Goal: Task Accomplishment & Management: Use online tool/utility

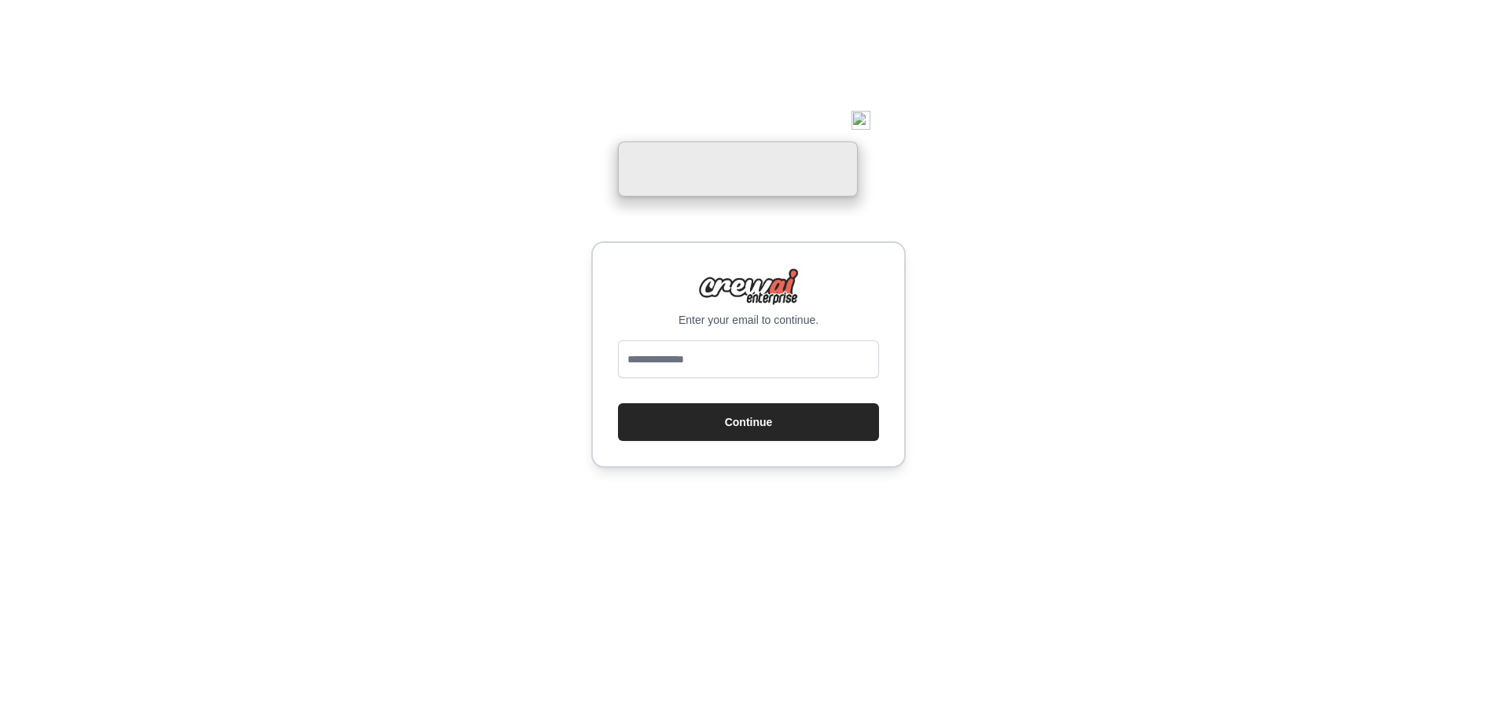
click at [379, 418] on div "Enter your email to continue. Continue" at bounding box center [748, 354] width 1497 height 709
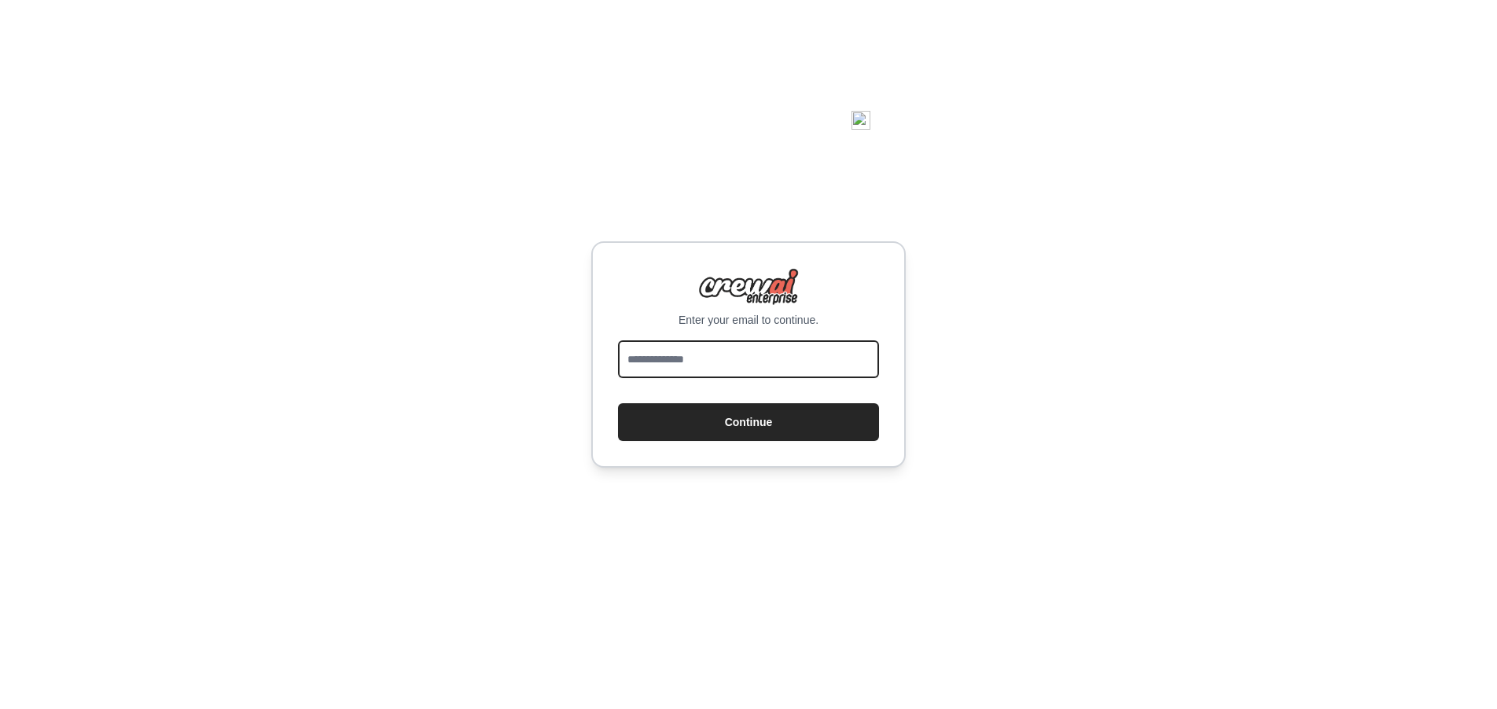
click at [714, 341] on input "email" at bounding box center [748, 360] width 261 height 38
click at [653, 341] on input "email" at bounding box center [748, 360] width 261 height 38
type input "**********"
click at [618, 403] on button "Continue" at bounding box center [748, 422] width 261 height 38
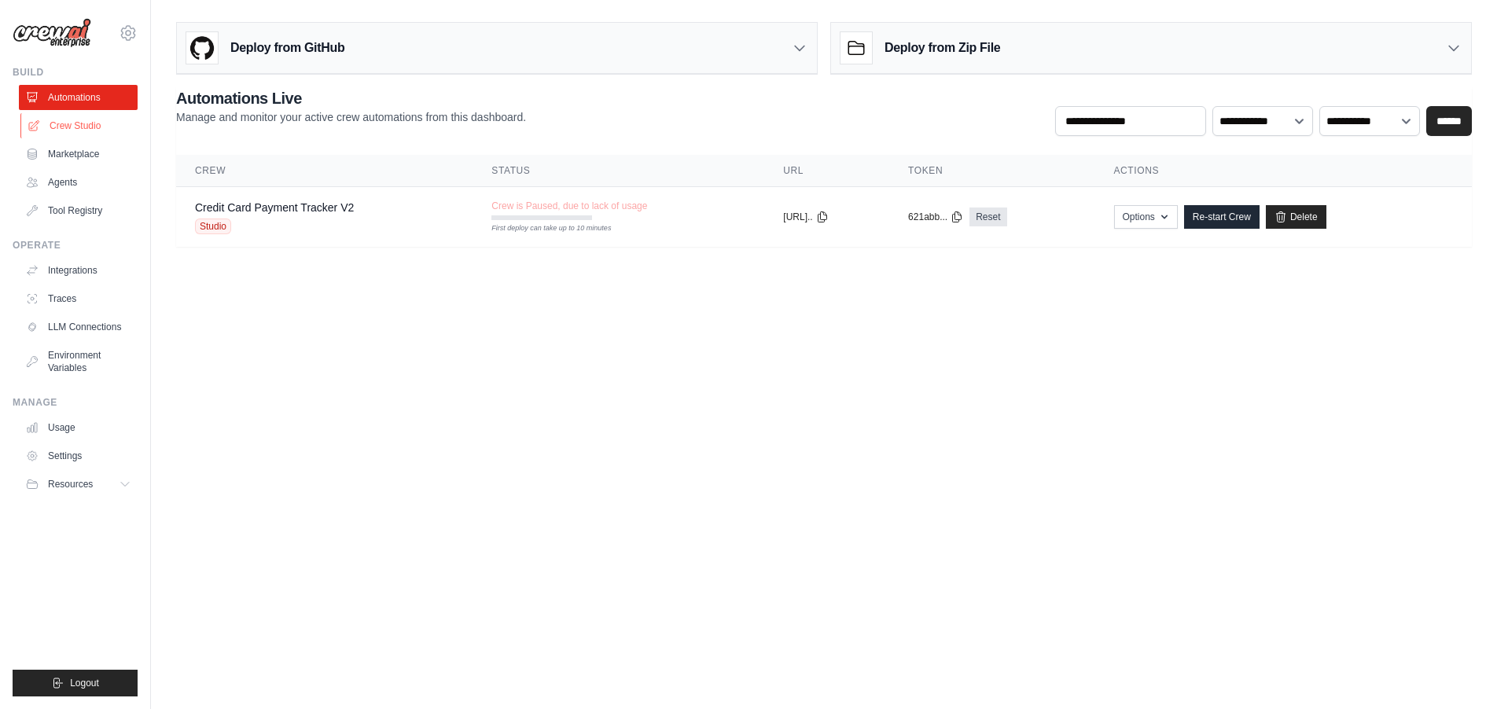
click at [73, 123] on link "Crew Studio" at bounding box center [79, 125] width 119 height 25
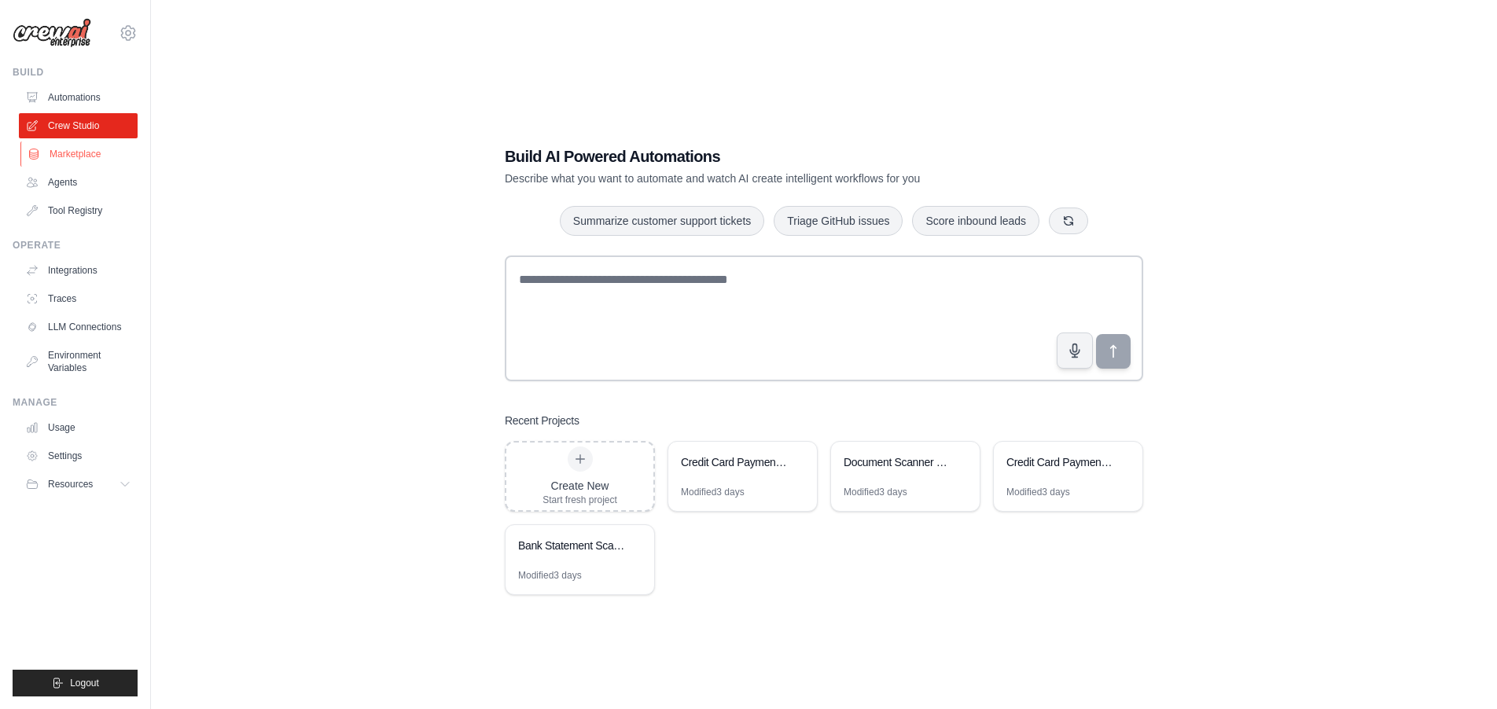
click at [64, 151] on link "Marketplace" at bounding box center [79, 154] width 119 height 25
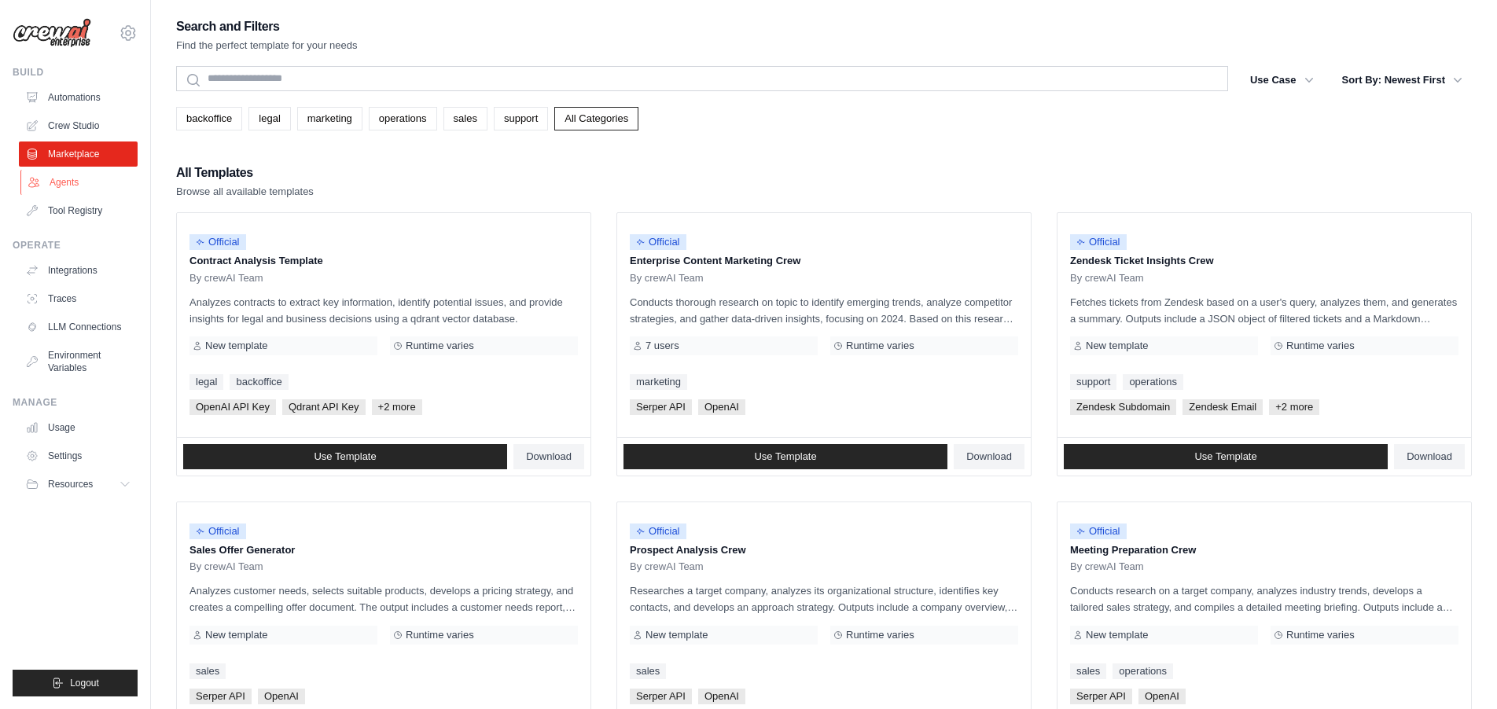
click at [79, 182] on link "Agents" at bounding box center [79, 182] width 119 height 25
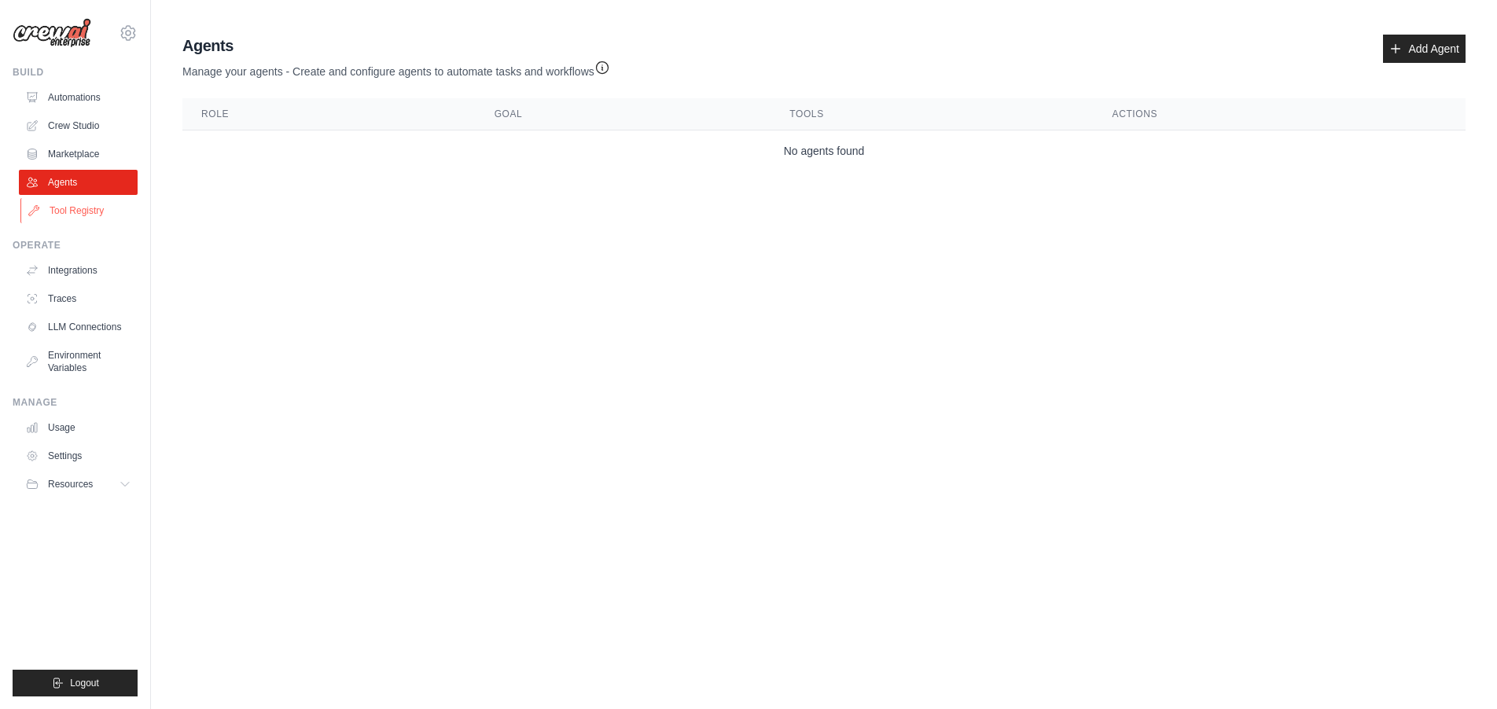
click at [85, 214] on link "Tool Registry" at bounding box center [79, 210] width 119 height 25
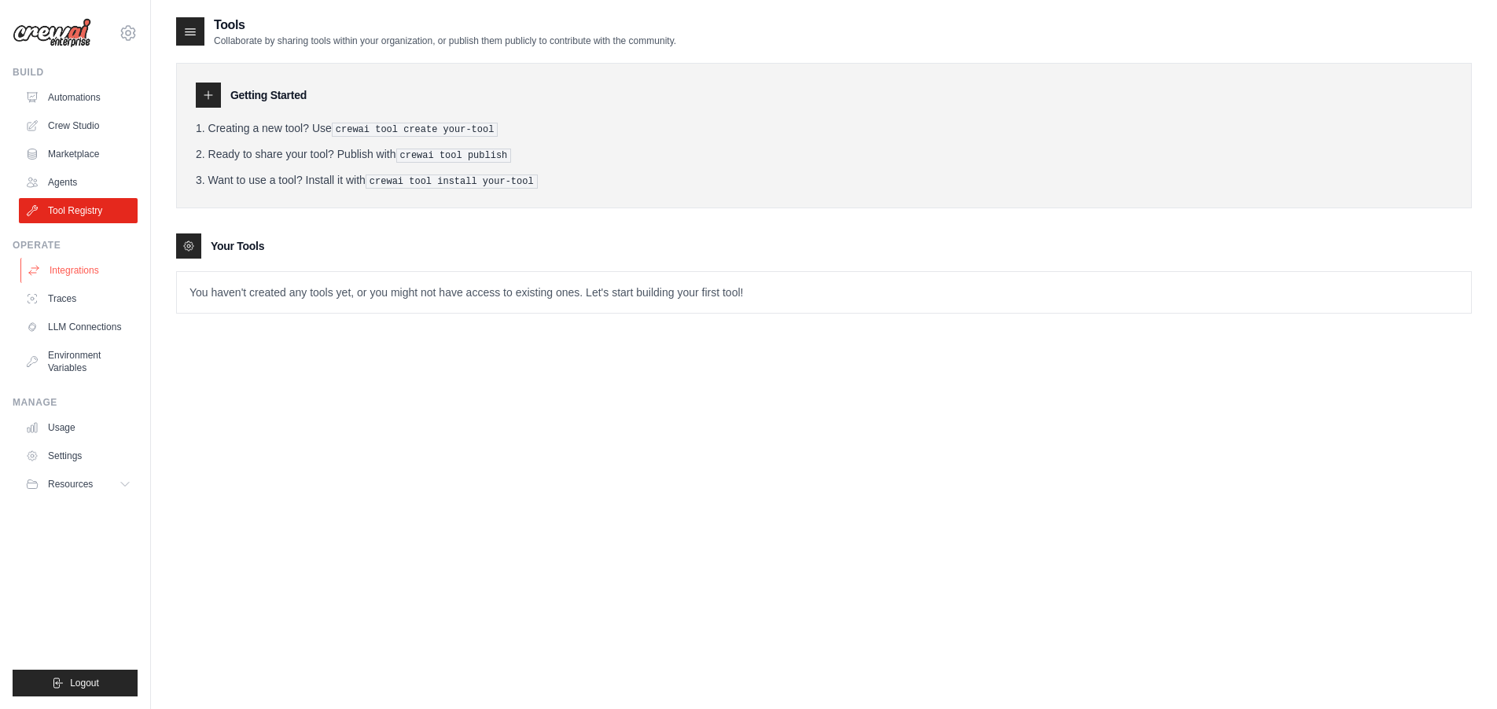
click at [105, 278] on link "Integrations" at bounding box center [79, 270] width 119 height 25
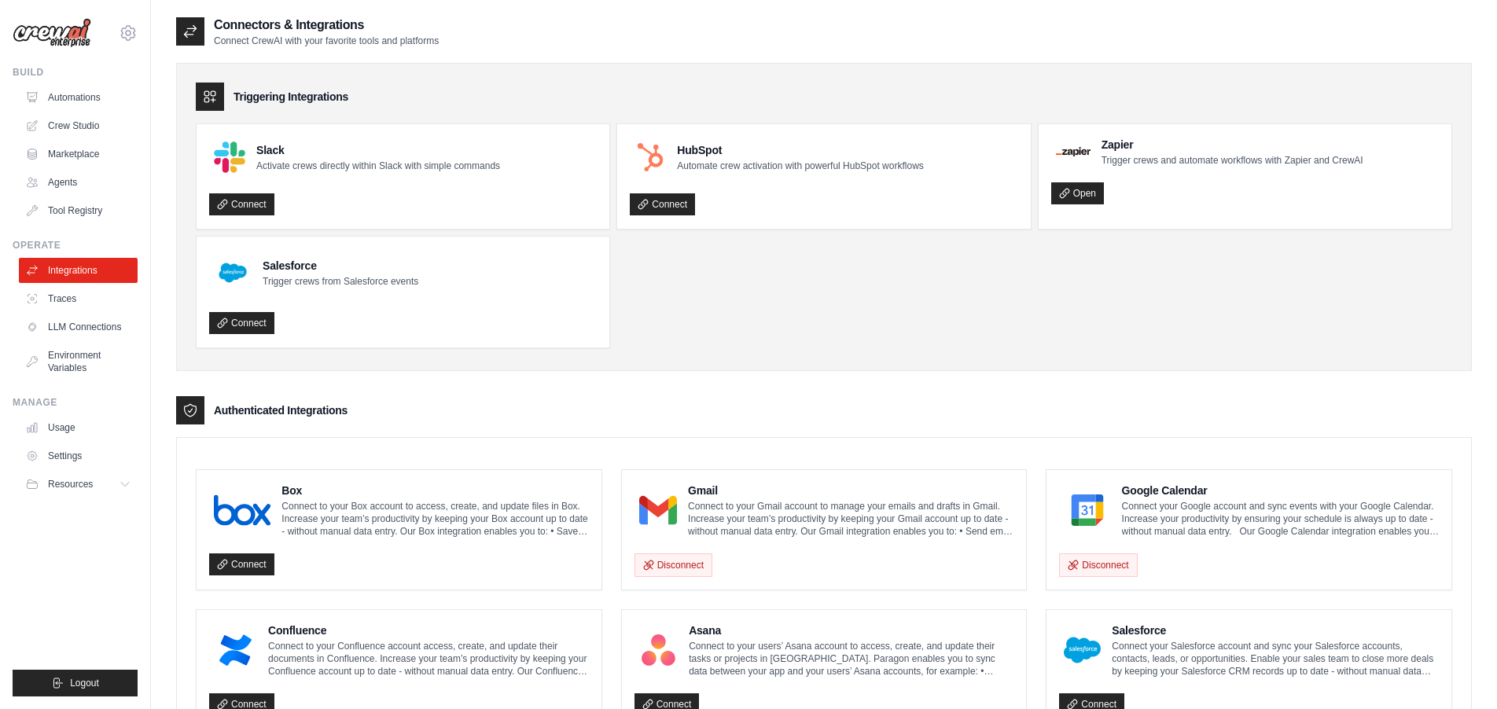
click at [102, 159] on link "Marketplace" at bounding box center [79, 154] width 119 height 25
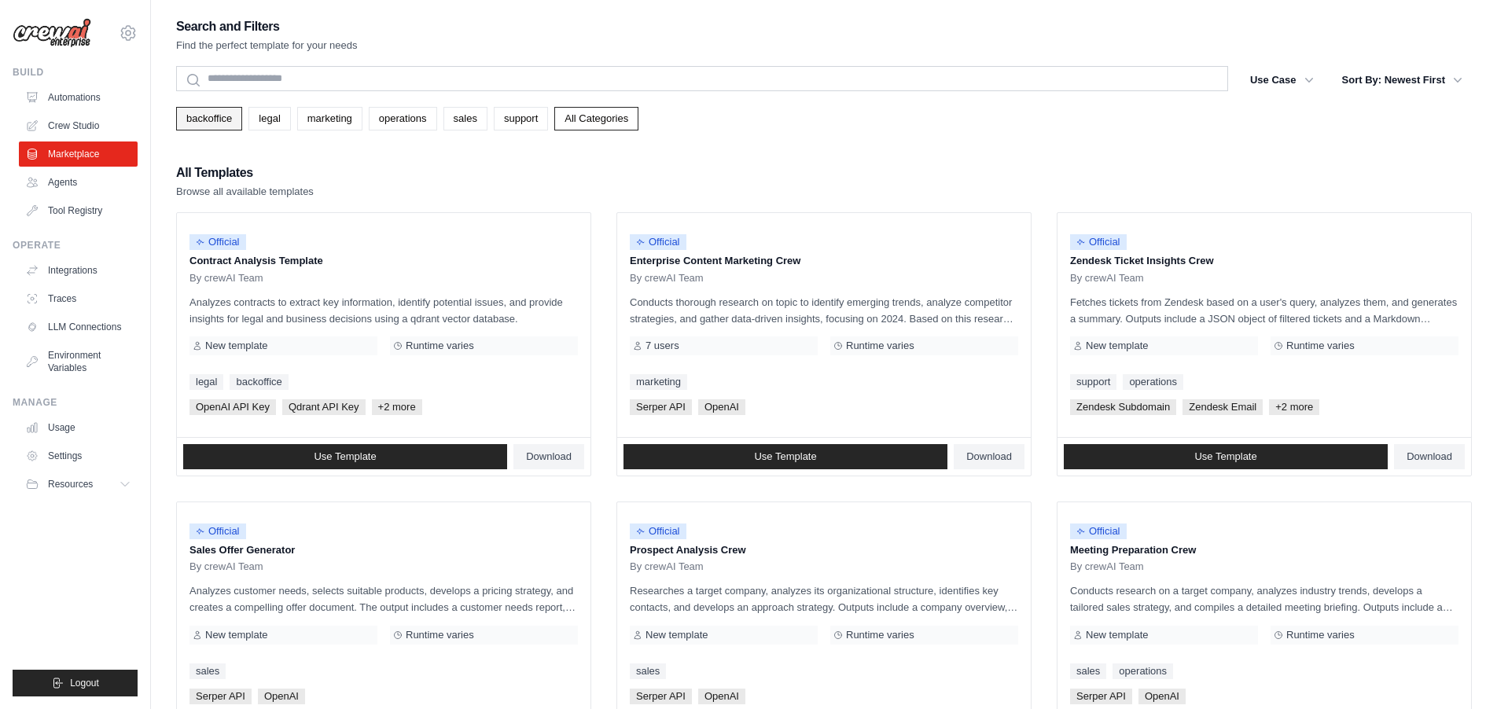
click at [219, 127] on link "backoffice" at bounding box center [209, 119] width 66 height 24
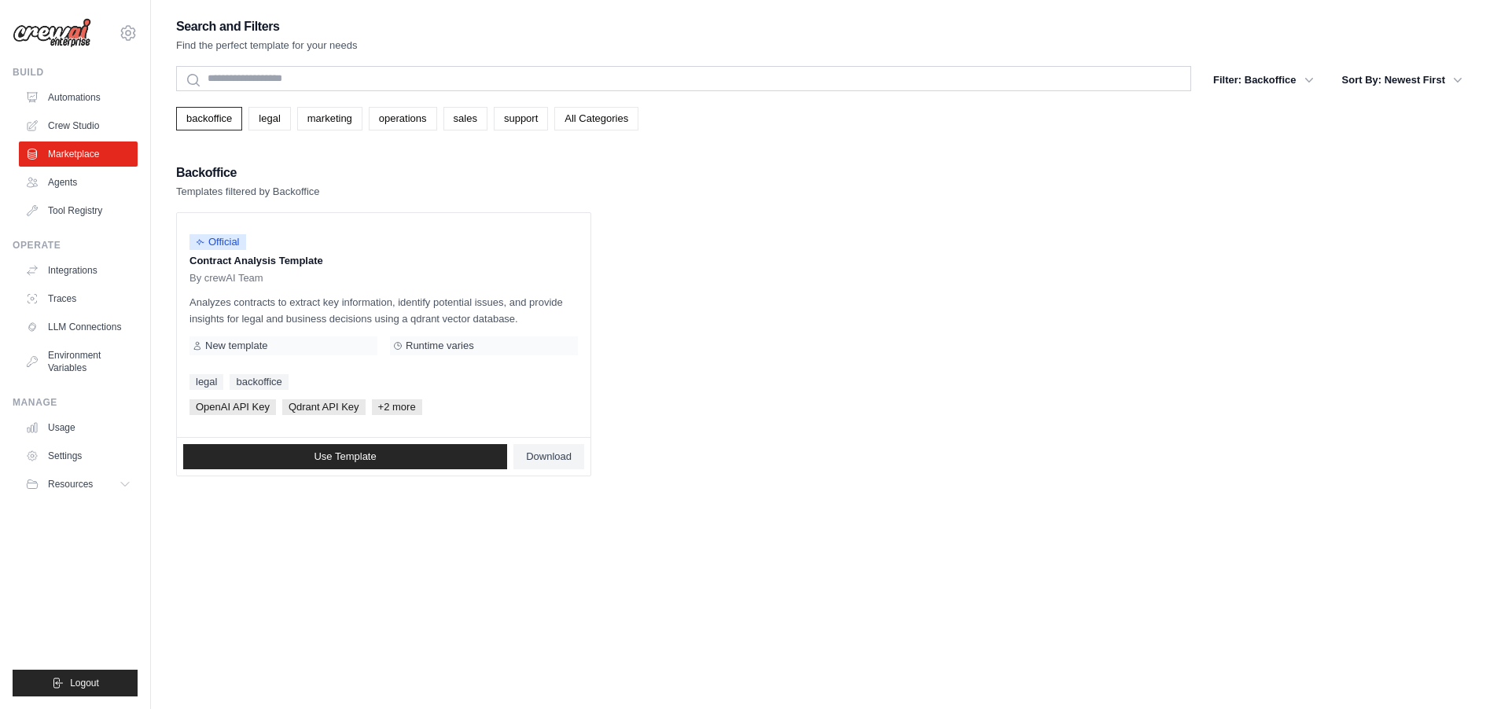
click at [602, 120] on link "All Categories" at bounding box center [596, 119] width 84 height 24
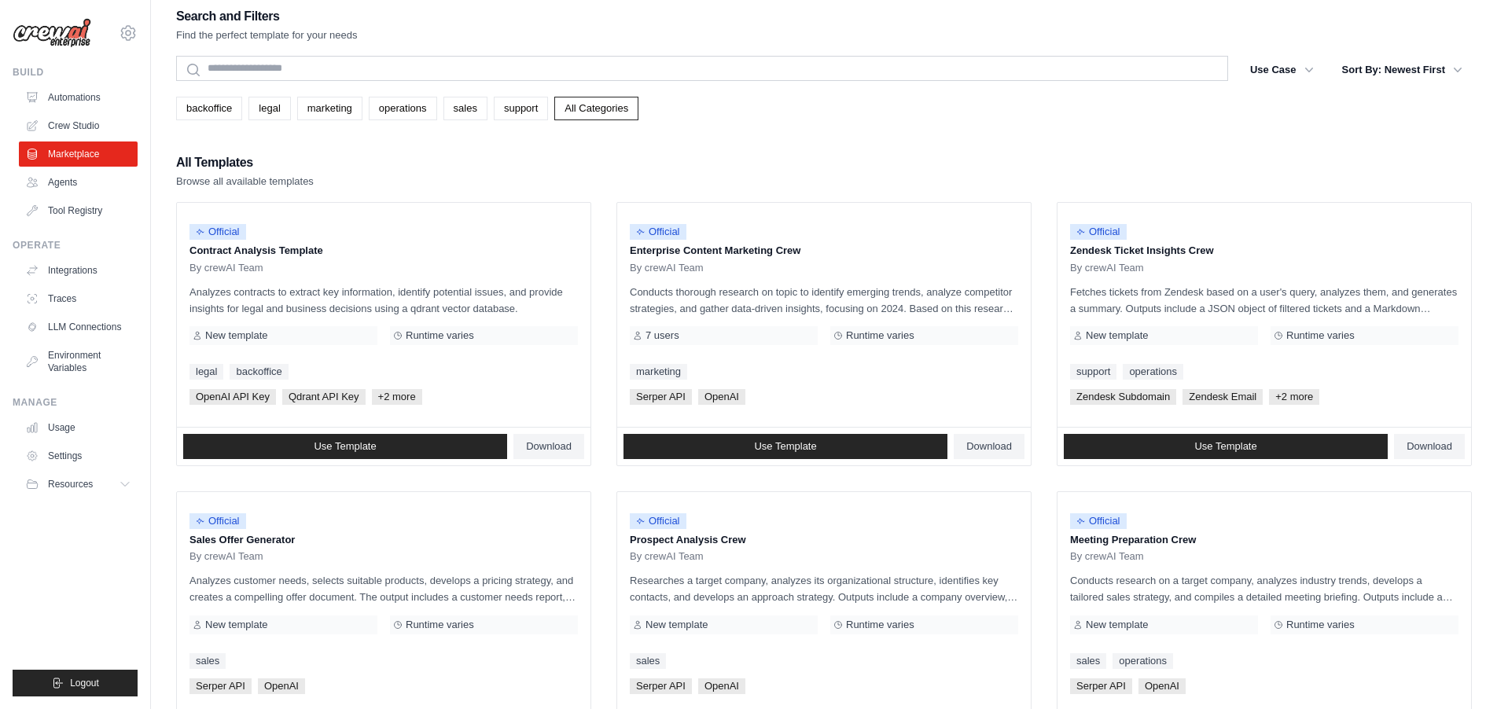
scroll to position [16, 0]
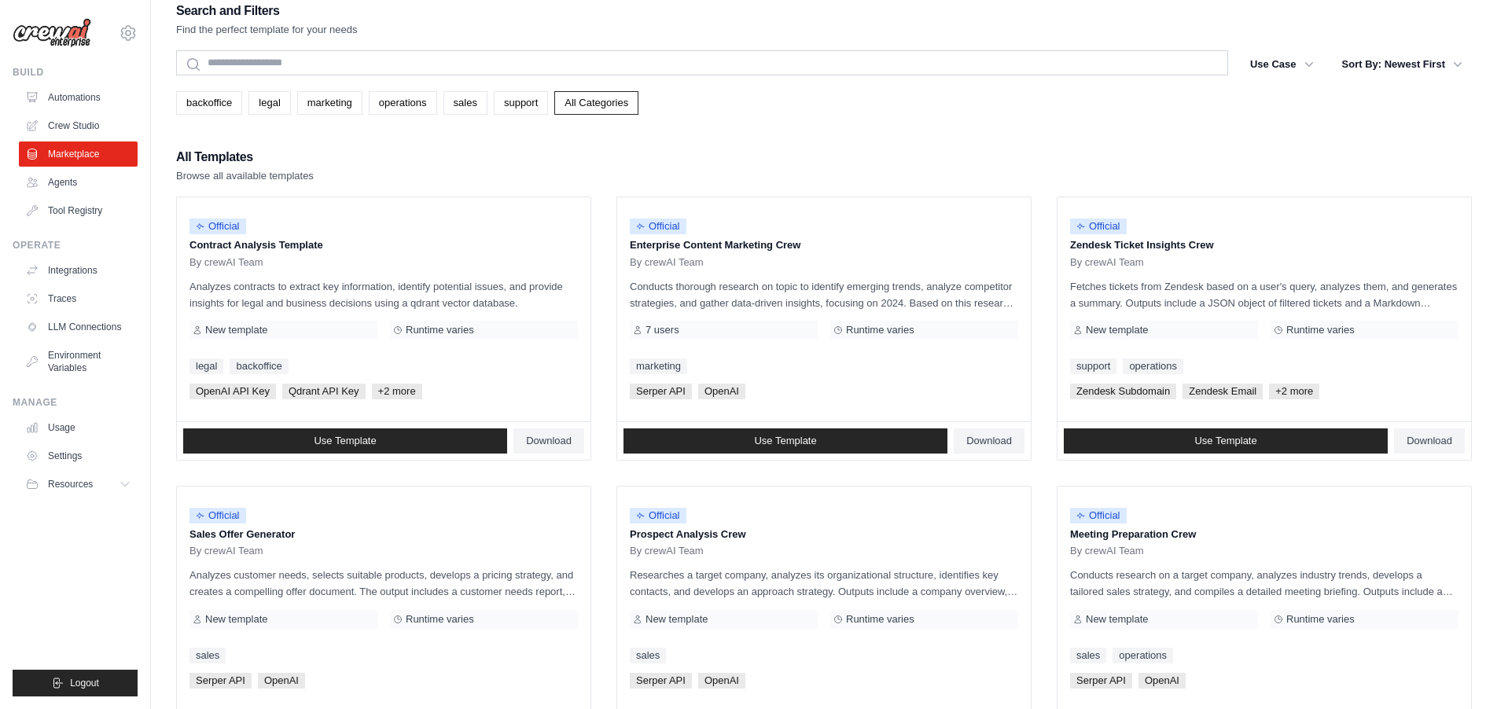
click at [1059, 120] on div "Search and Filters Find the perfect template for your needs Search Use Case bac…" at bounding box center [824, 703] width 1296 height 1407
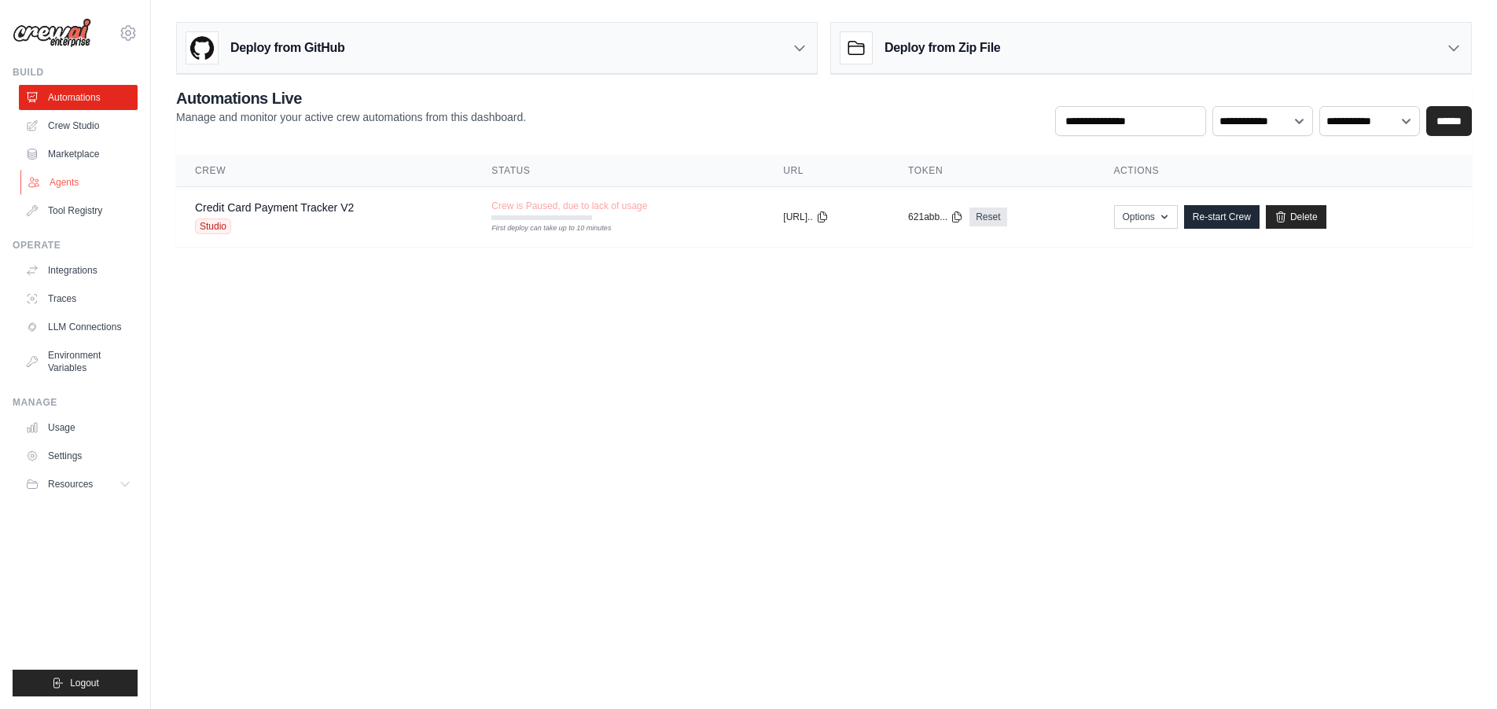
click at [75, 185] on link "Agents" at bounding box center [79, 182] width 119 height 25
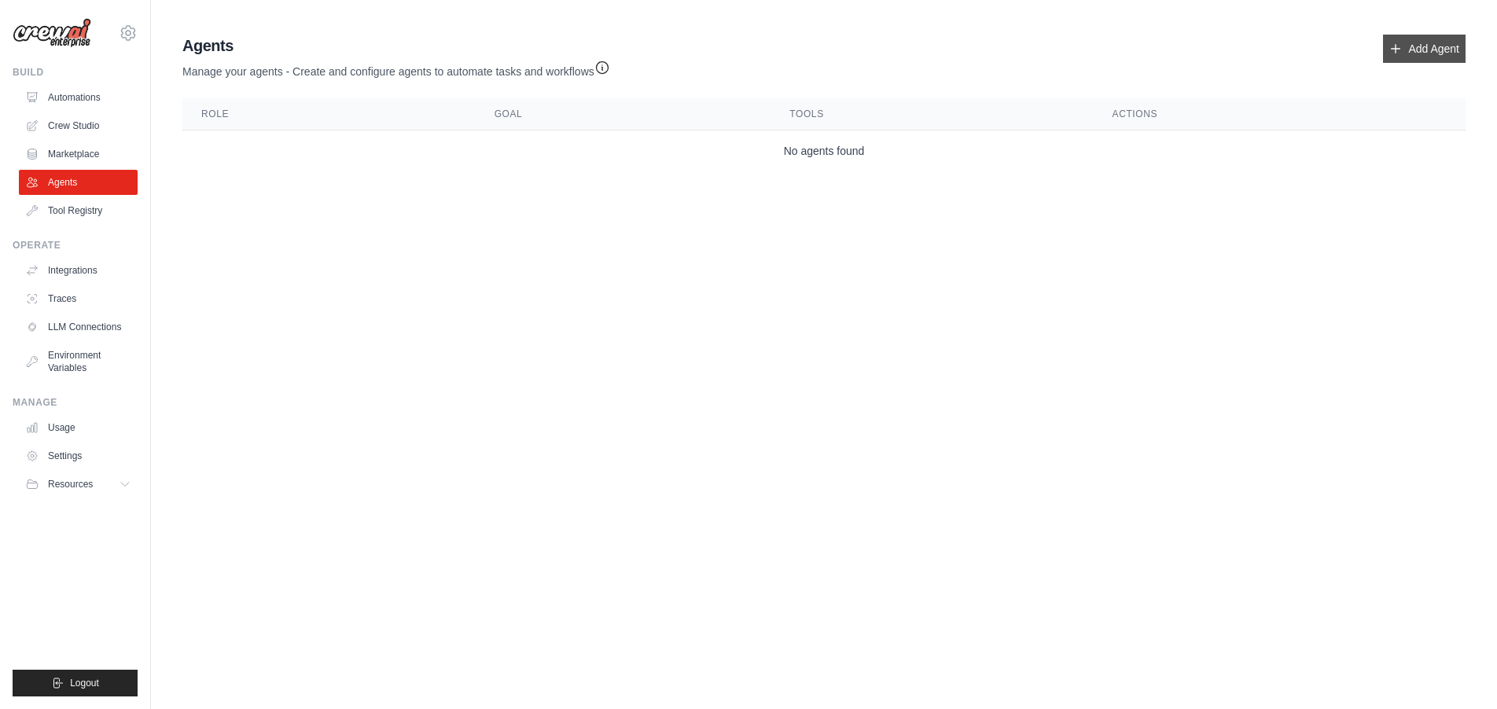
click at [1416, 53] on link "Add Agent" at bounding box center [1424, 49] width 83 height 28
click at [1428, 53] on link "Add Agent" at bounding box center [1424, 49] width 83 height 28
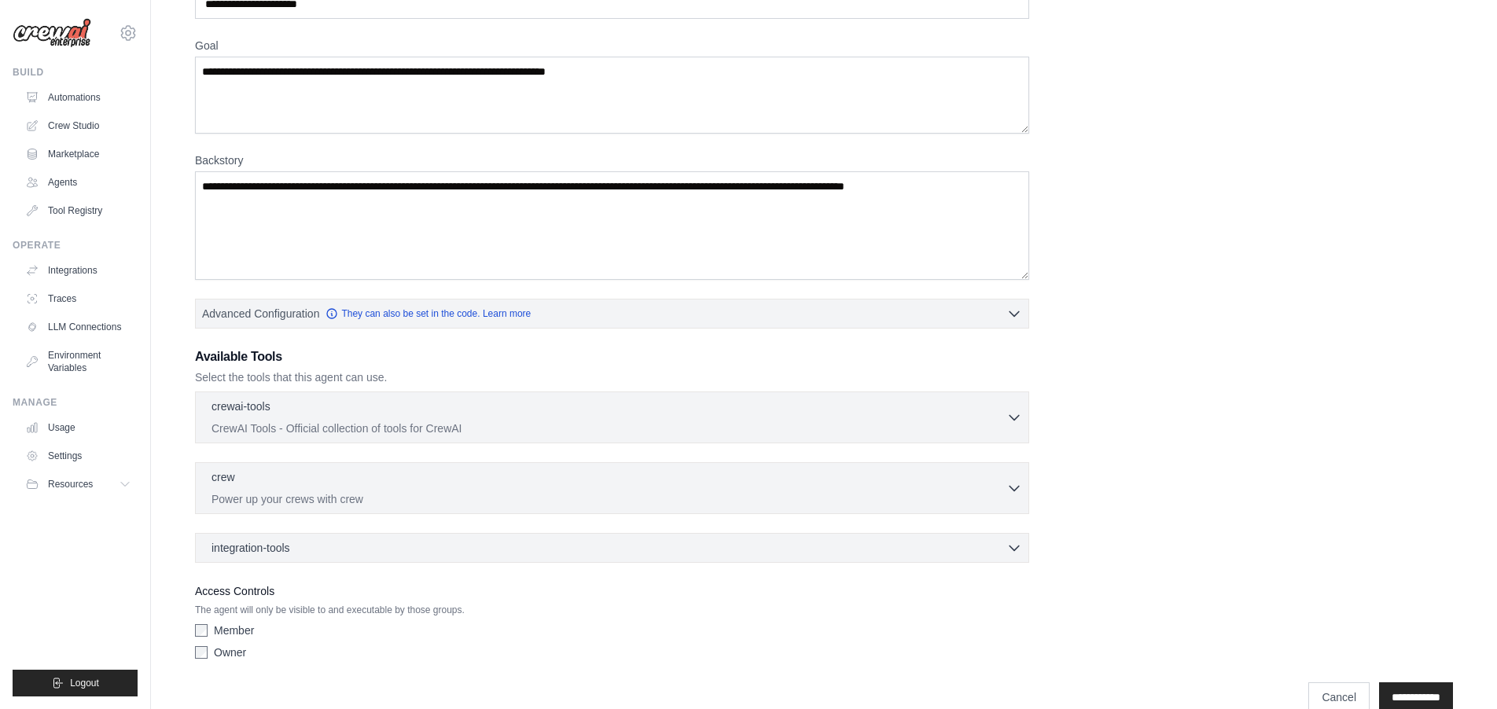
scroll to position [134, 0]
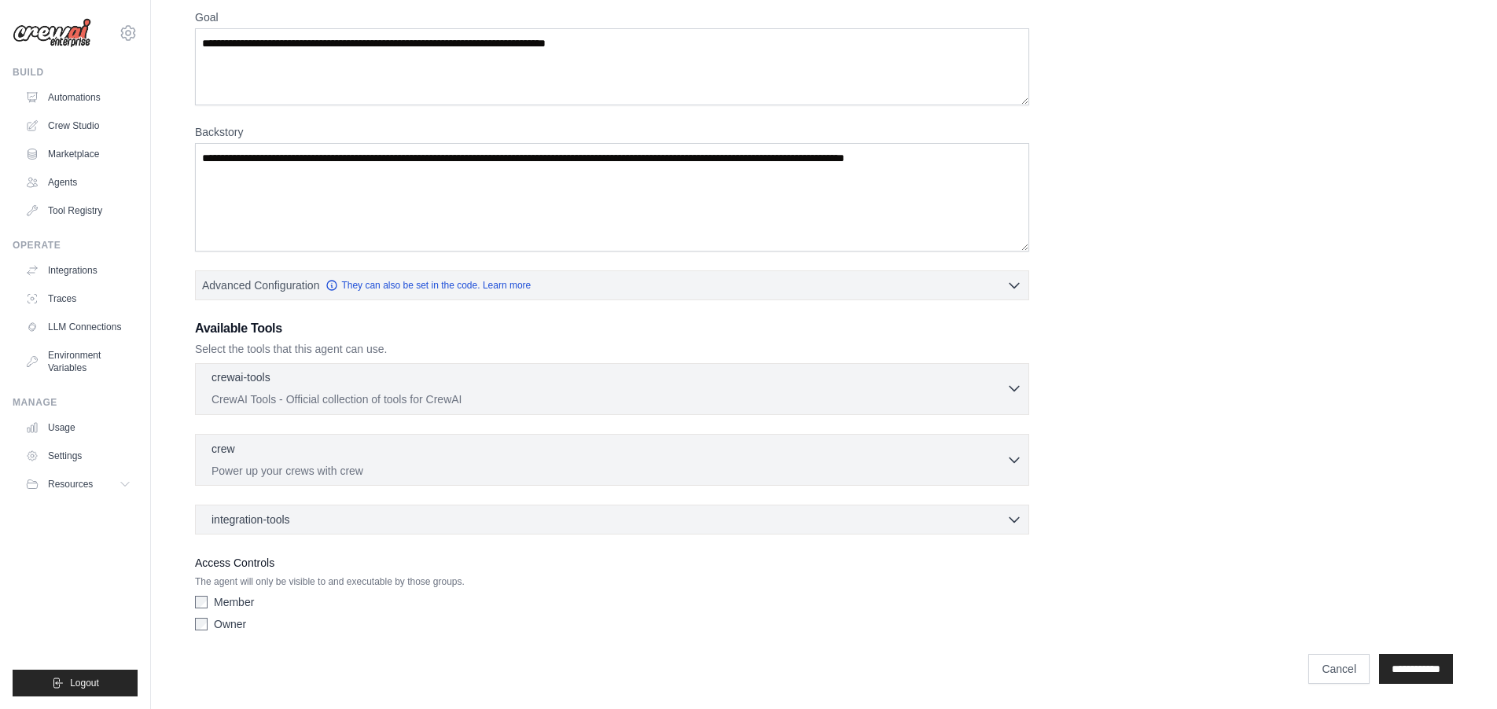
click at [1007, 396] on icon "button" at bounding box center [1015, 389] width 16 height 16
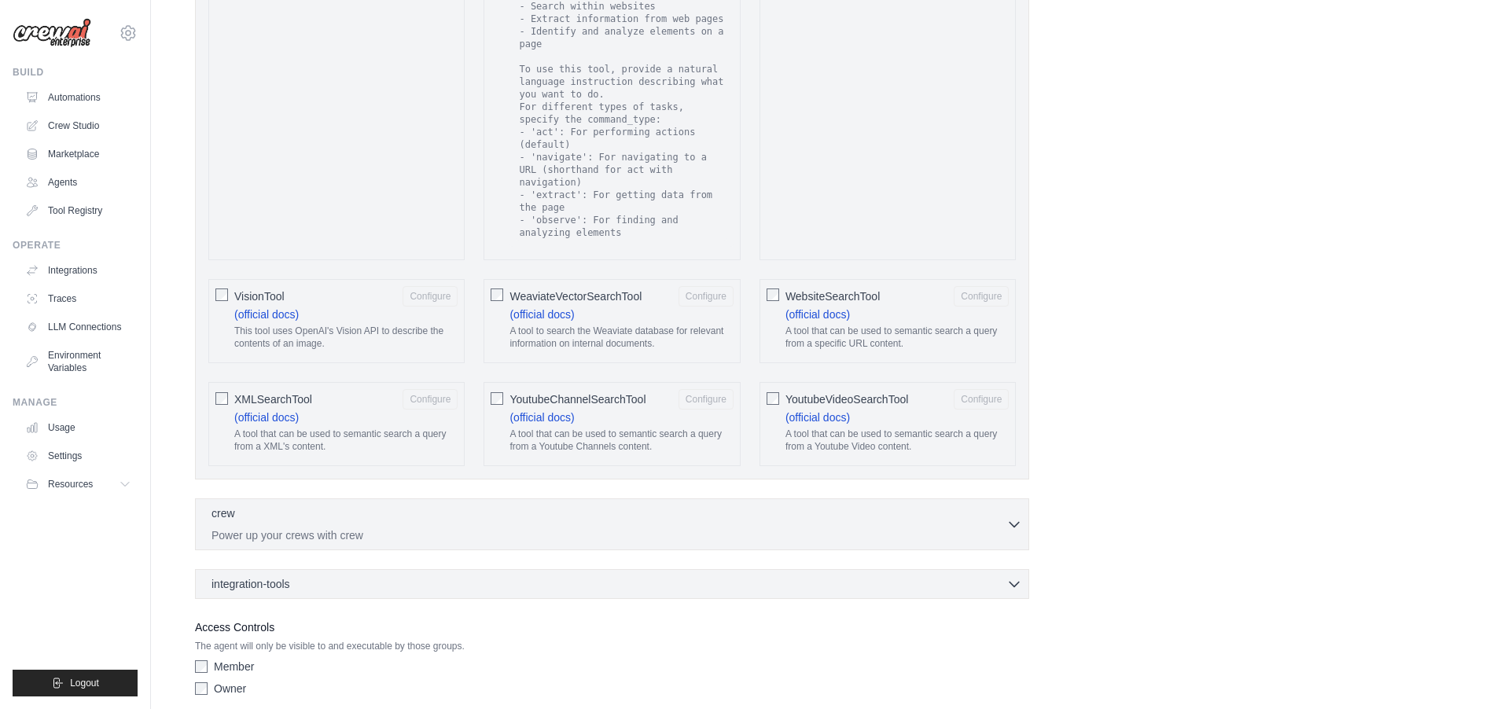
scroll to position [2820, 0]
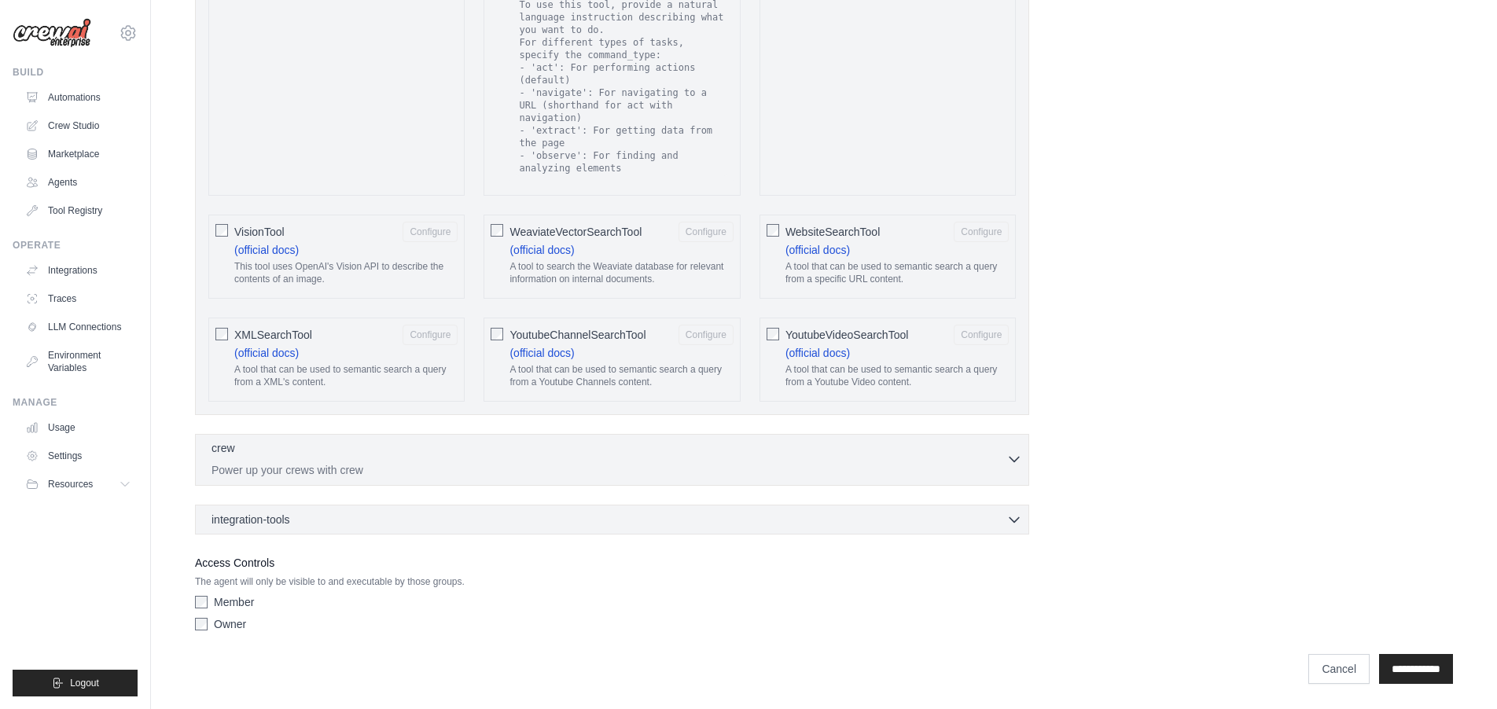
click at [941, 459] on div "crew 0 selected Power up your crews with crew" at bounding box center [609, 459] width 795 height 38
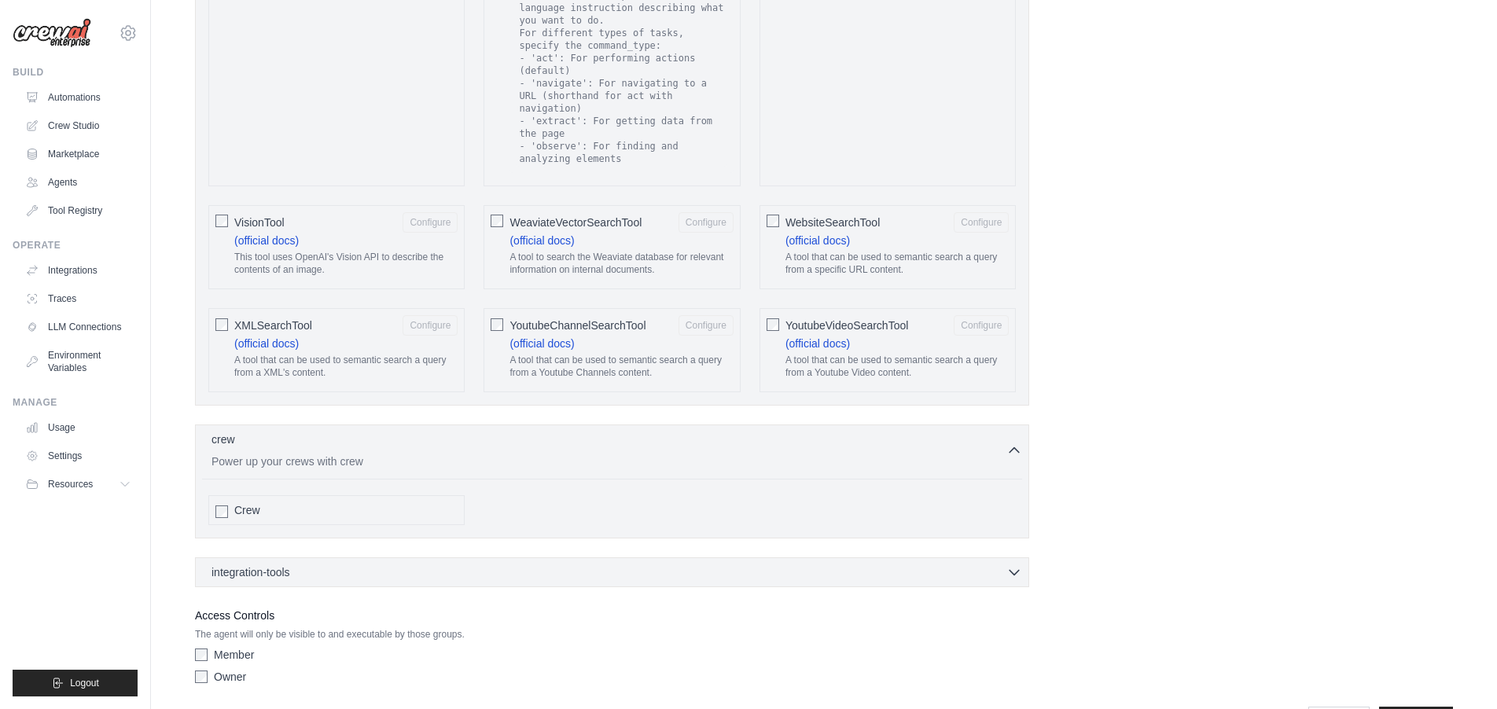
scroll to position [2882, 0]
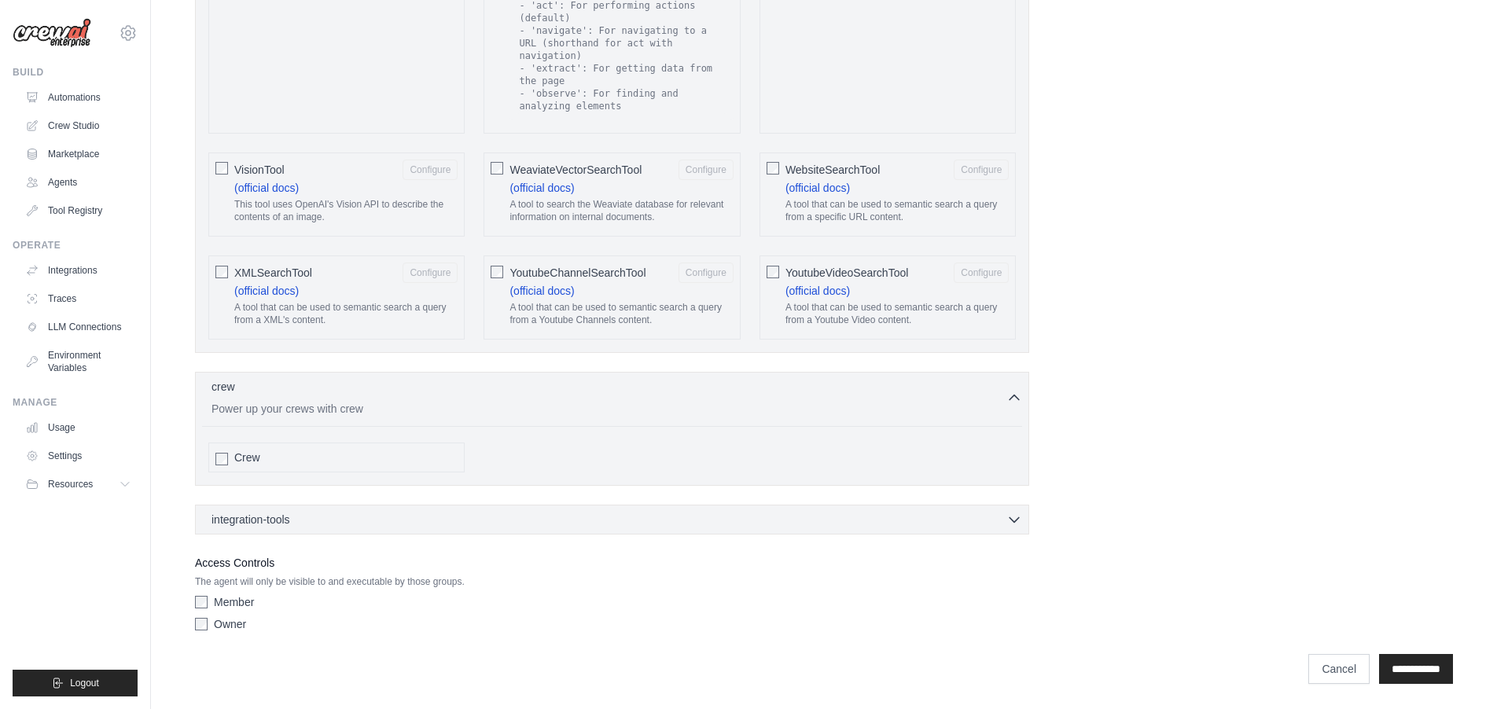
click at [932, 528] on div "integration-tools 0 selected Box Save files to Box Gmail" at bounding box center [612, 520] width 834 height 30
click at [1019, 517] on icon "button" at bounding box center [1014, 519] width 9 height 5
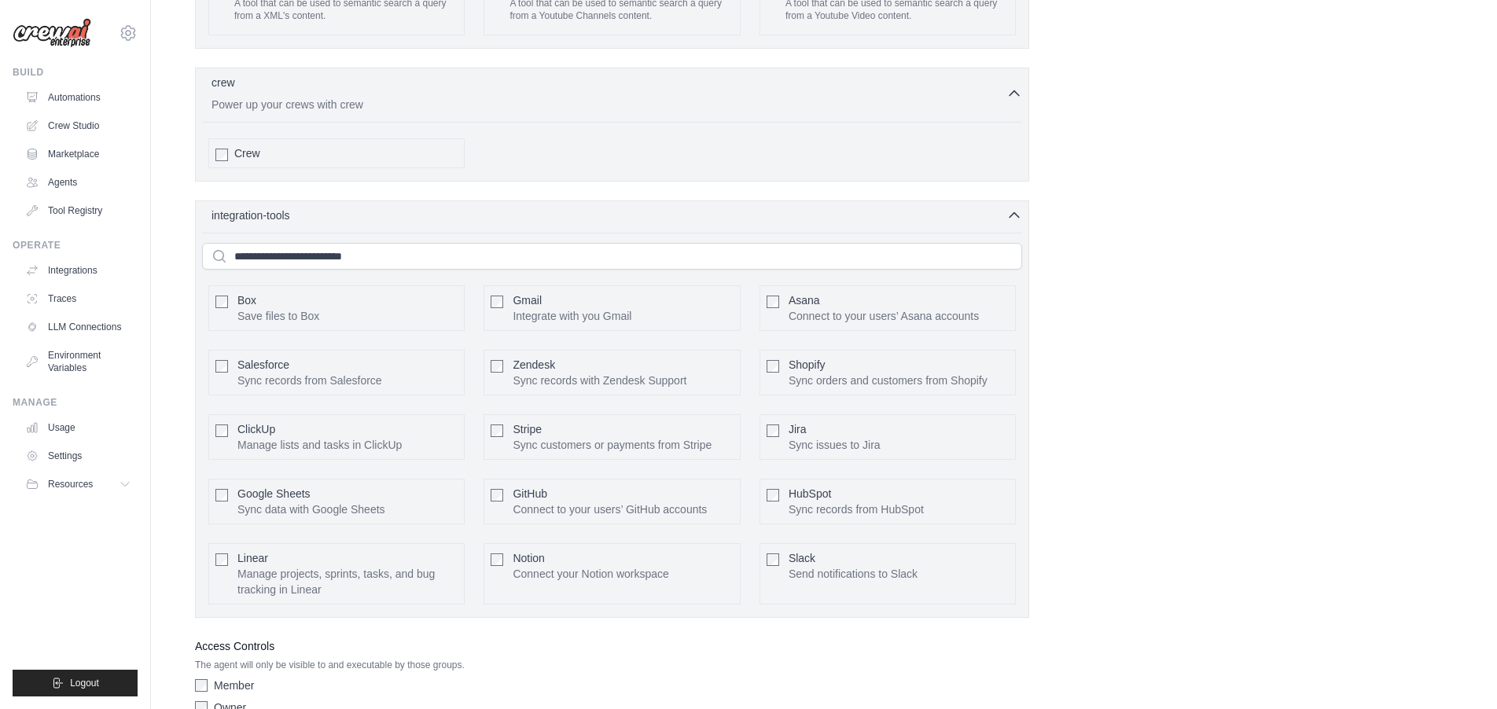
scroll to position [3174, 0]
drag, startPoint x: 72, startPoint y: 118, endPoint x: 80, endPoint y: 123, distance: 9.9
click at [72, 118] on link "Crew Studio" at bounding box center [79, 125] width 119 height 25
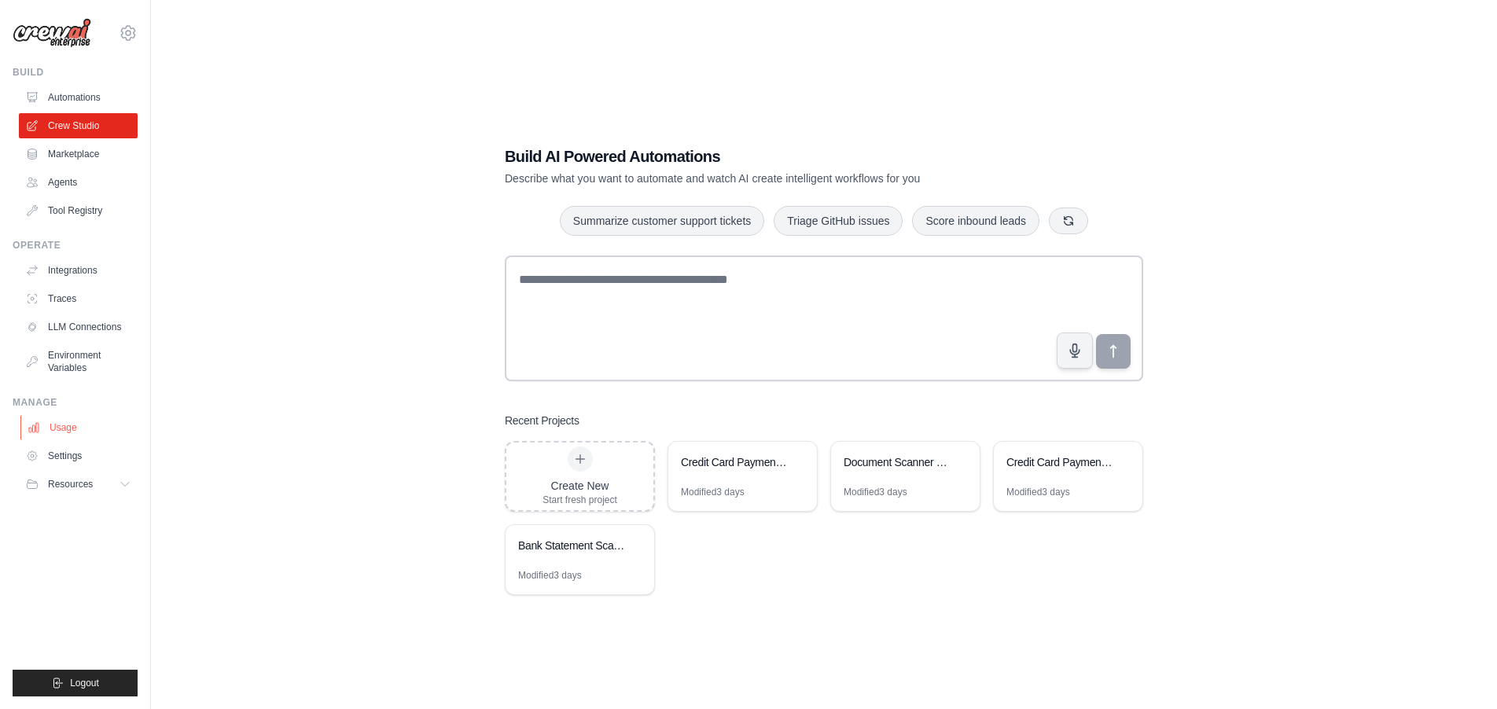
click at [66, 427] on link "Usage" at bounding box center [79, 427] width 119 height 25
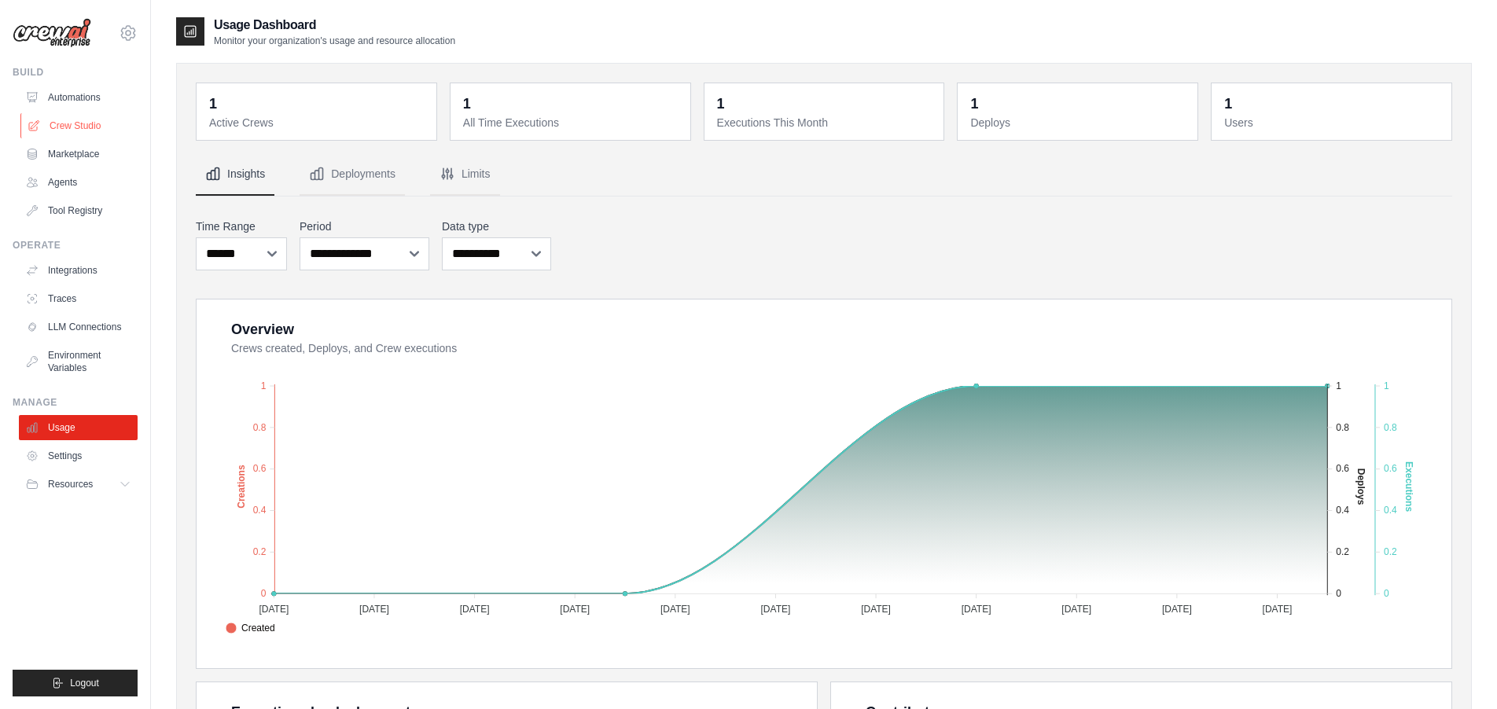
click at [89, 127] on link "Crew Studio" at bounding box center [79, 125] width 119 height 25
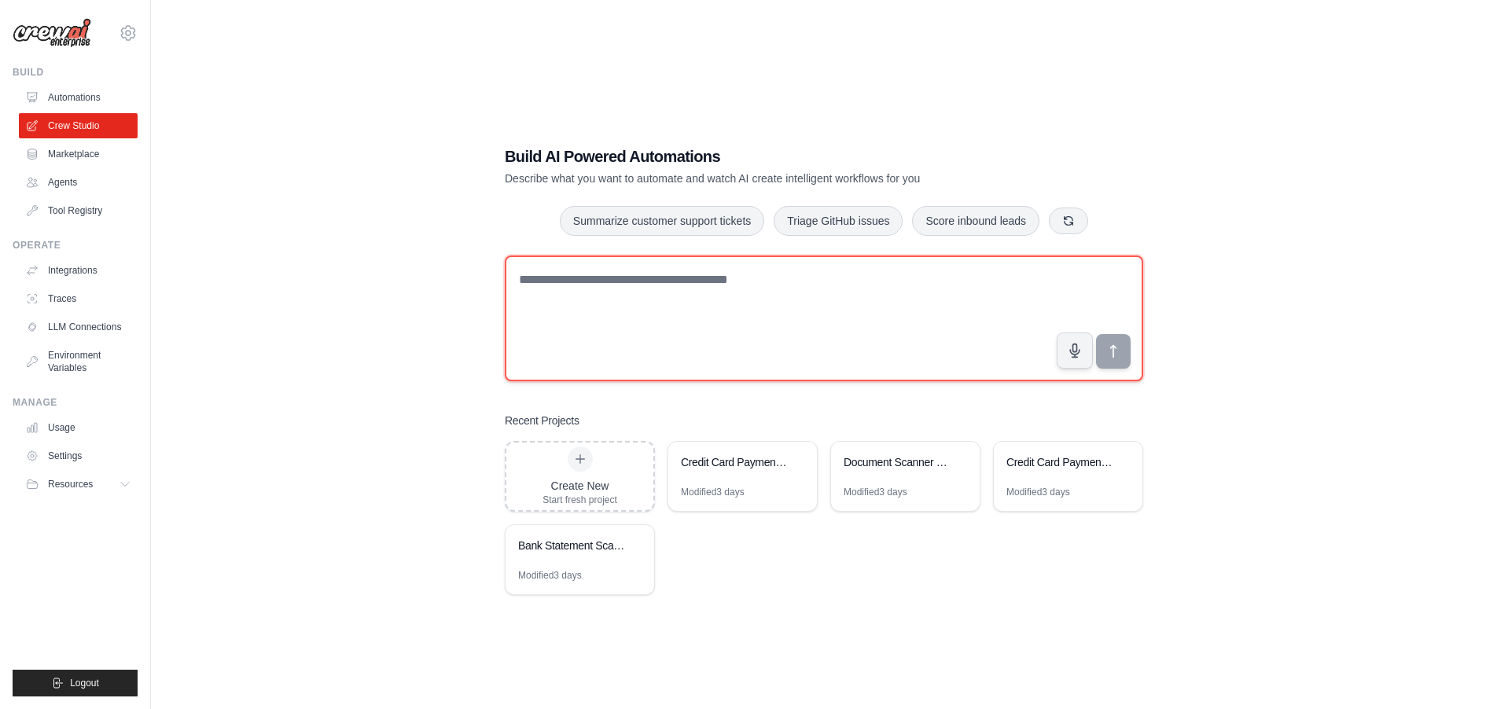
click at [757, 296] on textarea at bounding box center [824, 319] width 639 height 126
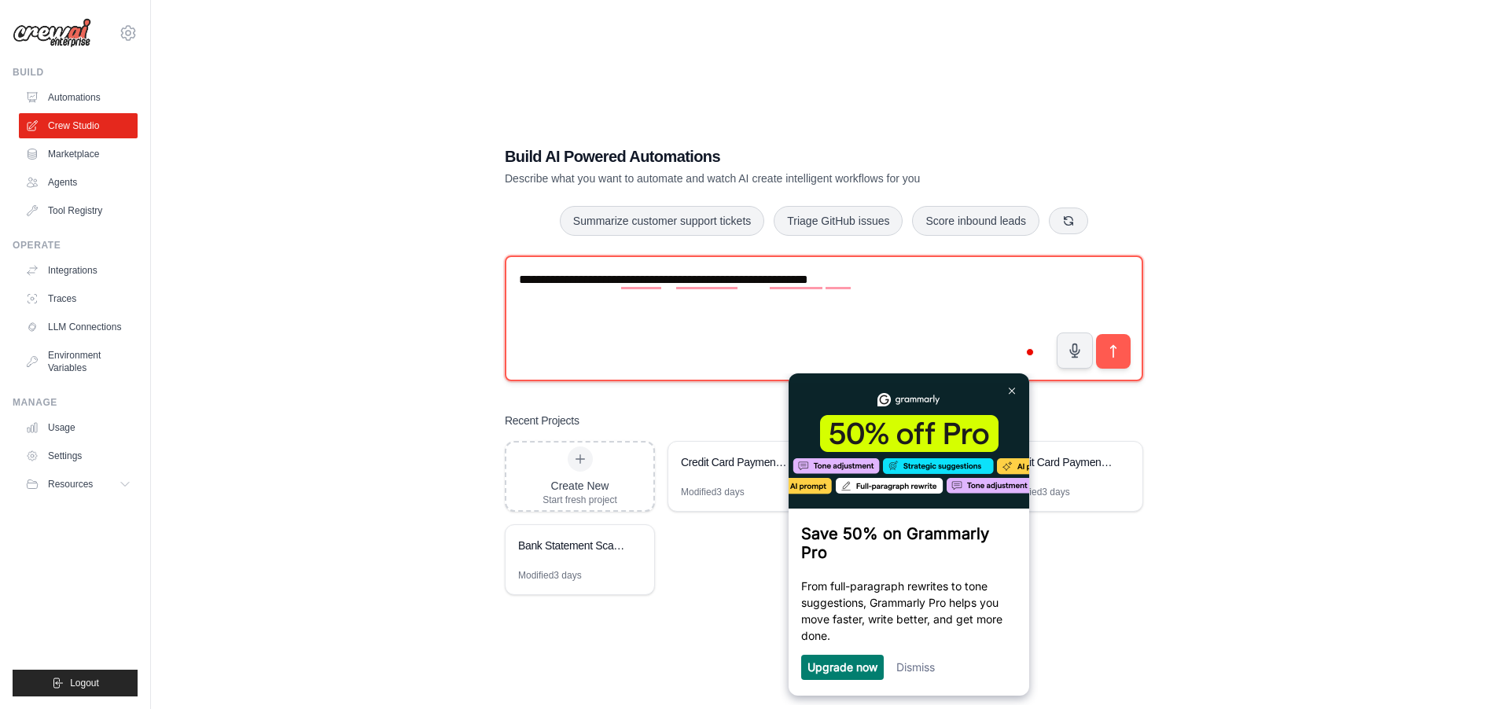
type textarea "**********"
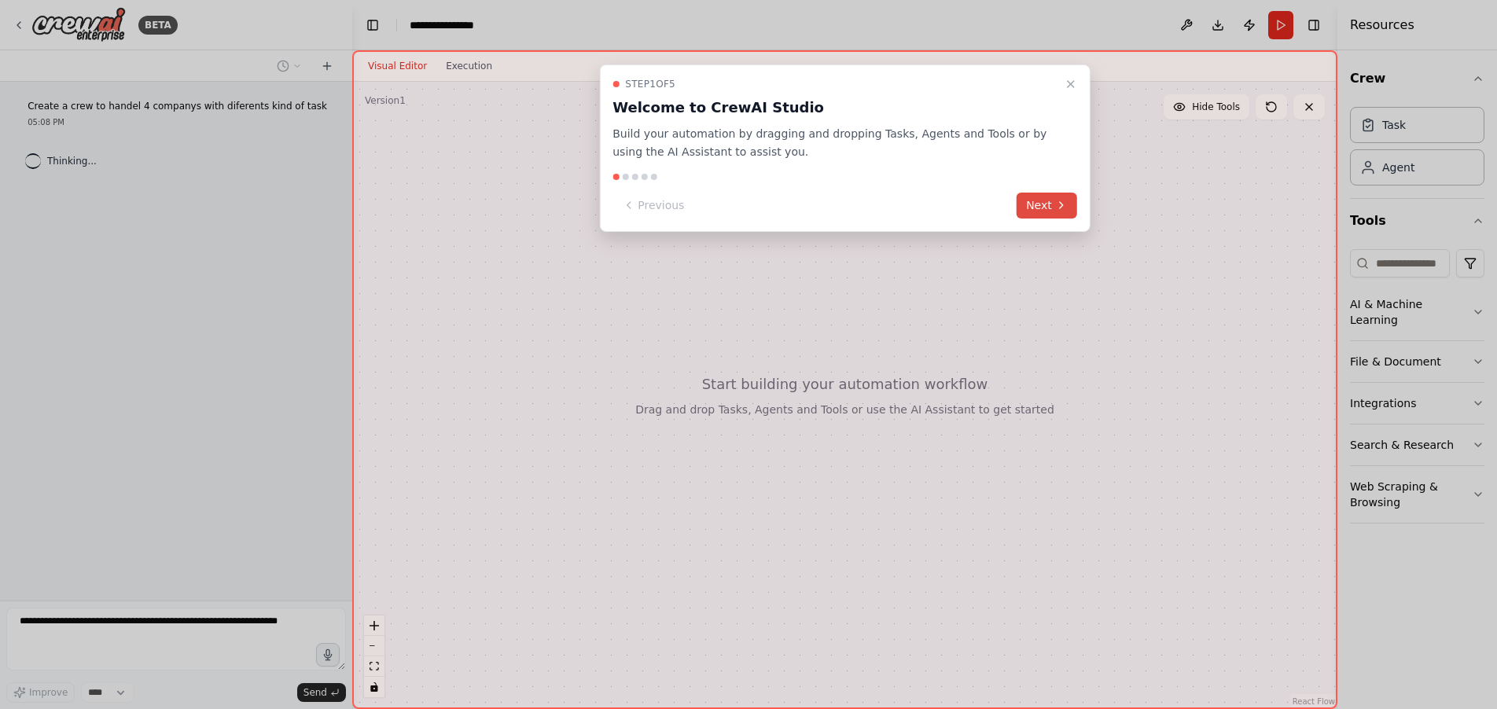
click at [1034, 211] on button "Next" at bounding box center [1047, 206] width 61 height 26
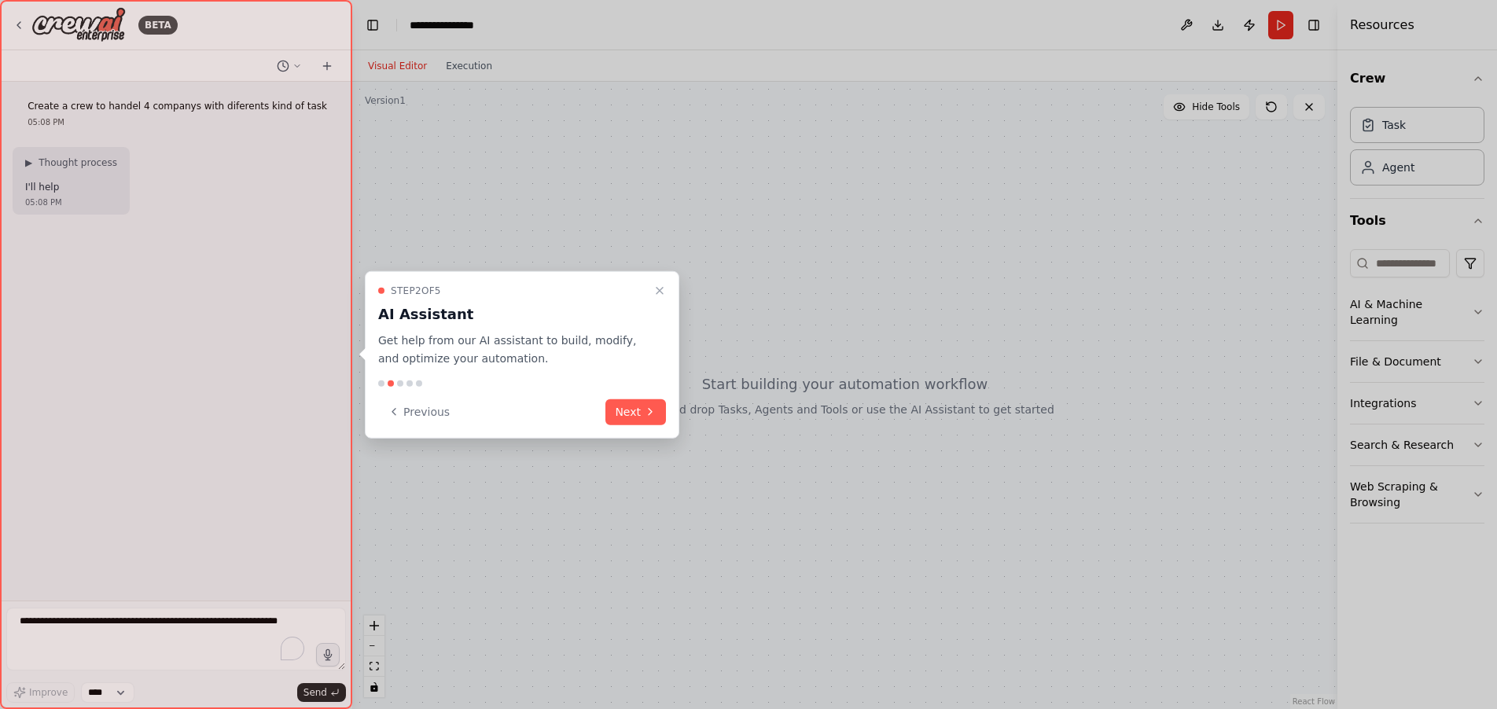
click at [631, 425] on div "Step 2 of 5 AI Assistant Get help from our AI assistant to build, modify, and o…" at bounding box center [522, 355] width 315 height 168
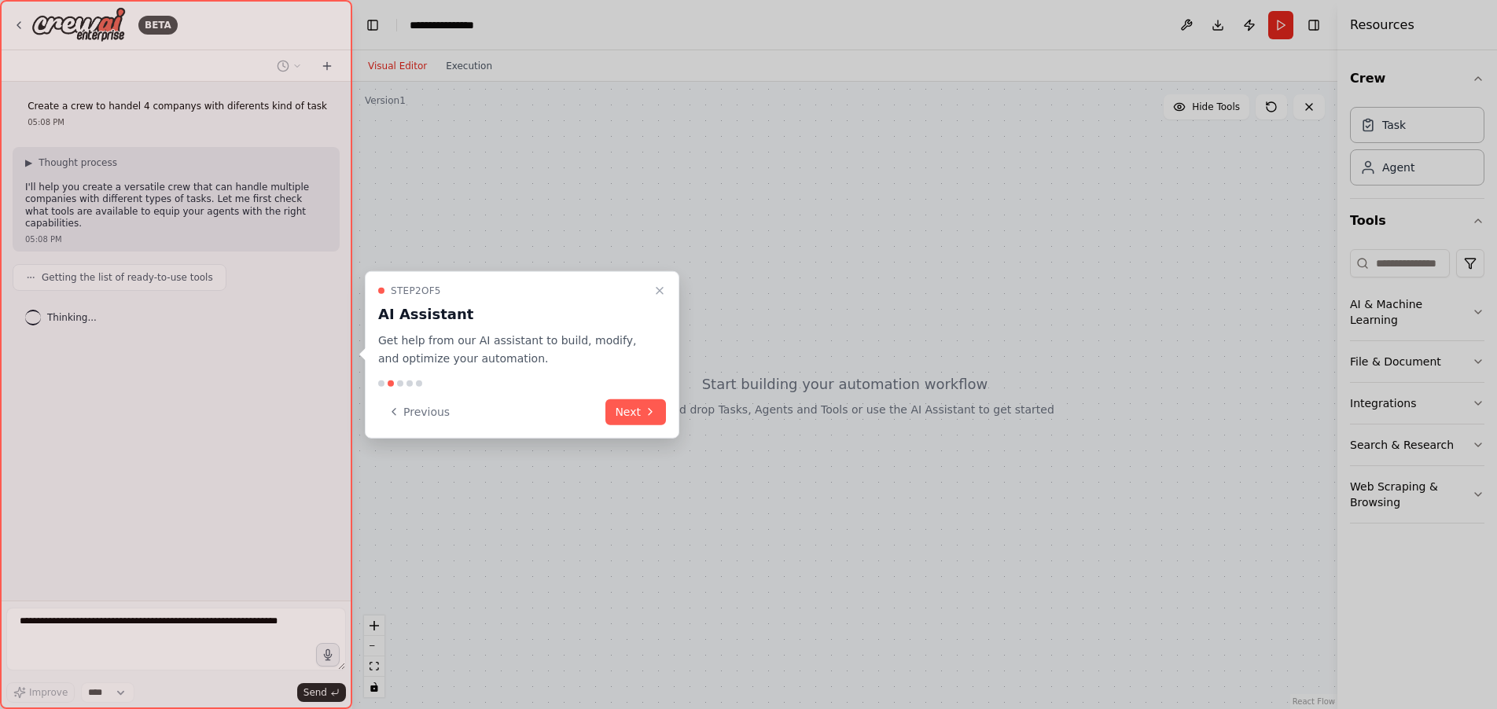
drag, startPoint x: 628, startPoint y: 414, endPoint x: 651, endPoint y: 447, distance: 41.2
click at [628, 414] on button "Next" at bounding box center [636, 412] width 61 height 26
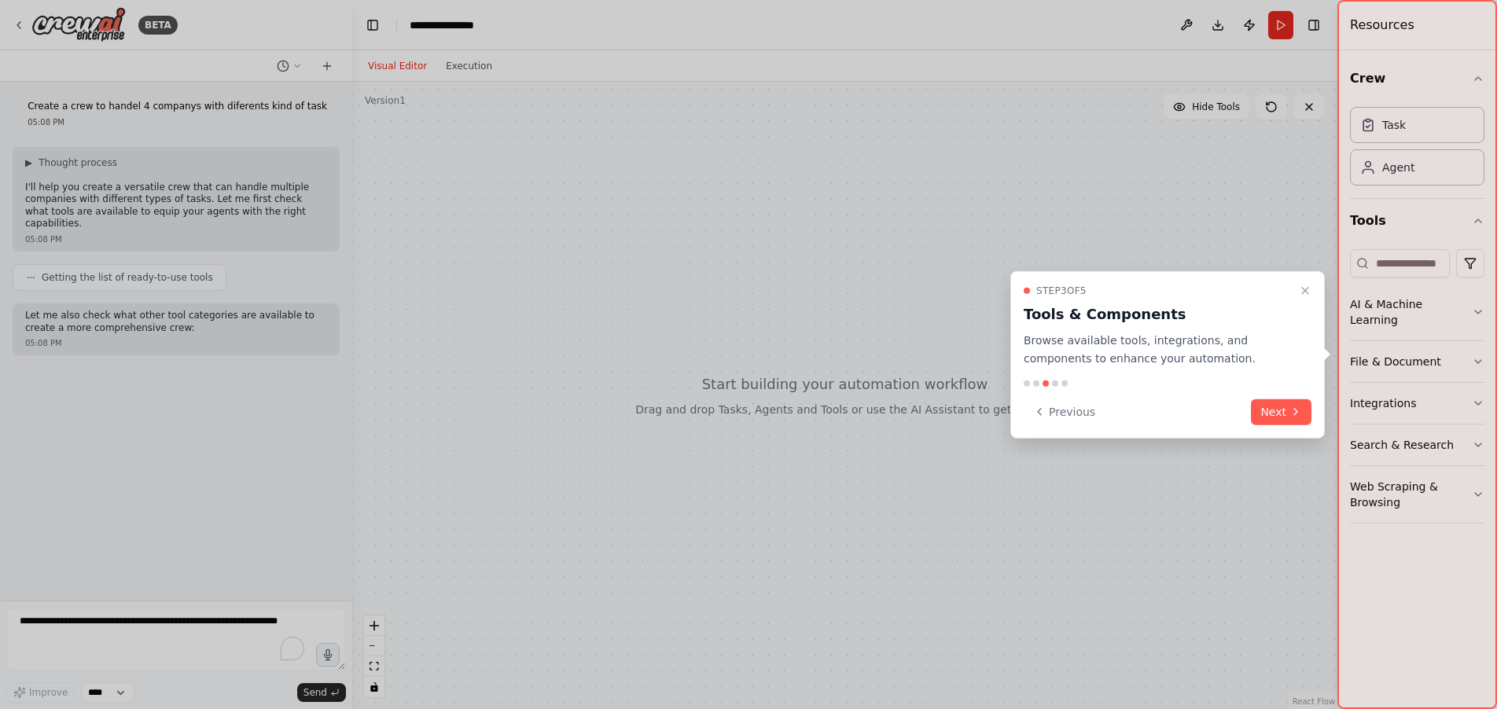
click at [1280, 414] on button "Next" at bounding box center [1281, 412] width 61 height 26
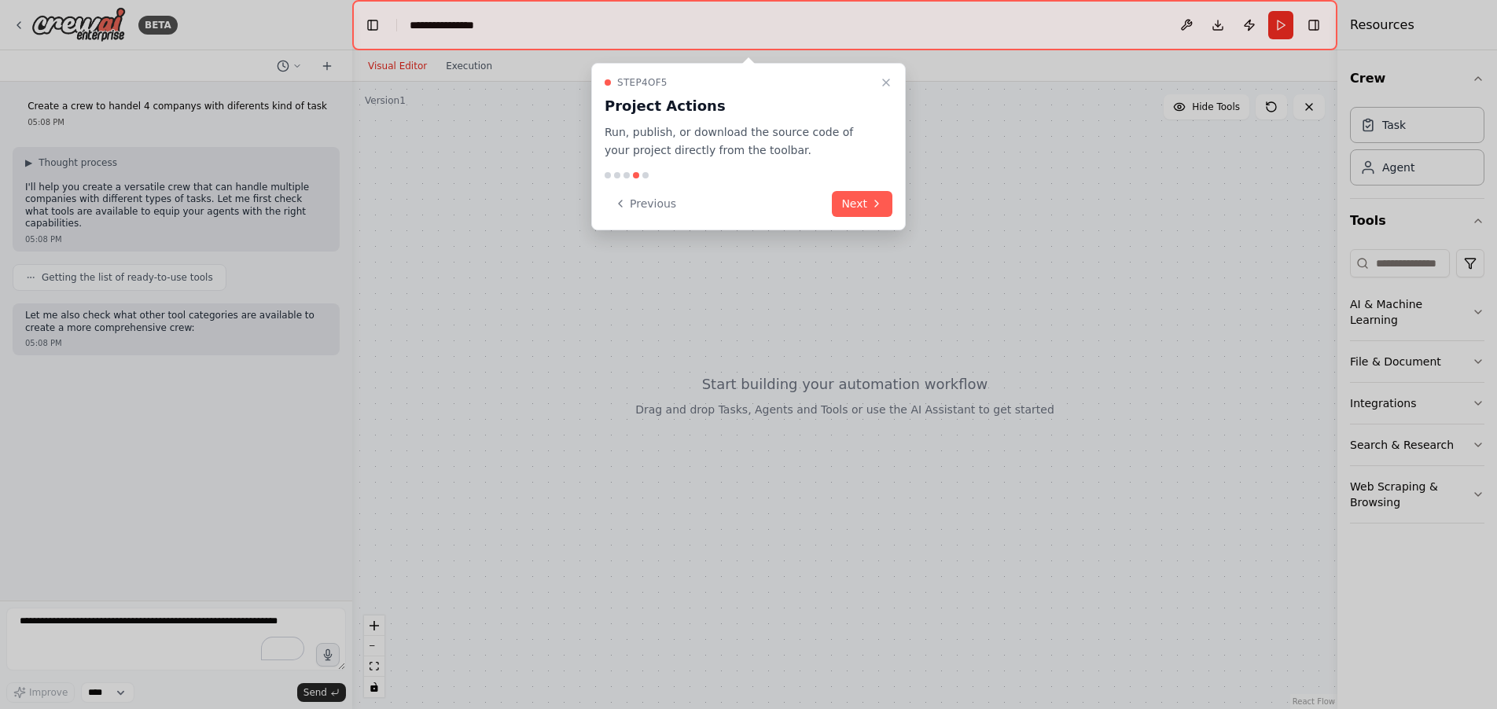
click at [851, 196] on button "Next" at bounding box center [862, 204] width 61 height 26
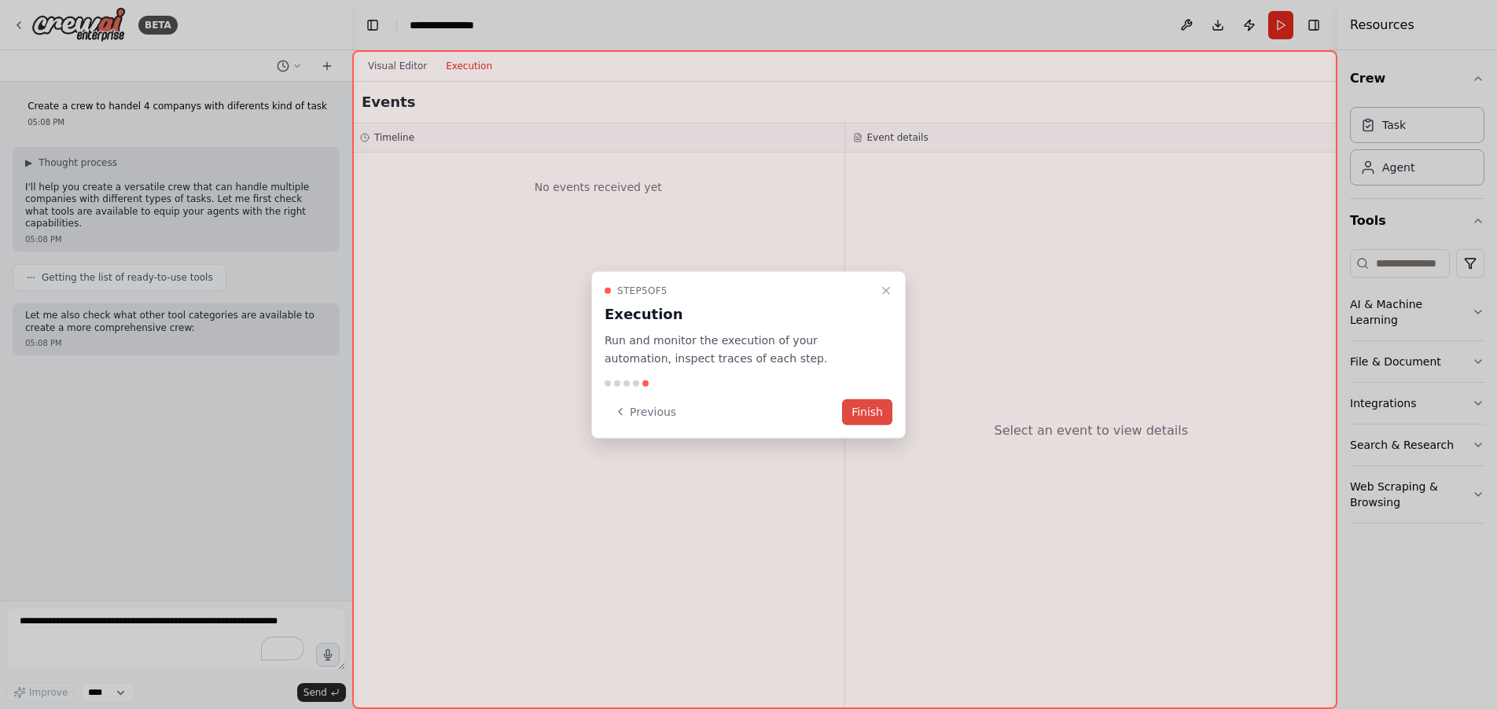
click at [876, 407] on button "Finish" at bounding box center [867, 412] width 50 height 26
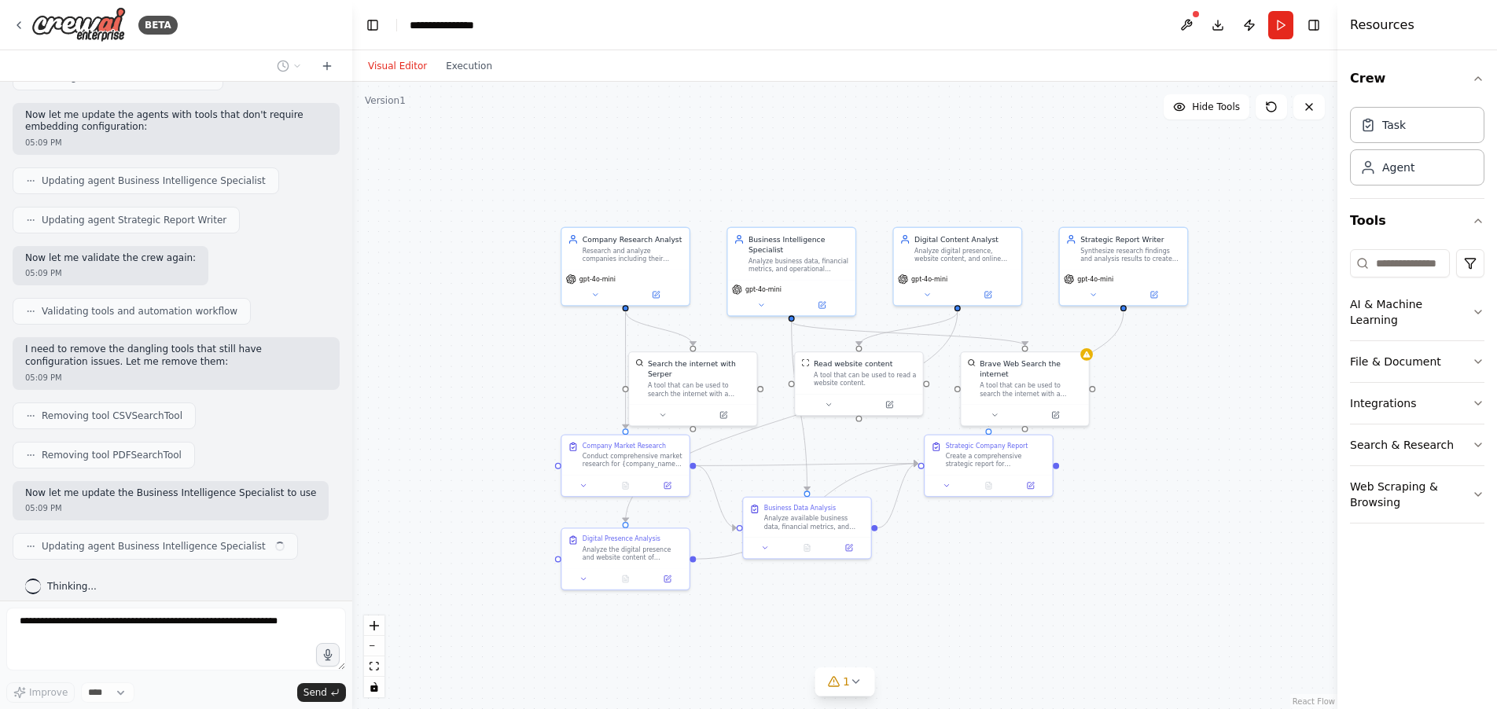
scroll to position [1108, 0]
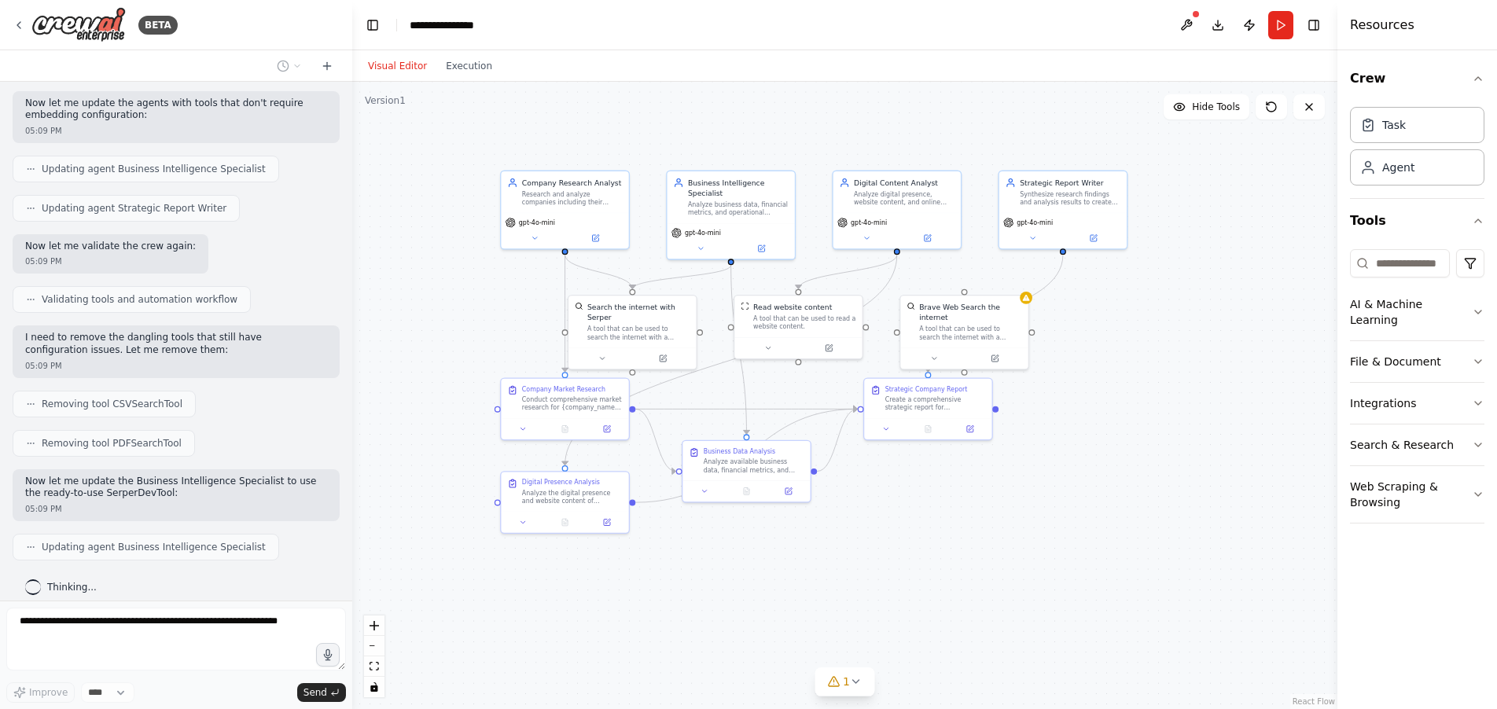
drag, startPoint x: 1056, startPoint y: 555, endPoint x: 996, endPoint y: 509, distance: 76.3
click at [996, 509] on div ".deletable-edge-delete-btn { width: 20px; height: 20px; border: 0px solid #ffff…" at bounding box center [844, 396] width 985 height 628
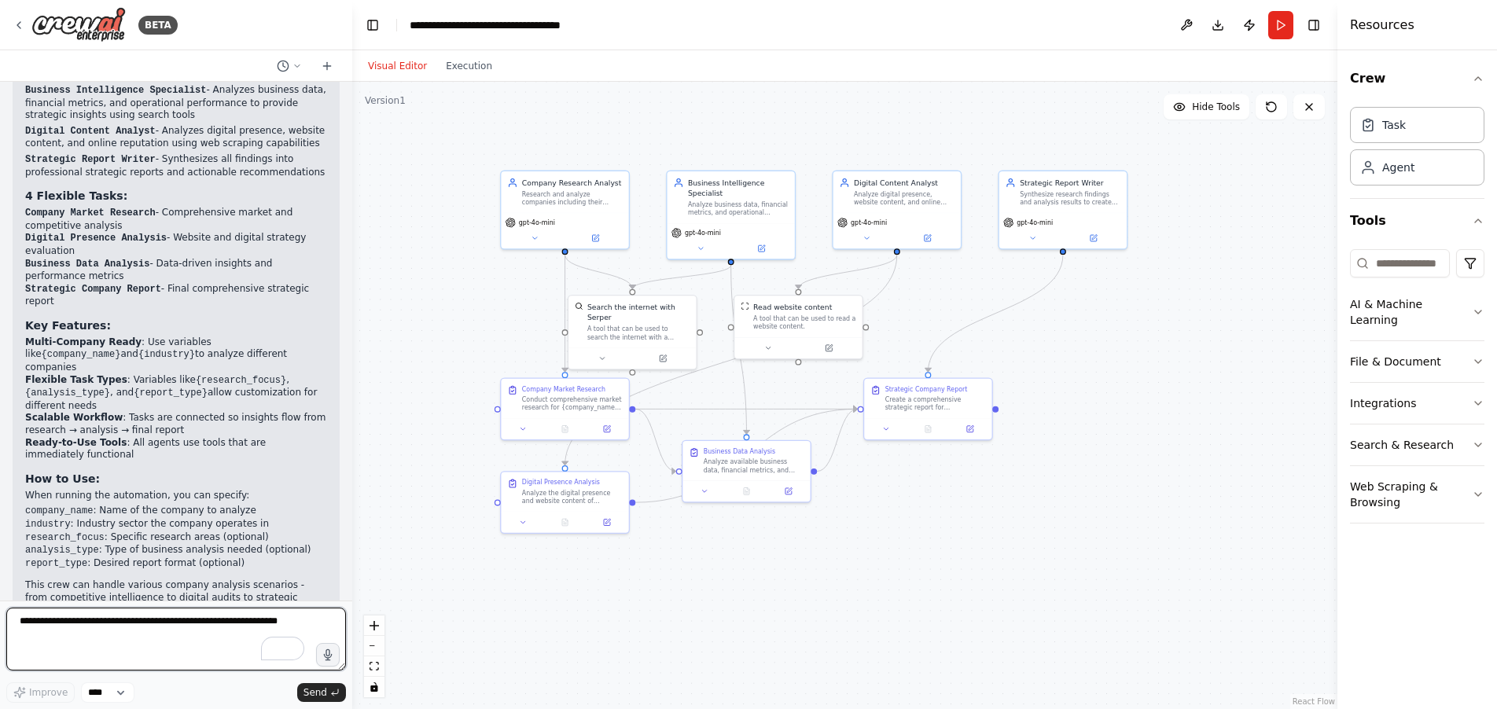
scroll to position [2126, 0]
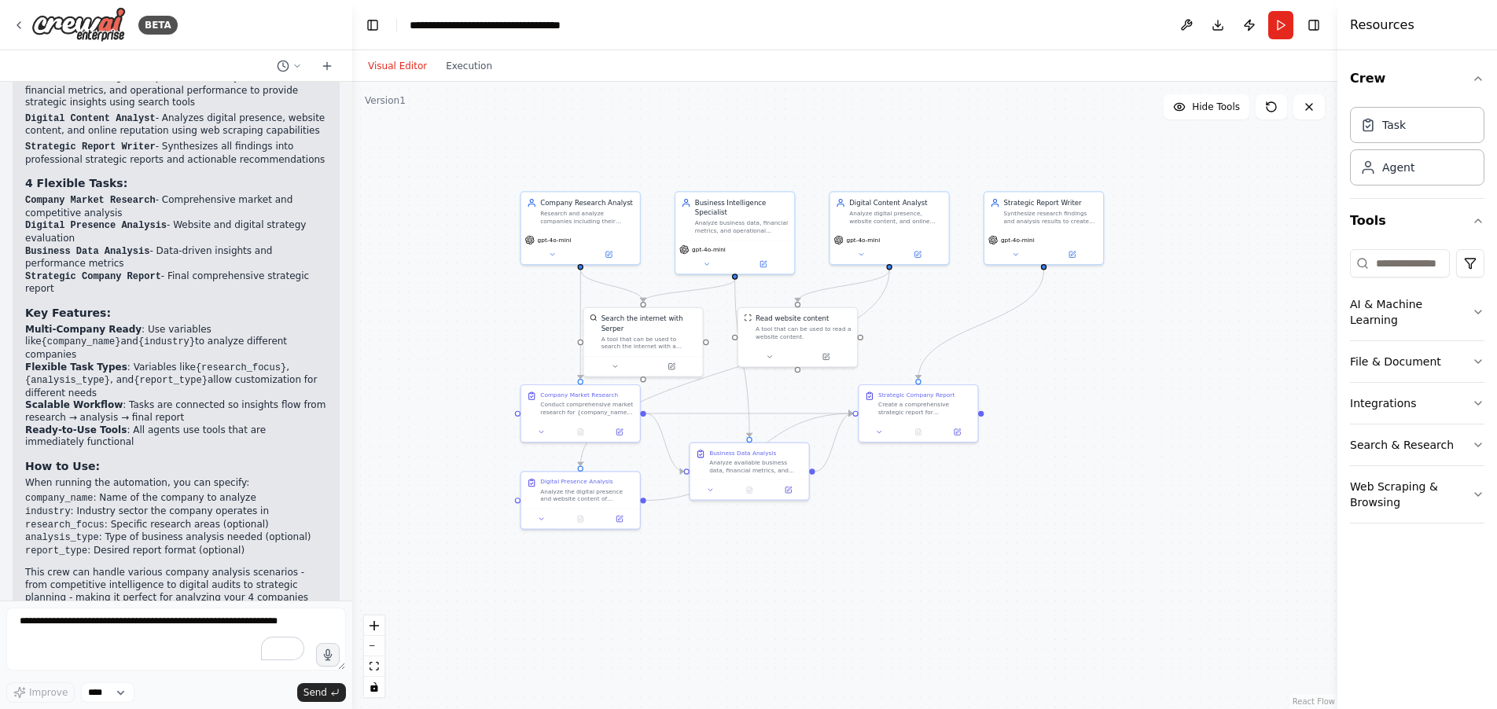
drag, startPoint x: 407, startPoint y: 69, endPoint x: 387, endPoint y: 192, distance: 124.3
click at [407, 69] on button "Visual Editor" at bounding box center [398, 66] width 78 height 19
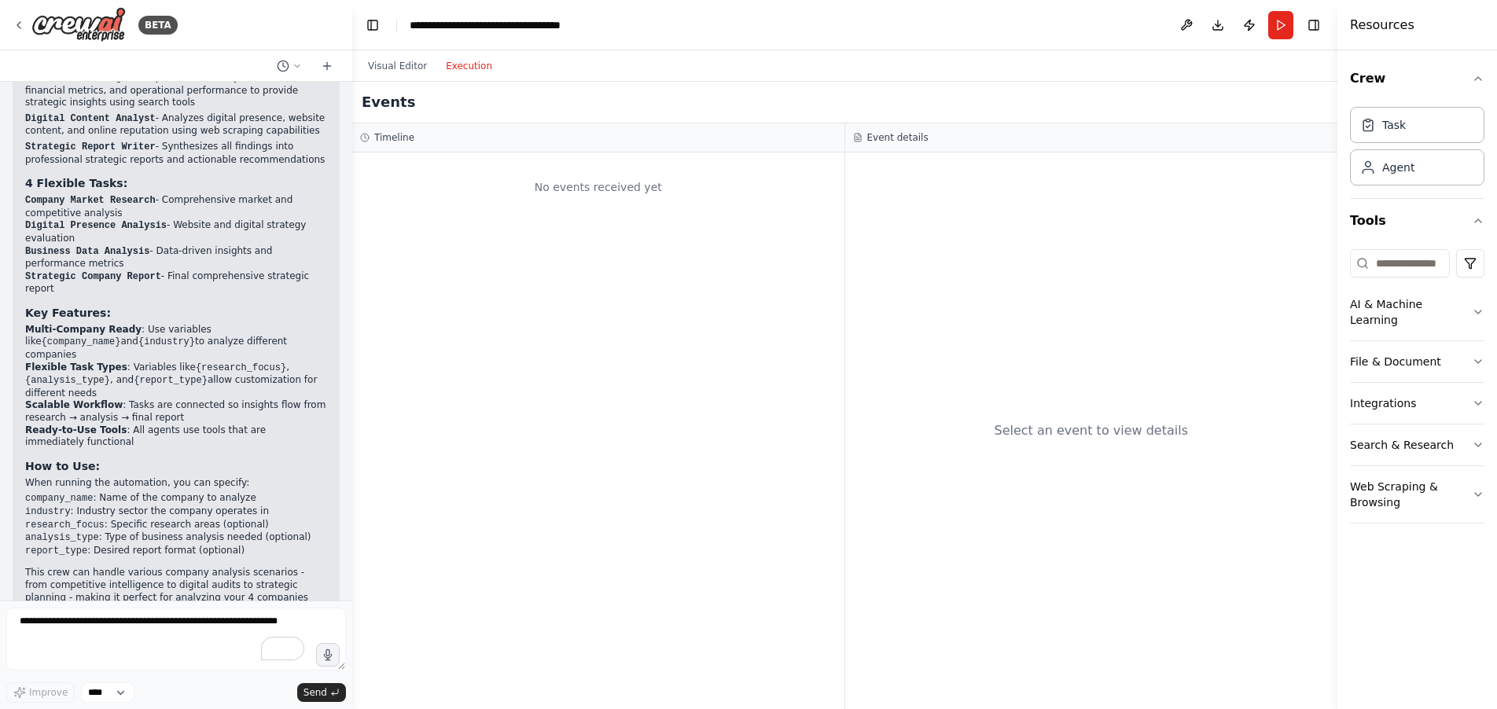
drag, startPoint x: 473, startPoint y: 68, endPoint x: 472, endPoint y: 94, distance: 26.0
click at [474, 68] on button "Execution" at bounding box center [468, 66] width 65 height 19
click at [406, 66] on button "Visual Editor" at bounding box center [398, 66] width 78 height 19
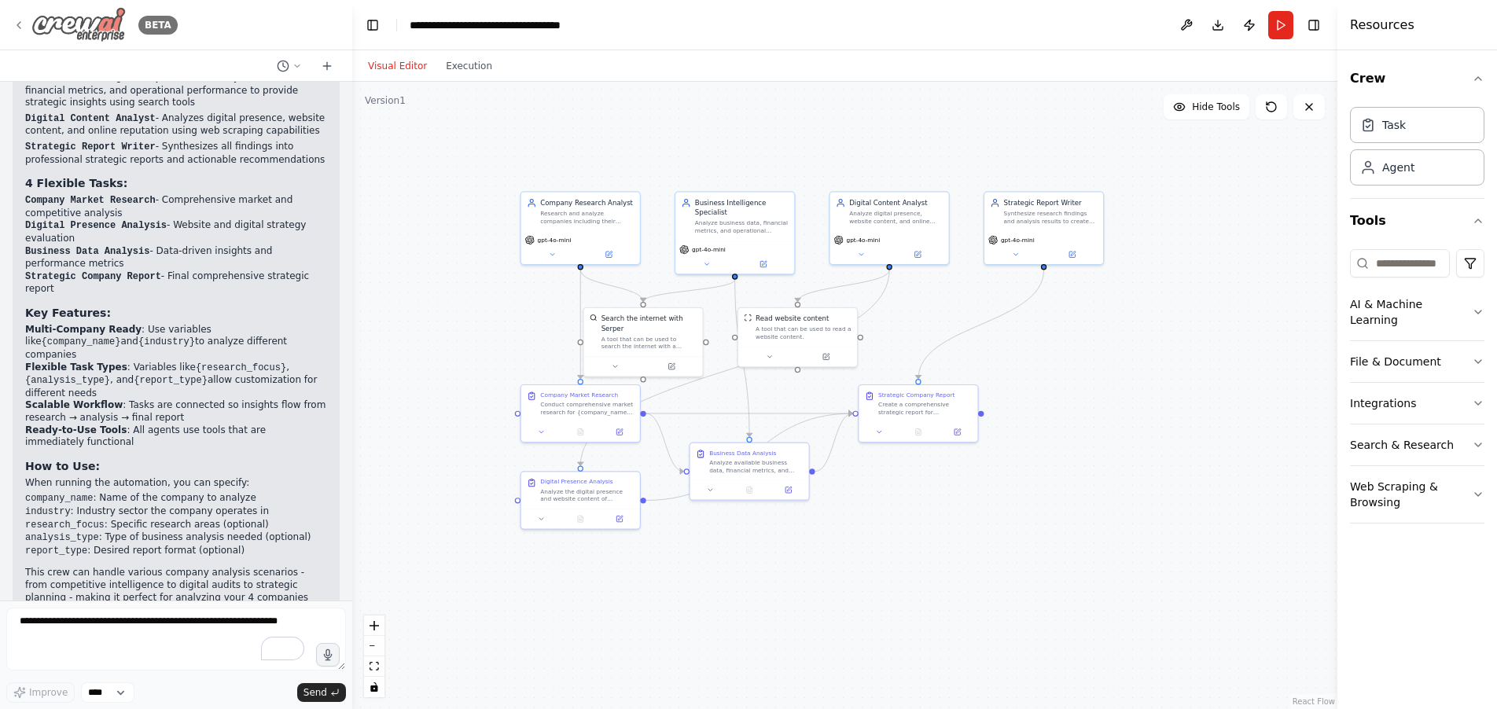
click at [19, 22] on icon at bounding box center [19, 25] width 13 height 13
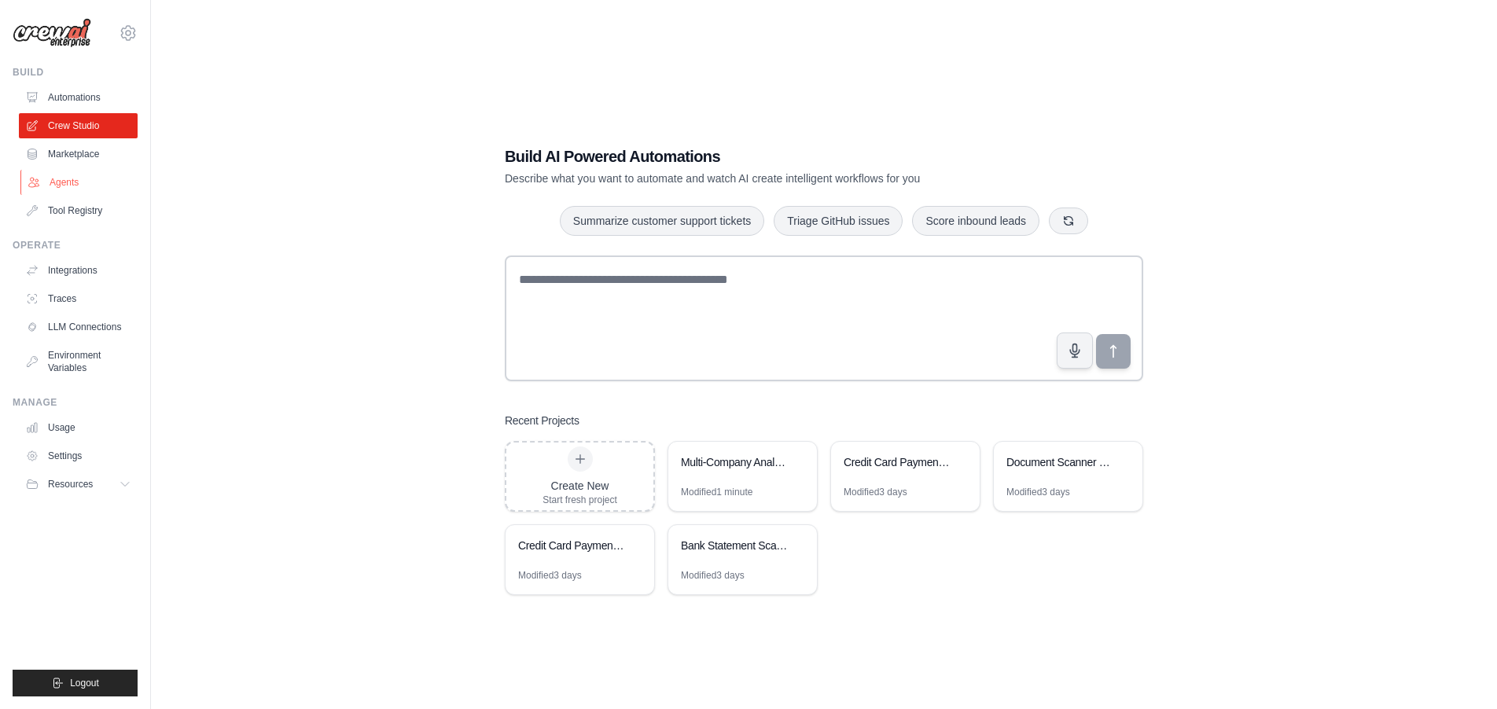
click at [68, 179] on link "Agents" at bounding box center [79, 182] width 119 height 25
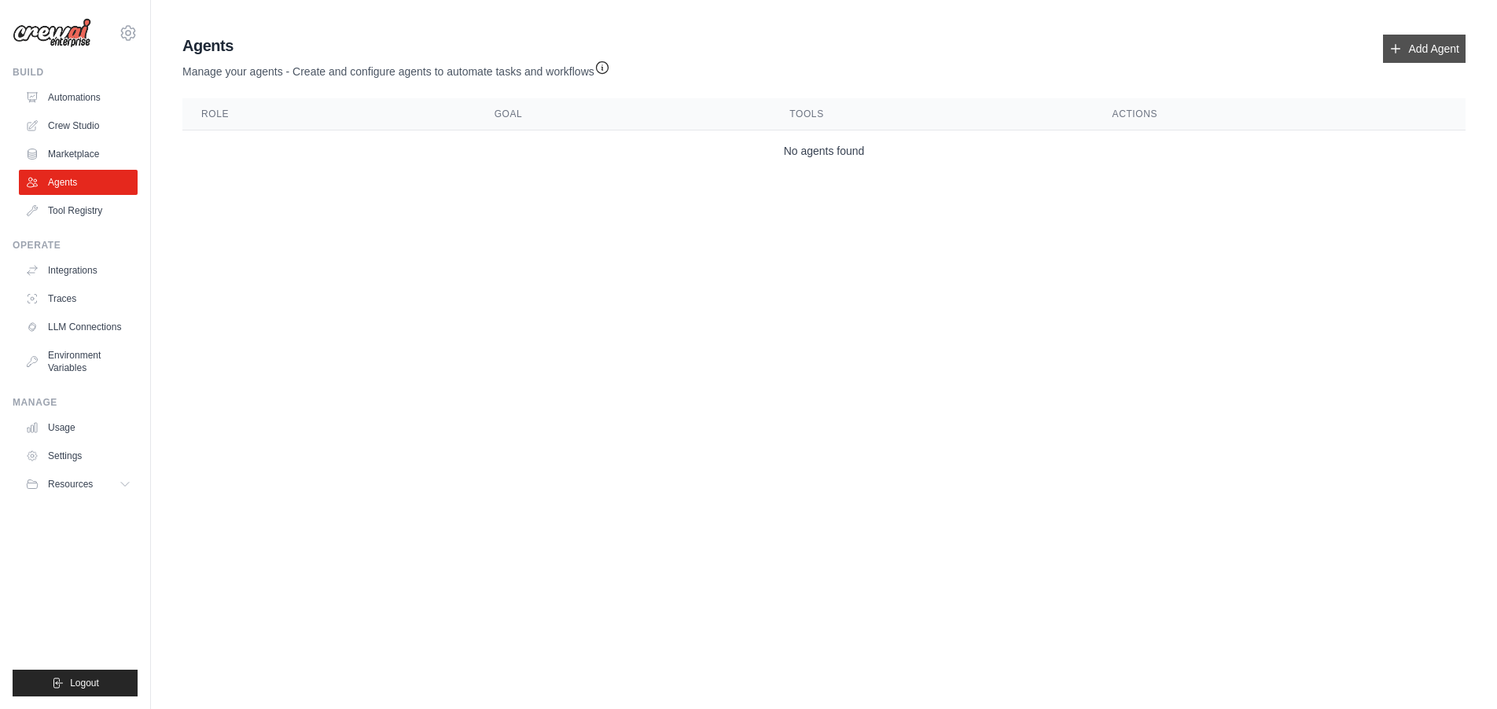
click at [1427, 49] on link "Add Agent" at bounding box center [1424, 49] width 83 height 28
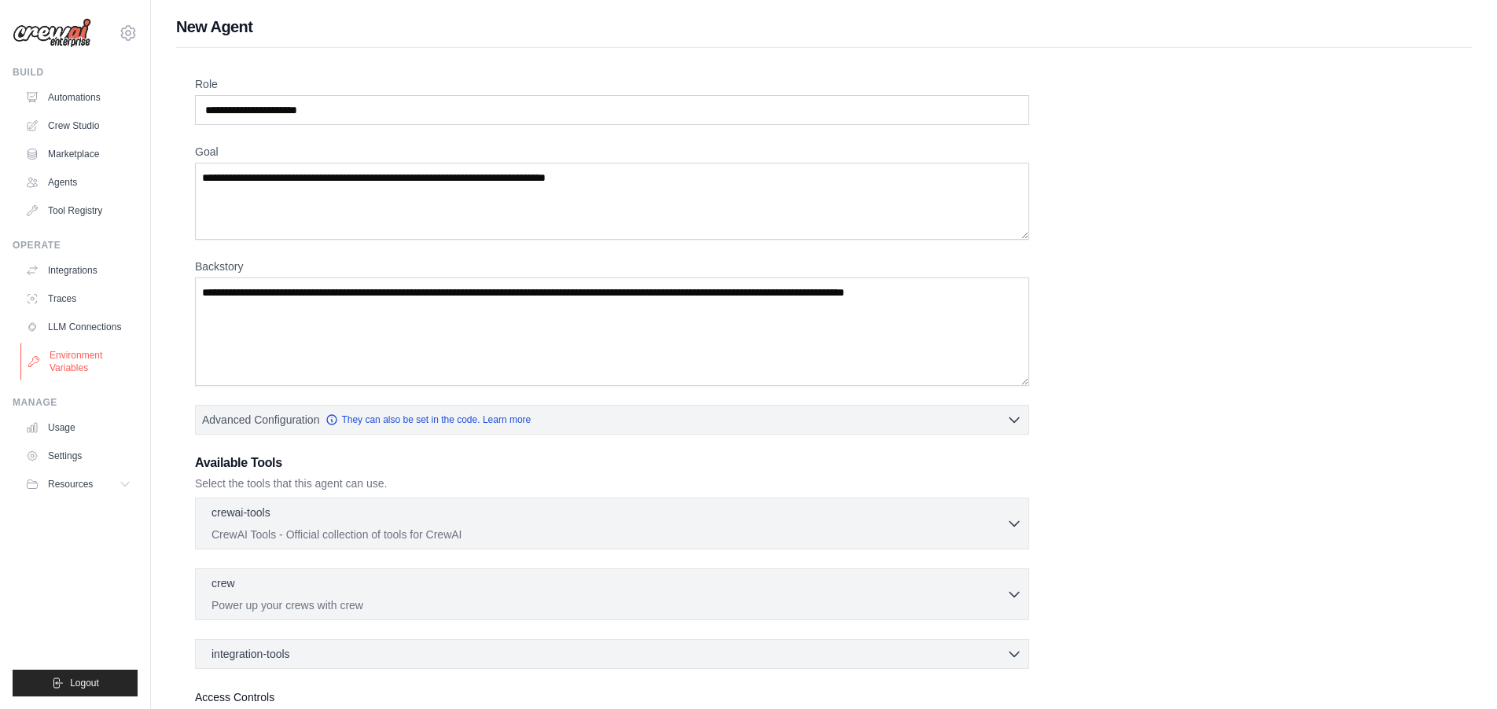
click at [74, 366] on link "Environment Variables" at bounding box center [79, 362] width 119 height 38
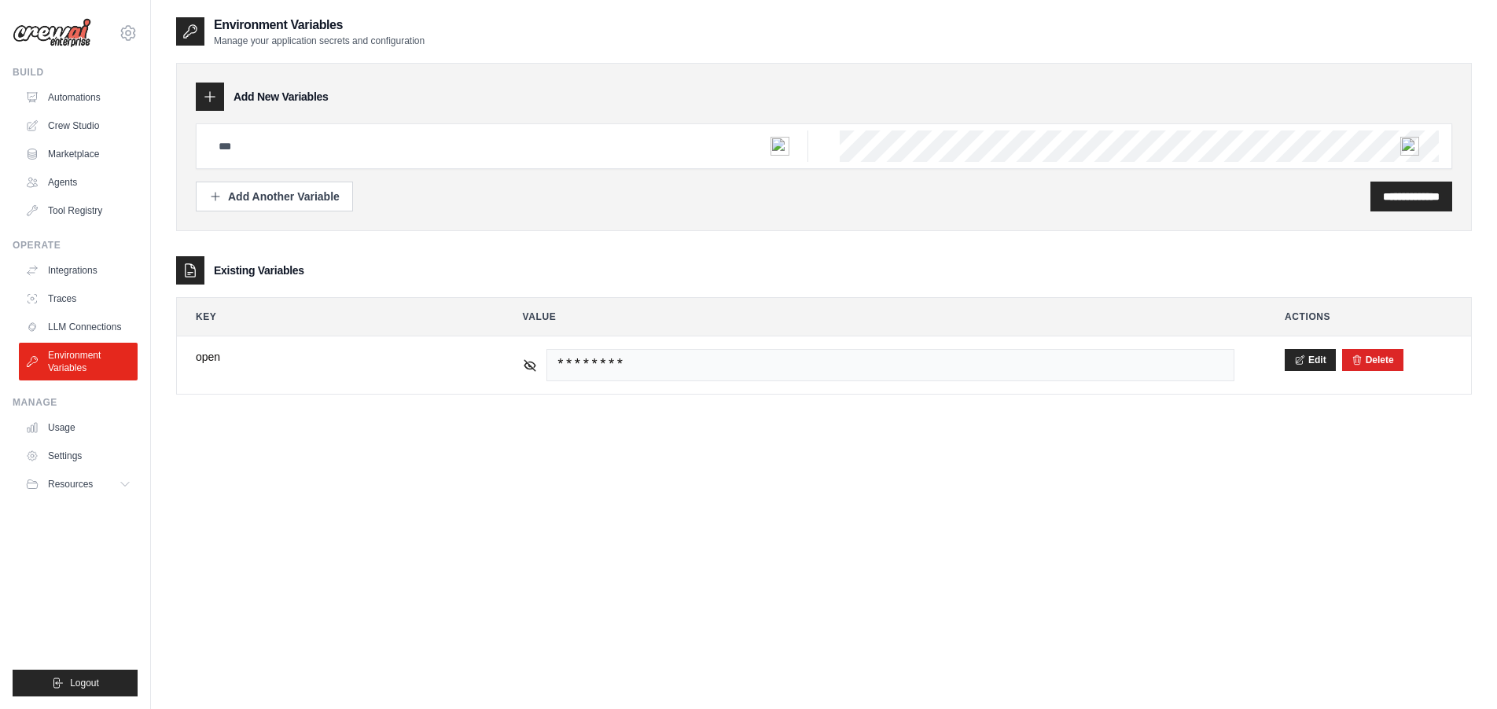
drag, startPoint x: 283, startPoint y: 483, endPoint x: 265, endPoint y: 477, distance: 19.2
click at [282, 483] on div "**********" at bounding box center [824, 370] width 1296 height 709
click at [90, 272] on link "Integrations" at bounding box center [79, 270] width 119 height 25
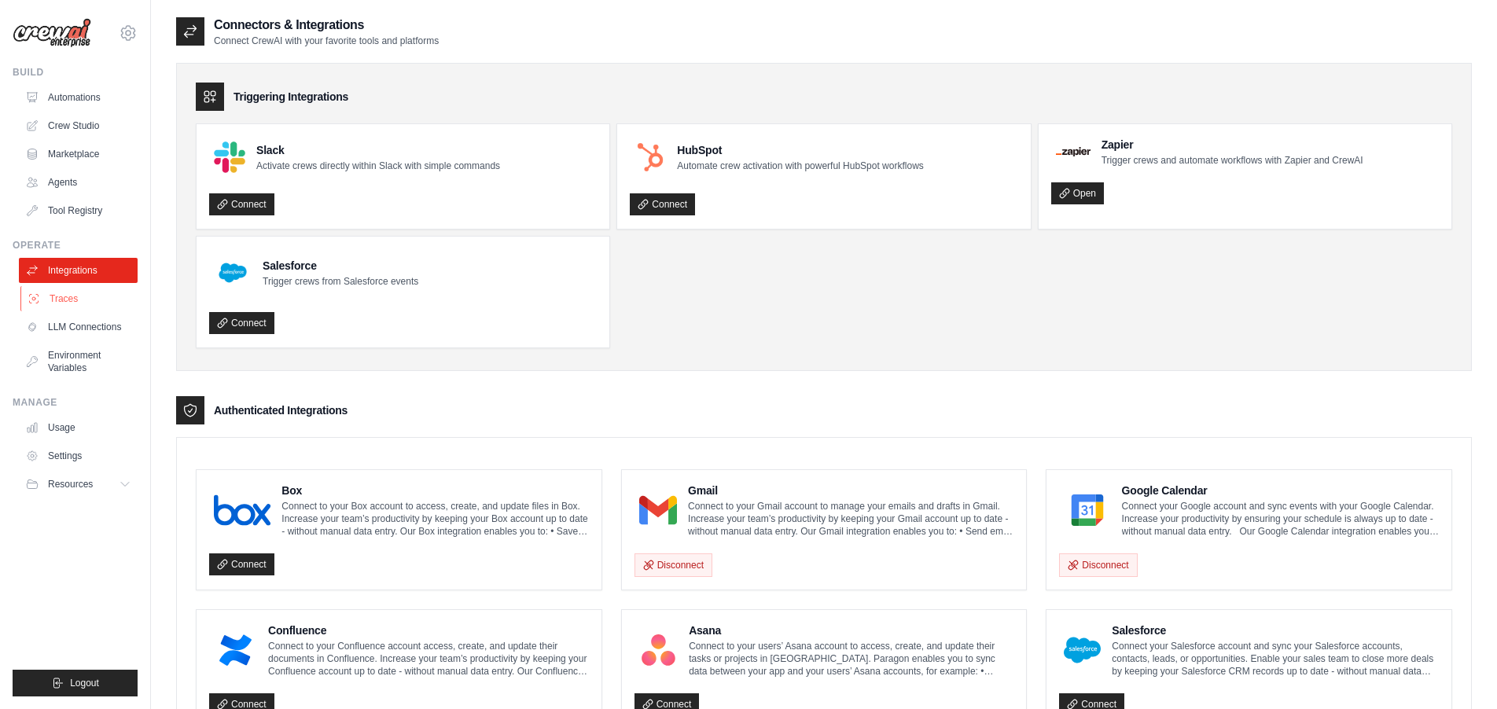
click at [84, 305] on link "Traces" at bounding box center [79, 298] width 119 height 25
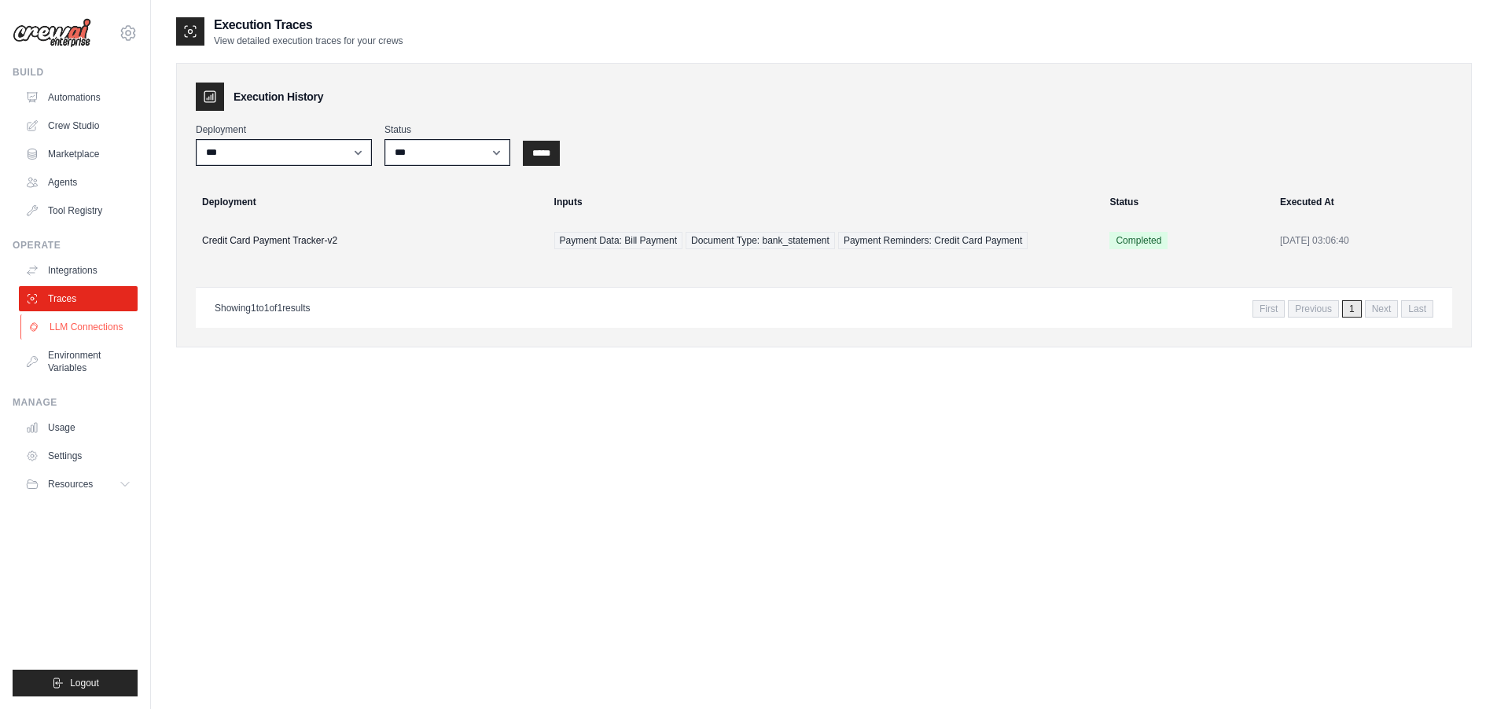
click at [103, 330] on link "LLM Connections" at bounding box center [79, 327] width 119 height 25
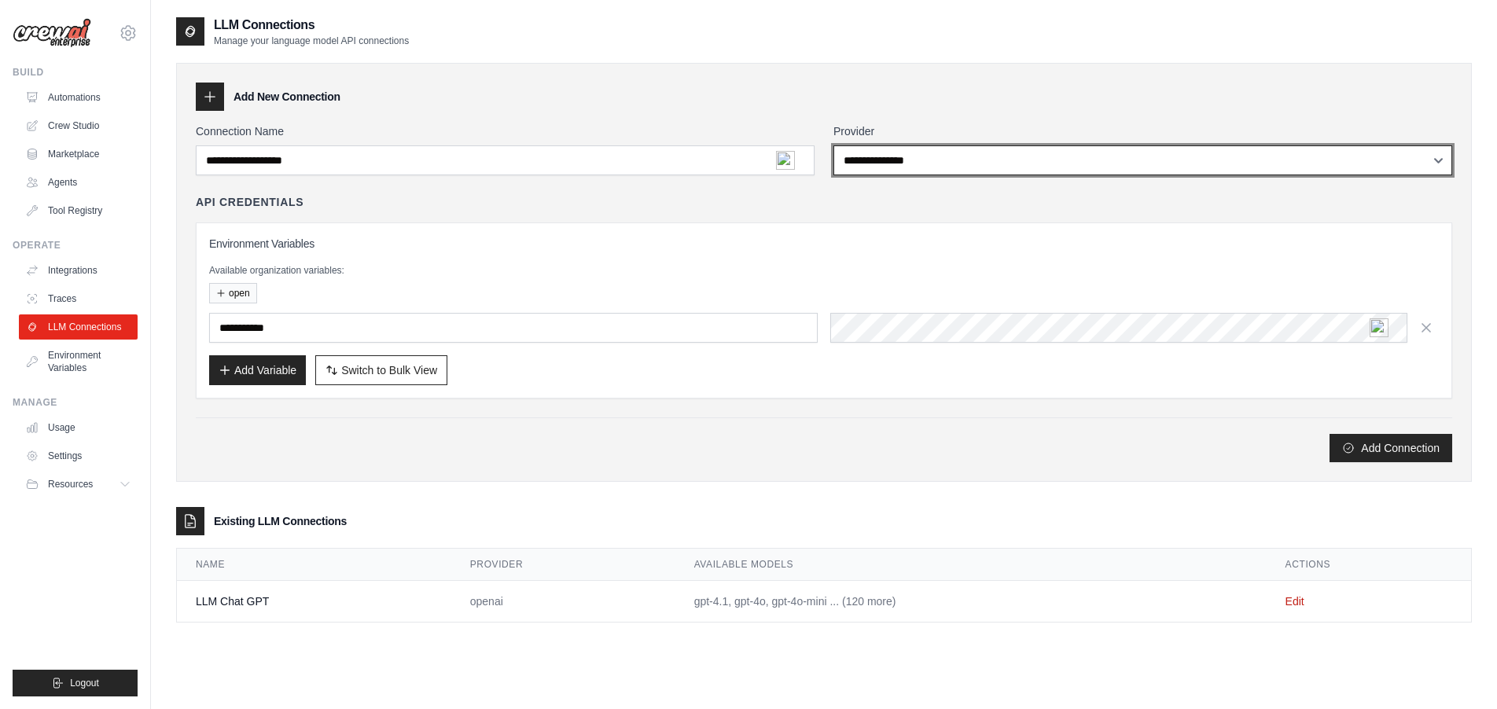
click at [1101, 159] on select "**********" at bounding box center [1143, 160] width 619 height 30
select select "******"
click at [834, 145] on select "**********" at bounding box center [1143, 160] width 619 height 30
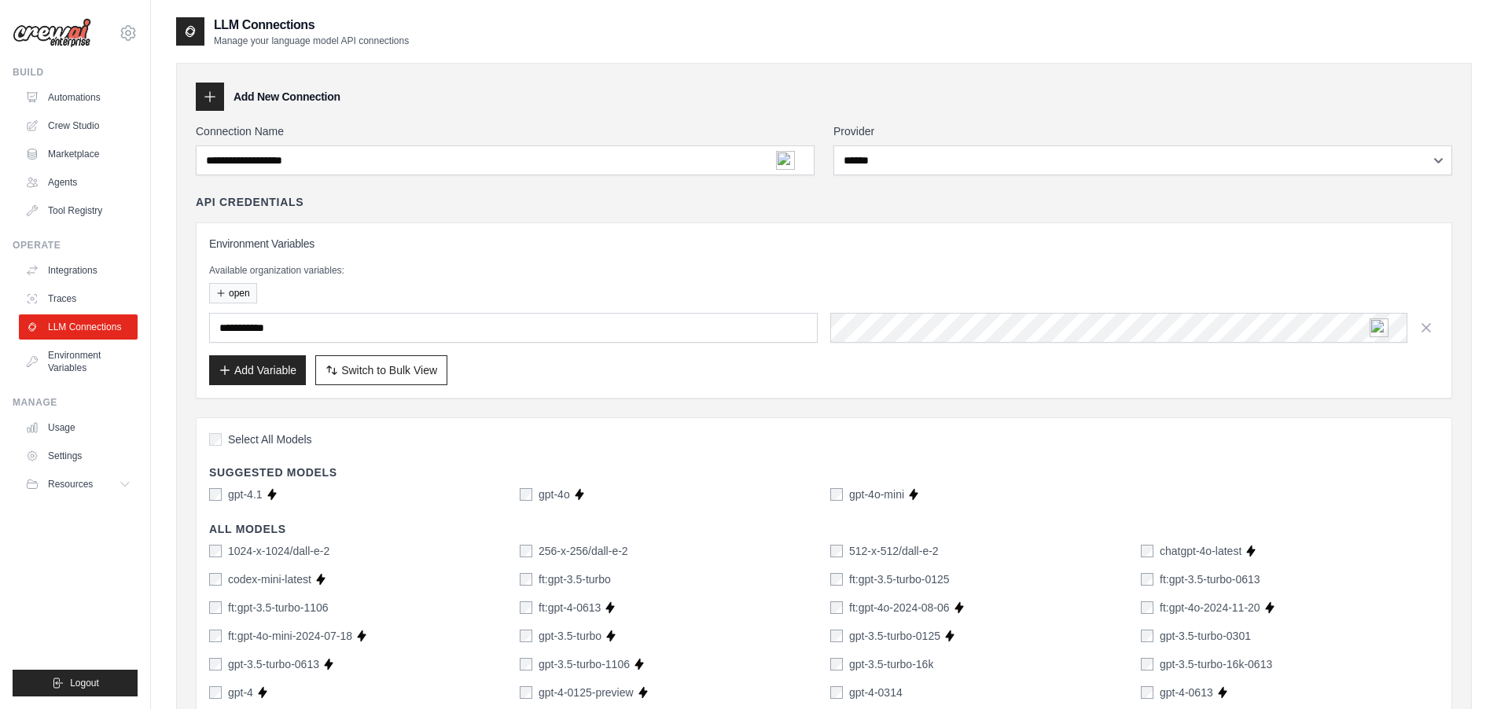
click at [532, 497] on div "gpt-4o" at bounding box center [545, 495] width 50 height 16
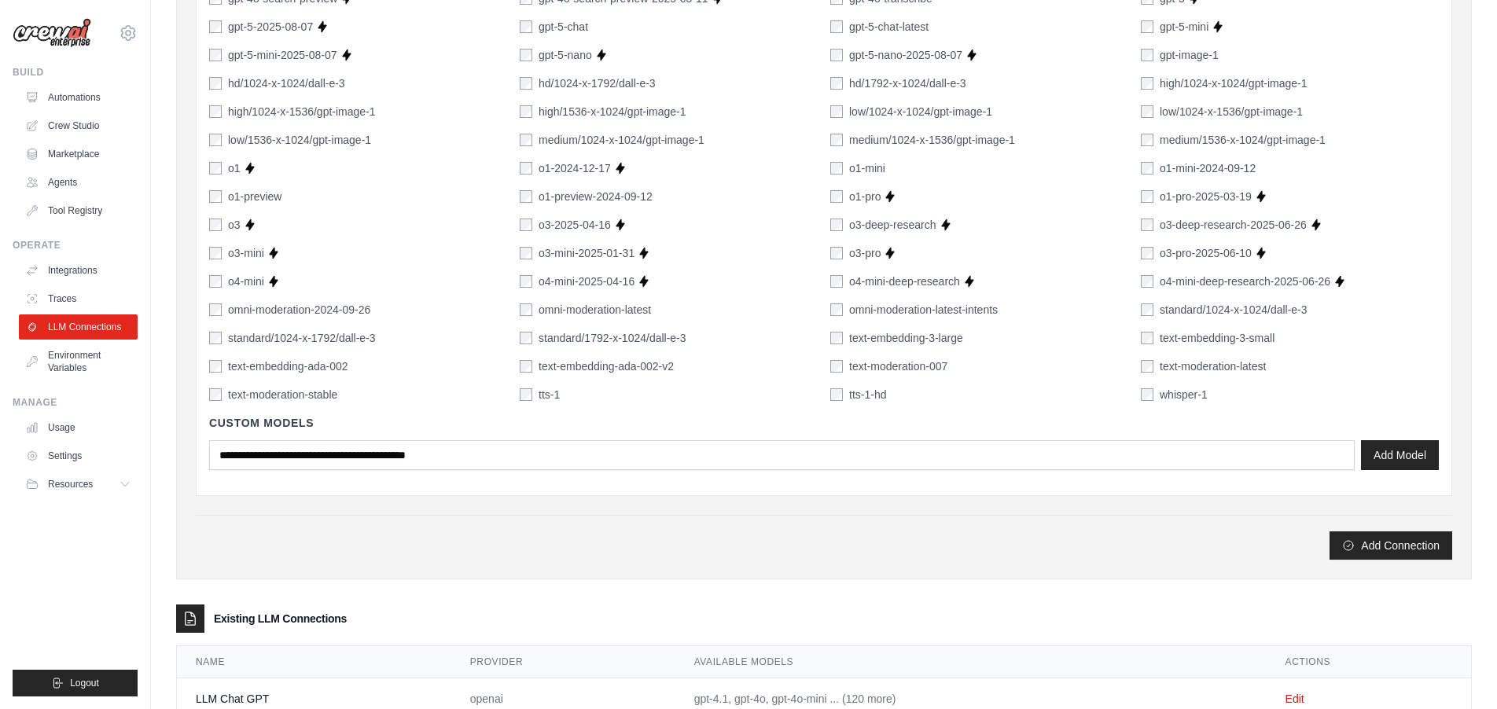
scroll to position [1029, 0]
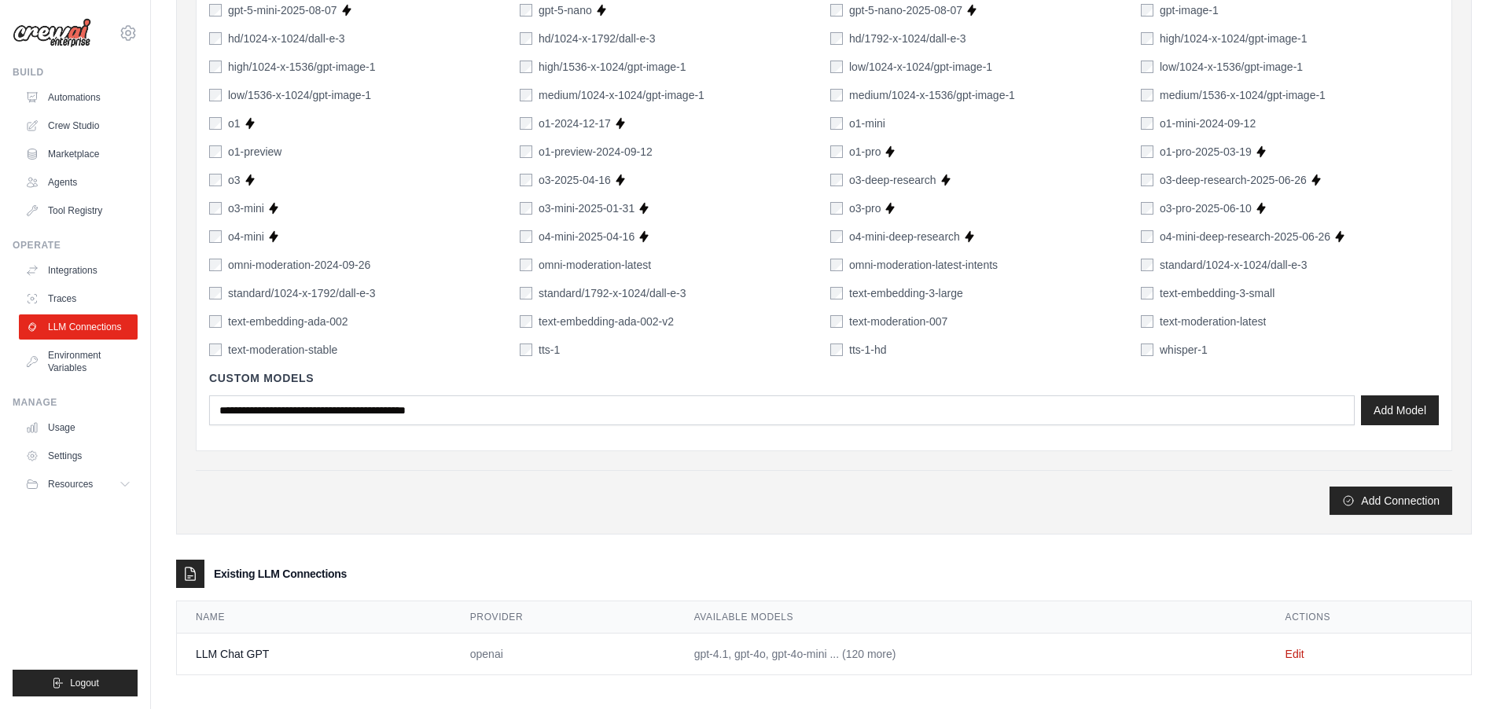
drag, startPoint x: 1404, startPoint y: 491, endPoint x: 1401, endPoint y: 502, distance: 11.5
click at [1404, 494] on button "Add Connection" at bounding box center [1391, 501] width 123 height 28
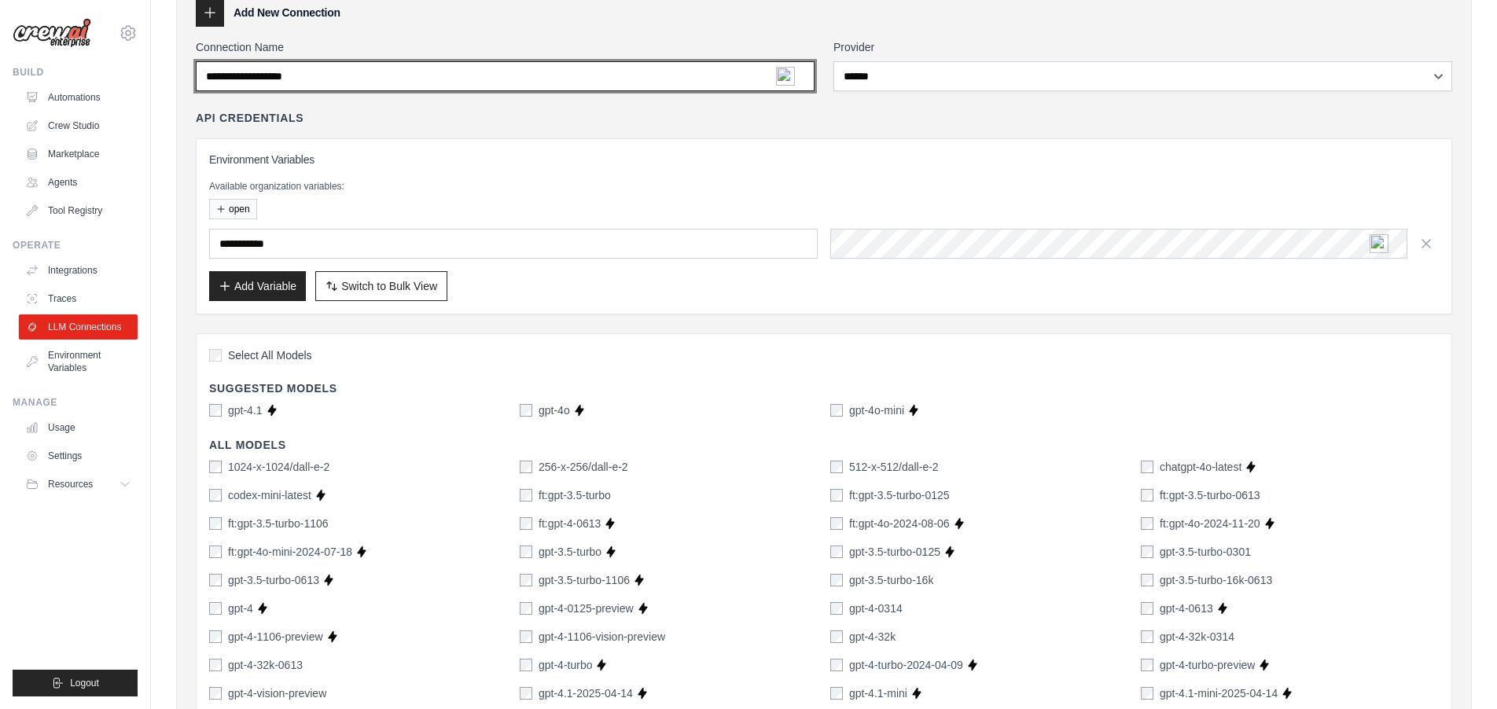
scroll to position [0, 0]
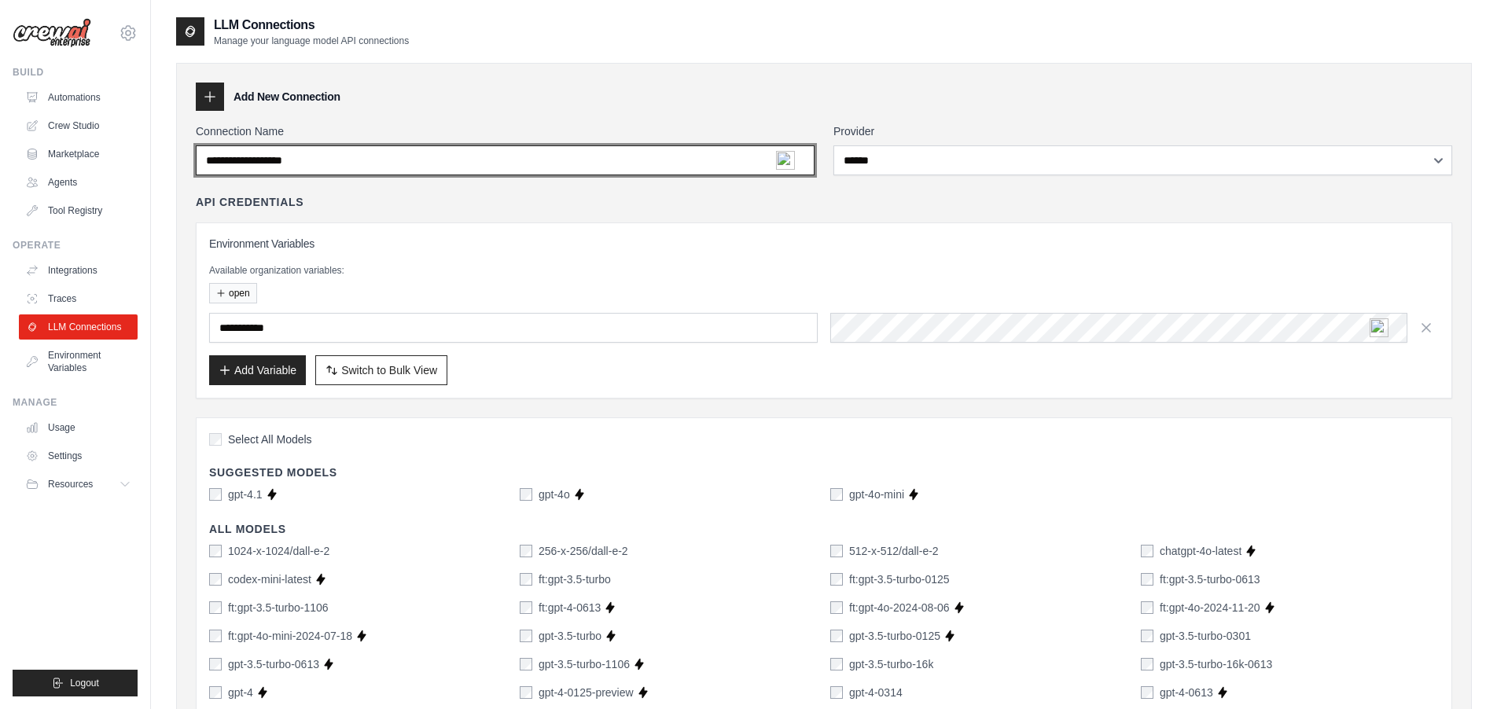
click at [447, 162] on input "Connection Name" at bounding box center [505, 160] width 619 height 30
click at [262, 146] on input "Connection Name" at bounding box center [505, 160] width 619 height 30
drag, startPoint x: 233, startPoint y: 154, endPoint x: 524, endPoint y: 208, distance: 296.0
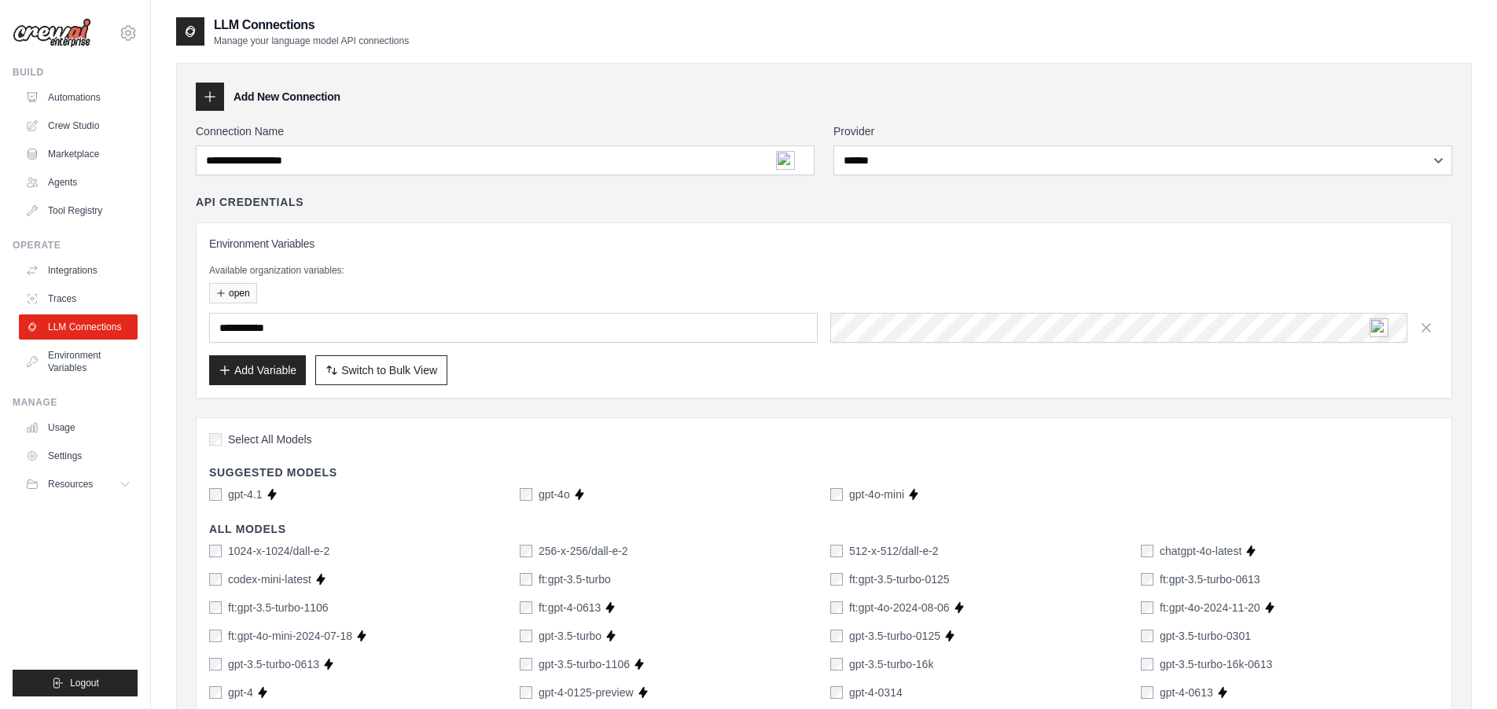
click at [752, 256] on div "Environment Variables Available organization variables: open Add Variable Switc…" at bounding box center [824, 310] width 1230 height 149
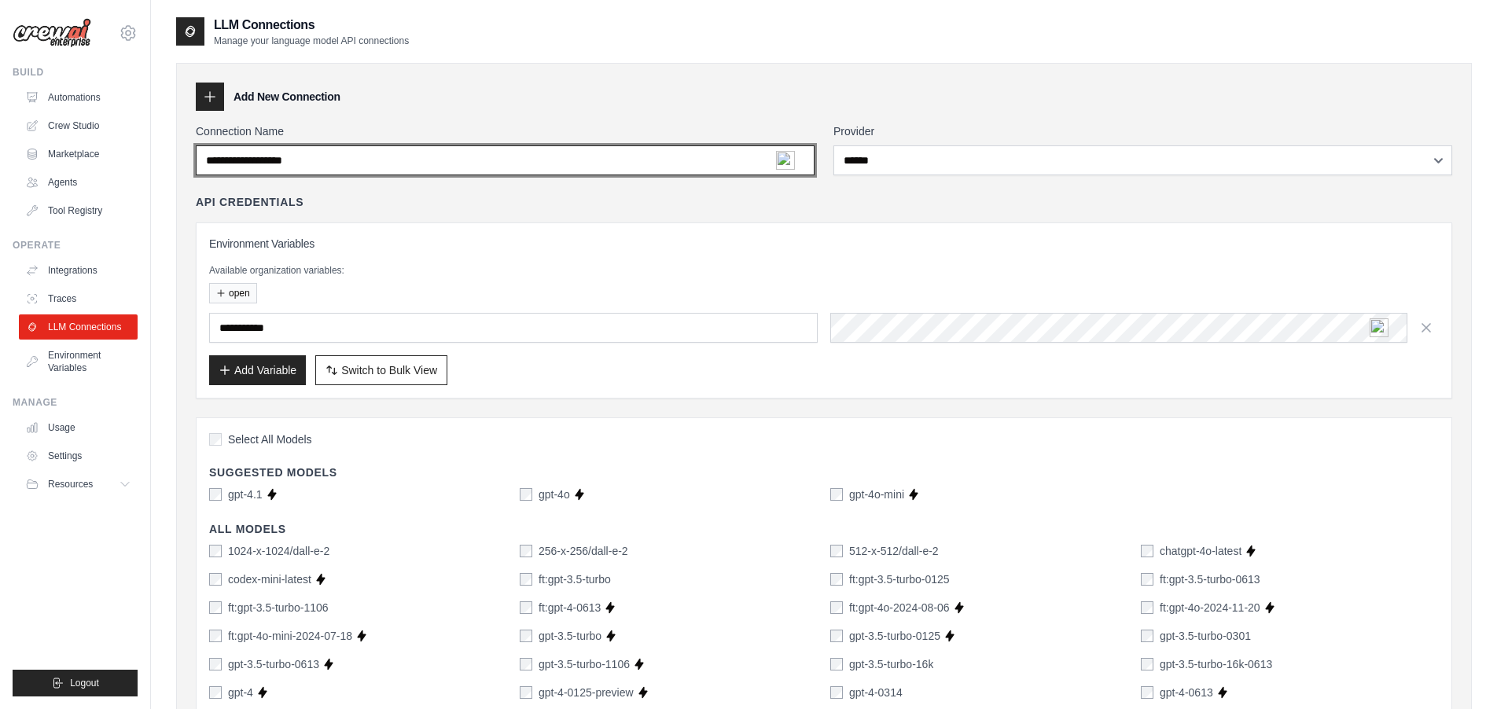
click at [646, 165] on input "Connection Name" at bounding box center [505, 160] width 619 height 30
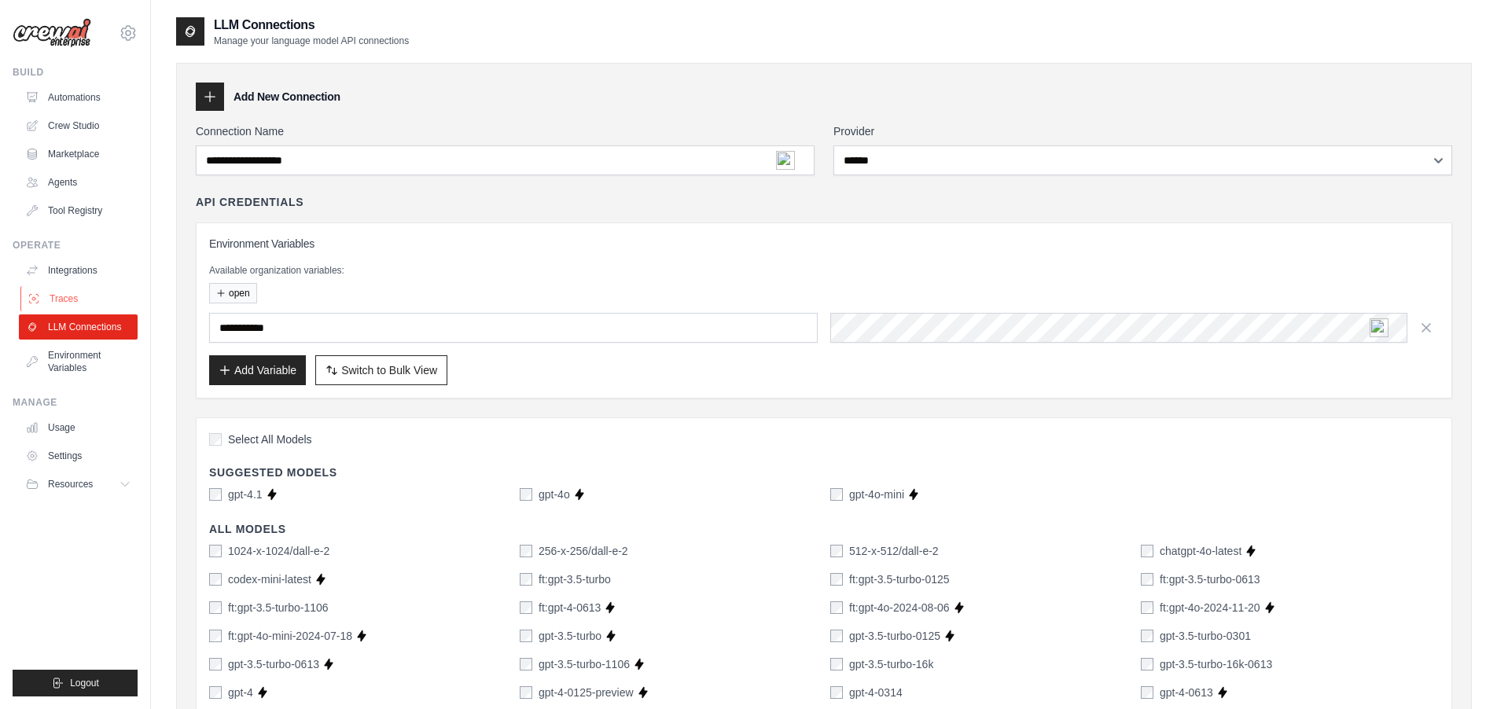
click at [83, 301] on link "Traces" at bounding box center [79, 298] width 119 height 25
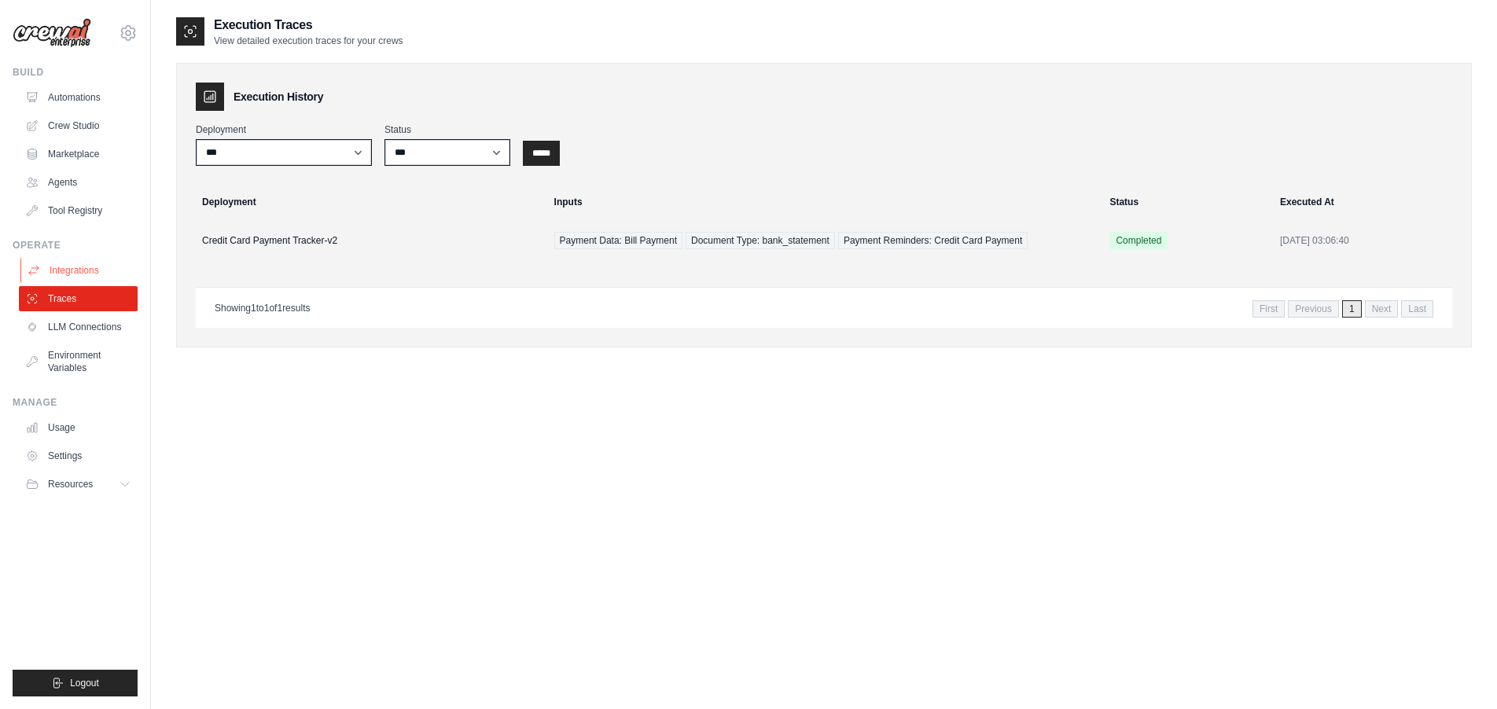
click at [87, 271] on link "Integrations" at bounding box center [79, 270] width 119 height 25
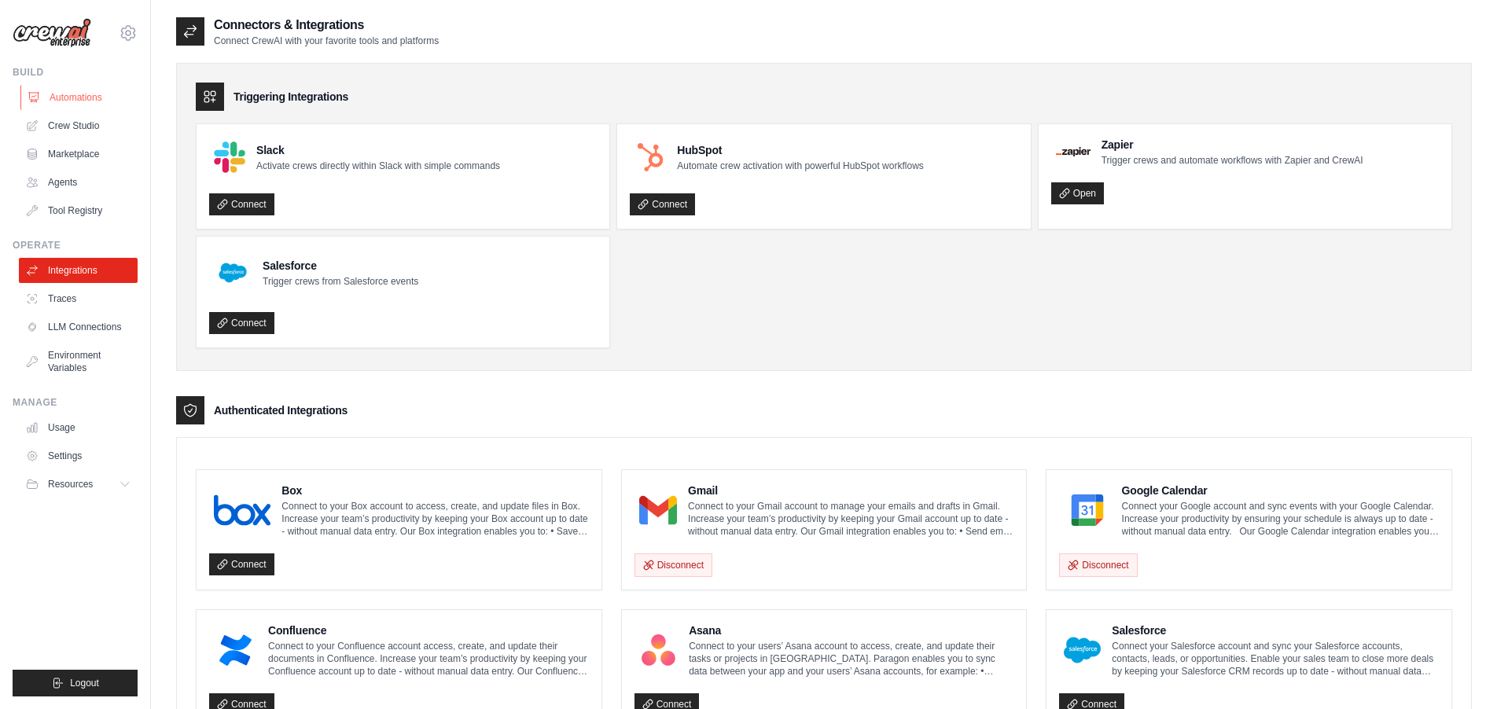
click at [74, 105] on link "Automations" at bounding box center [79, 97] width 119 height 25
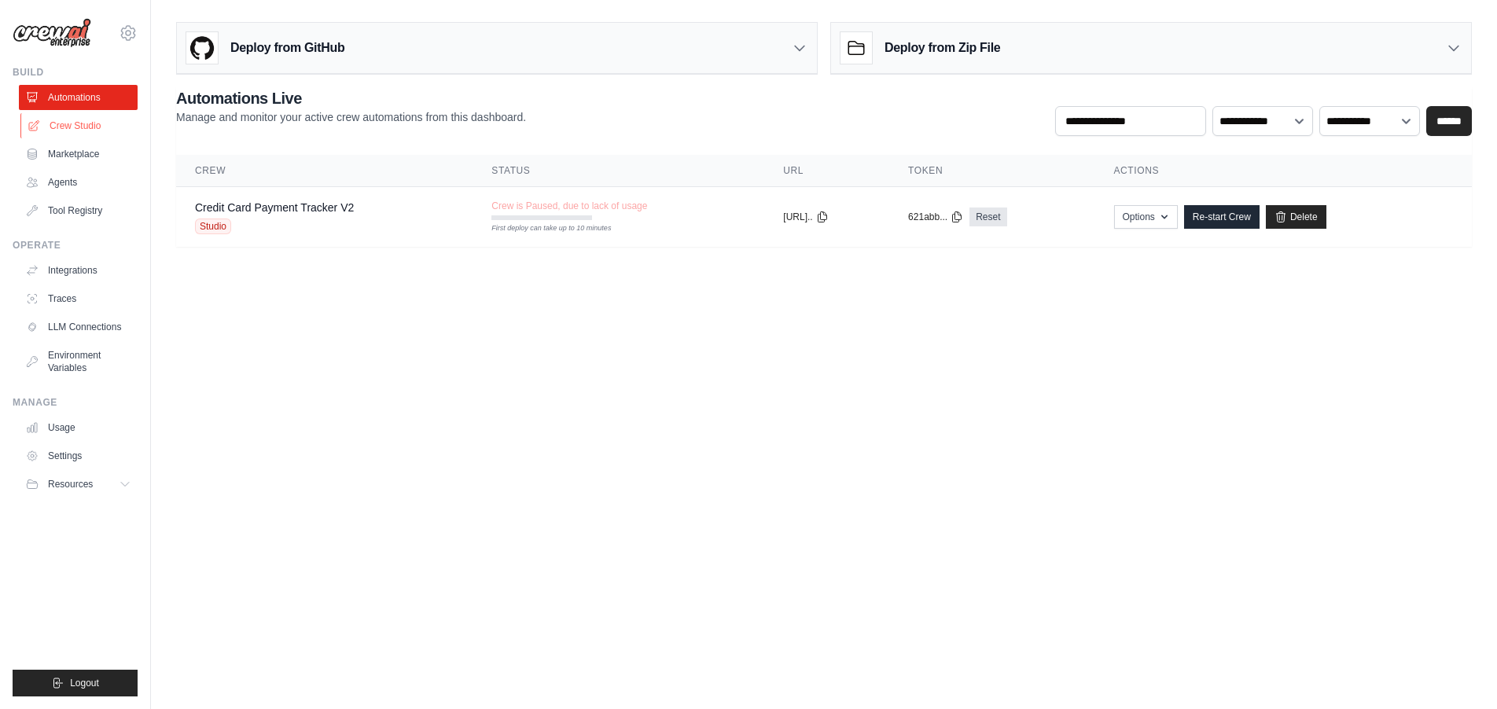
click at [89, 128] on link "Crew Studio" at bounding box center [79, 125] width 119 height 25
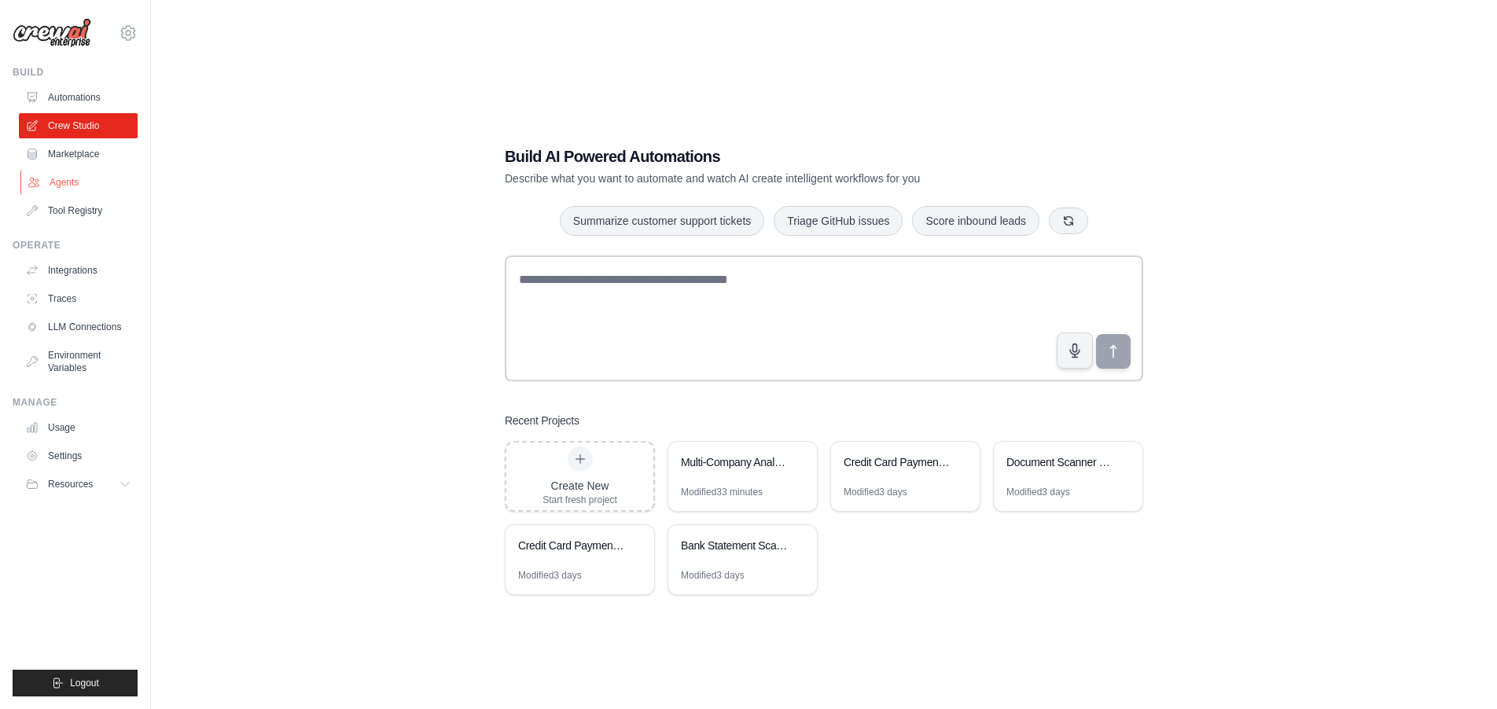
click at [63, 181] on link "Agents" at bounding box center [79, 182] width 119 height 25
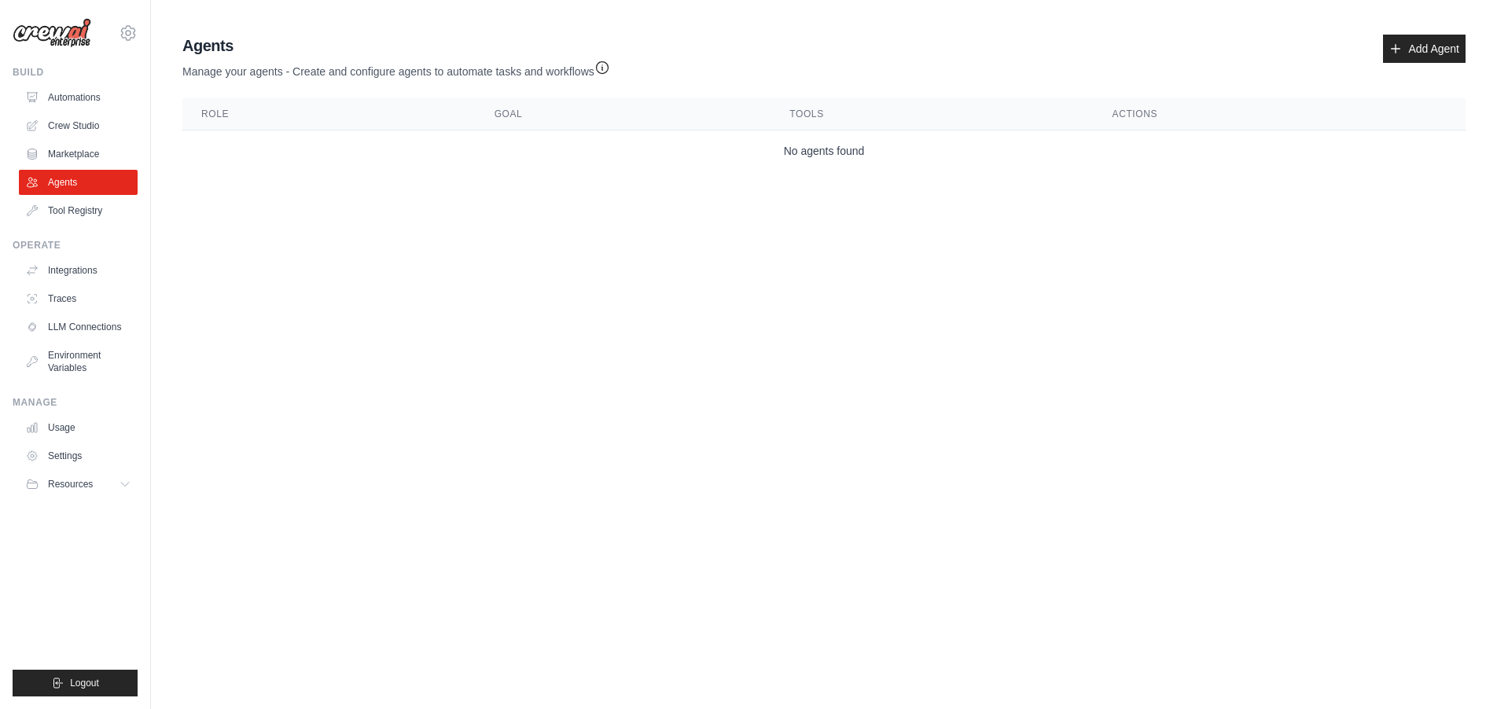
drag, startPoint x: 1418, startPoint y: 49, endPoint x: 1185, endPoint y: 315, distance: 353.3
click at [1418, 50] on link "Add Agent" at bounding box center [1424, 49] width 83 height 28
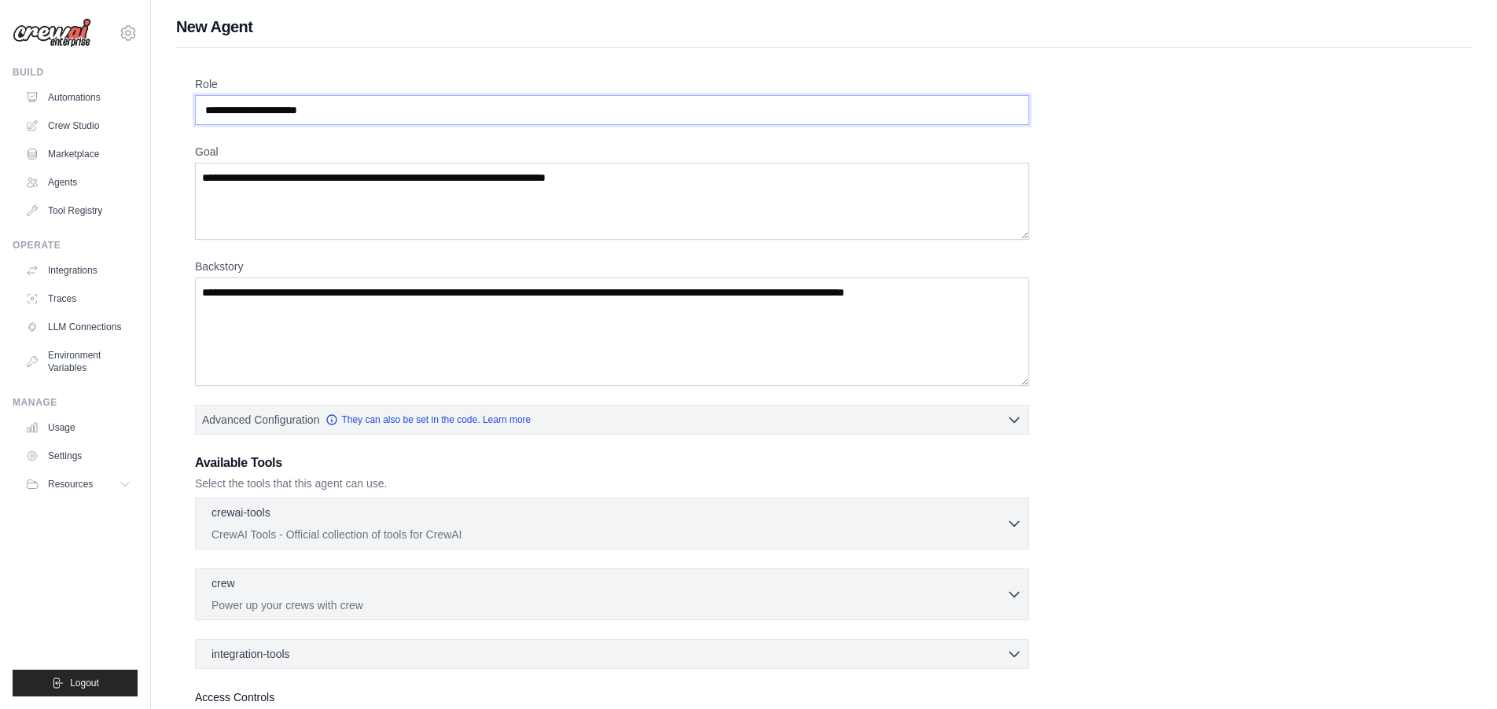
click at [389, 112] on input "Role" at bounding box center [612, 110] width 834 height 30
type input "**********"
click at [320, 308] on textarea "Backstory" at bounding box center [612, 332] width 834 height 109
drag, startPoint x: 318, startPoint y: 315, endPoint x: 186, endPoint y: 274, distance: 138.1
click at [186, 274] on div "**********" at bounding box center [824, 438] width 1296 height 780
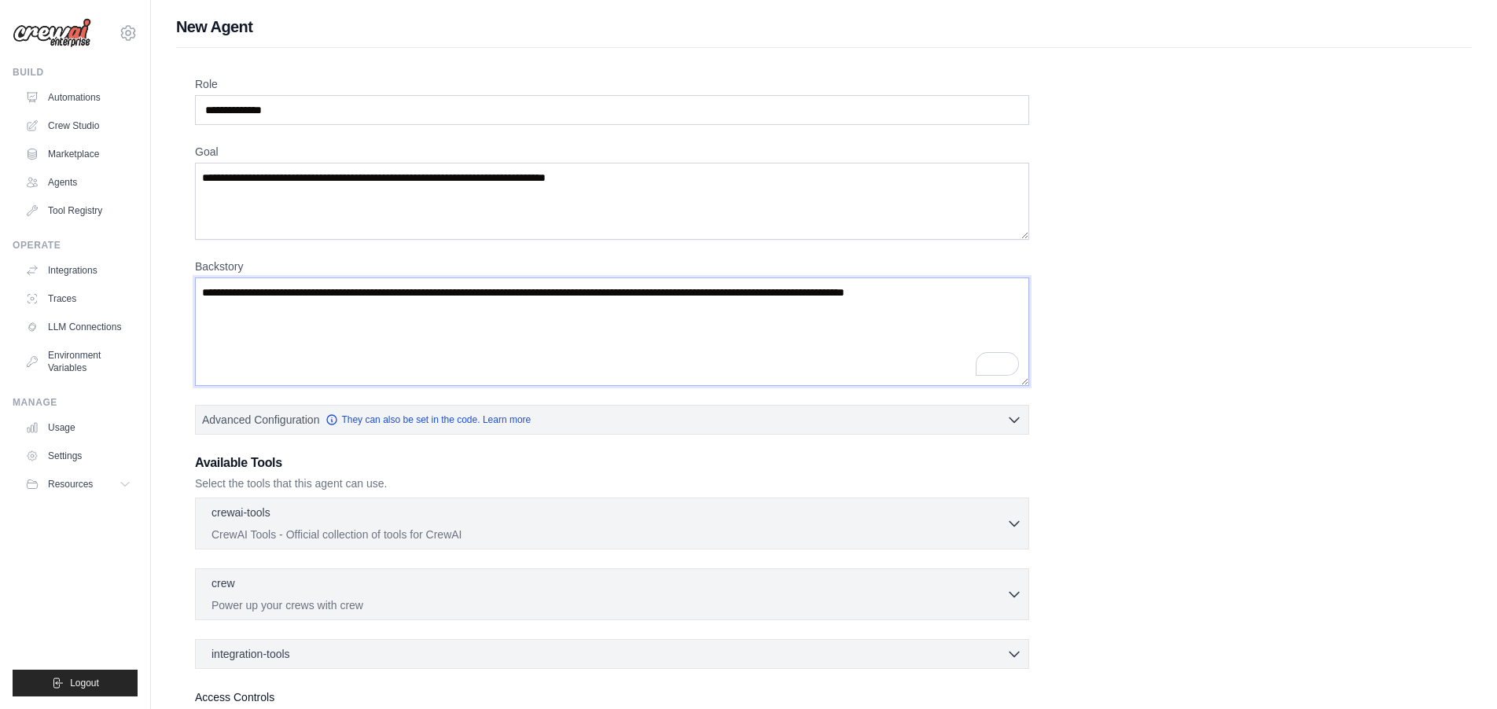
paste textarea "**********"
type textarea "**********"
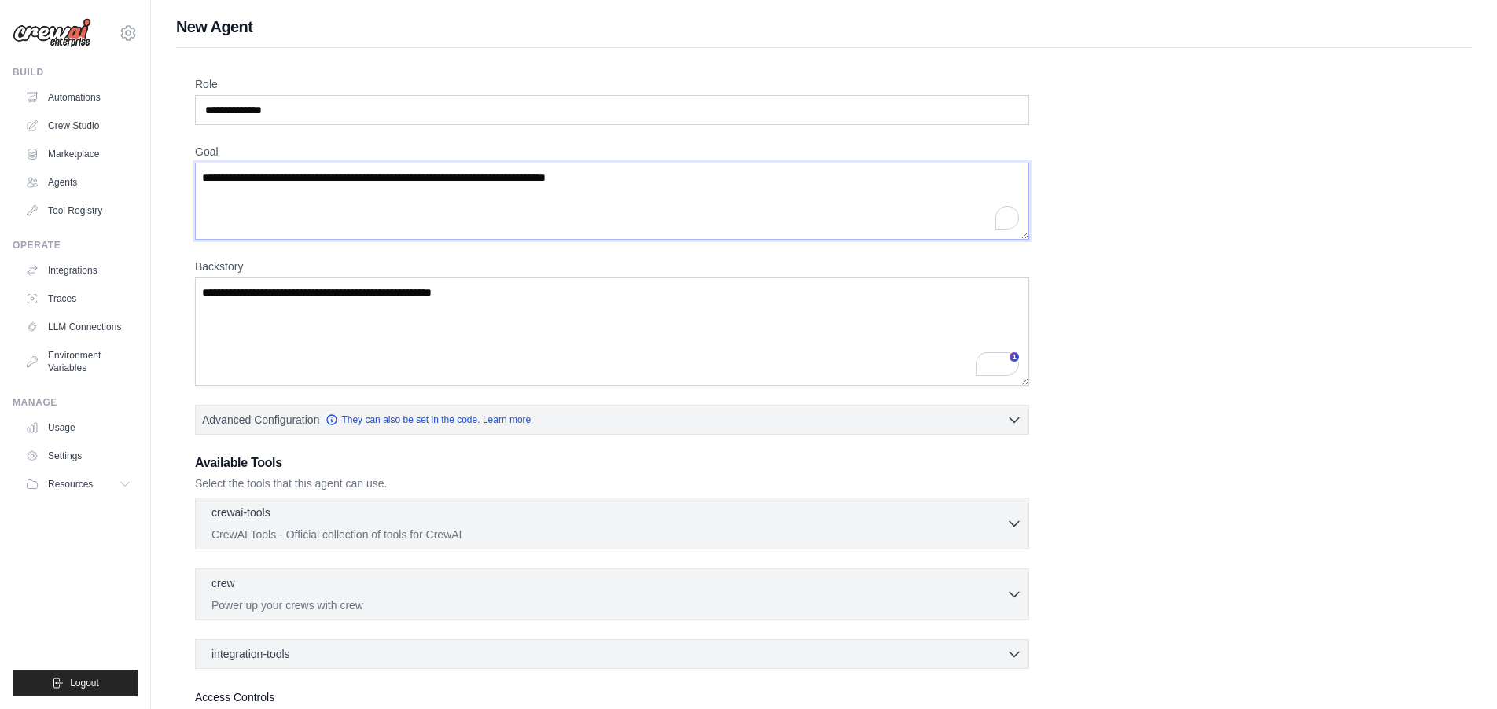
click at [388, 184] on textarea "Goal" at bounding box center [612, 201] width 834 height 77
paste textarea "**********"
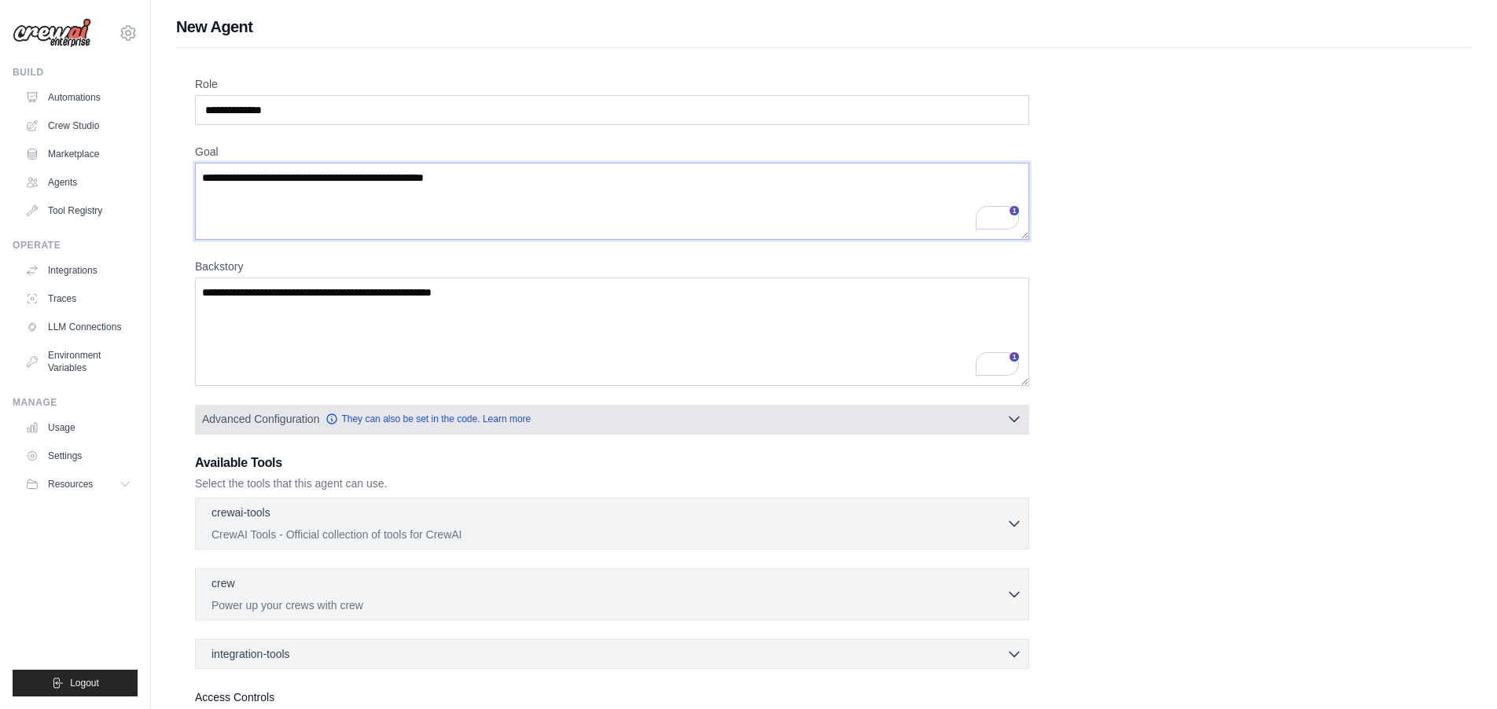
scroll to position [134, 0]
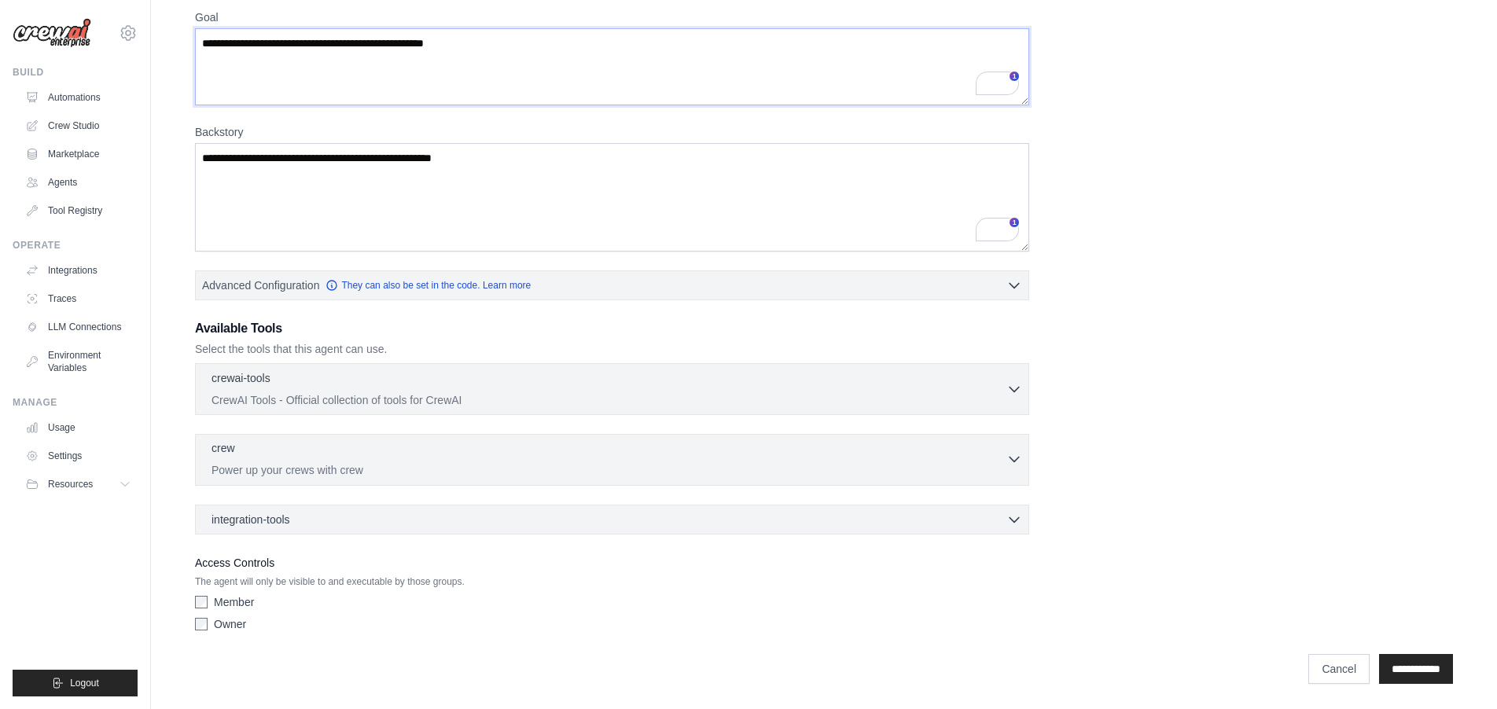
type textarea "**********"
click at [585, 465] on p "Power up your crews with crew" at bounding box center [609, 470] width 795 height 16
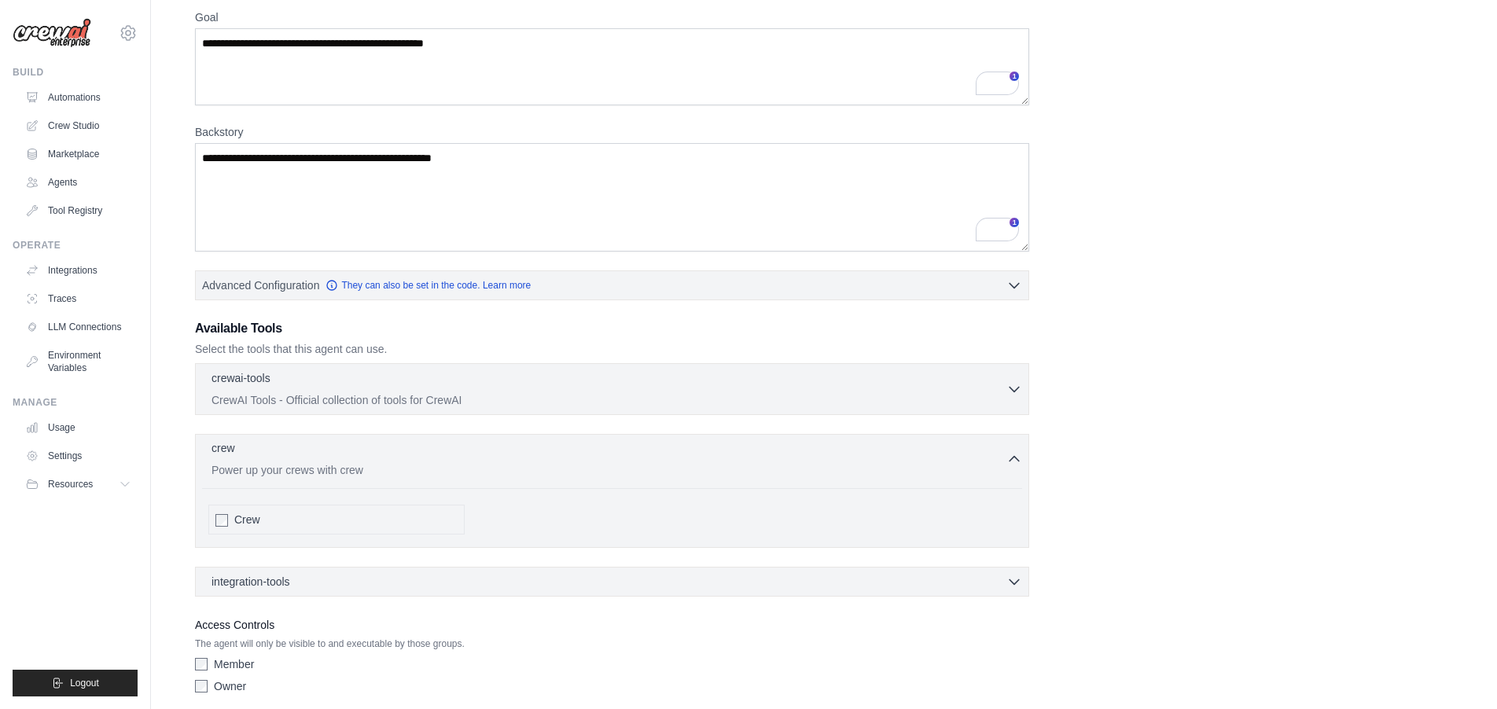
click at [569, 463] on p "Power up your crews with crew" at bounding box center [609, 470] width 795 height 16
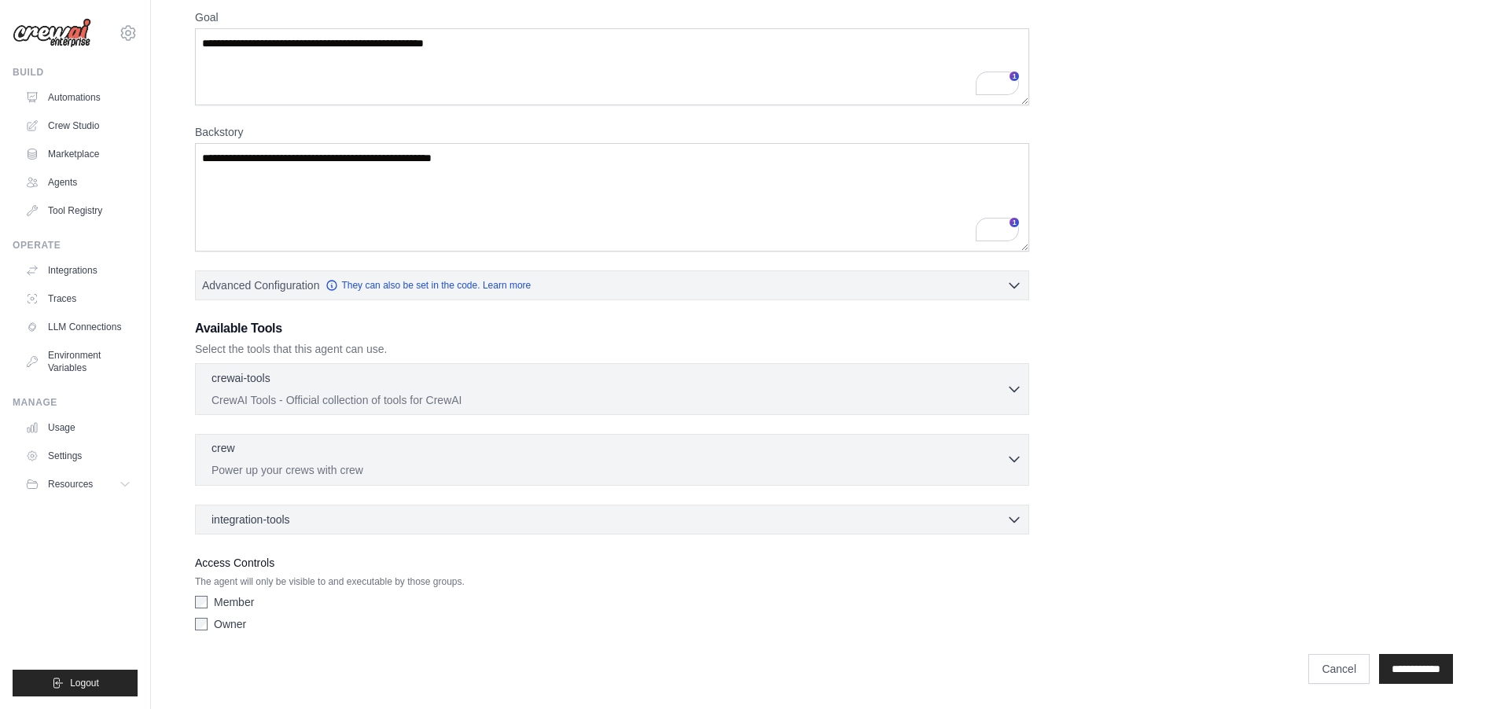
click at [291, 469] on p "Power up your crews with crew" at bounding box center [609, 470] width 795 height 16
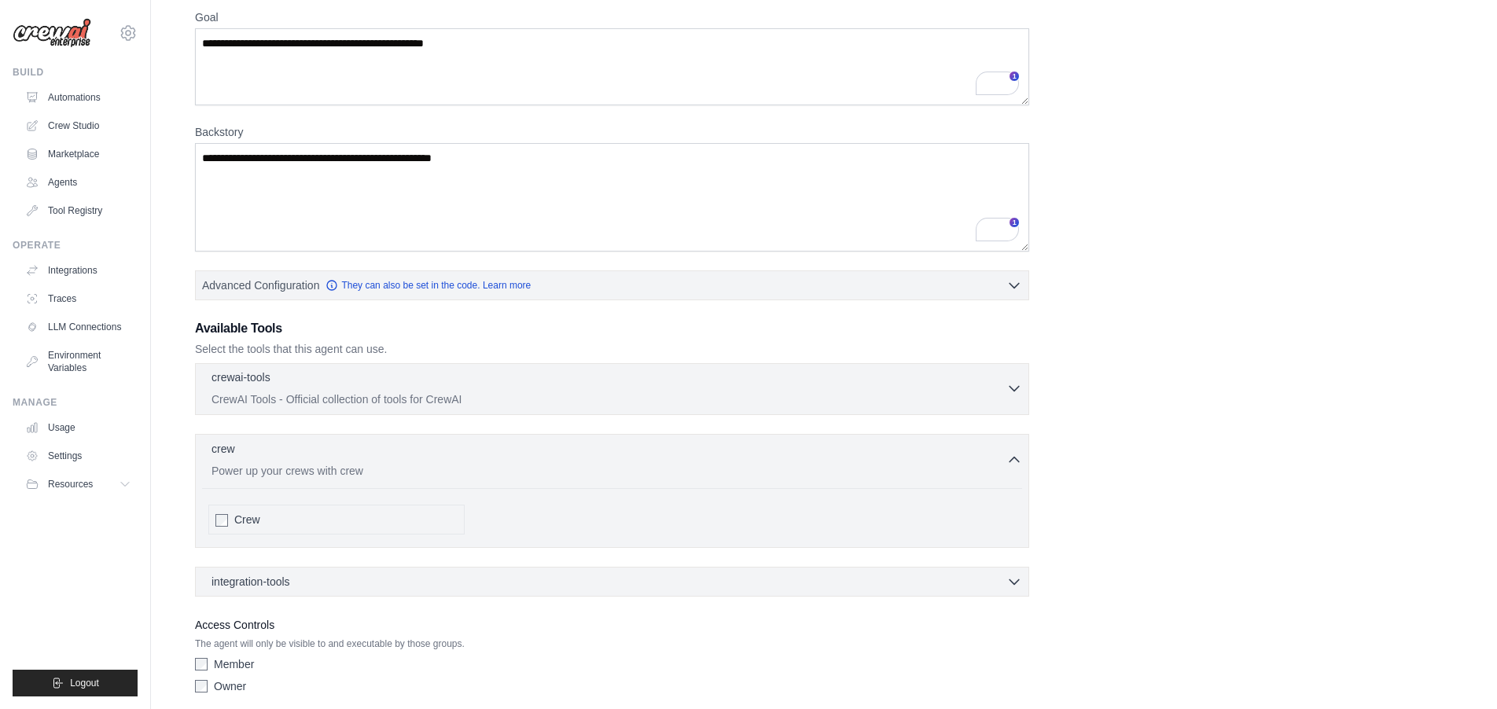
click at [326, 388] on div "crewai-tools 0 selected" at bounding box center [609, 379] width 795 height 19
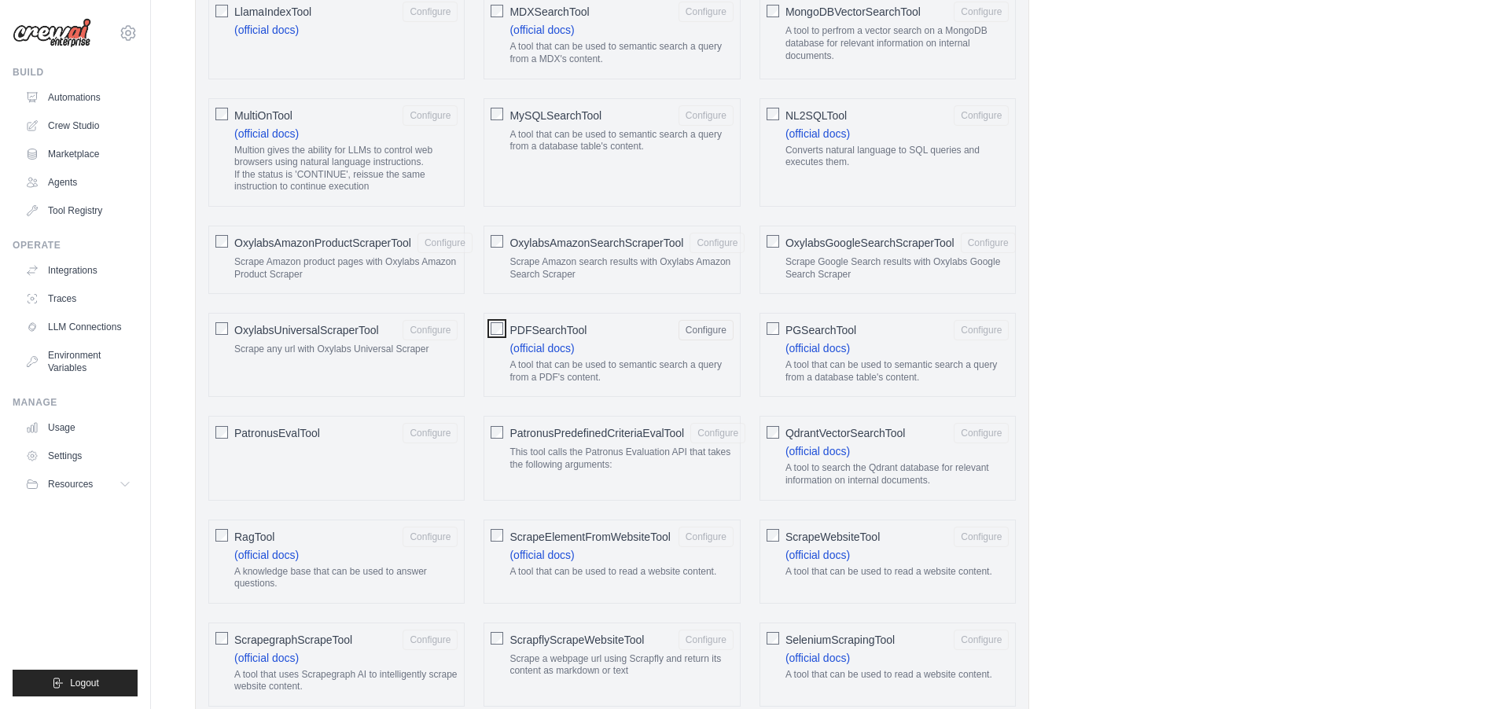
scroll to position [1560, 0]
click at [706, 338] on button "Configure" at bounding box center [706, 328] width 55 height 20
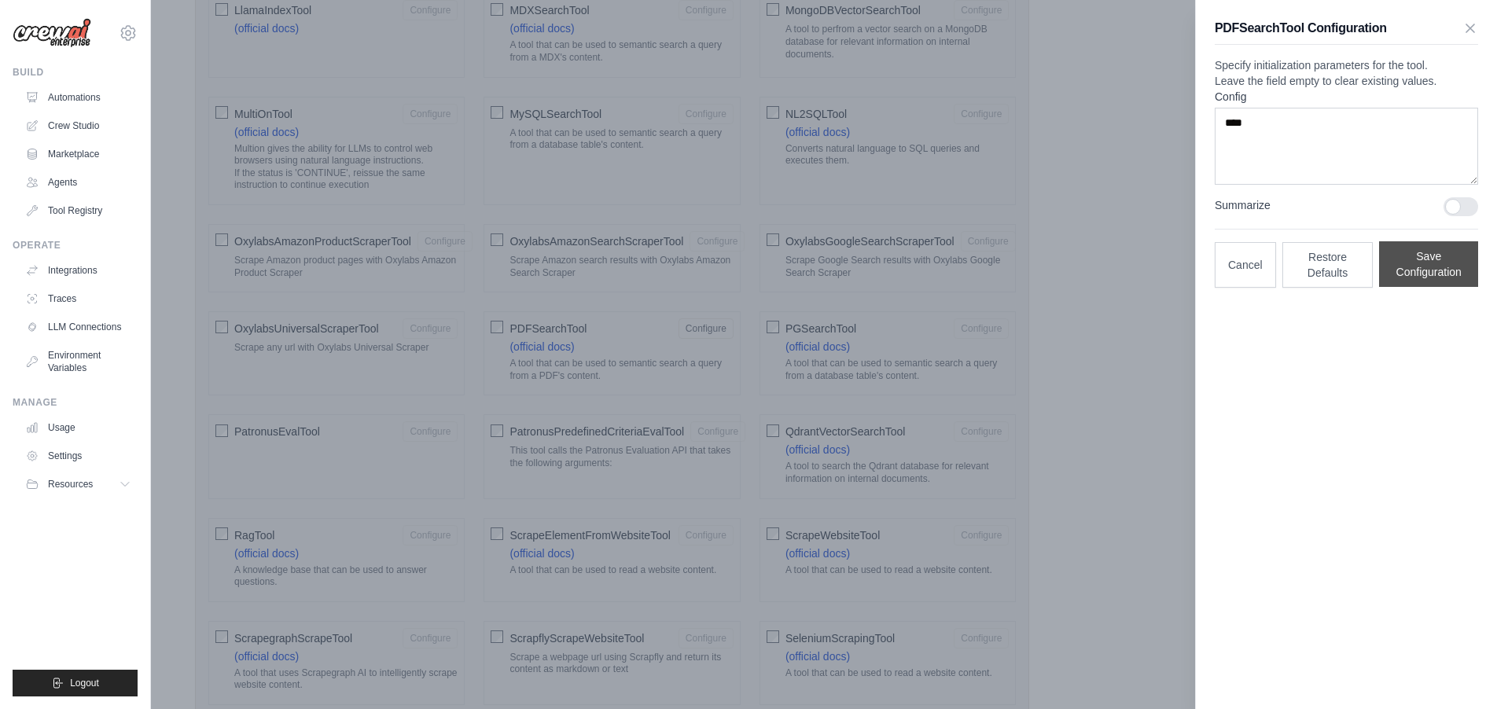
click at [1427, 287] on button "Save Configuration" at bounding box center [1428, 264] width 99 height 46
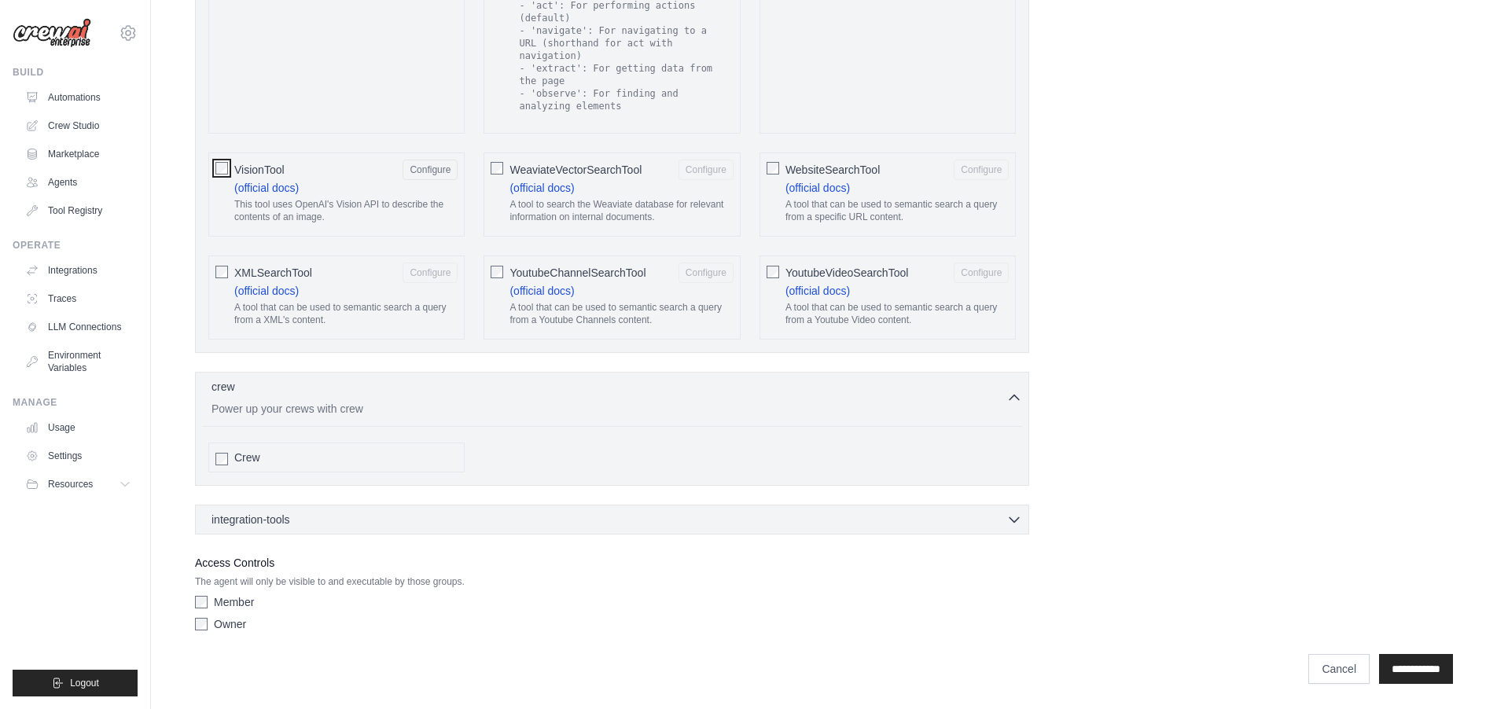
scroll to position [2882, 0]
click at [403, 528] on div "integration-tools 0 selected Box Save files to Box Gmail" at bounding box center [612, 520] width 834 height 30
click at [407, 517] on div "integration-tools 0 selected" at bounding box center [617, 519] width 811 height 16
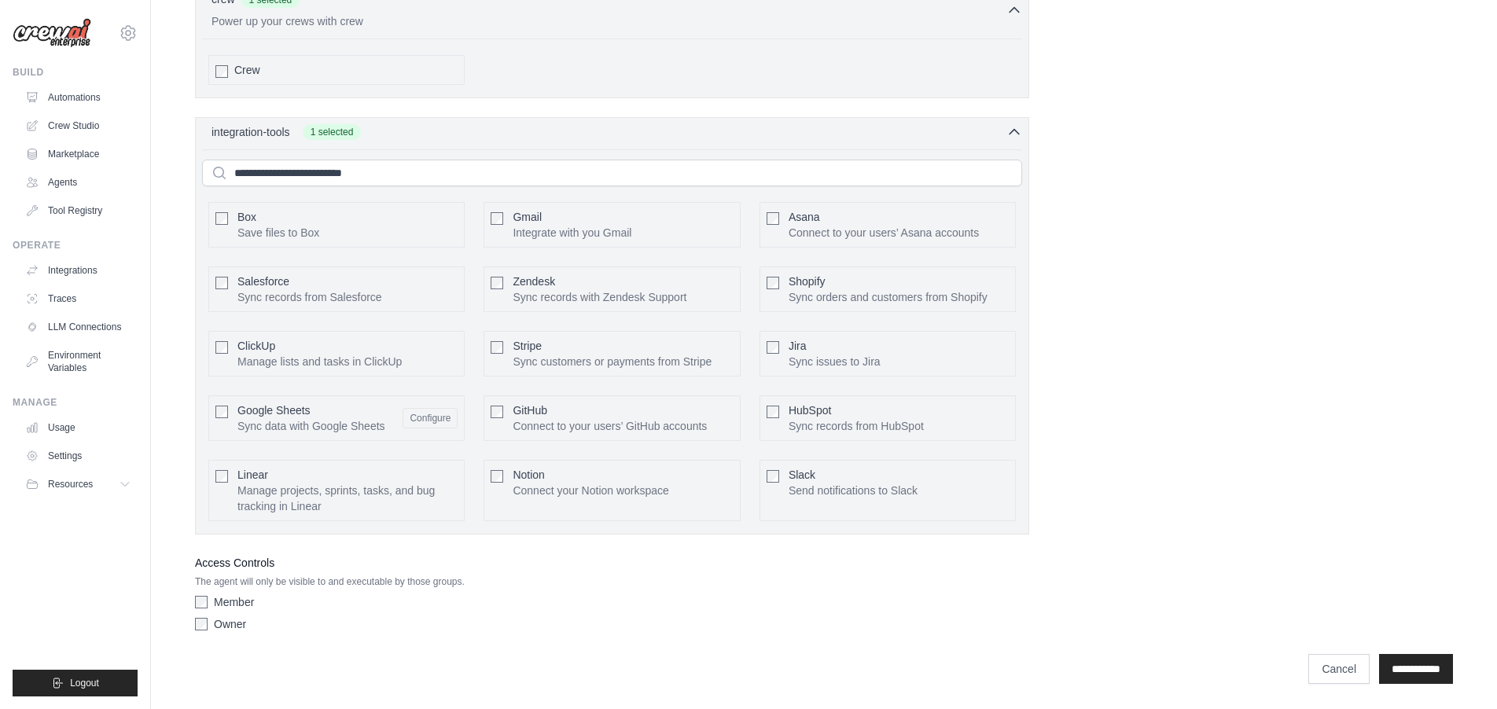
scroll to position [3286, 0]
click at [1427, 677] on input "**********" at bounding box center [1416, 669] width 74 height 30
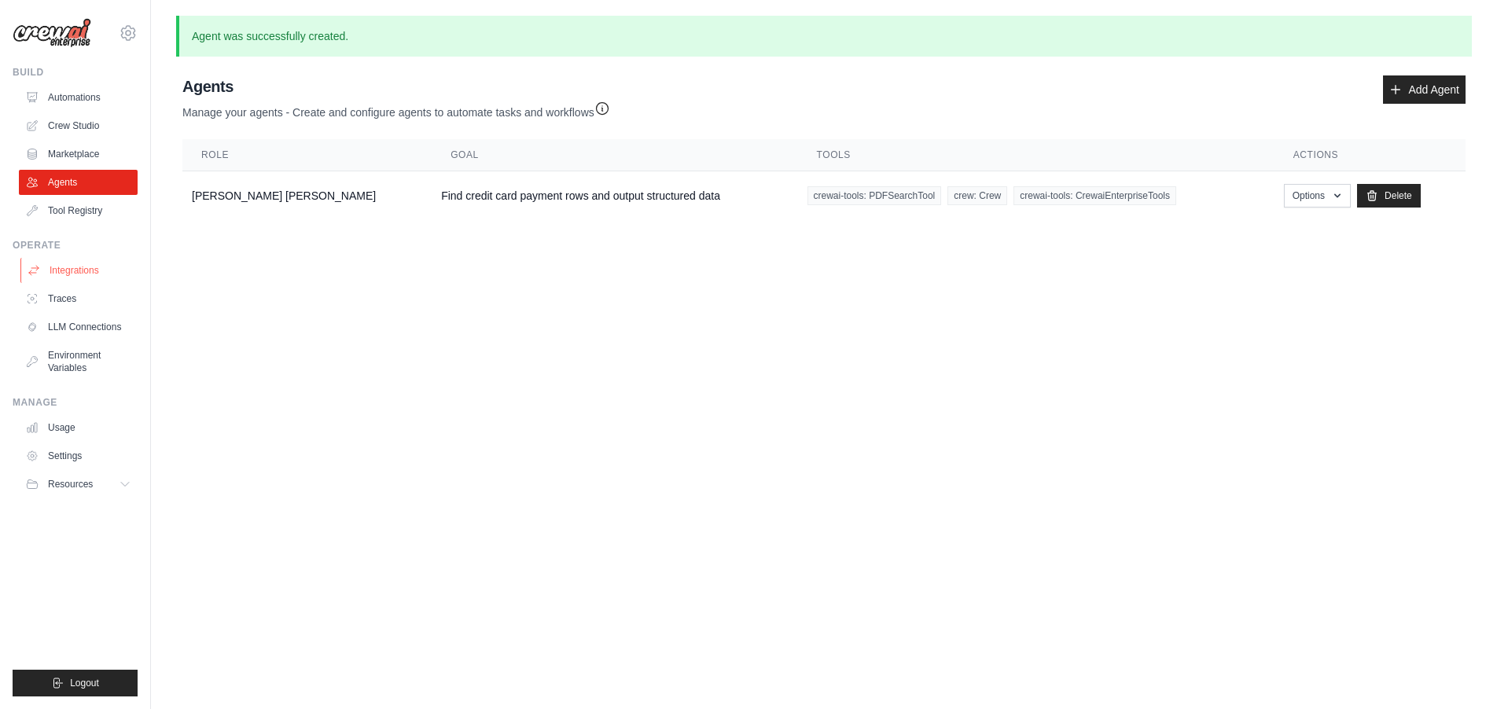
click at [83, 270] on link "Integrations" at bounding box center [79, 270] width 119 height 25
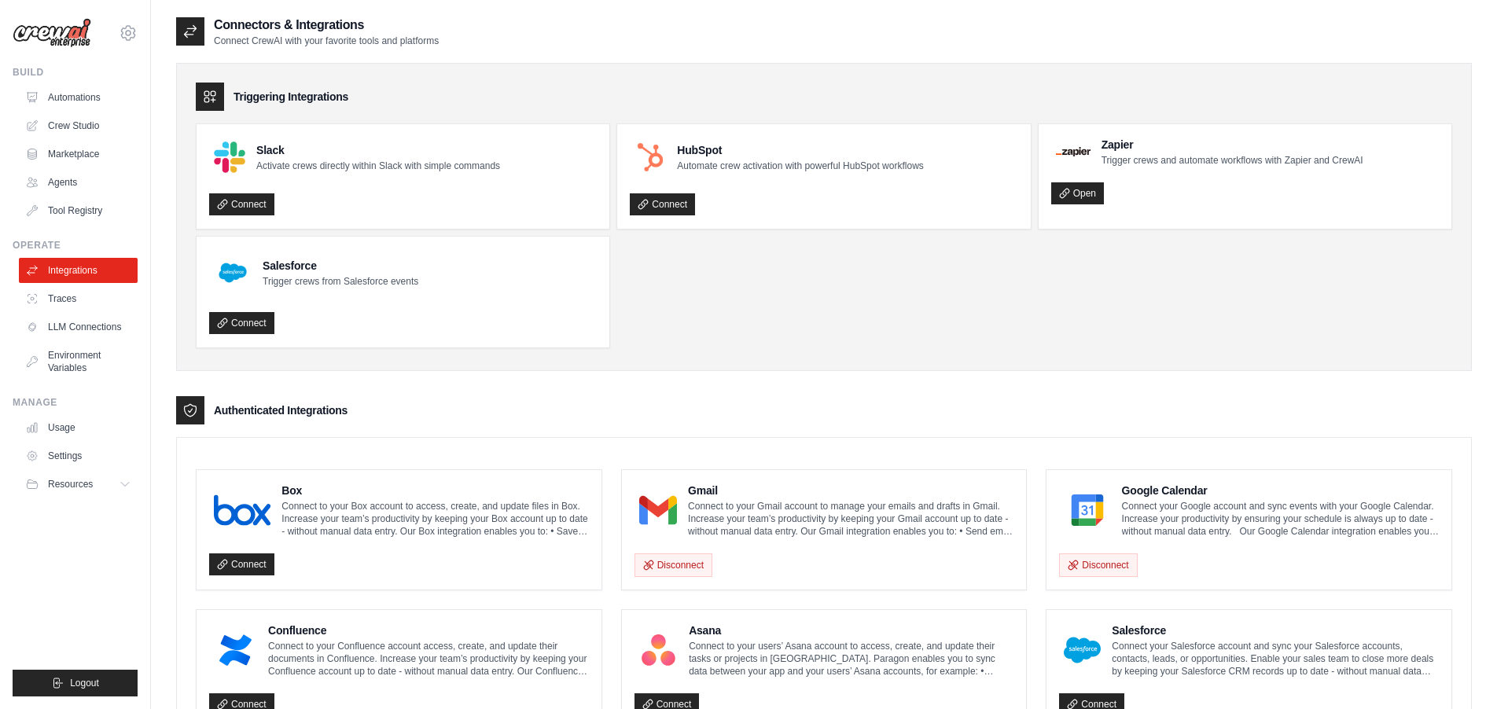
drag, startPoint x: 197, startPoint y: 409, endPoint x: 327, endPoint y: 418, distance: 130.9
click at [197, 409] on icon at bounding box center [190, 411] width 16 height 16
drag, startPoint x: 94, startPoint y: 266, endPoint x: 111, endPoint y: 275, distance: 19.0
click at [94, 266] on link "Integrations" at bounding box center [79, 270] width 119 height 25
click at [197, 32] on icon at bounding box center [190, 32] width 16 height 16
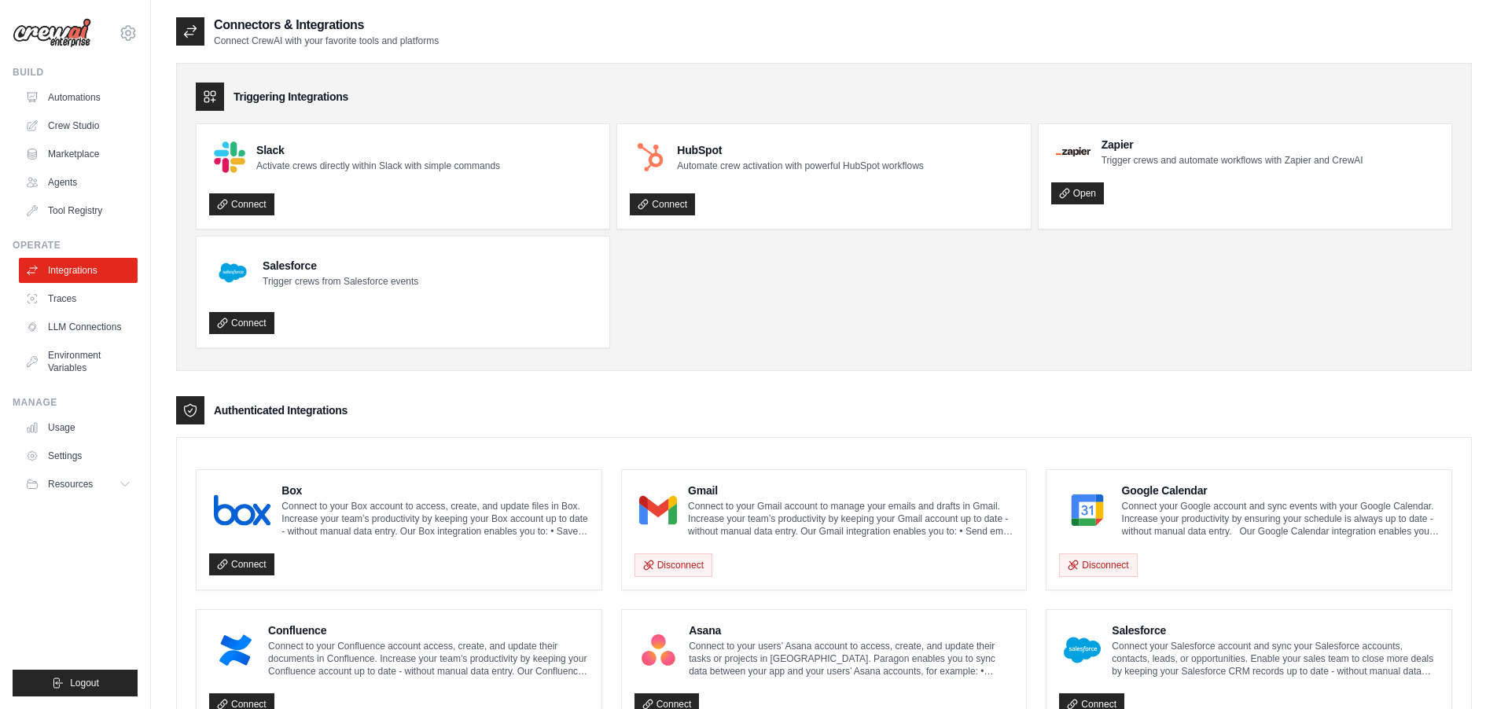
click at [214, 104] on icon at bounding box center [210, 97] width 16 height 16
drag, startPoint x: 192, startPoint y: 411, endPoint x: 241, endPoint y: 397, distance: 51.3
click at [194, 410] on icon at bounding box center [190, 411] width 16 height 16
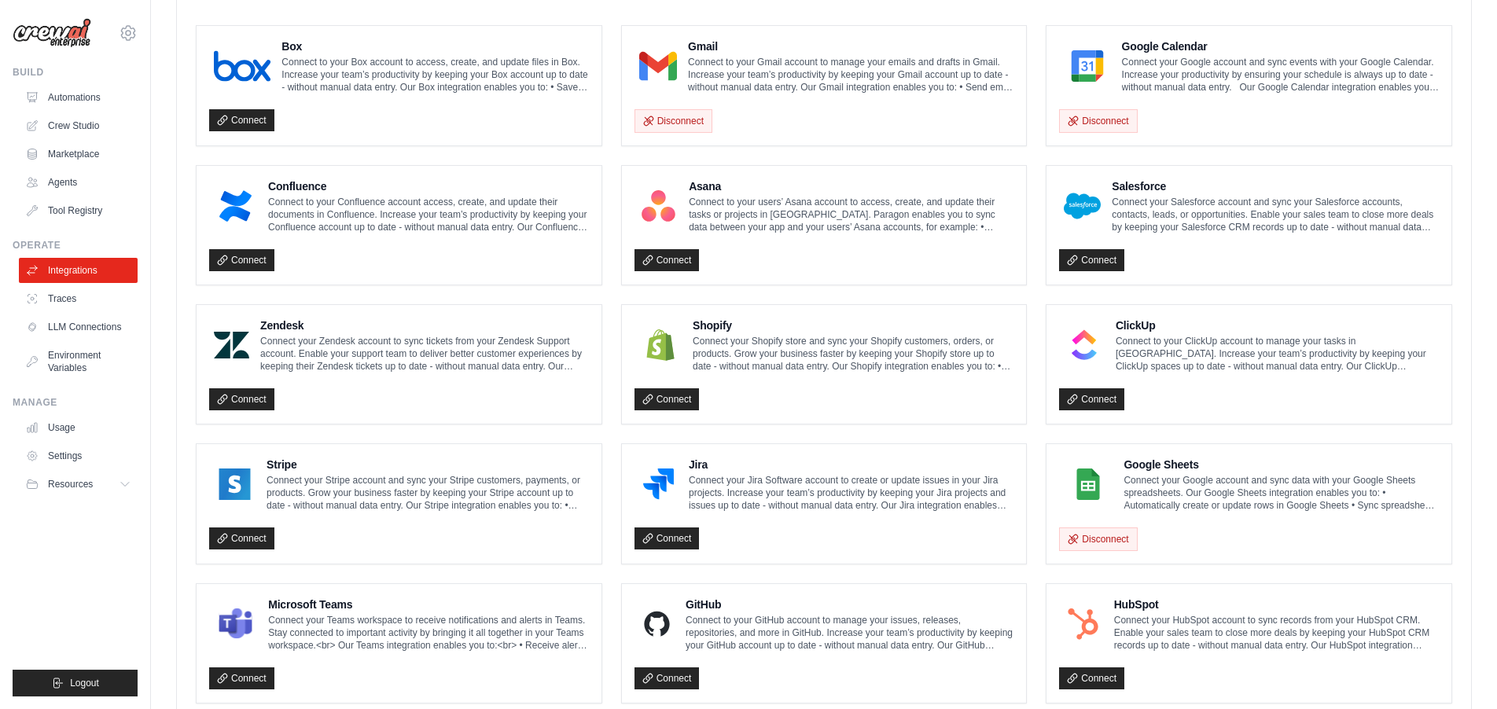
scroll to position [443, 0]
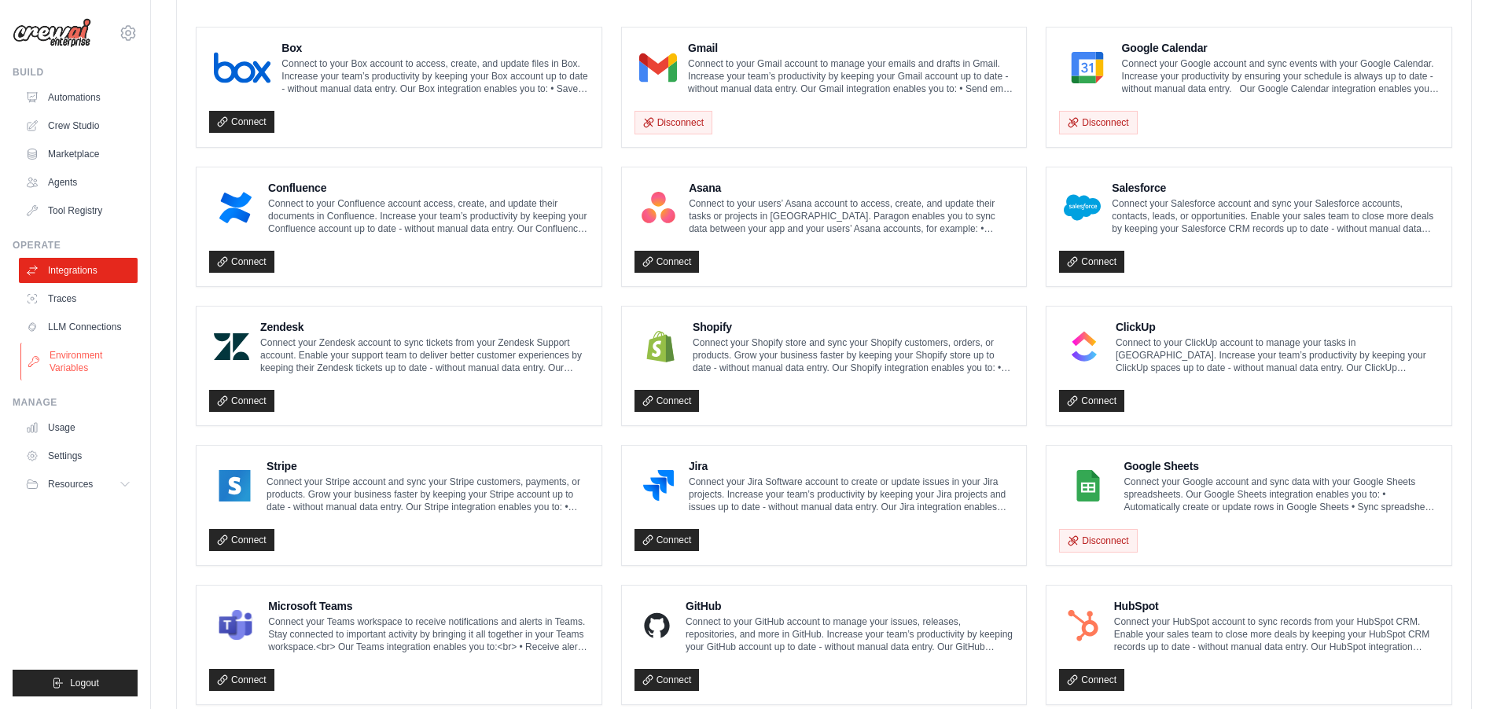
click at [72, 361] on link "Environment Variables" at bounding box center [79, 362] width 119 height 38
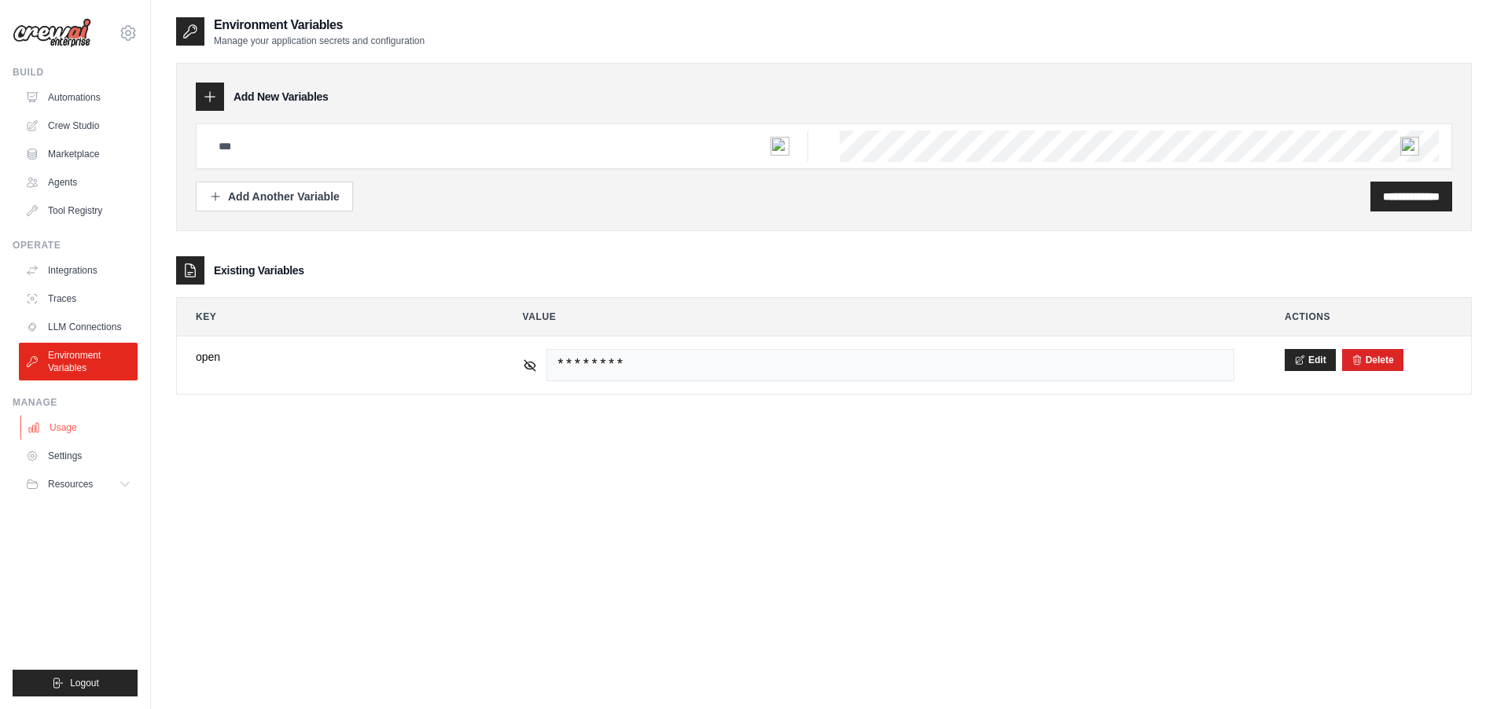
click at [69, 432] on link "Usage" at bounding box center [79, 427] width 119 height 25
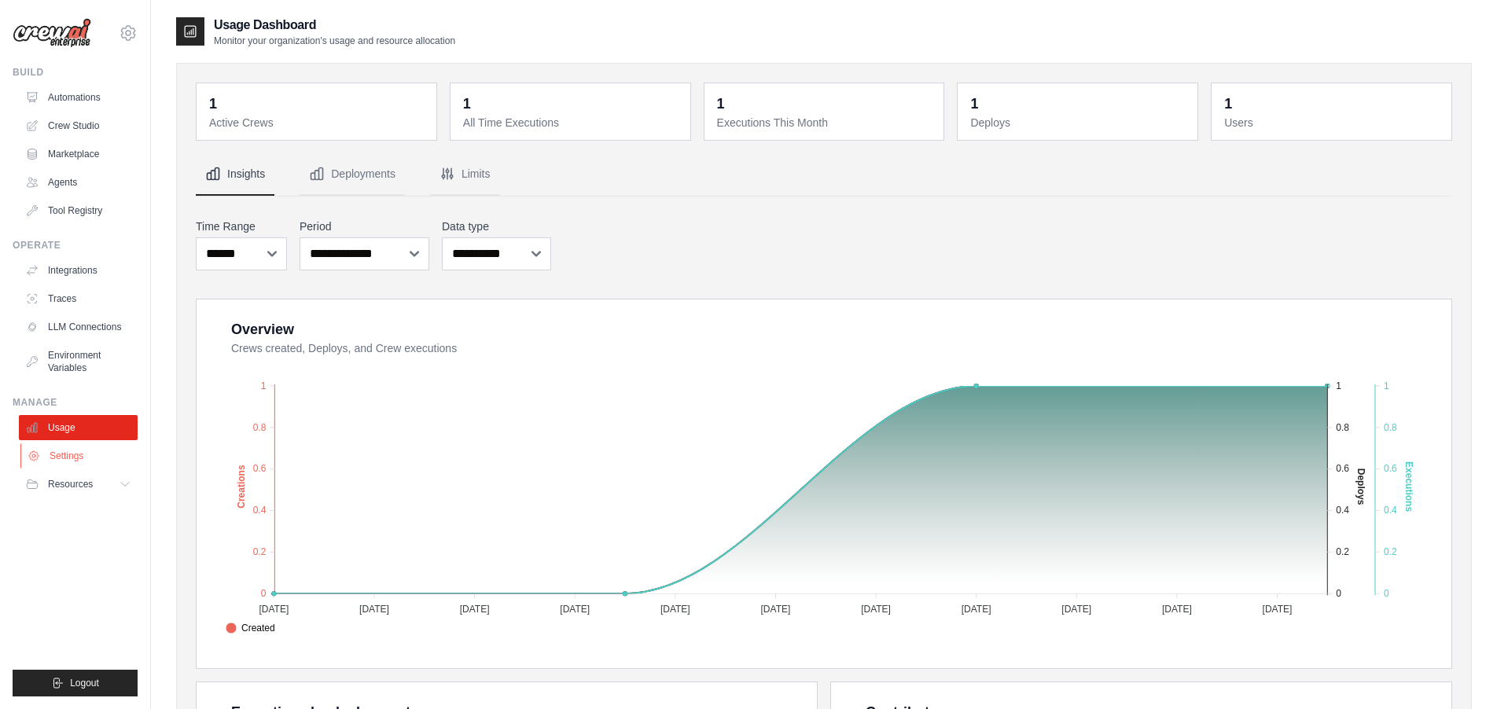
click at [66, 453] on link "Settings" at bounding box center [79, 456] width 119 height 25
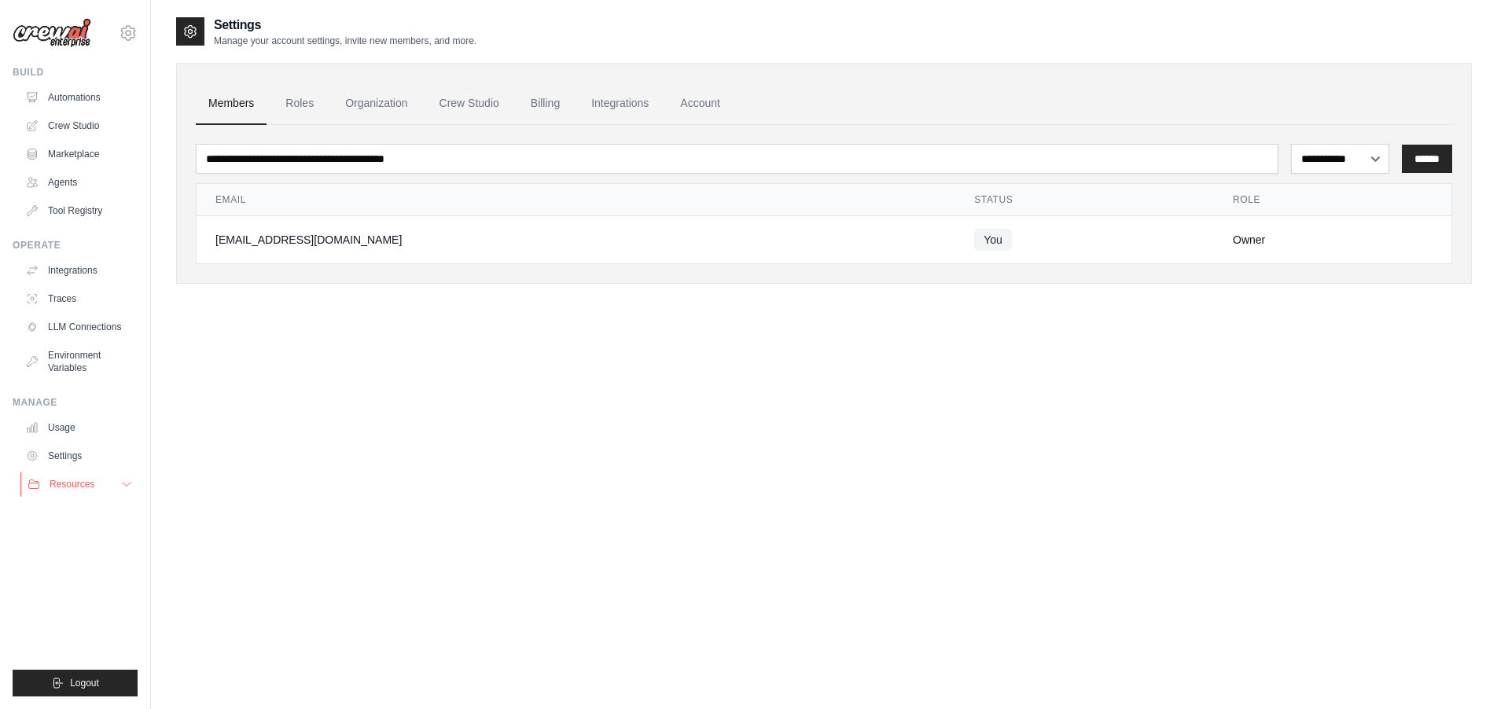
click at [84, 488] on span "Resources" at bounding box center [72, 484] width 45 height 13
click at [639, 107] on link "Integrations" at bounding box center [620, 104] width 83 height 42
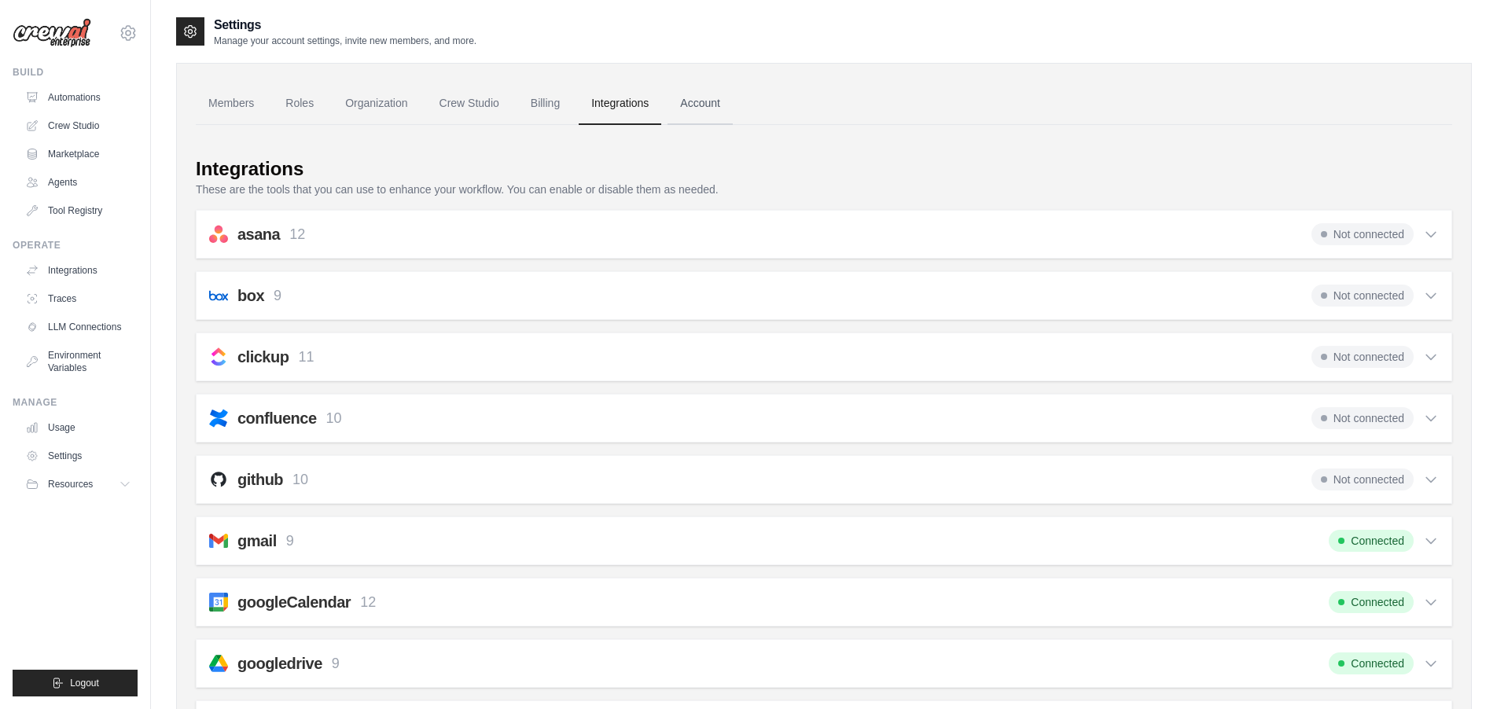
click at [727, 101] on link "Account" at bounding box center [700, 104] width 65 height 42
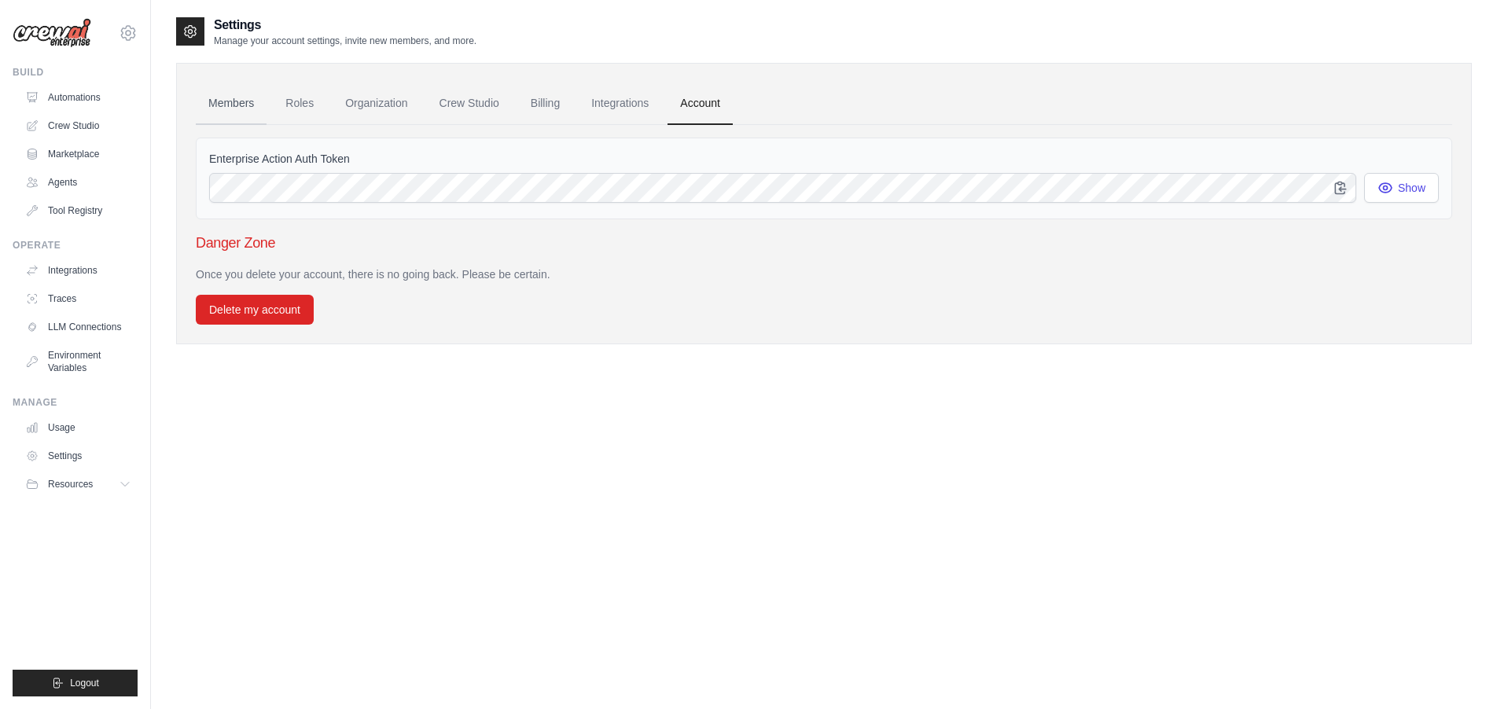
click at [226, 107] on link "Members" at bounding box center [231, 104] width 71 height 42
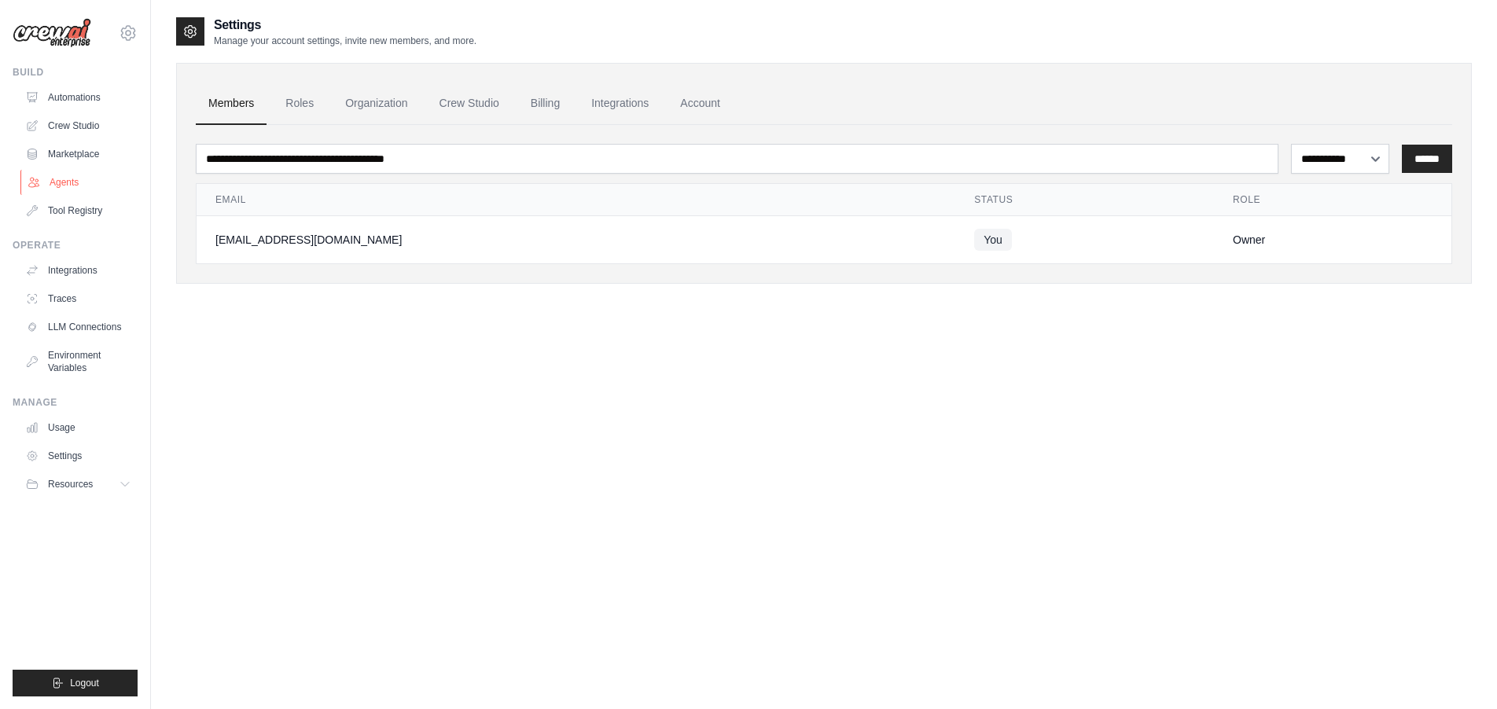
click at [75, 181] on link "Agents" at bounding box center [79, 182] width 119 height 25
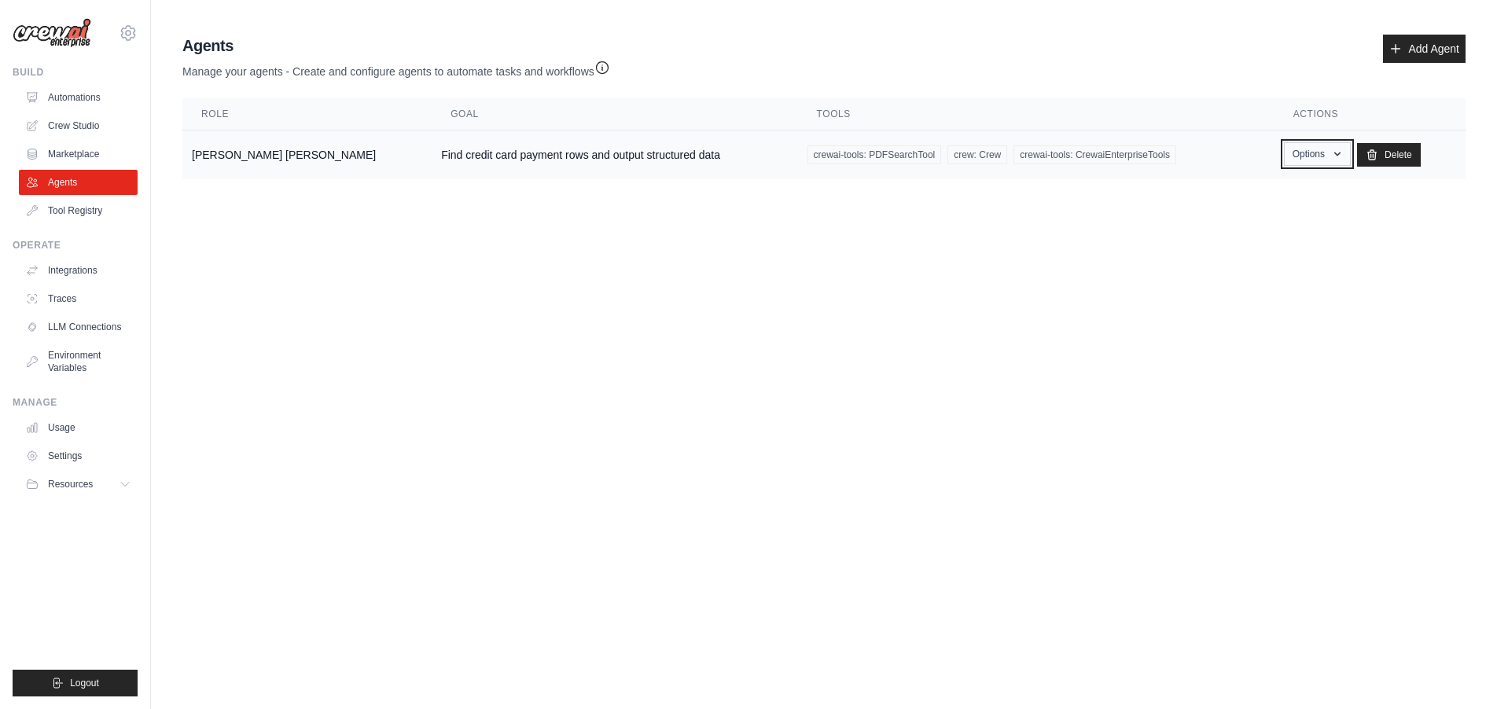
click at [1331, 155] on icon "button" at bounding box center [1337, 154] width 13 height 13
click at [1257, 223] on link "Edit" at bounding box center [1294, 218] width 113 height 28
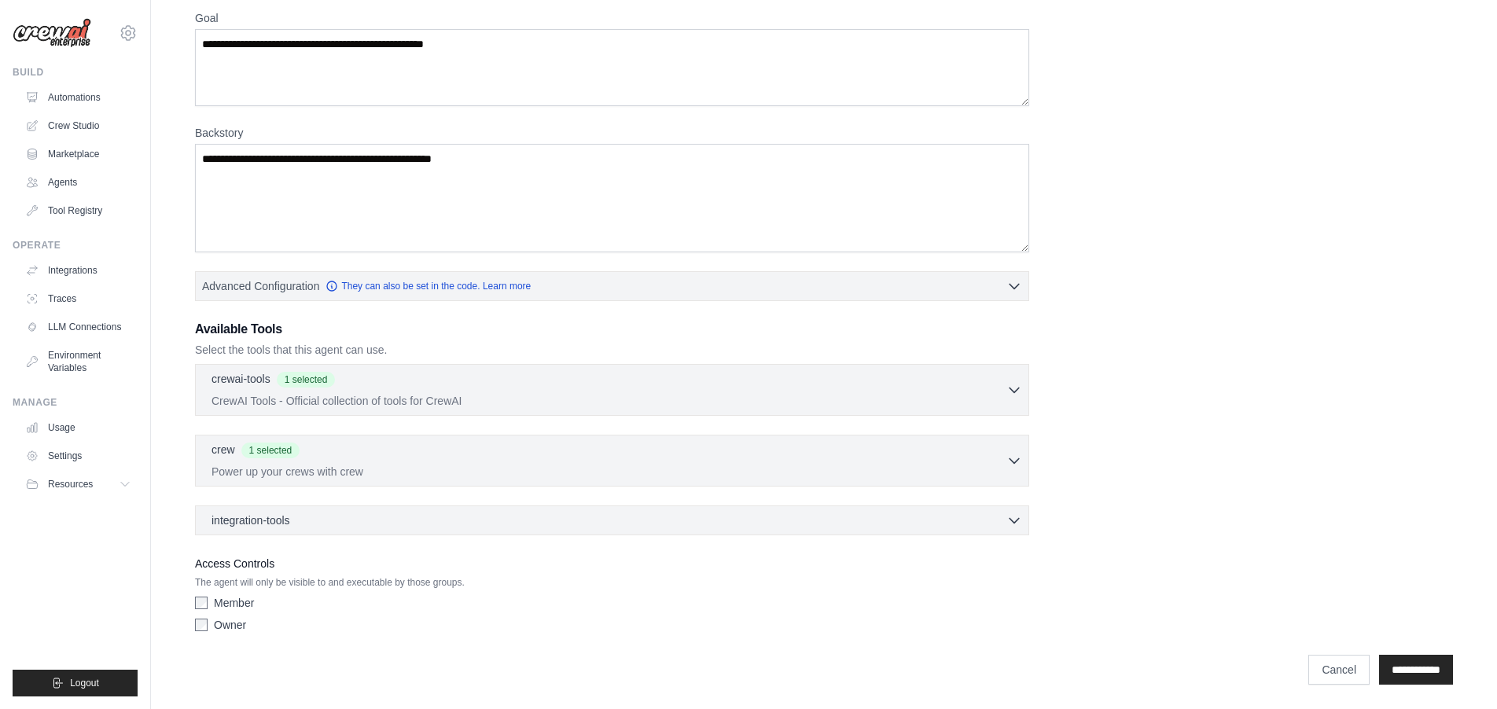
scroll to position [179, 0]
click at [999, 518] on div "integration-tools 0 selected" at bounding box center [617, 519] width 811 height 16
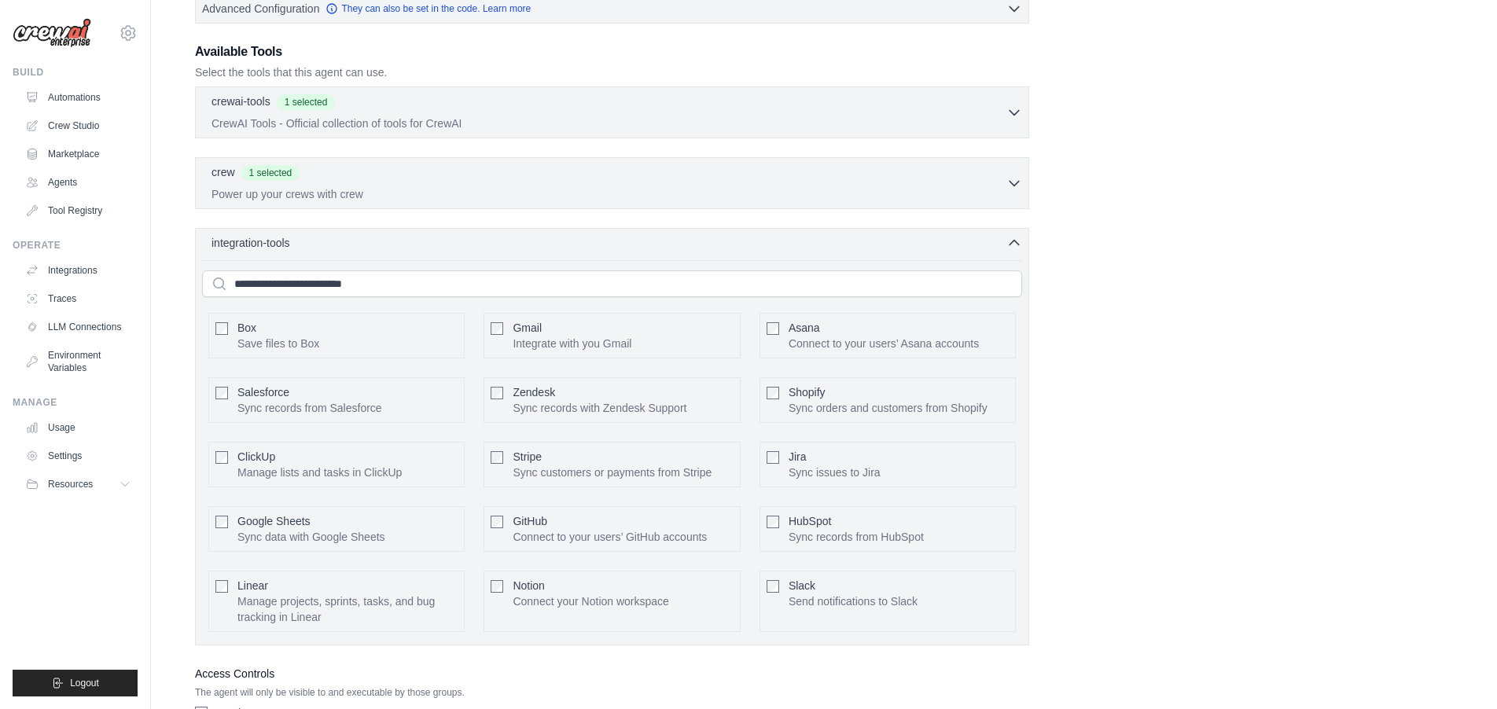
scroll to position [463, 0]
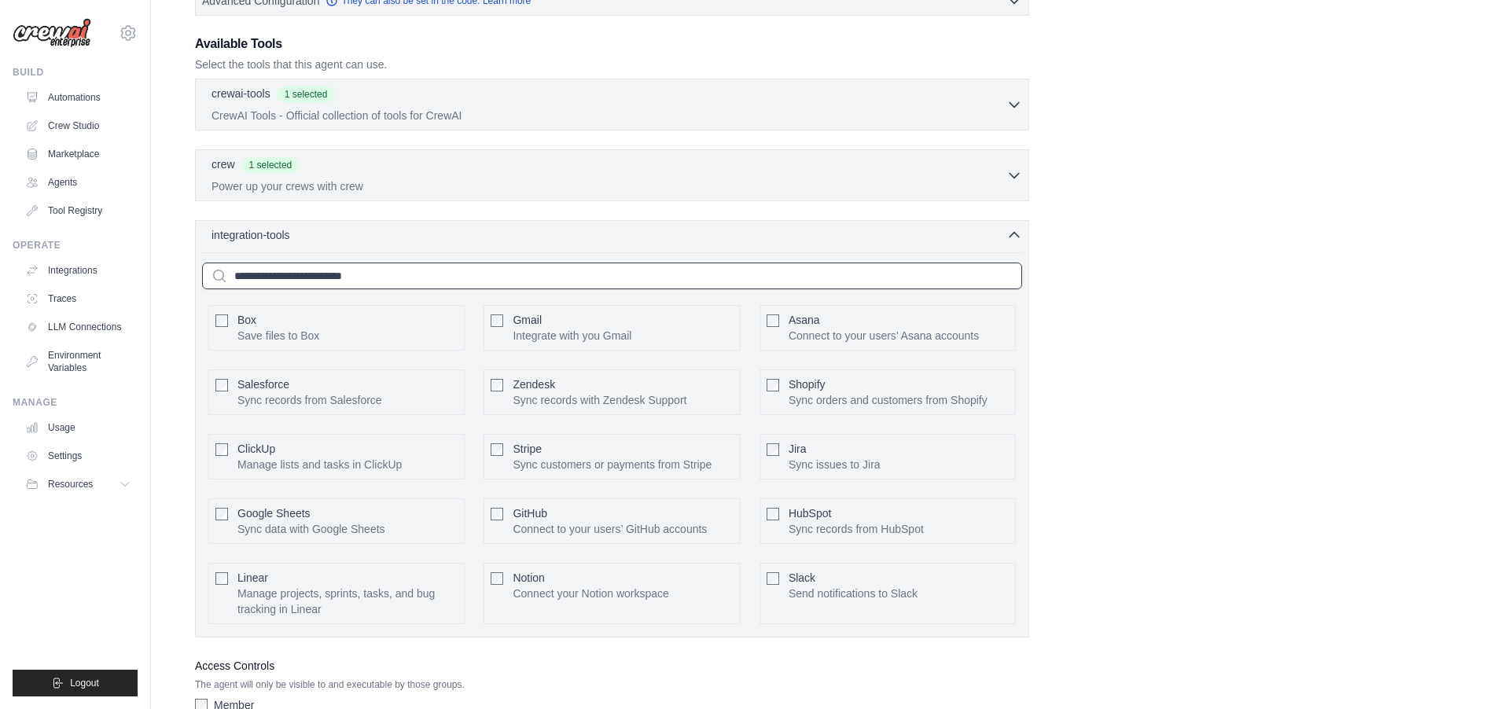
click at [908, 277] on input "text" at bounding box center [612, 276] width 820 height 27
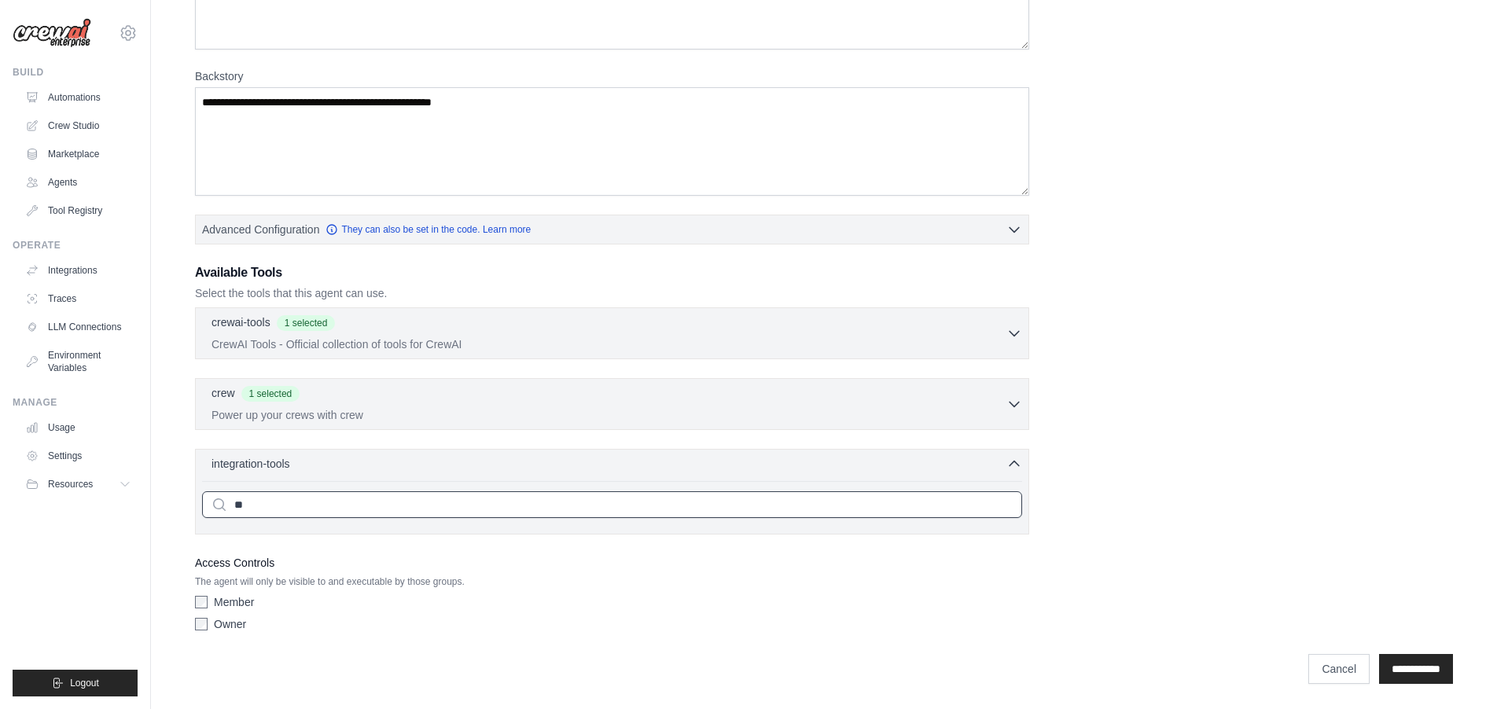
scroll to position [234, 0]
click at [1379, 654] on input "**********" at bounding box center [1416, 669] width 74 height 30
type input "******"
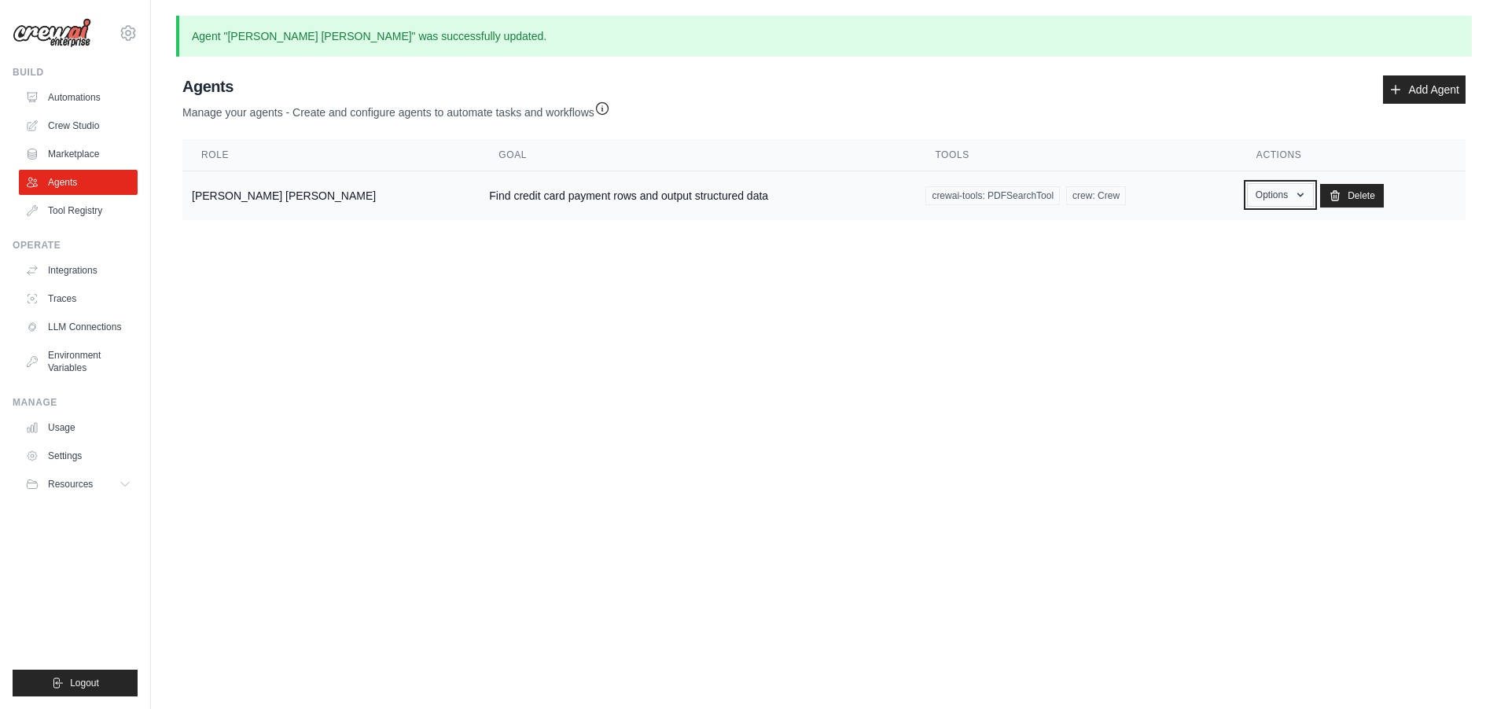
click at [1247, 204] on button "Options" at bounding box center [1280, 195] width 67 height 24
click at [878, 331] on body "santtia2020@gmail.com Settings Build Automations Crew Studio" at bounding box center [748, 354] width 1497 height 709
click at [72, 276] on link "Integrations" at bounding box center [79, 270] width 119 height 25
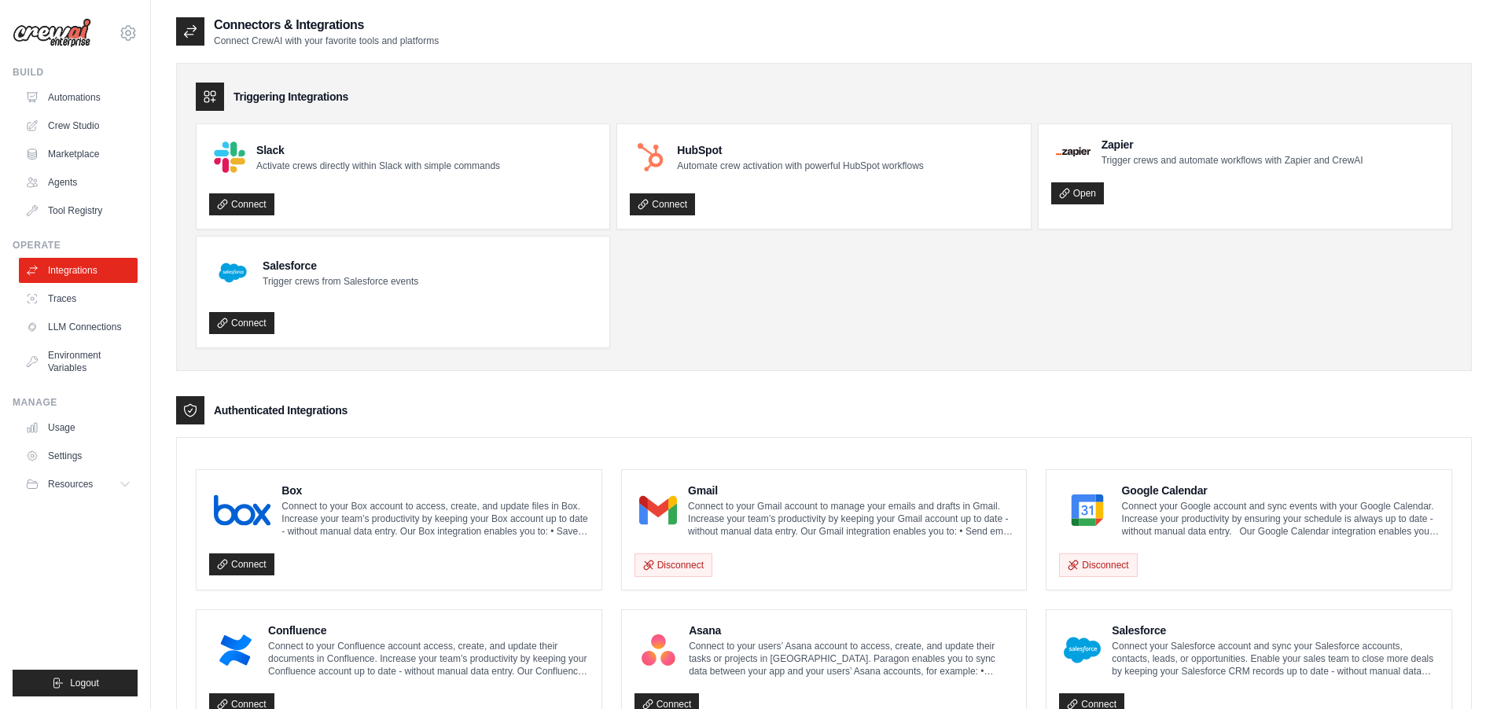
click at [201, 31] on div at bounding box center [190, 31] width 28 height 28
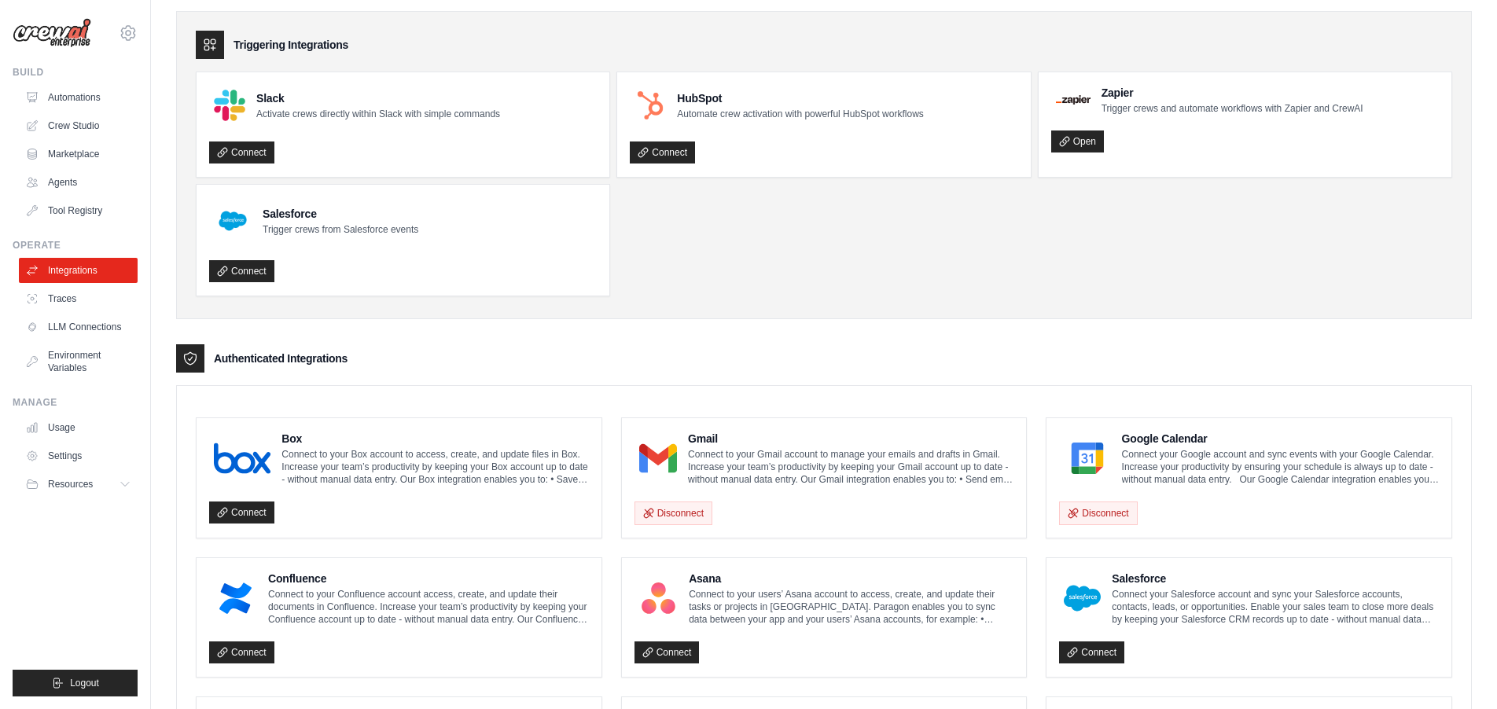
scroll to position [51, 0]
click at [210, 45] on icon at bounding box center [210, 46] width 16 height 16
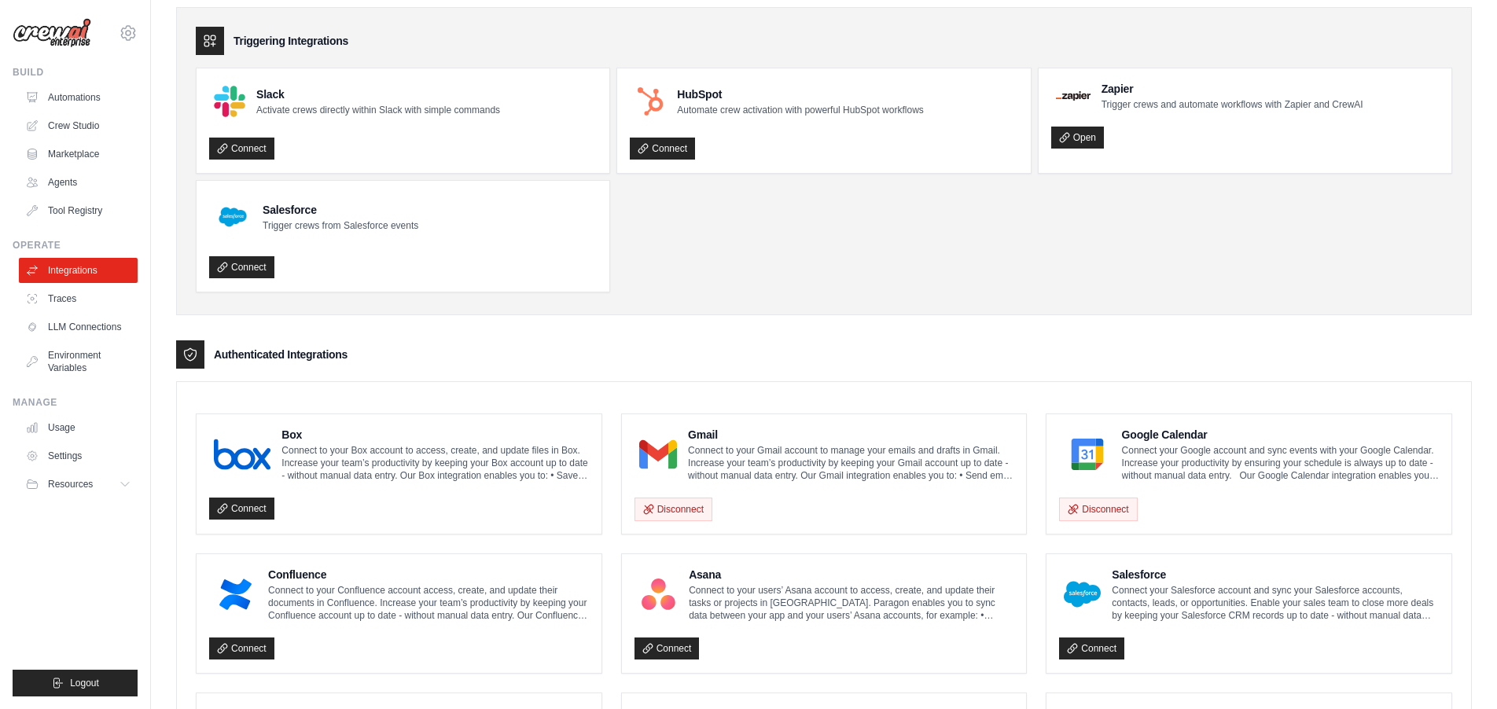
scroll to position [0, 0]
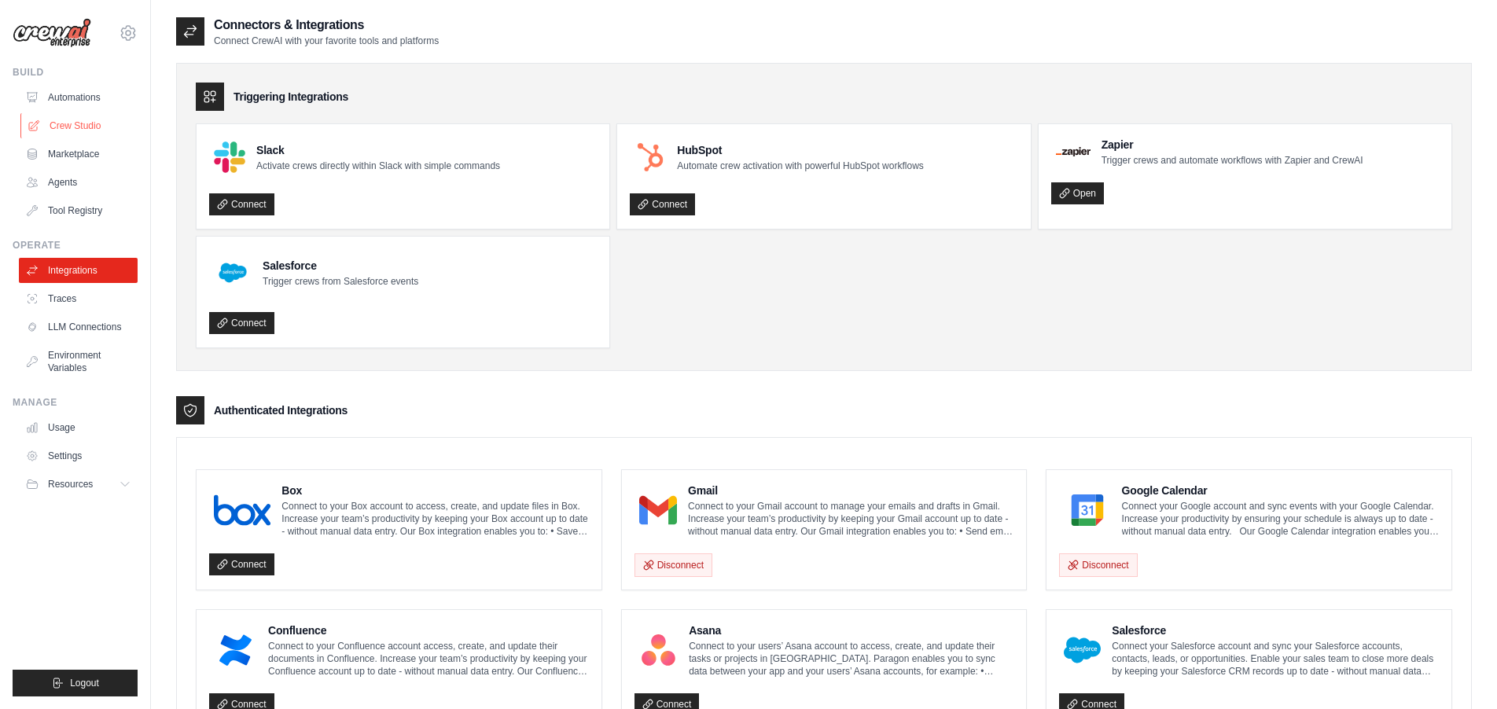
click at [75, 127] on link "Crew Studio" at bounding box center [79, 125] width 119 height 25
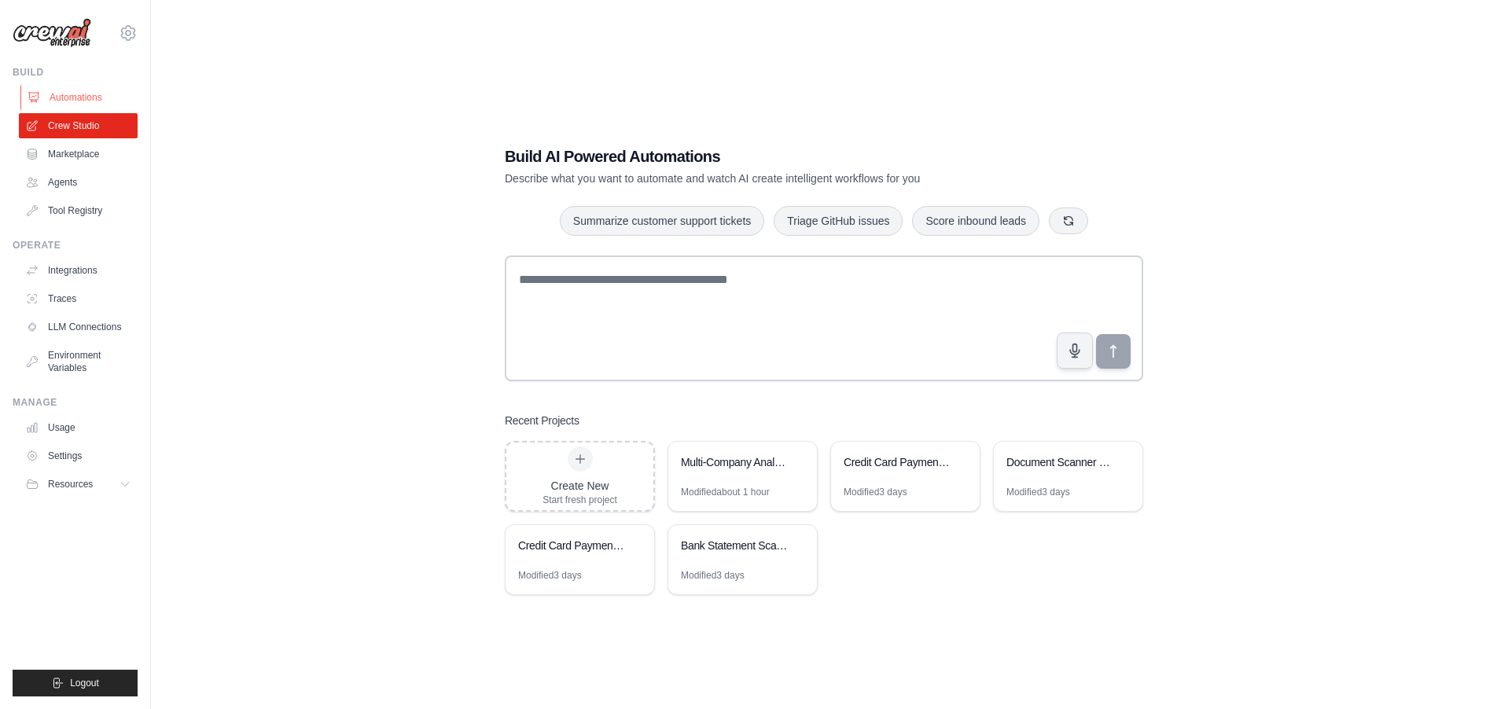
click at [87, 103] on link "Automations" at bounding box center [79, 97] width 119 height 25
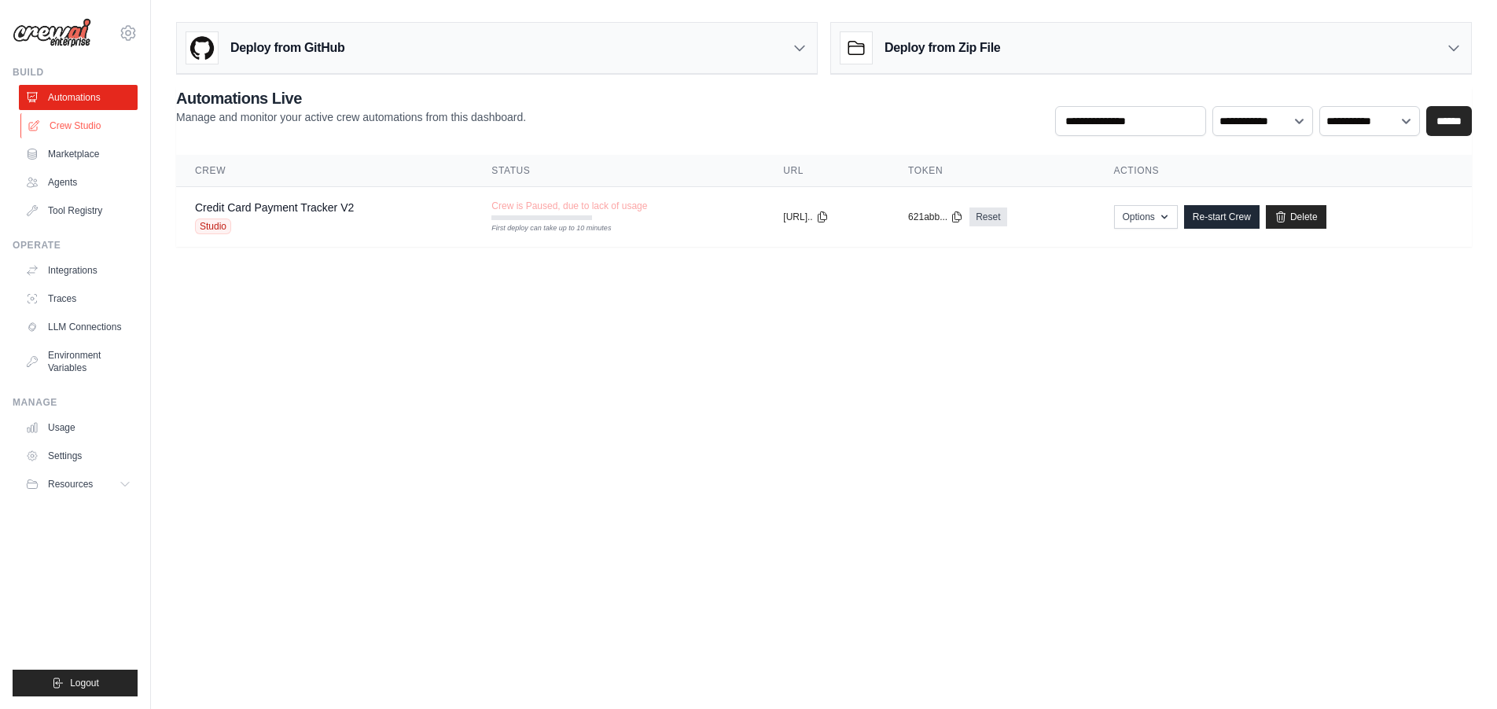
click at [71, 131] on link "Crew Studio" at bounding box center [79, 125] width 119 height 25
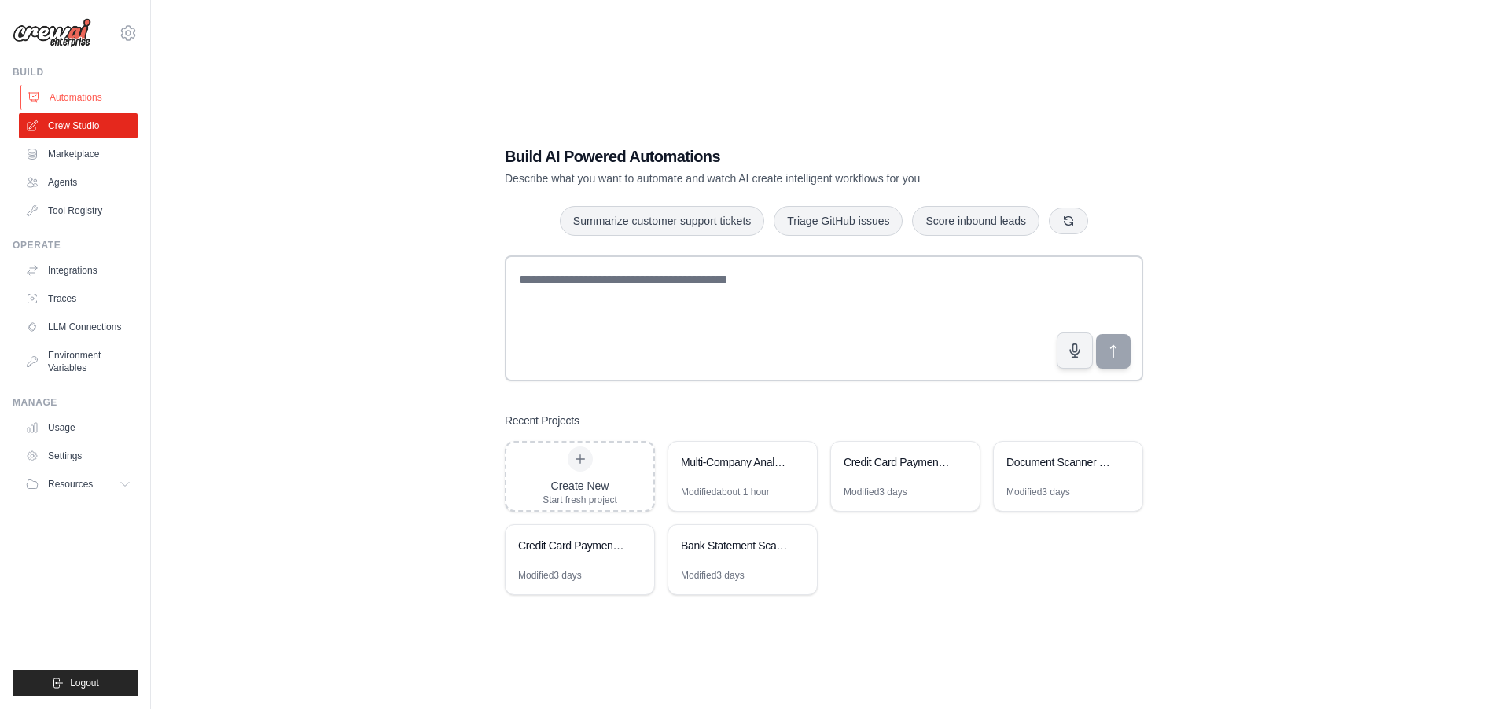
click at [77, 100] on link "Automations" at bounding box center [79, 97] width 119 height 25
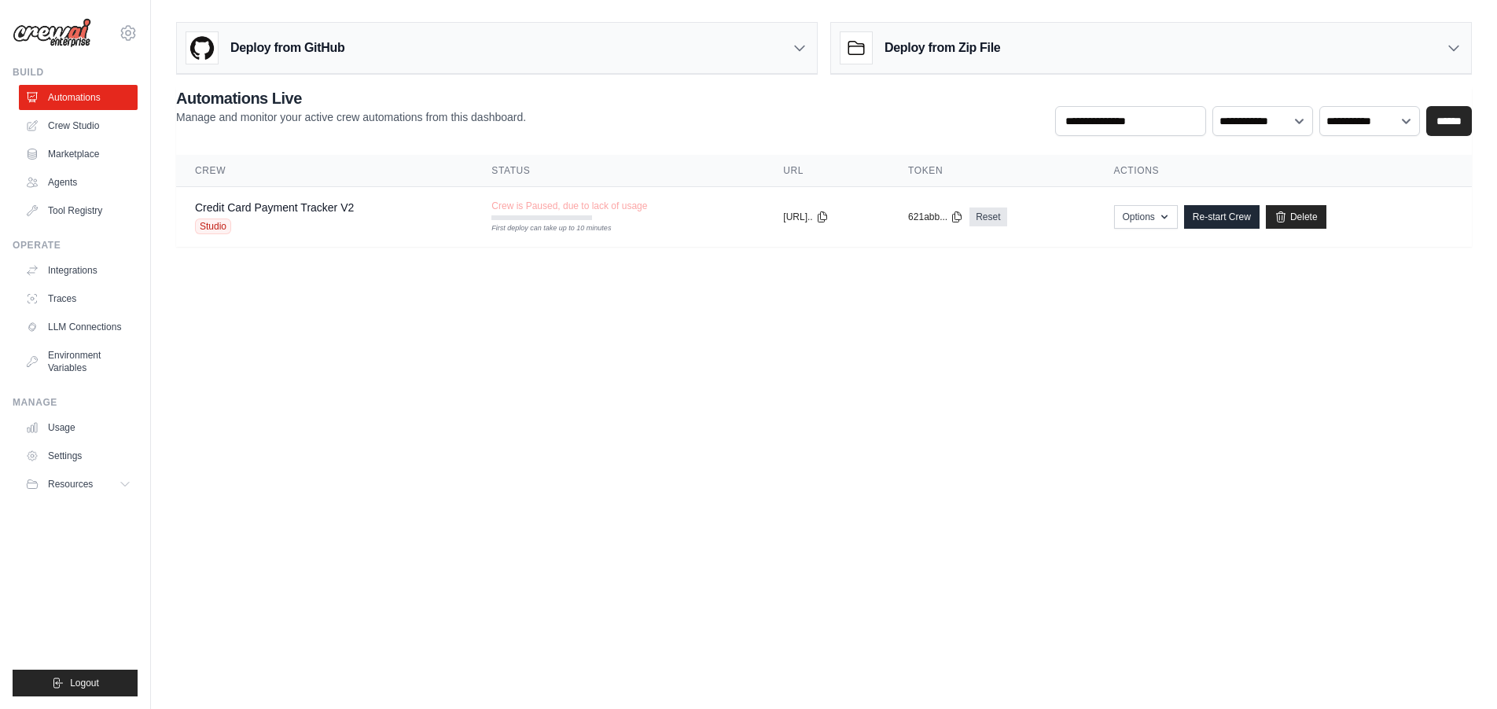
click at [324, 53] on h3 "Deploy from GitHub" at bounding box center [287, 48] width 114 height 19
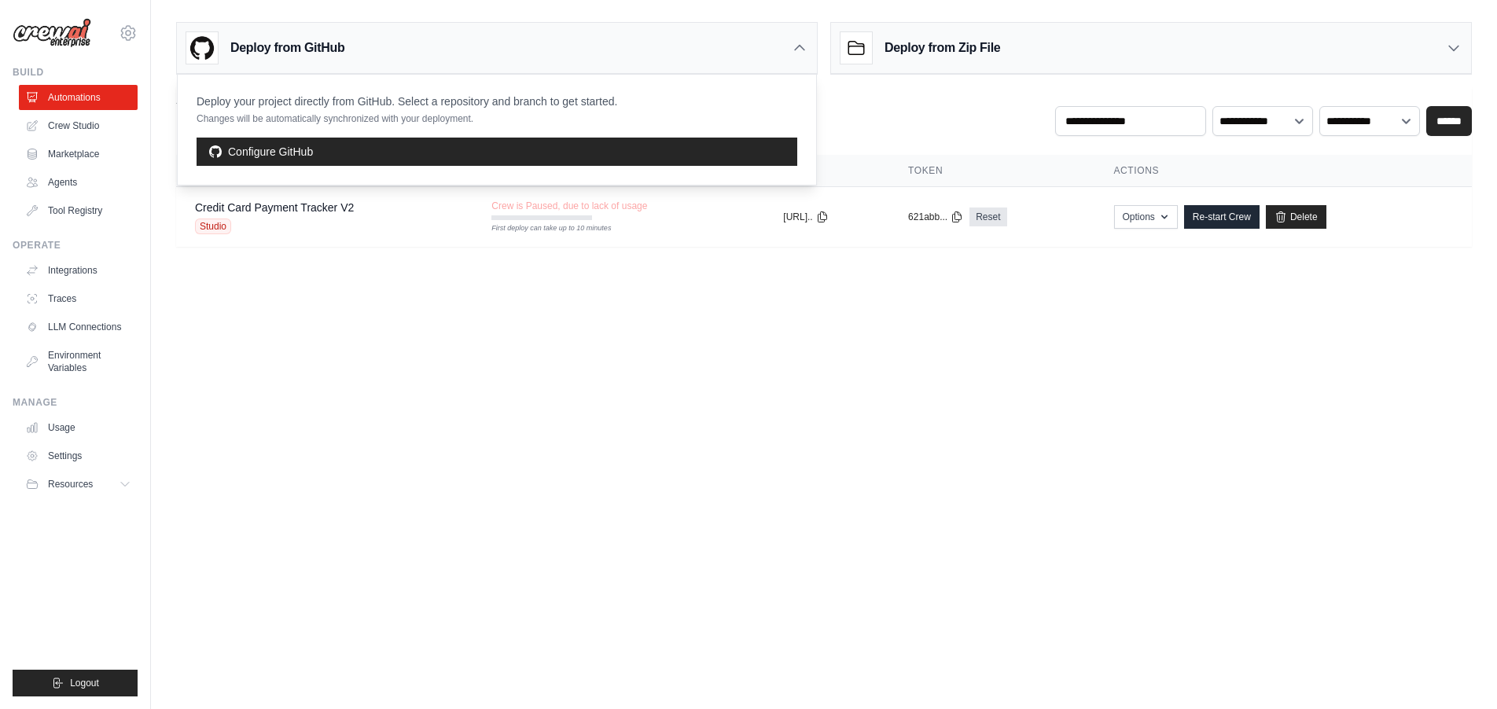
drag, startPoint x: 951, startPoint y: 375, endPoint x: 949, endPoint y: 335, distance: 40.1
click at [950, 373] on body "[EMAIL_ADDRESS][DOMAIN_NAME] Settings Build Automations Crew Studio" at bounding box center [748, 354] width 1497 height 709
click at [930, 39] on h3 "Deploy from Zip File" at bounding box center [943, 48] width 116 height 19
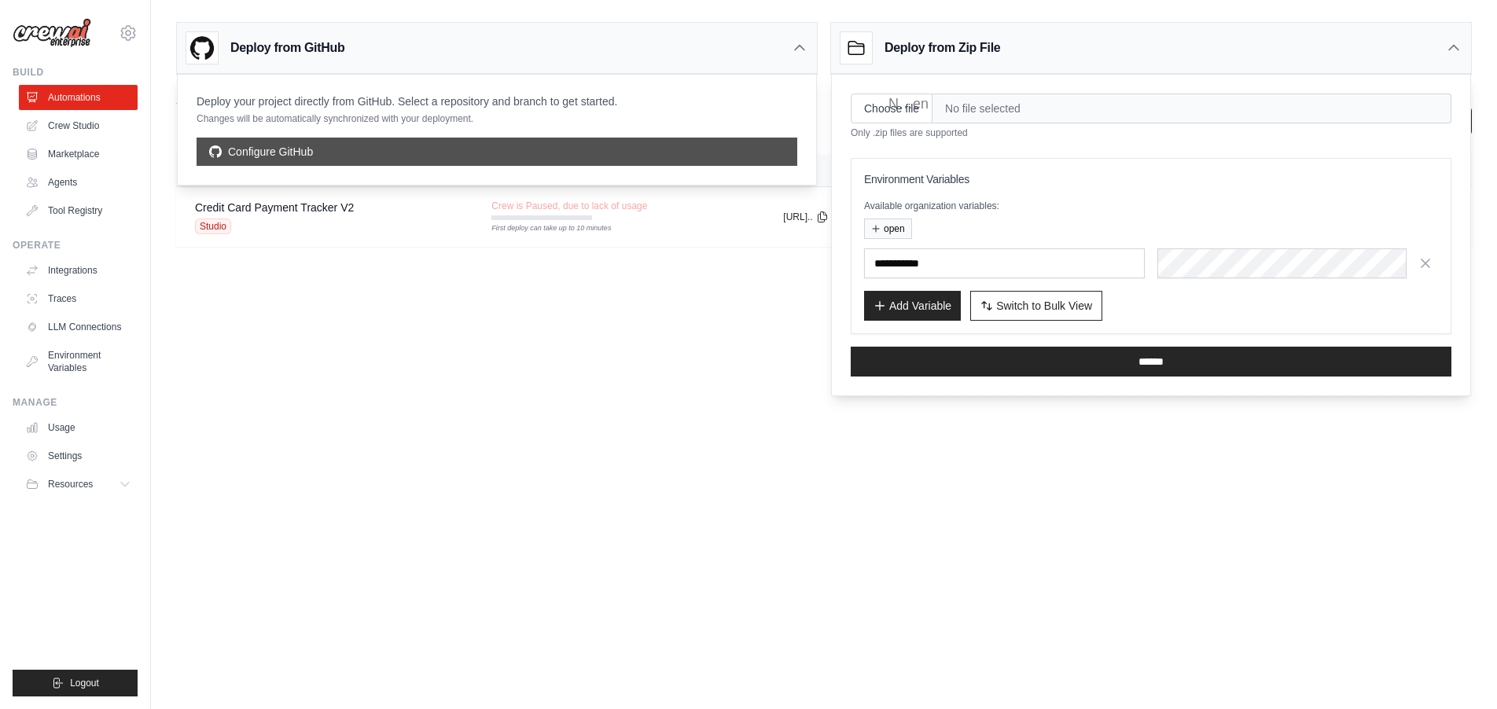
click at [371, 152] on link "Configure GitHub" at bounding box center [497, 152] width 601 height 28
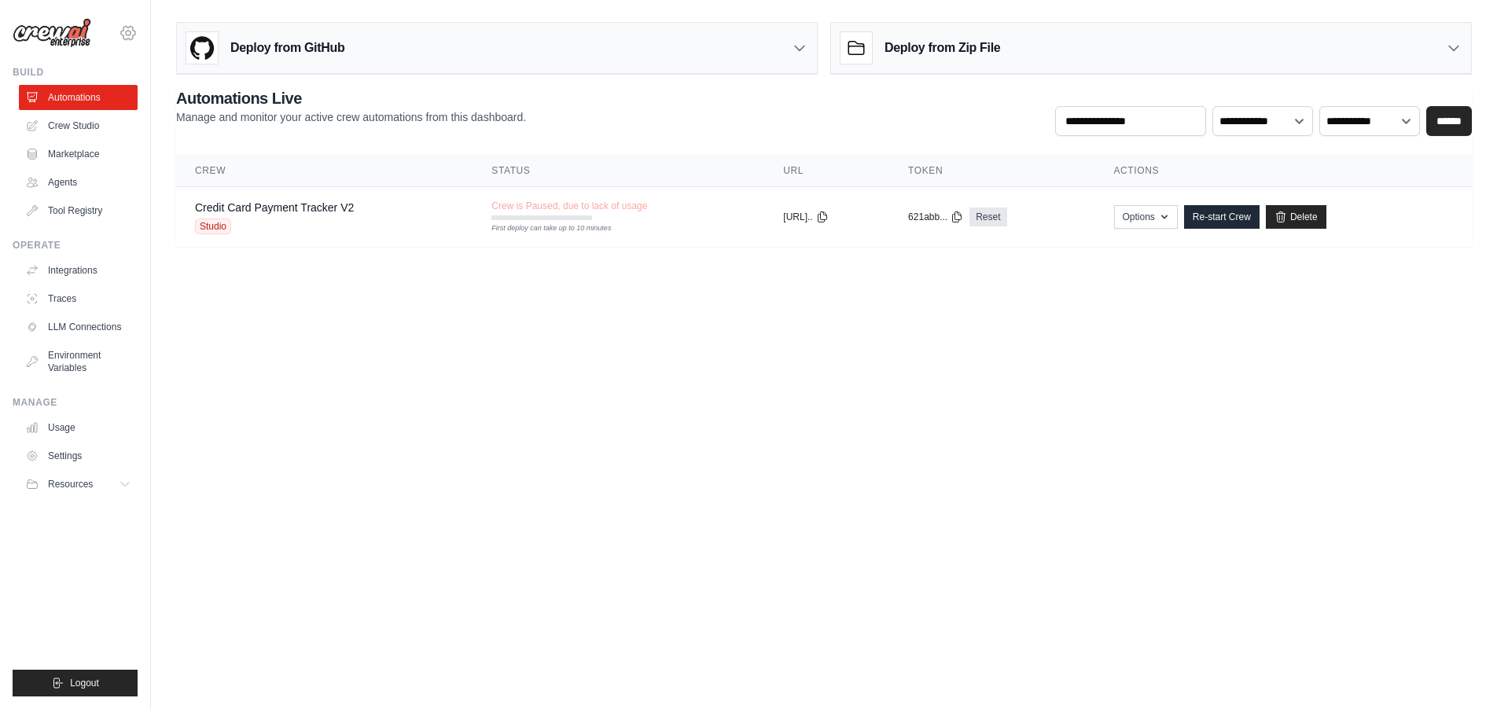
click at [133, 35] on icon at bounding box center [128, 32] width 14 height 13
click at [440, 319] on body "santtia2020@gmail.com Settings Build Automations Crew Studio" at bounding box center [748, 354] width 1497 height 709
click at [87, 123] on link "Crew Studio" at bounding box center [79, 125] width 119 height 25
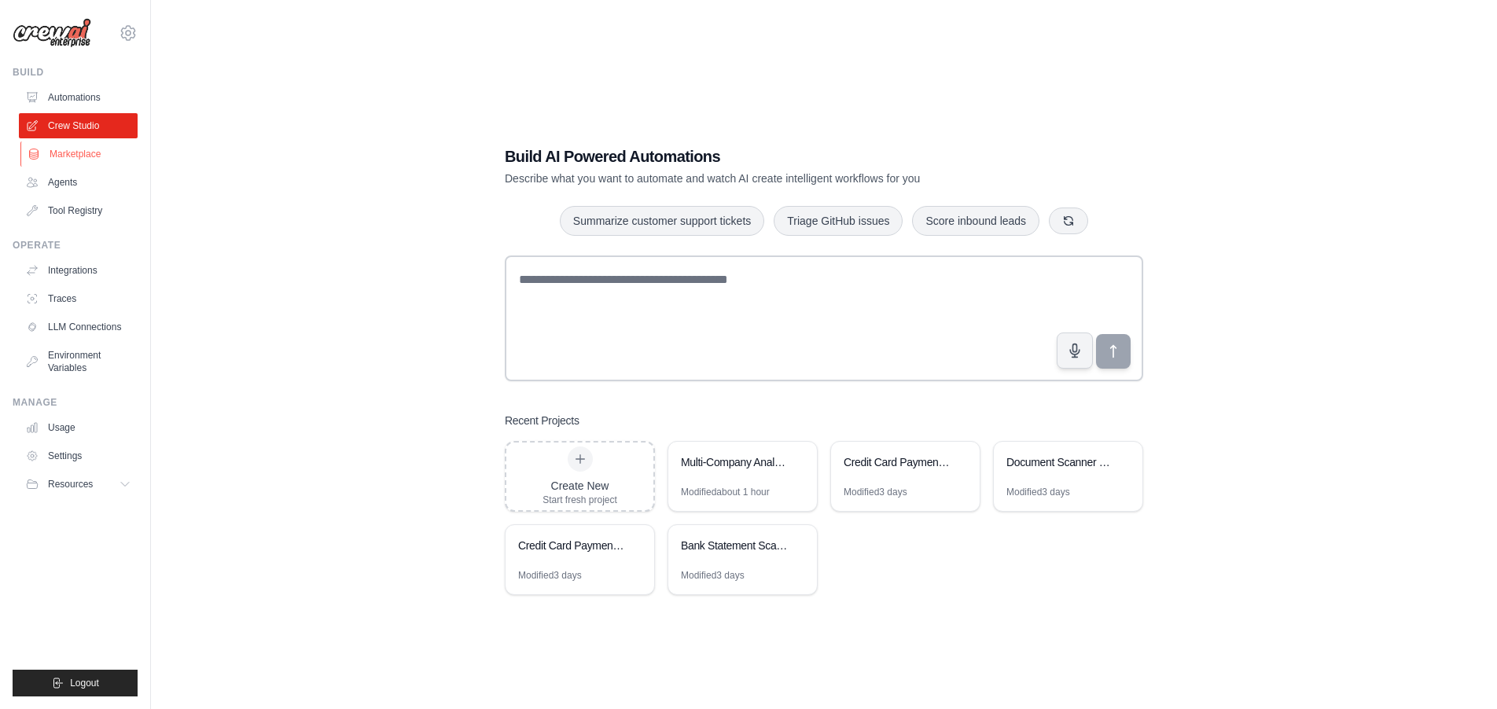
click at [72, 158] on link "Marketplace" at bounding box center [79, 154] width 119 height 25
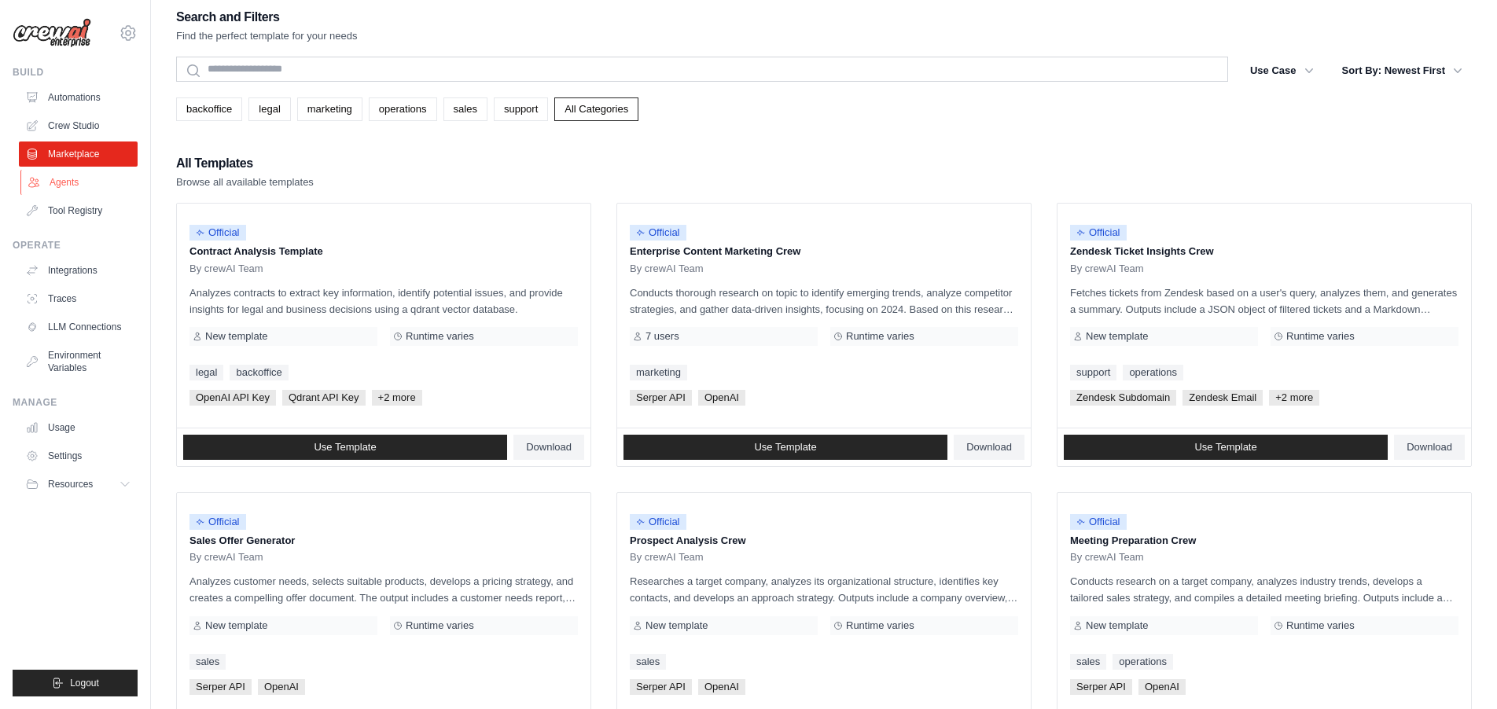
scroll to position [15, 0]
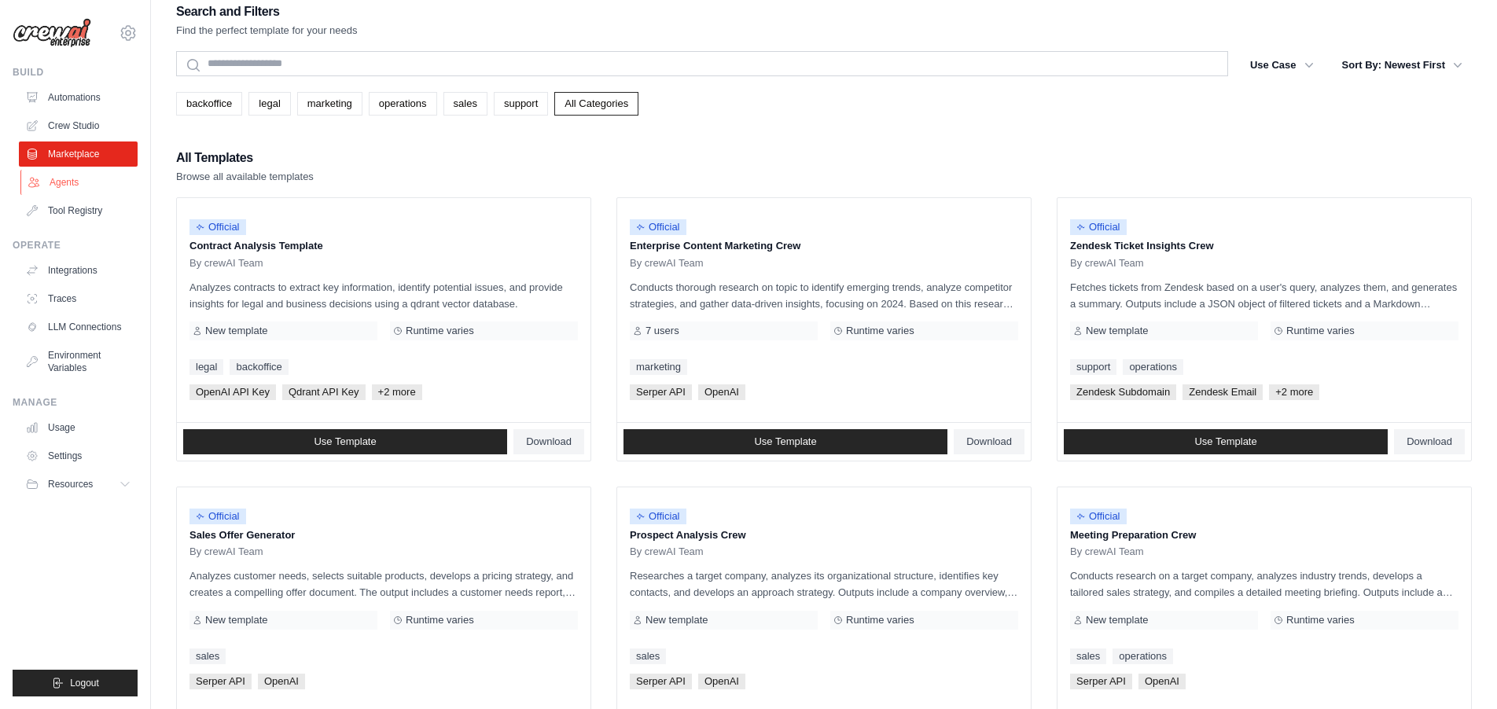
drag, startPoint x: 74, startPoint y: 123, endPoint x: 119, endPoint y: 187, distance: 78.5
click at [74, 123] on link "Crew Studio" at bounding box center [78, 125] width 119 height 25
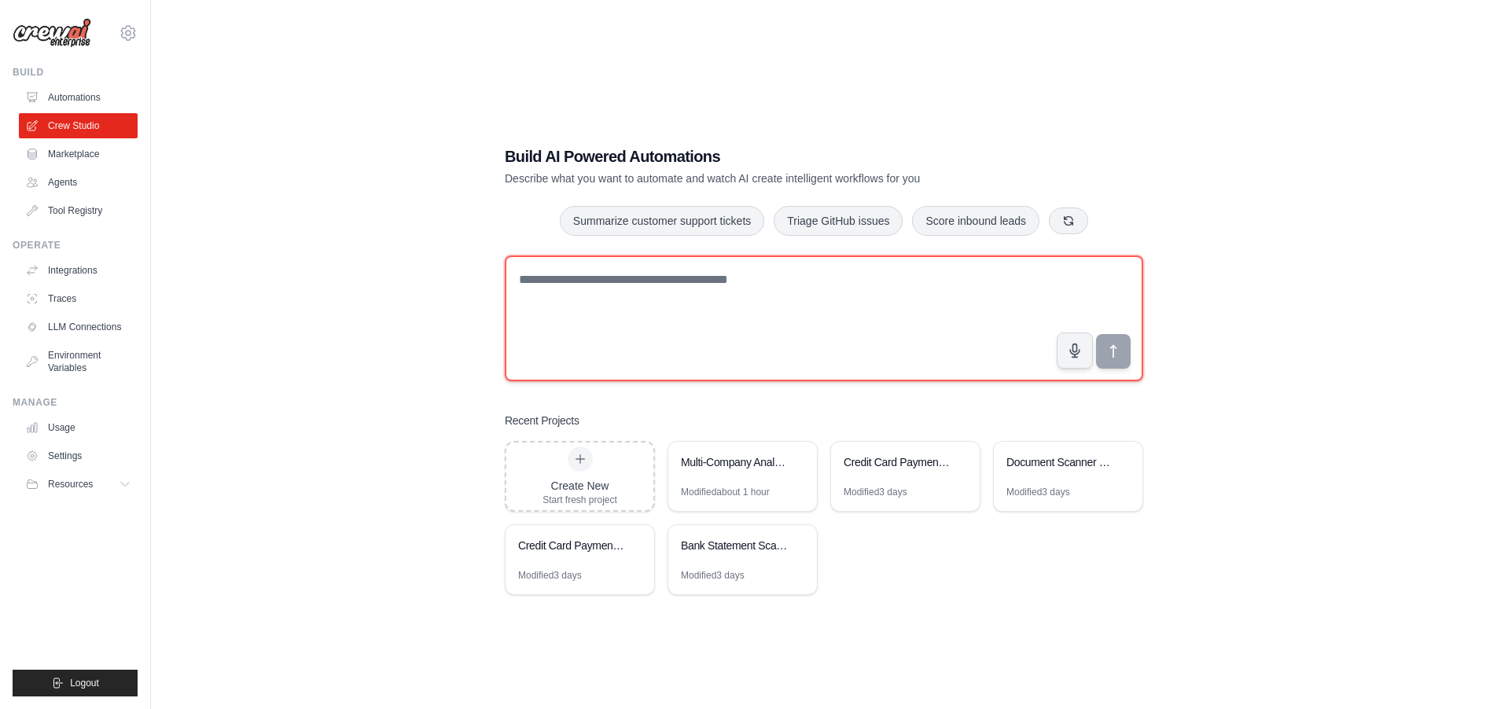
click at [886, 333] on textarea at bounding box center [824, 319] width 639 height 126
paste textarea "**********"
drag, startPoint x: 691, startPoint y: 281, endPoint x: 849, endPoint y: 296, distance: 158.8
click at [847, 296] on textarea "**********" at bounding box center [824, 319] width 639 height 126
drag, startPoint x: 659, startPoint y: 283, endPoint x: 843, endPoint y: 304, distance: 185.3
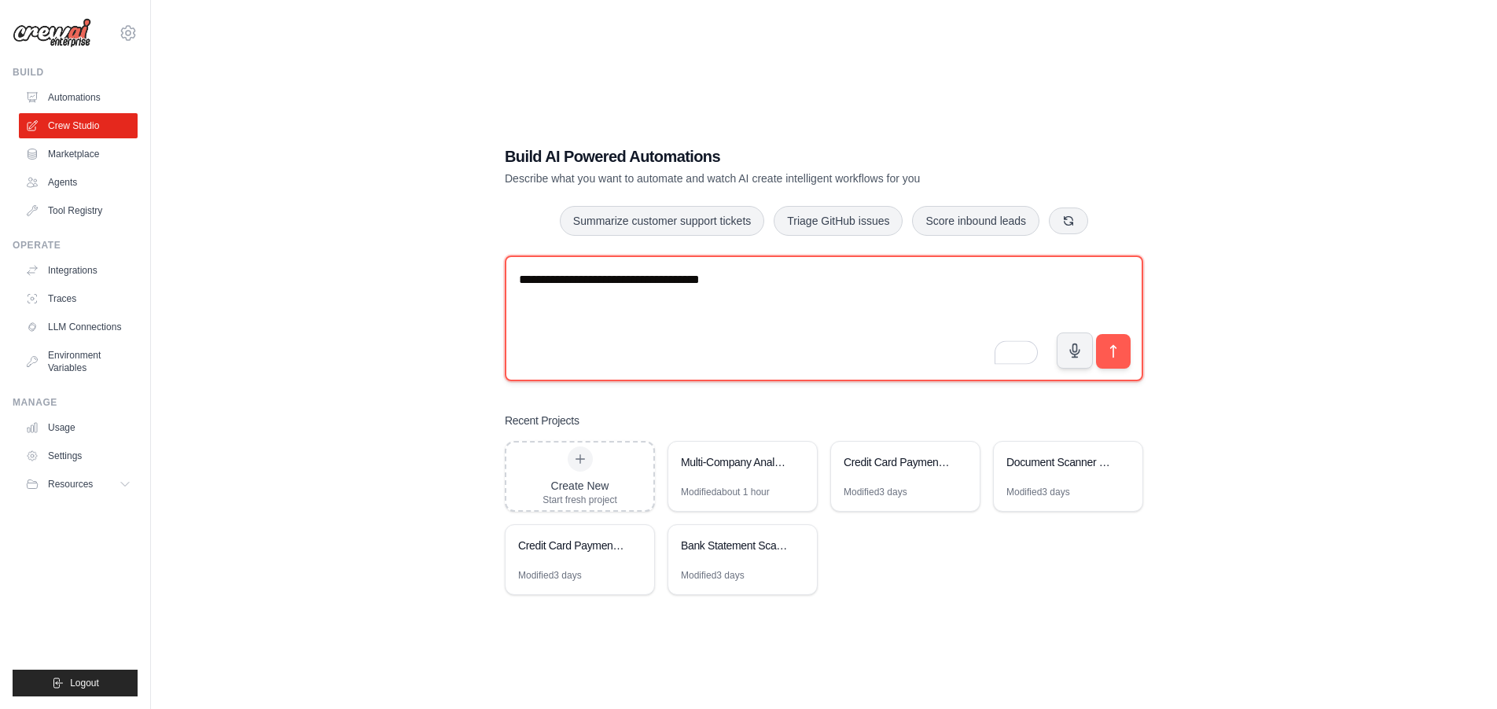
click at [843, 304] on textarea "**********" at bounding box center [824, 319] width 639 height 126
paste textarea "**********"
type textarea "**********"
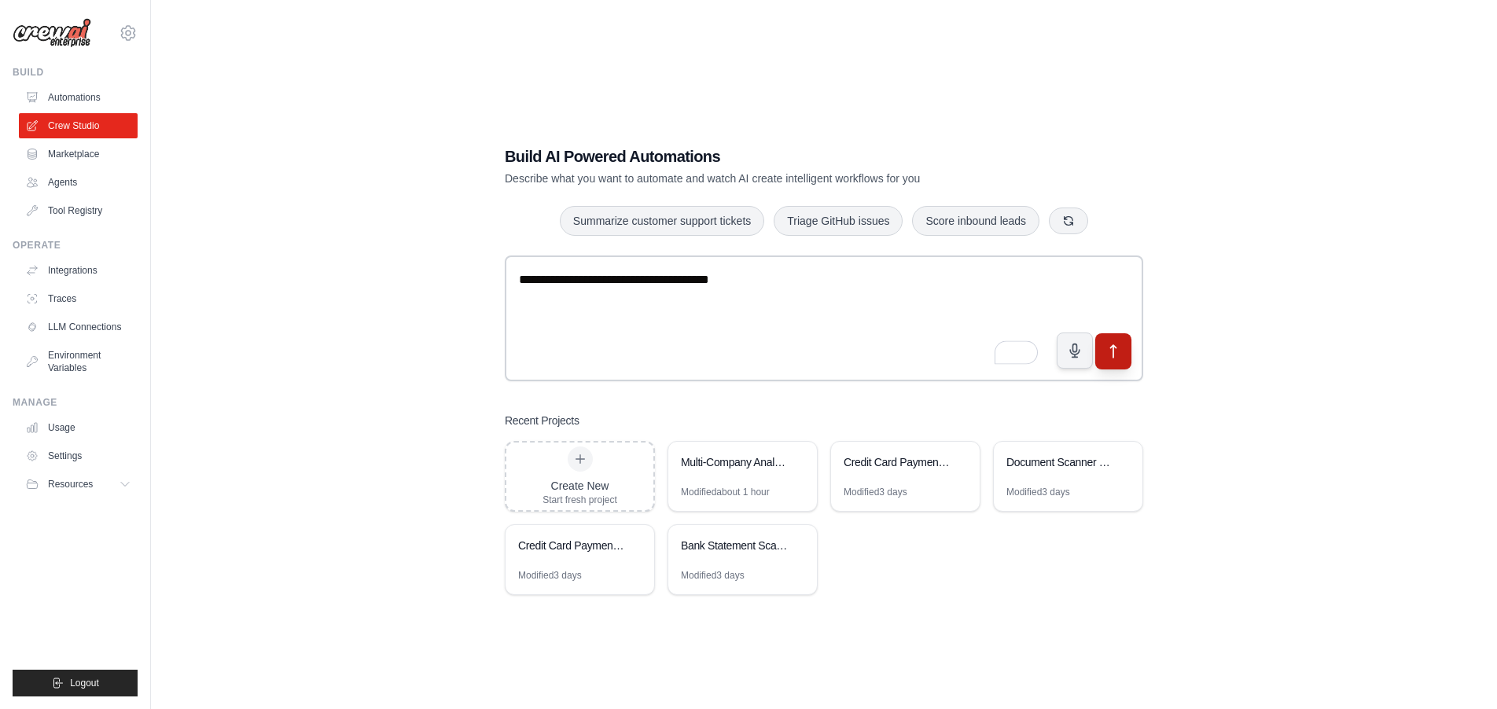
click at [1124, 349] on button "submit" at bounding box center [1114, 351] width 36 height 36
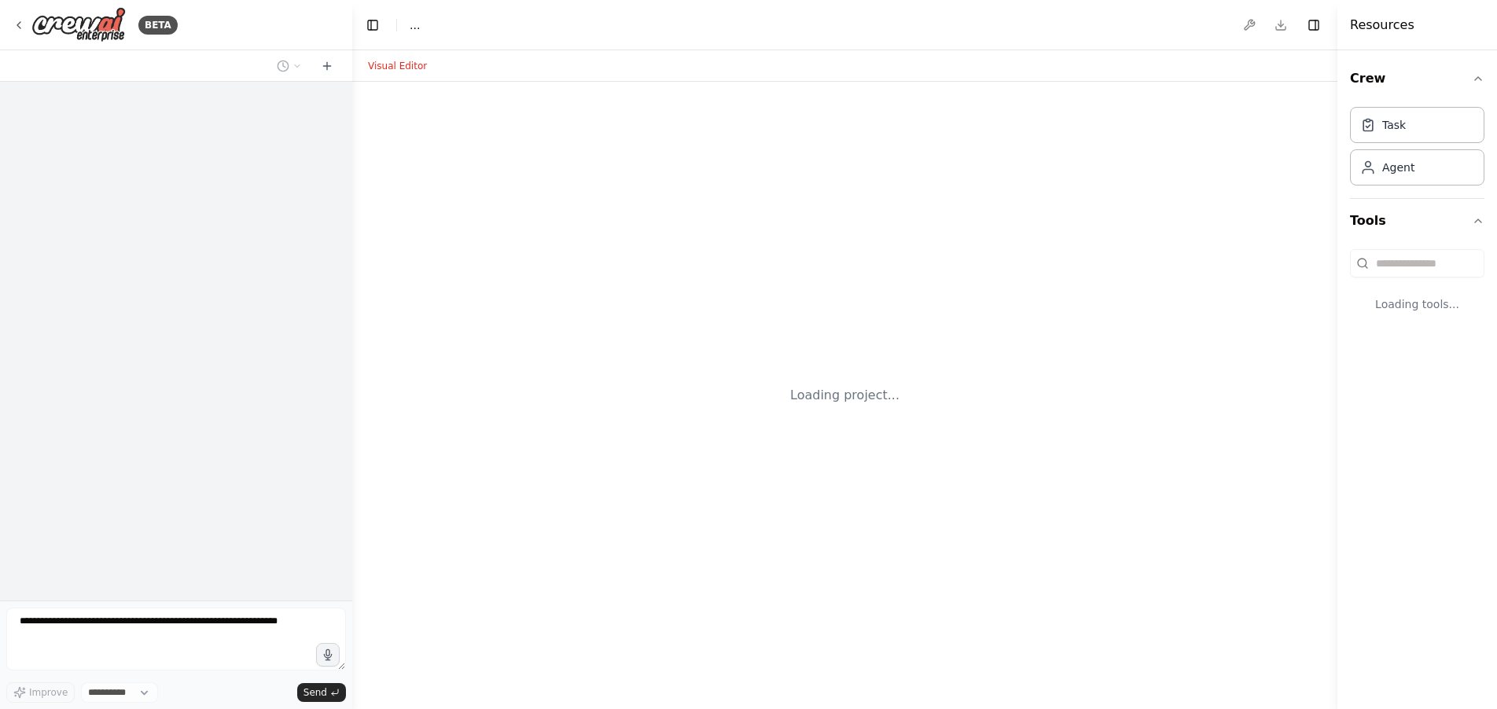
select select "****"
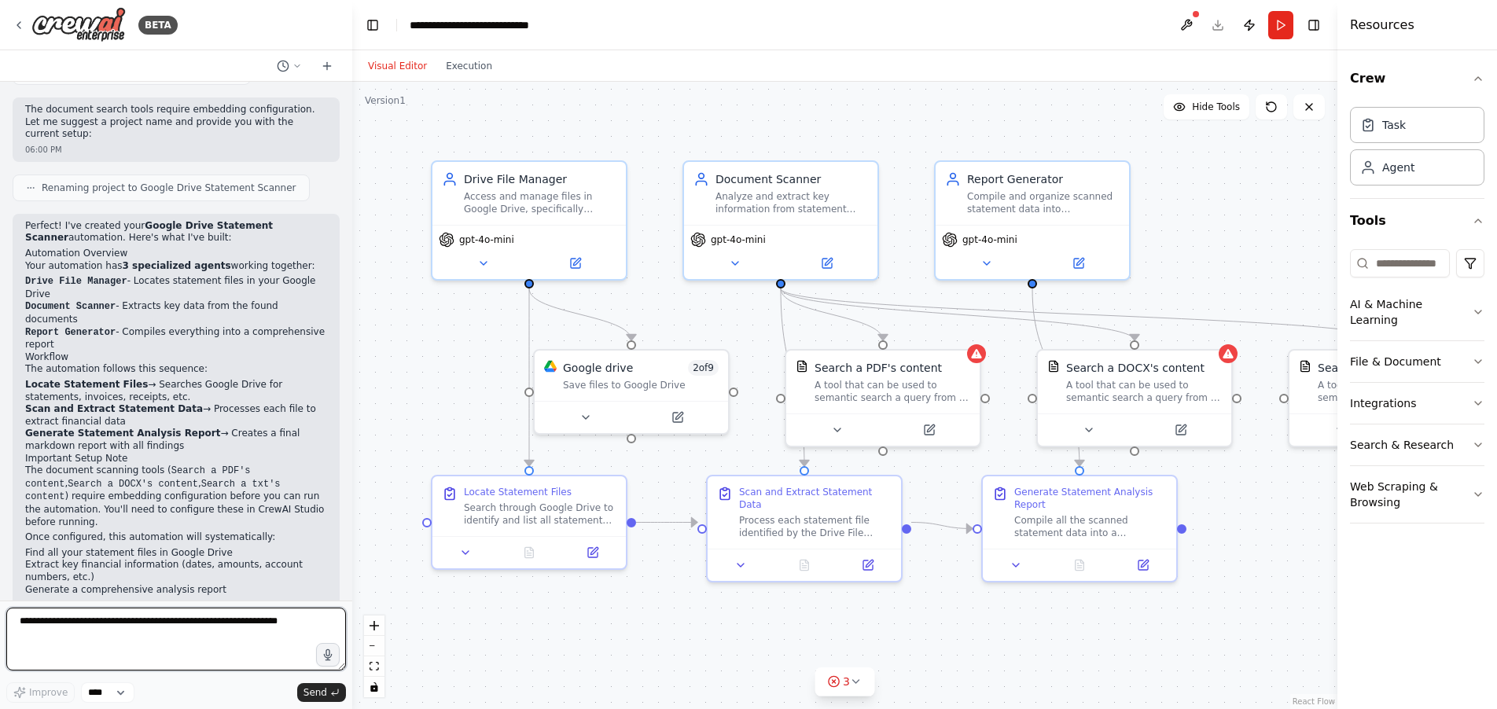
scroll to position [1171, 0]
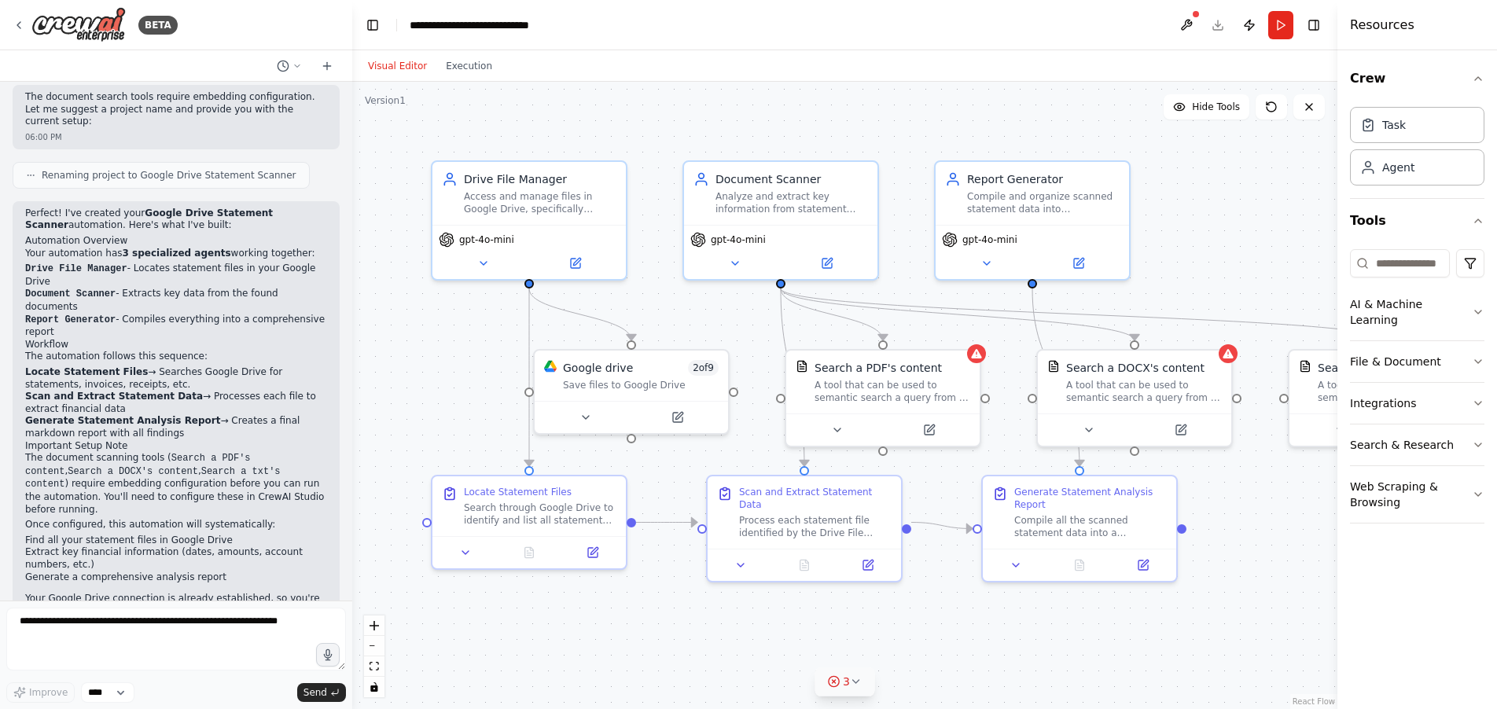
click at [864, 679] on button "3" at bounding box center [845, 682] width 61 height 29
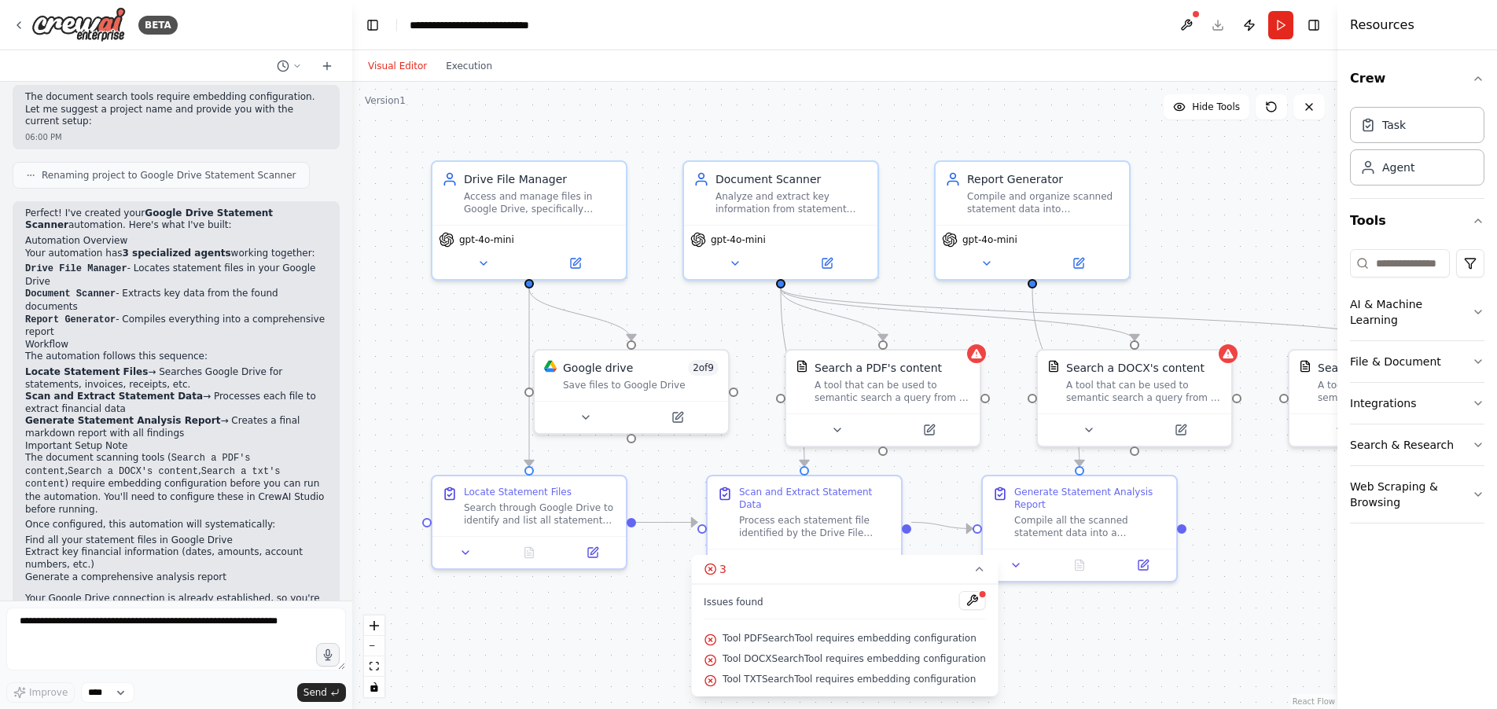
click at [1022, 641] on div ".deletable-edge-delete-btn { width: 20px; height: 20px; border: 0px solid #ffff…" at bounding box center [844, 396] width 985 height 628
drag, startPoint x: 1276, startPoint y: 24, endPoint x: 1254, endPoint y: 53, distance: 35.9
click at [1276, 24] on button "Run" at bounding box center [1281, 25] width 25 height 28
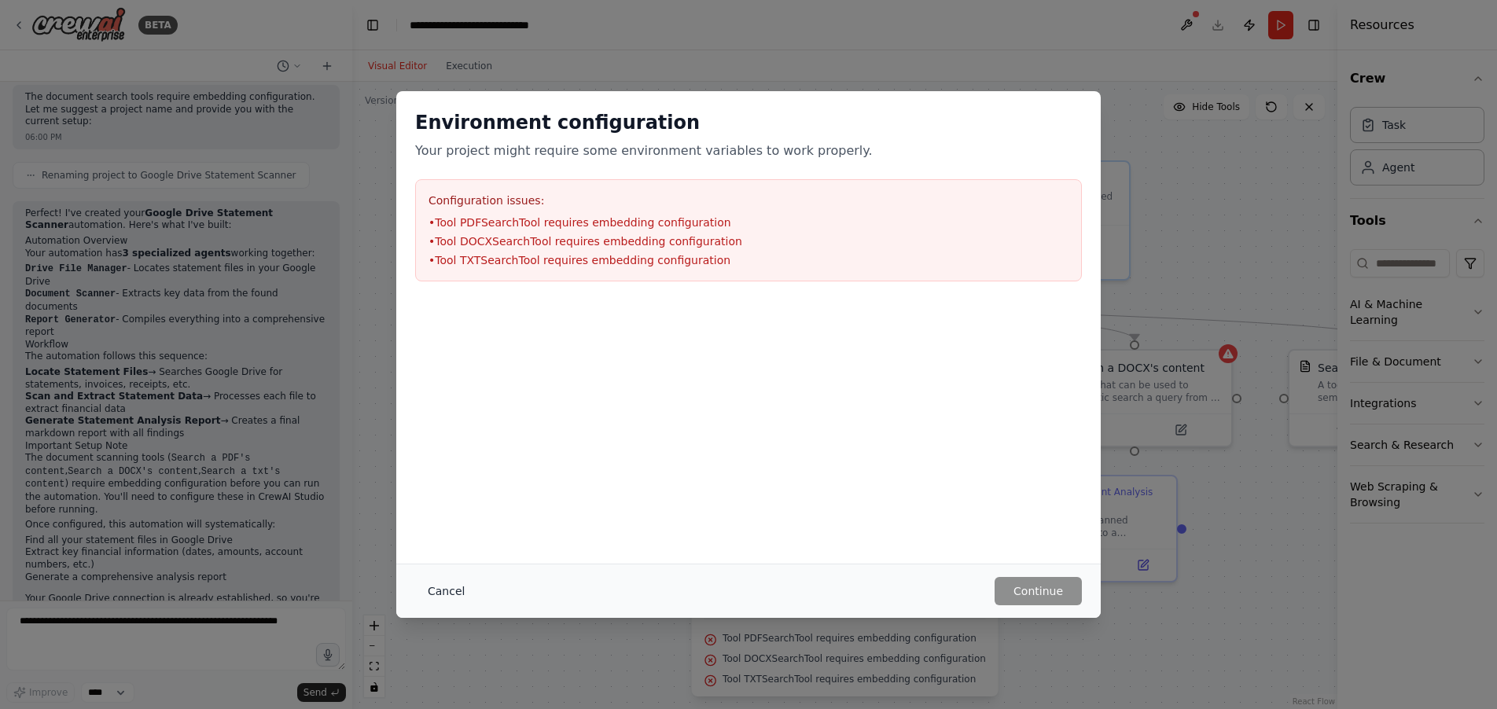
click at [423, 595] on button "Cancel" at bounding box center [446, 591] width 62 height 28
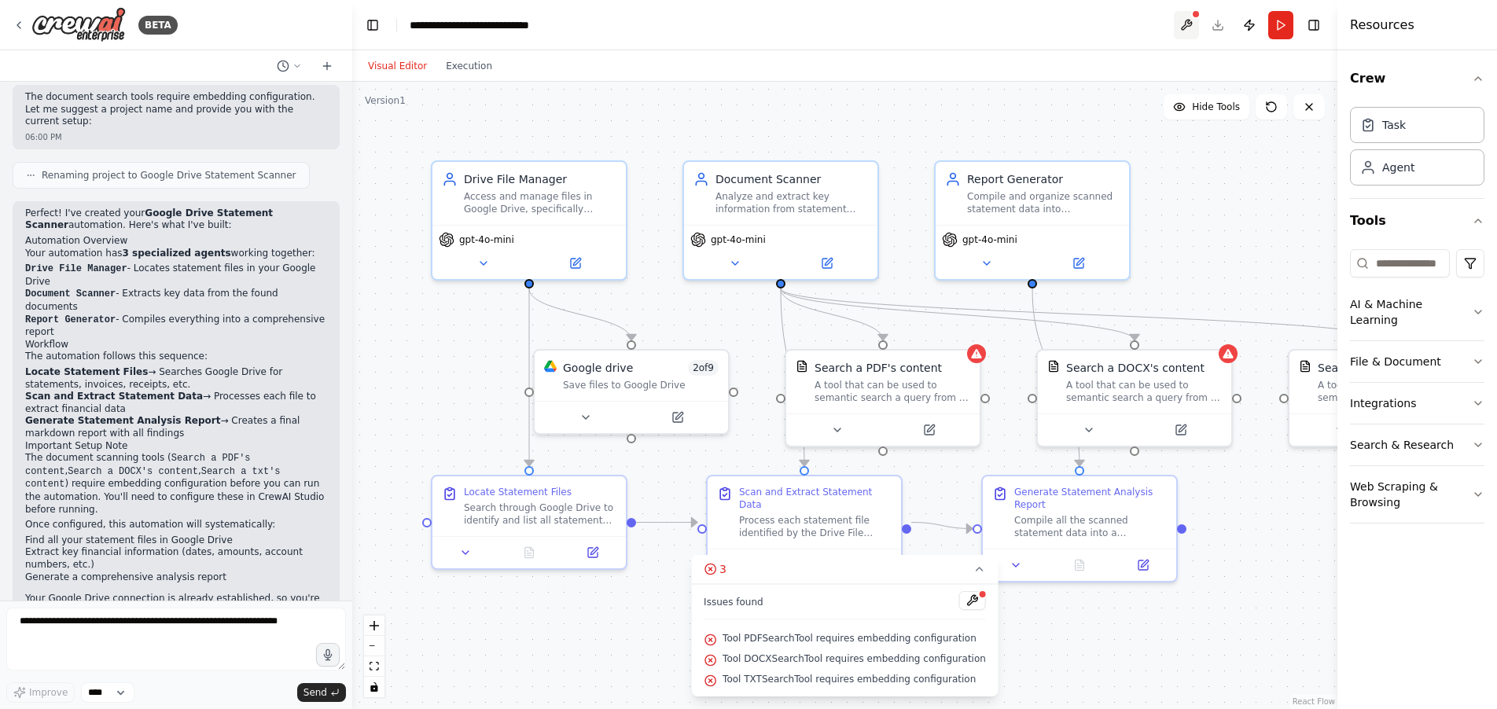
click at [1187, 23] on button at bounding box center [1186, 25] width 25 height 28
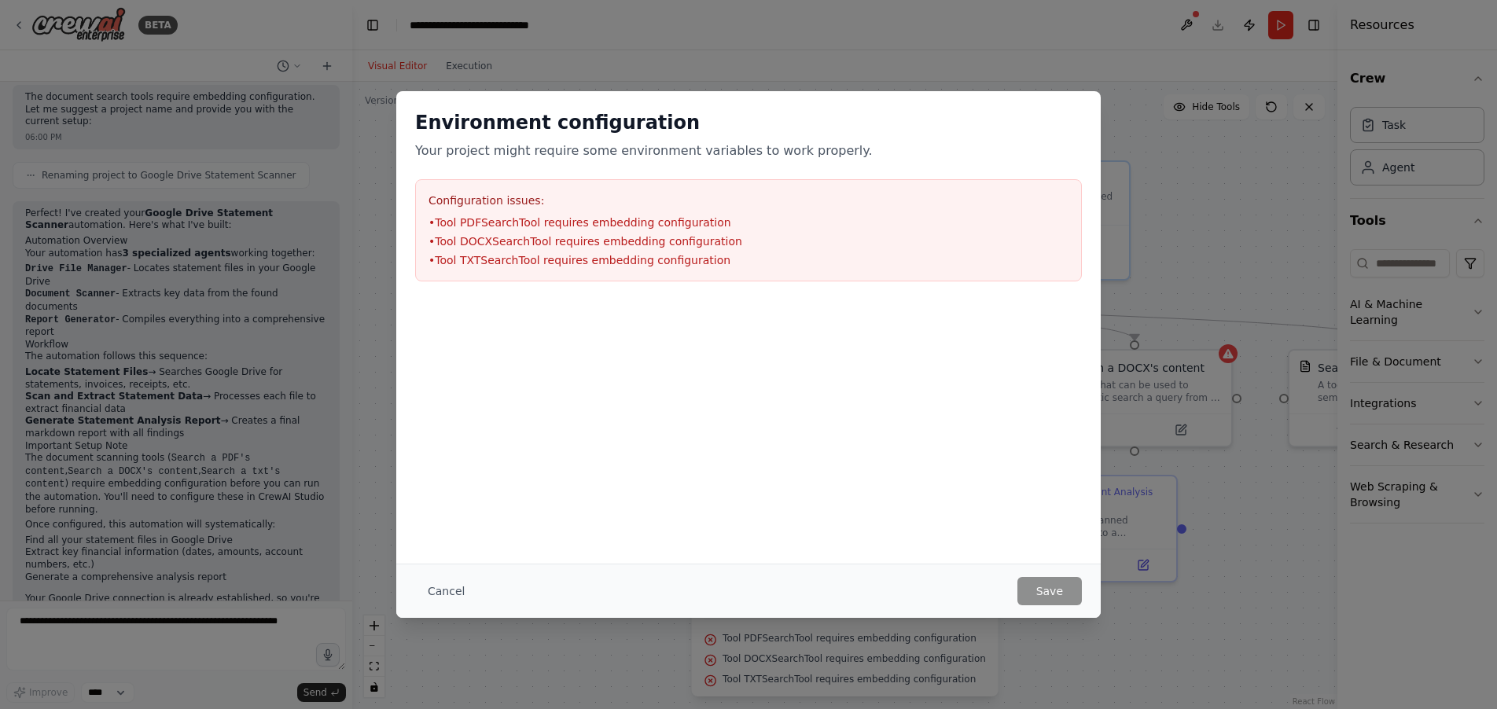
click at [439, 599] on button "Cancel" at bounding box center [446, 591] width 62 height 28
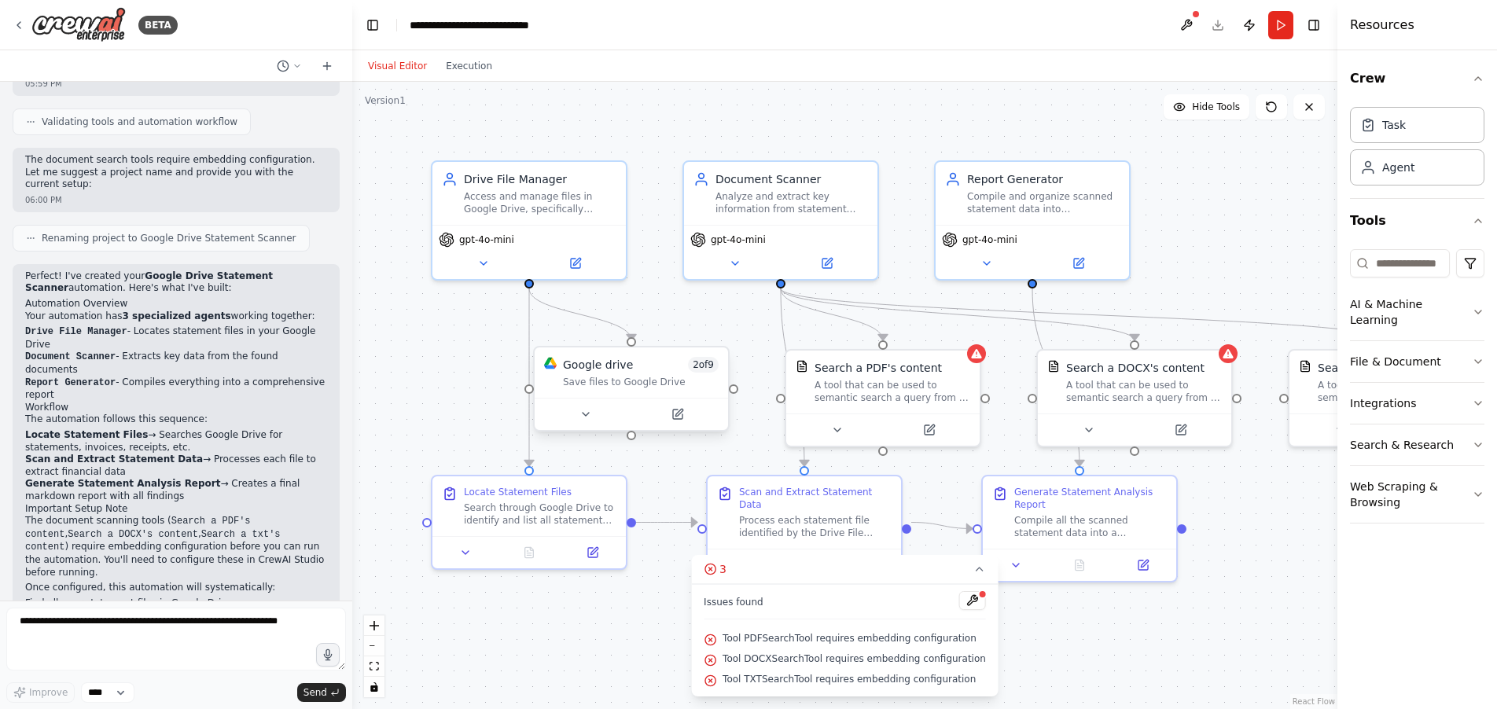
scroll to position [1100, 0]
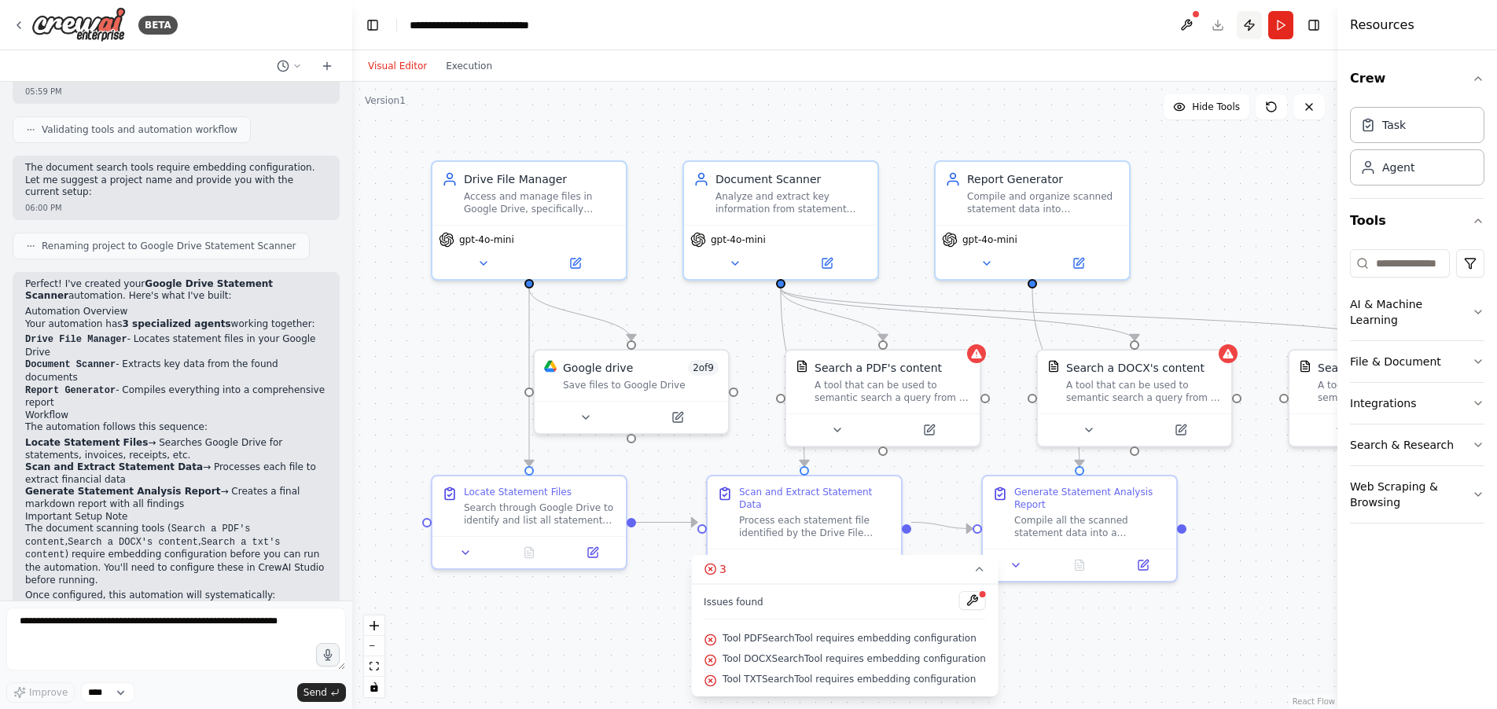
click at [1245, 29] on button "Publish" at bounding box center [1249, 25] width 25 height 28
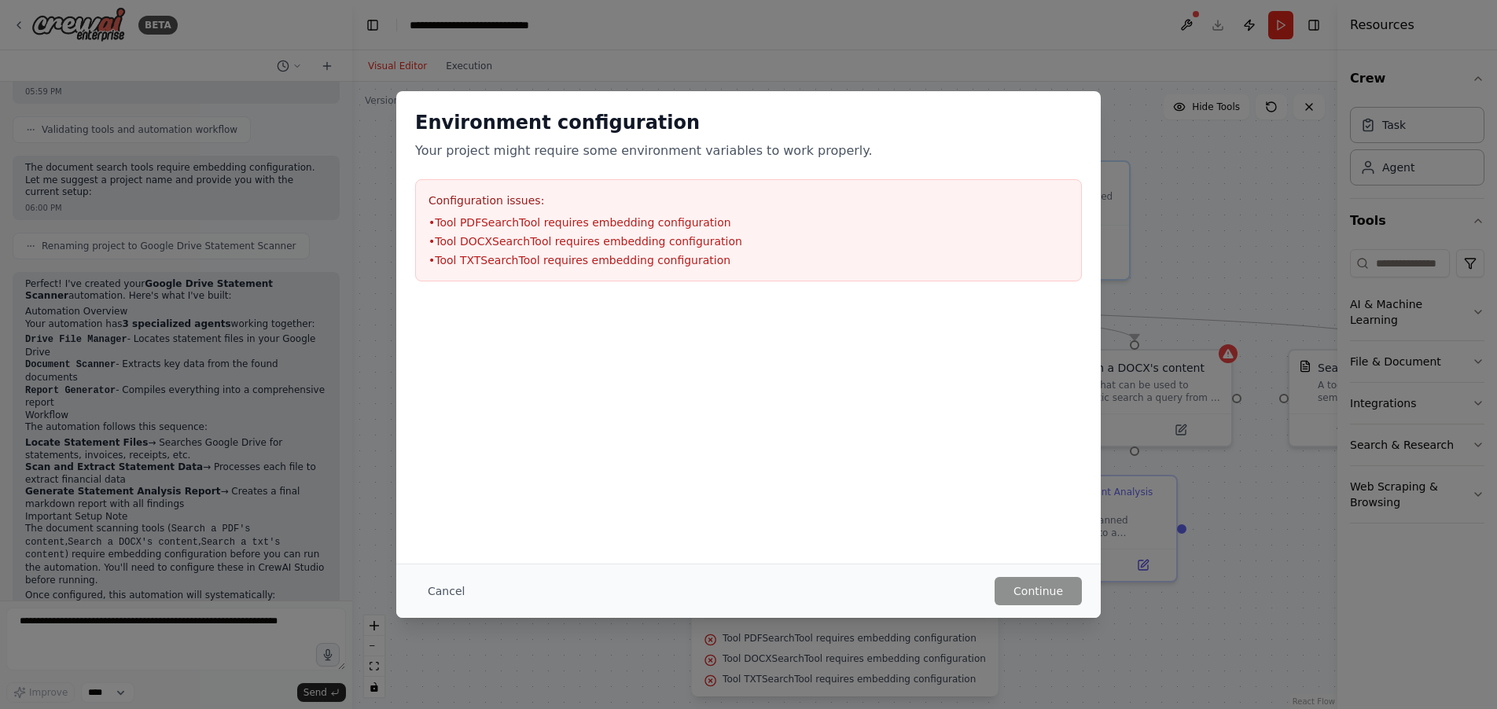
click at [1197, 39] on div "Environment configuration Your project might require some environment variables…" at bounding box center [748, 354] width 1497 height 709
click at [457, 587] on button "Cancel" at bounding box center [446, 591] width 62 height 28
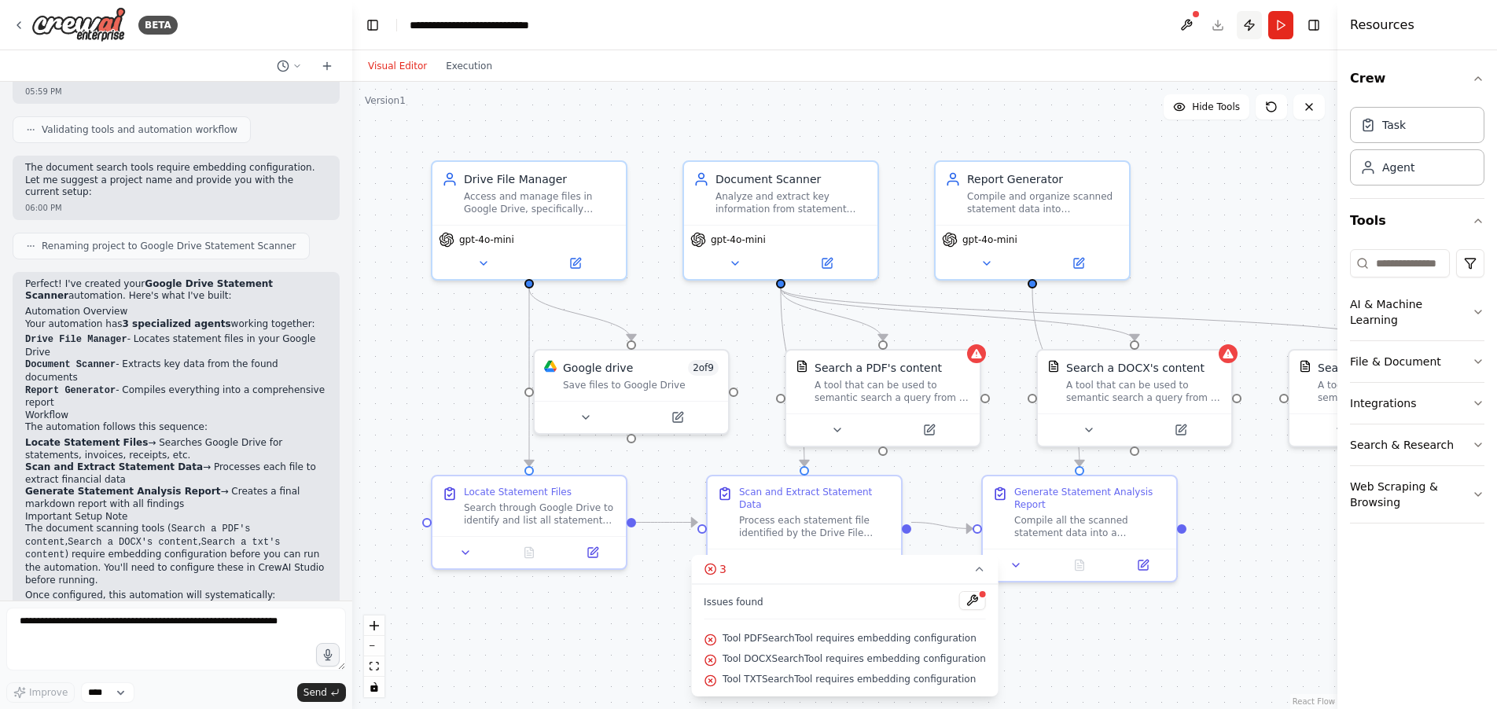
click at [1250, 29] on button "Publish" at bounding box center [1249, 25] width 25 height 28
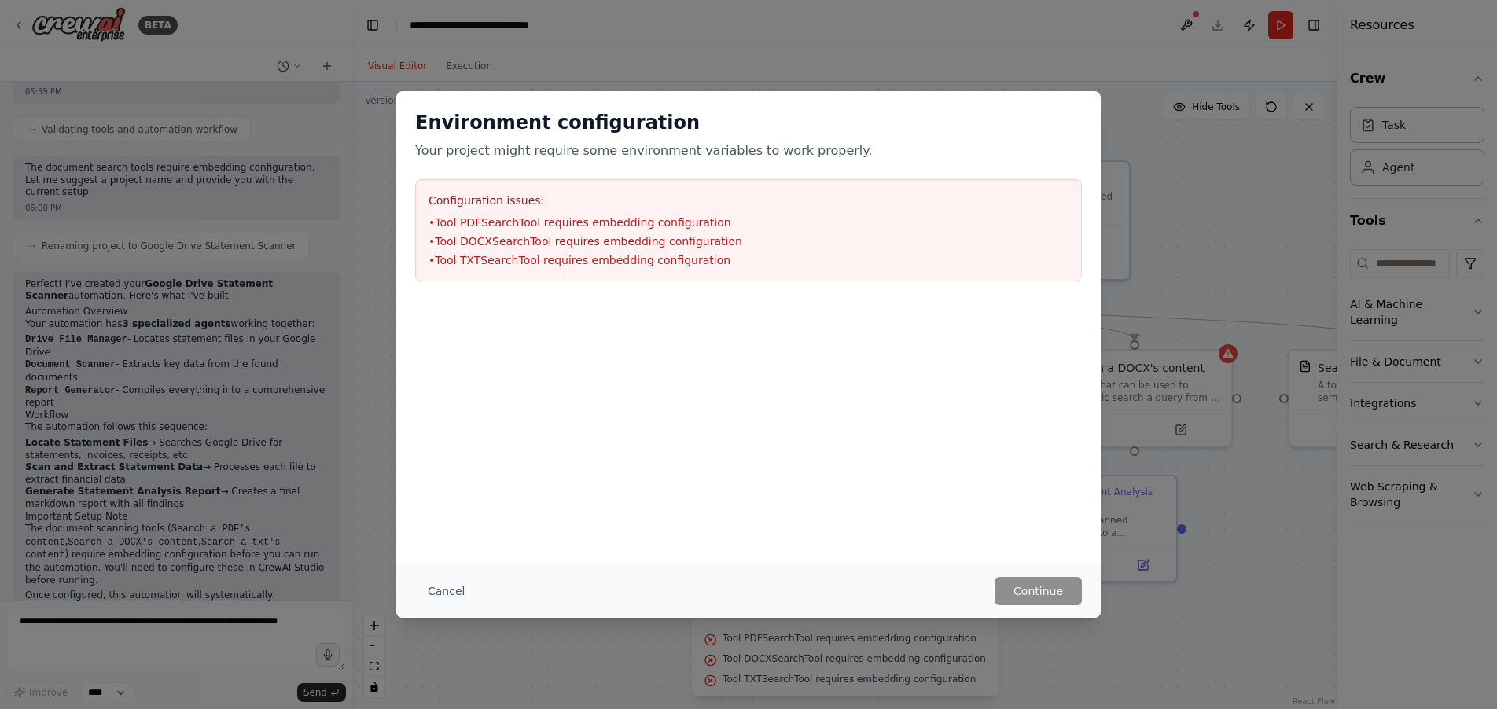
drag, startPoint x: 444, startPoint y: 595, endPoint x: 471, endPoint y: 587, distance: 27.9
click at [444, 595] on button "Cancel" at bounding box center [446, 591] width 62 height 28
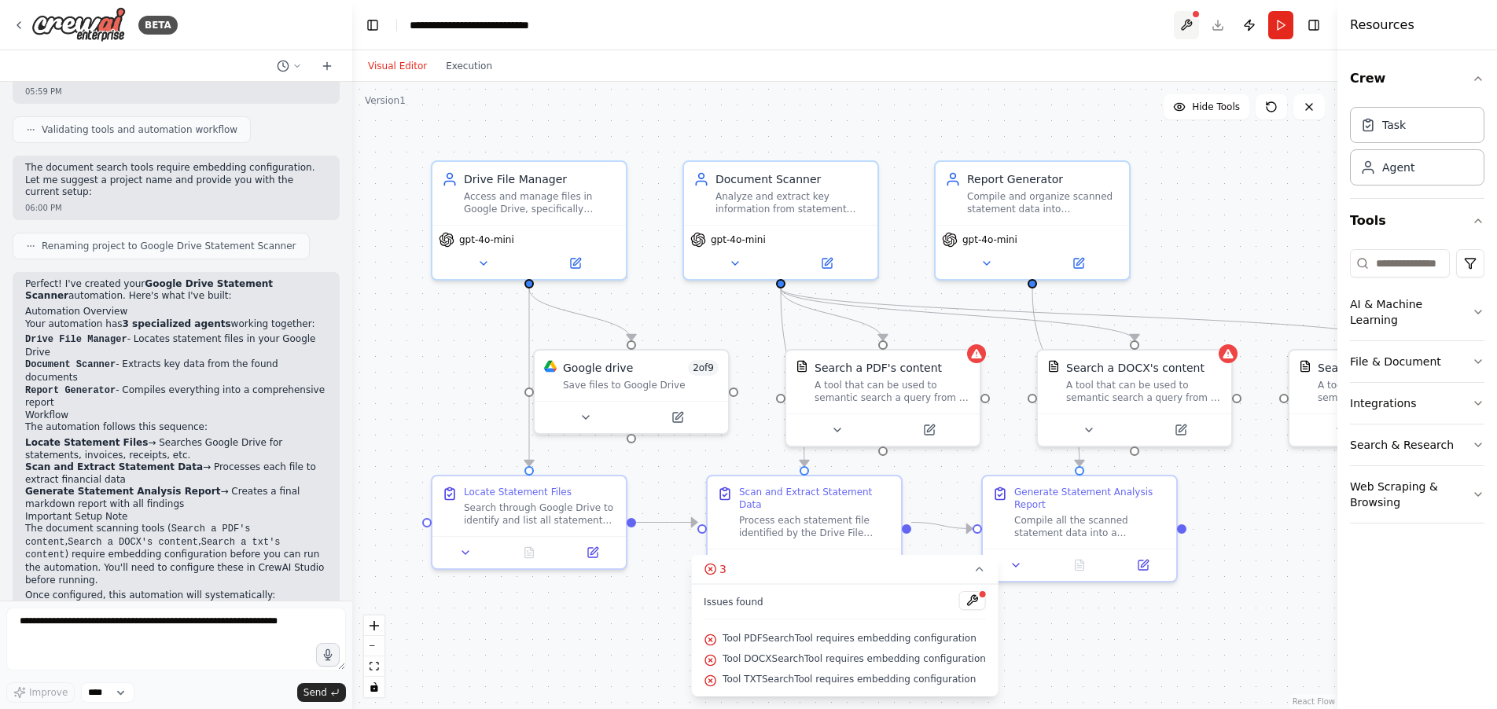
click at [1190, 32] on button at bounding box center [1186, 25] width 25 height 28
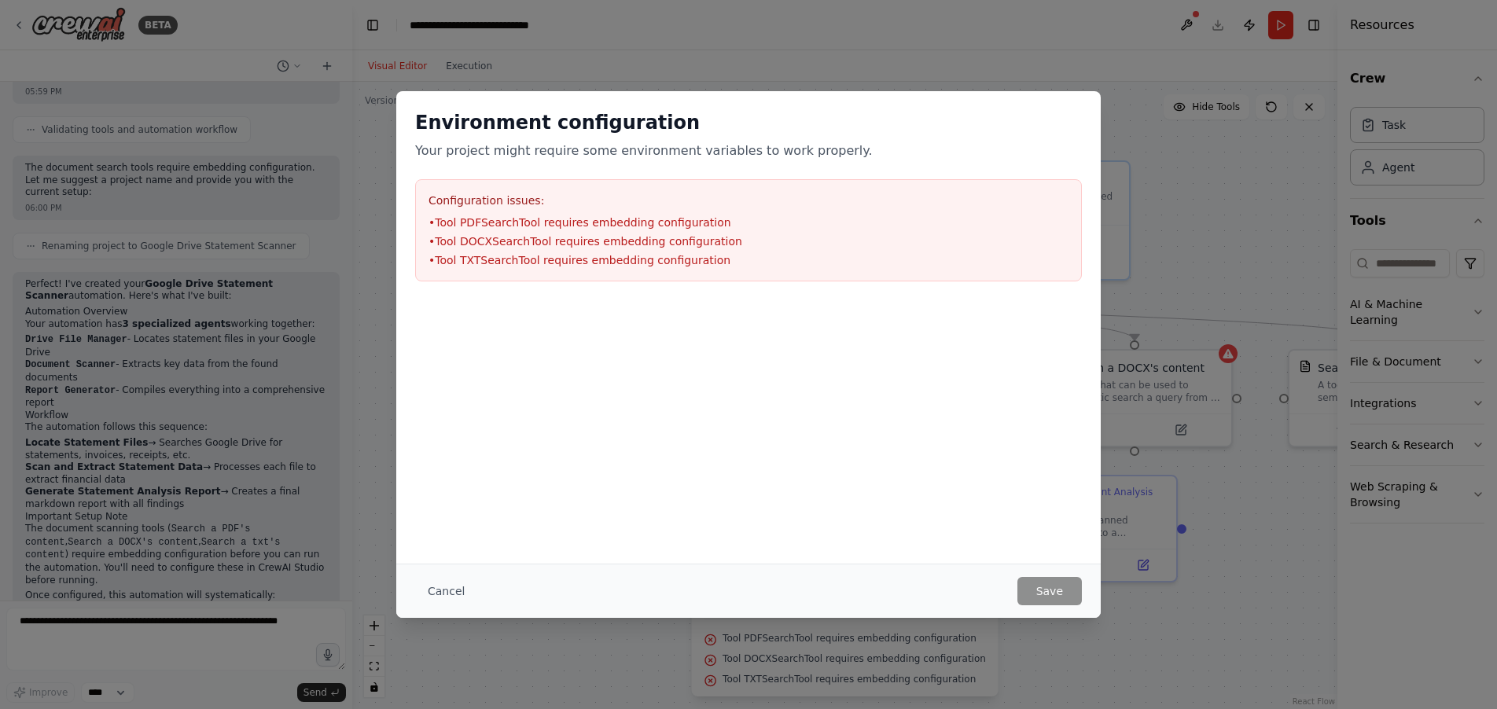
click at [451, 587] on button "Cancel" at bounding box center [446, 591] width 62 height 28
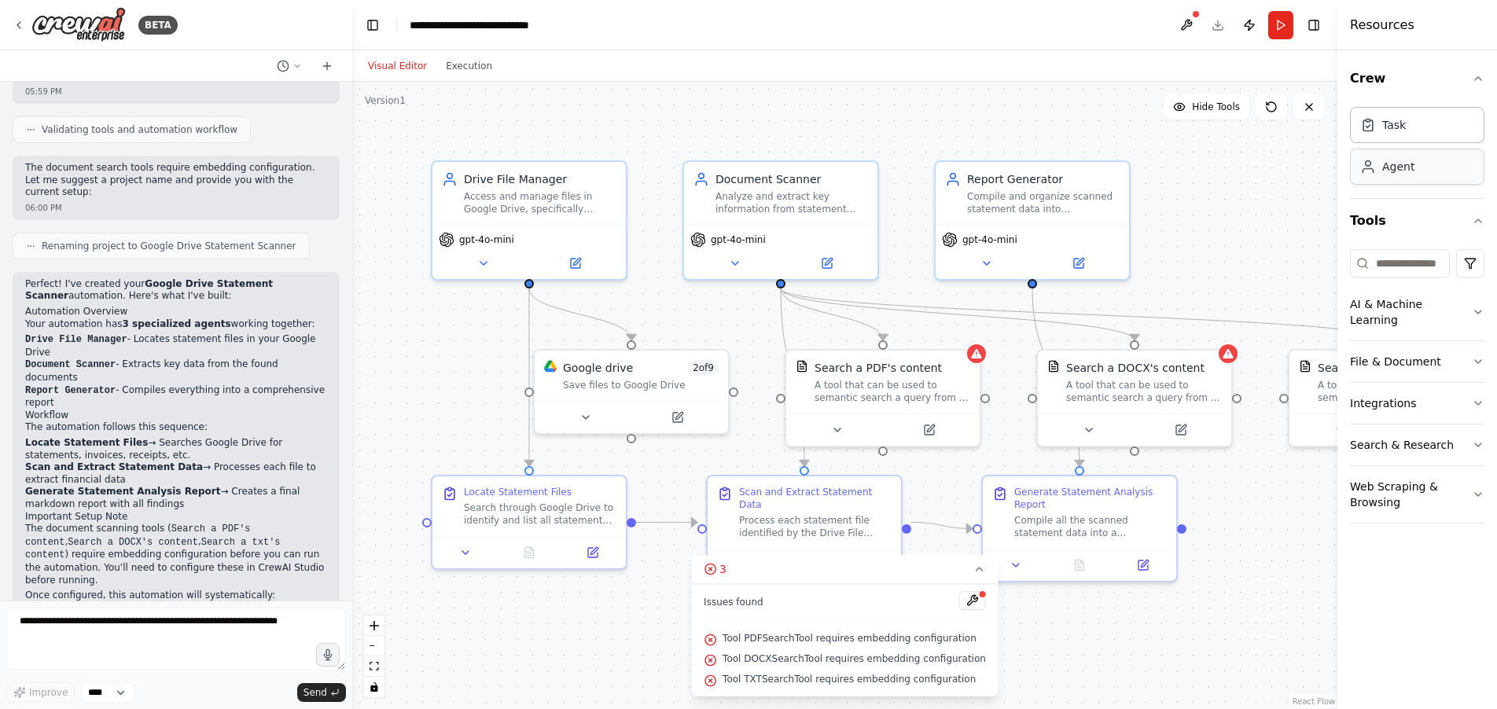
click at [1444, 169] on div "Agent" at bounding box center [1417, 167] width 134 height 36
click at [1406, 132] on div "Task" at bounding box center [1417, 124] width 134 height 36
click at [1423, 263] on input at bounding box center [1400, 263] width 100 height 28
click at [1437, 341] on button "File & Document" at bounding box center [1417, 361] width 134 height 41
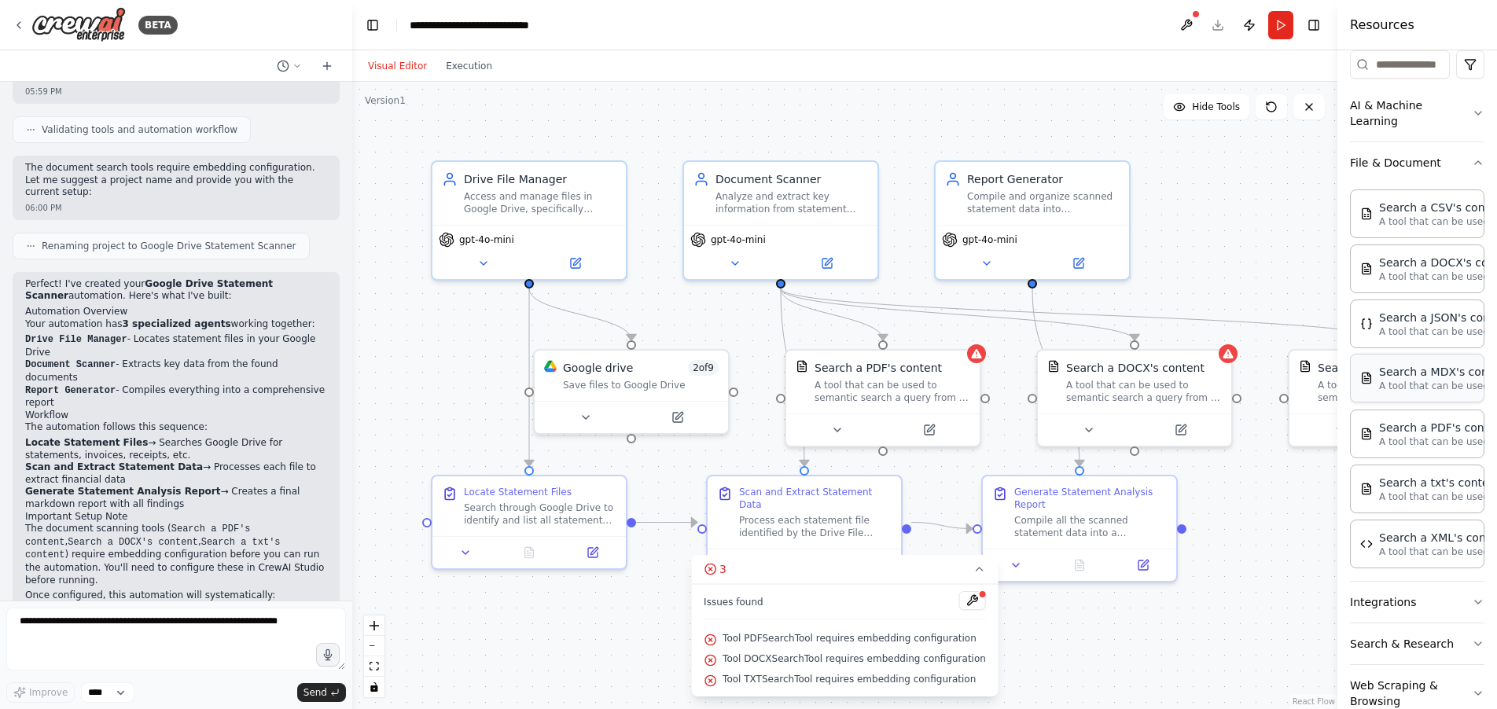
scroll to position [222, 0]
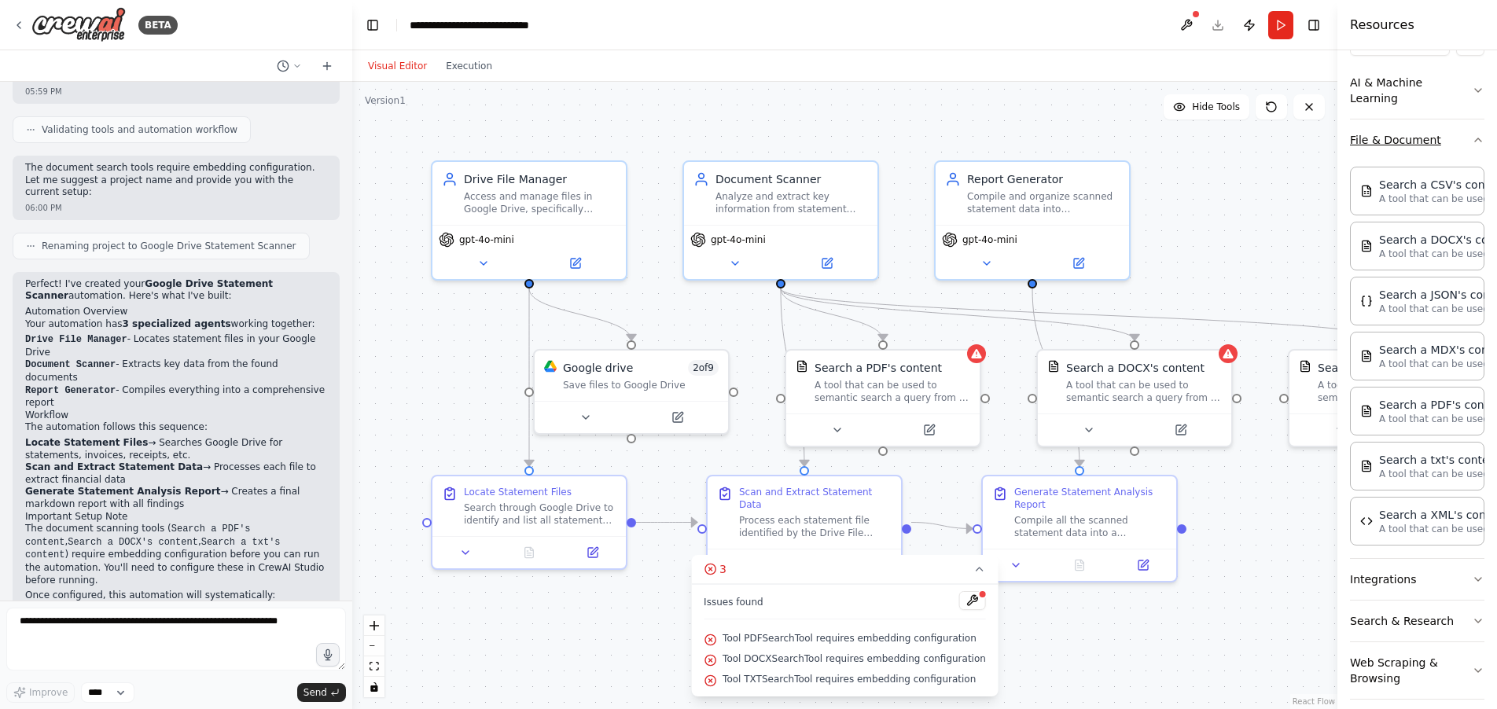
click at [1475, 134] on icon "button" at bounding box center [1478, 140] width 13 height 13
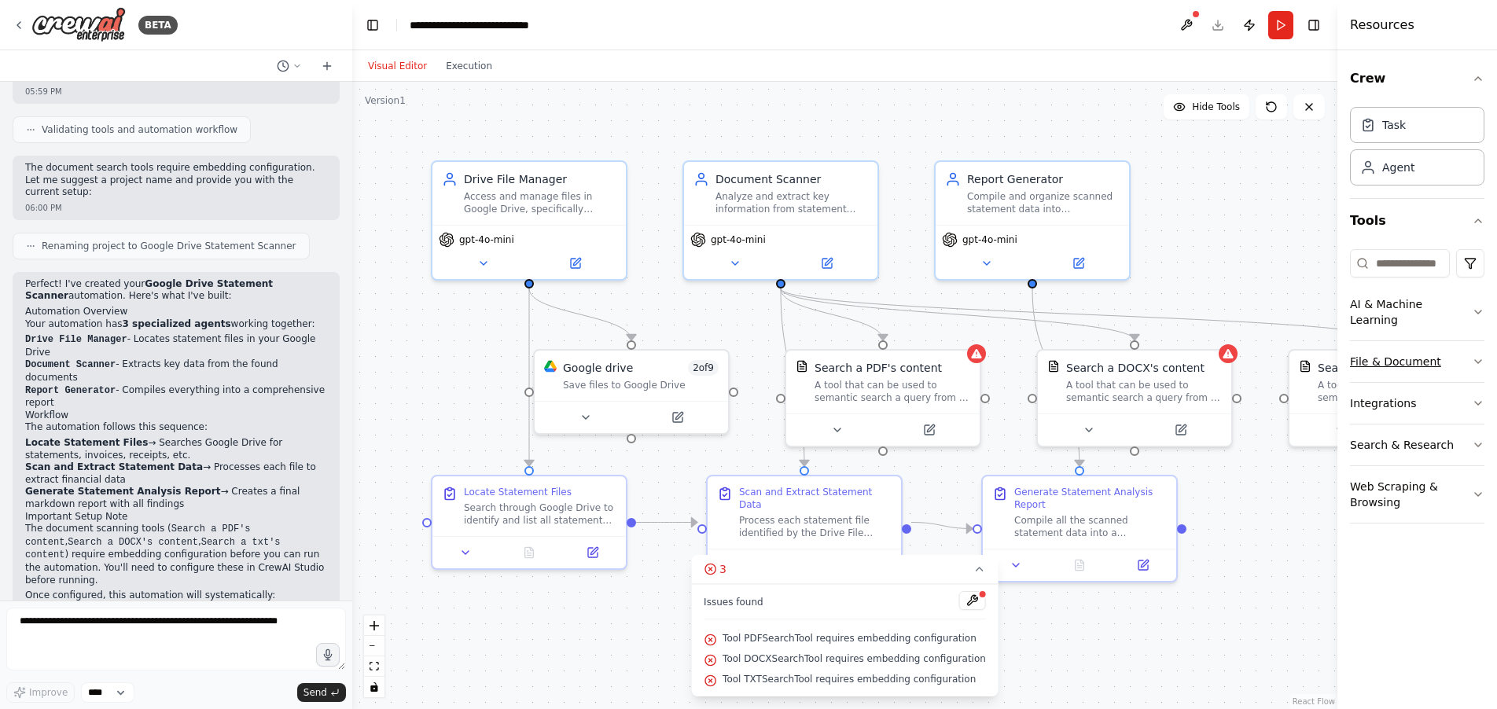
click at [1453, 344] on button "File & Document" at bounding box center [1417, 361] width 134 height 41
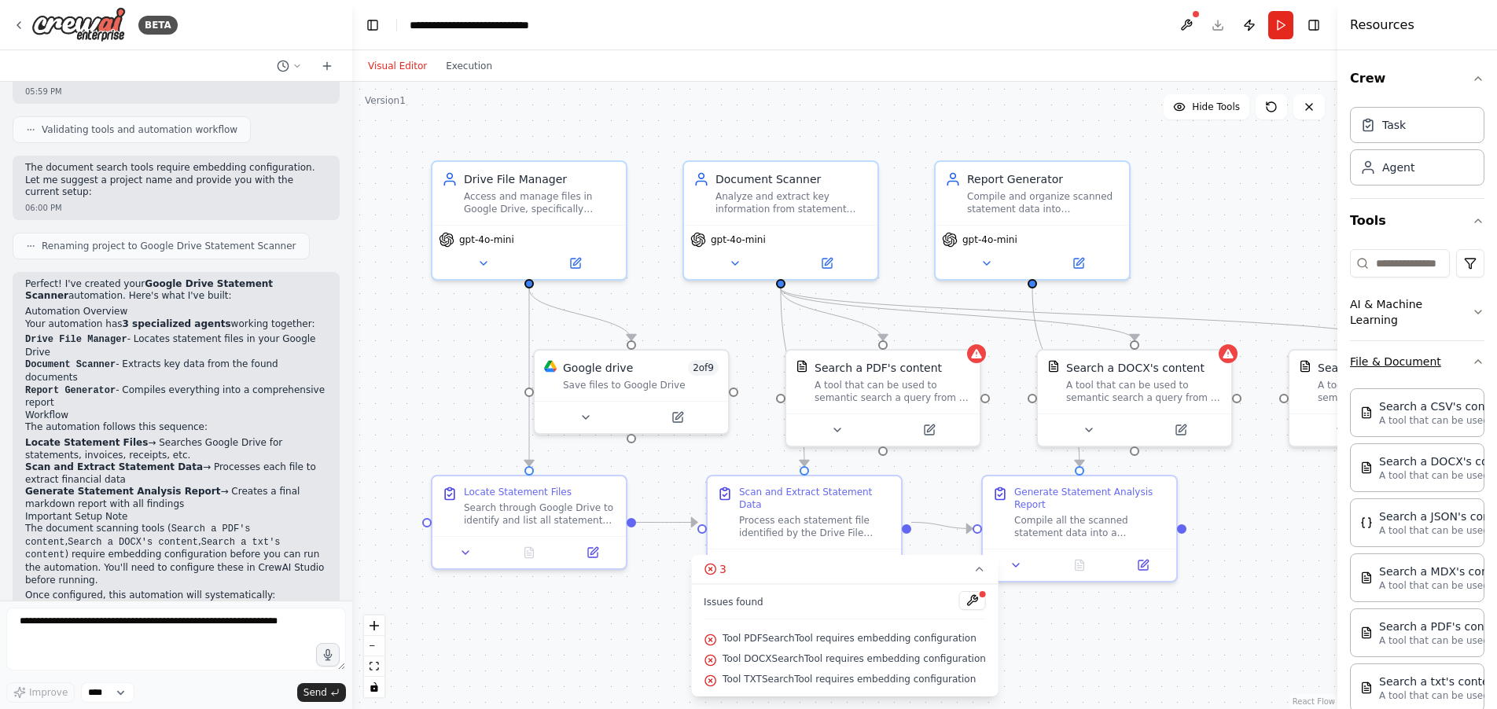
click at [1453, 344] on button "File & Document" at bounding box center [1417, 361] width 134 height 41
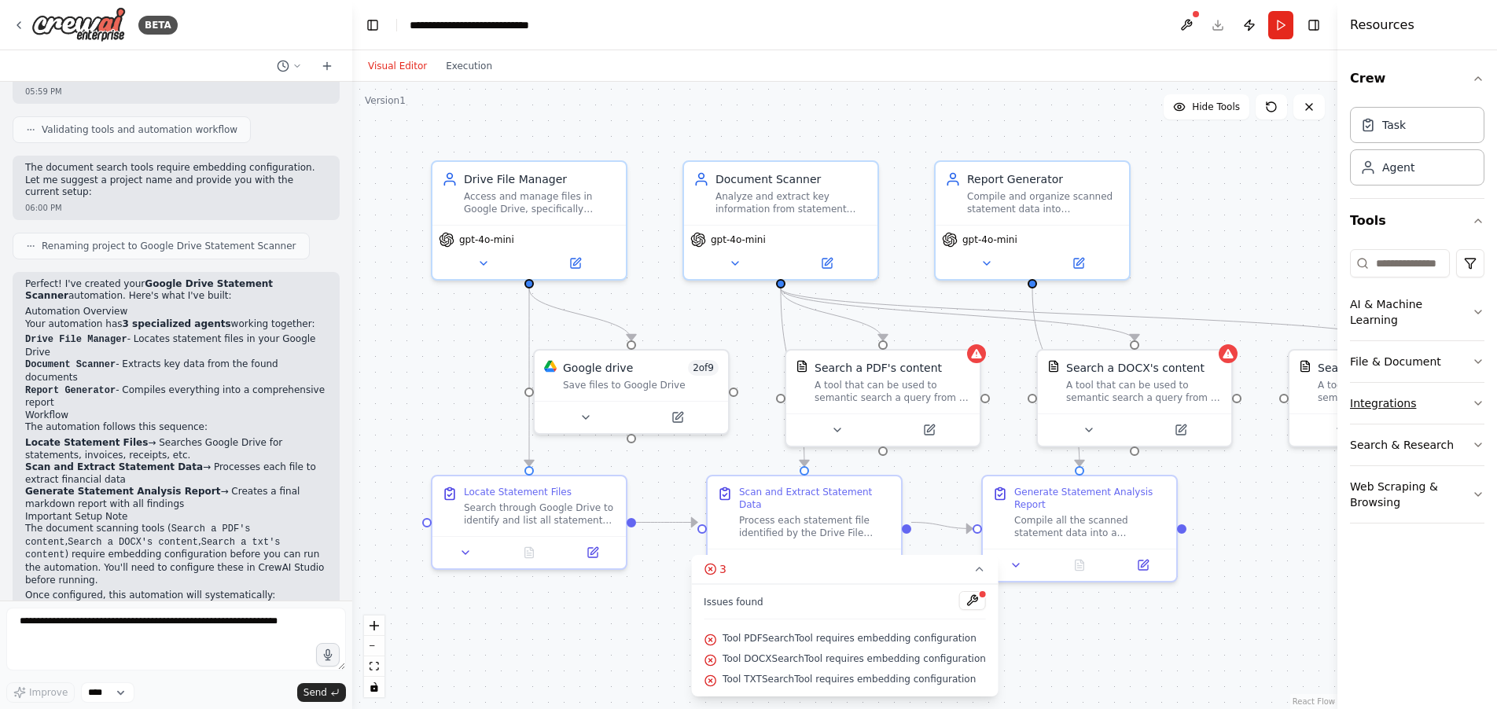
click at [1438, 392] on button "Integrations" at bounding box center [1417, 403] width 134 height 41
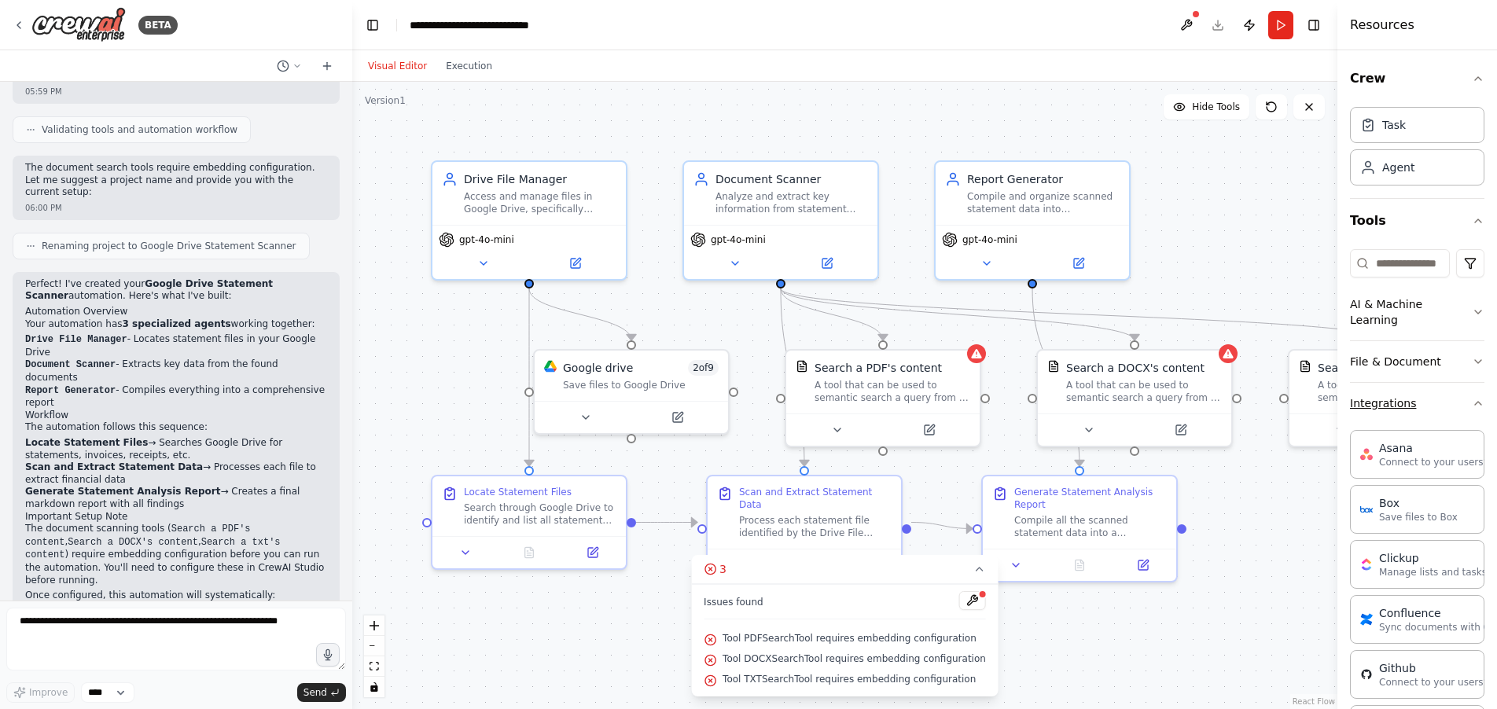
click at [1477, 402] on icon "button" at bounding box center [1478, 403] width 6 height 3
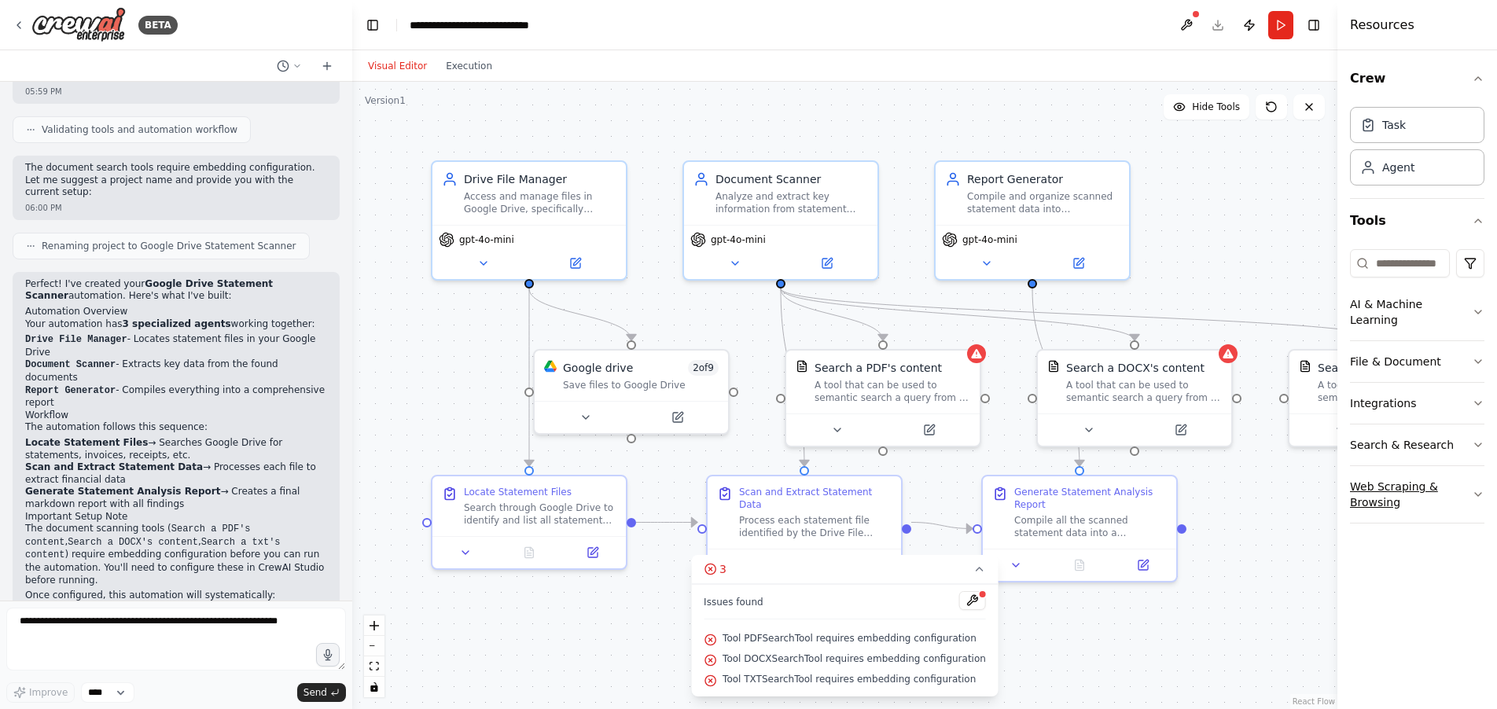
click at [1409, 488] on button "Web Scraping & Browsing" at bounding box center [1417, 494] width 134 height 57
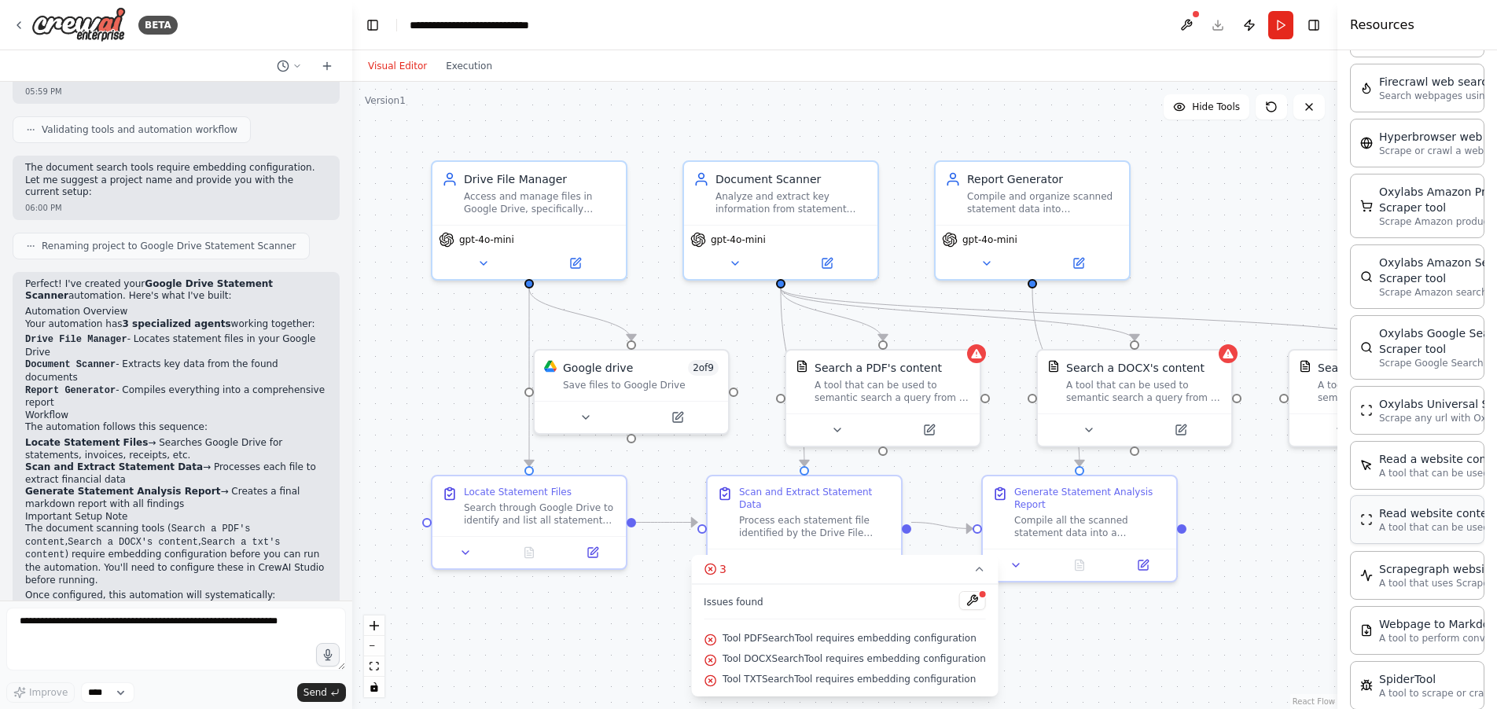
scroll to position [654, 0]
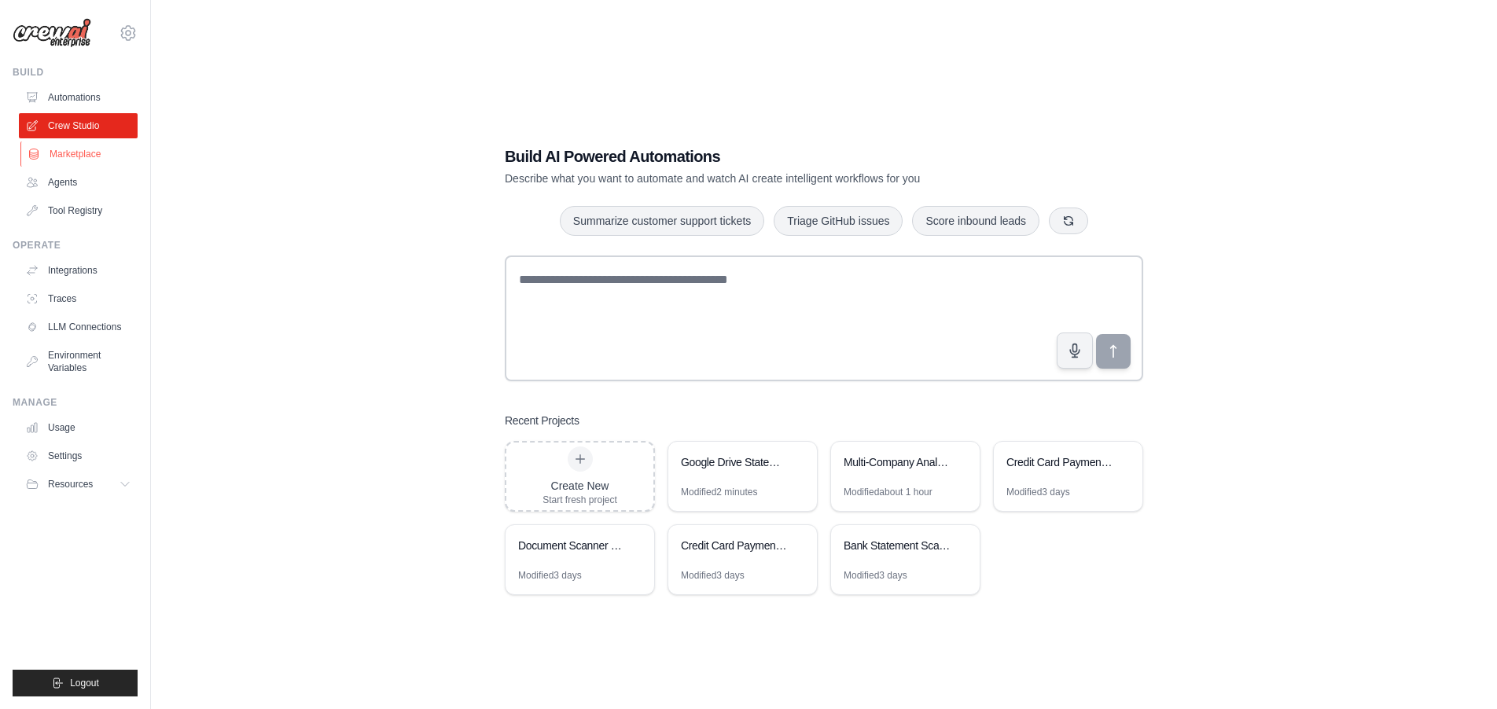
click at [96, 156] on link "Marketplace" at bounding box center [79, 154] width 119 height 25
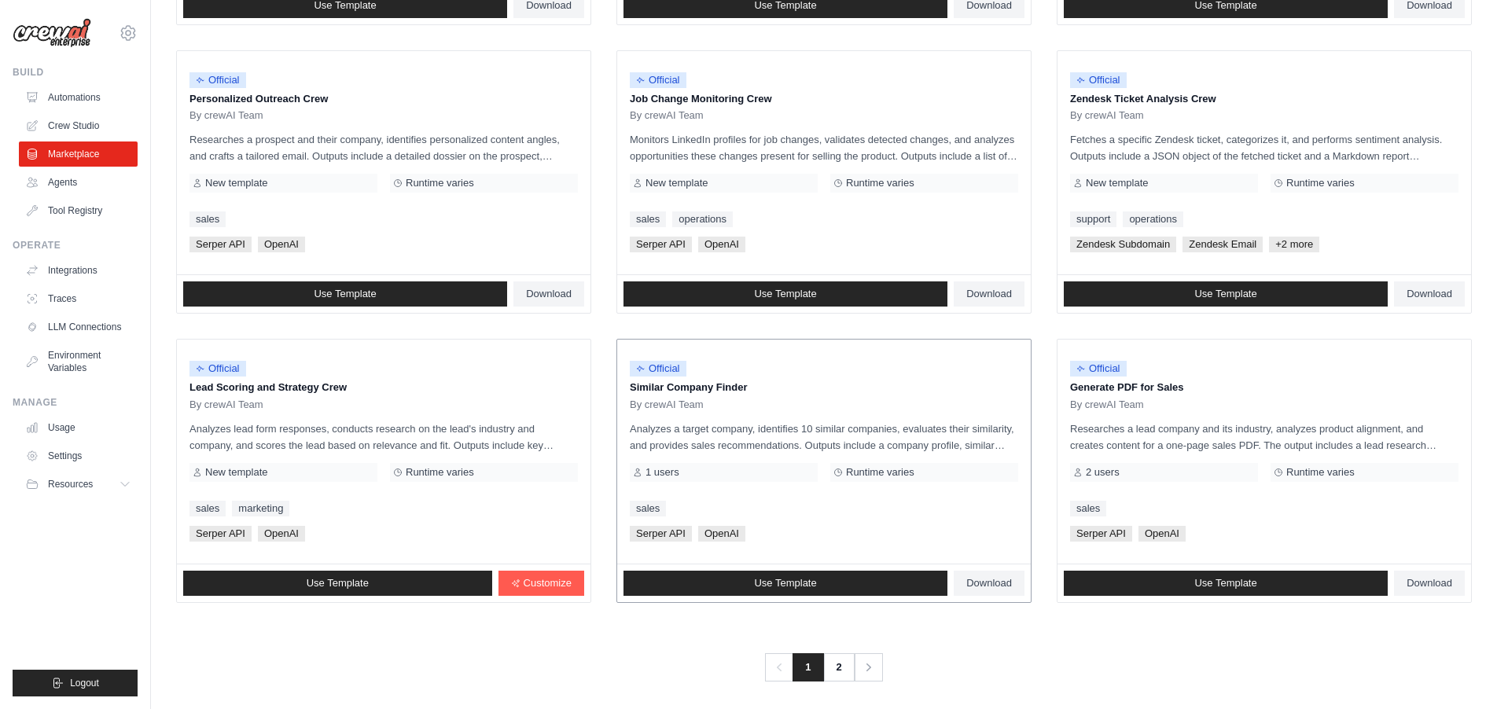
scroll to position [748, 0]
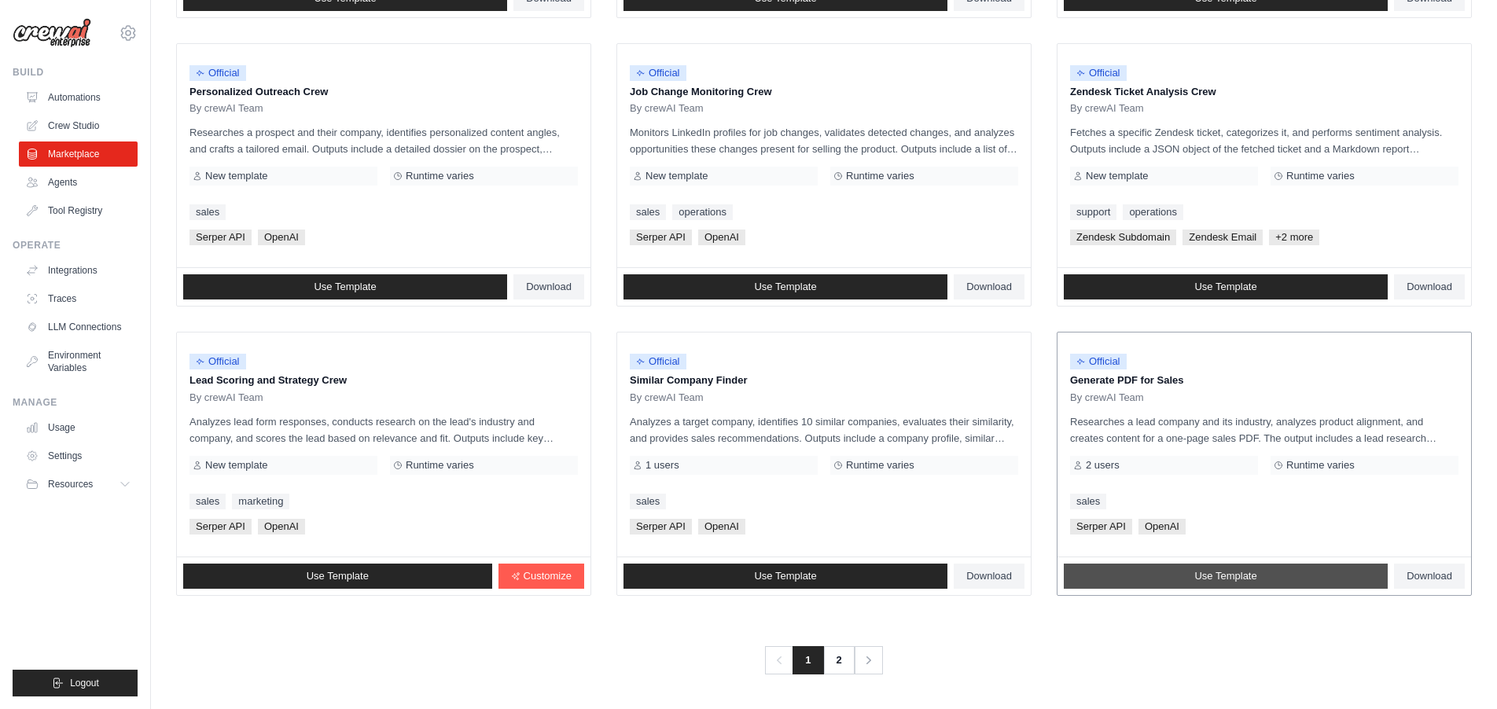
click at [1245, 578] on span "Use Template" at bounding box center [1226, 576] width 62 height 13
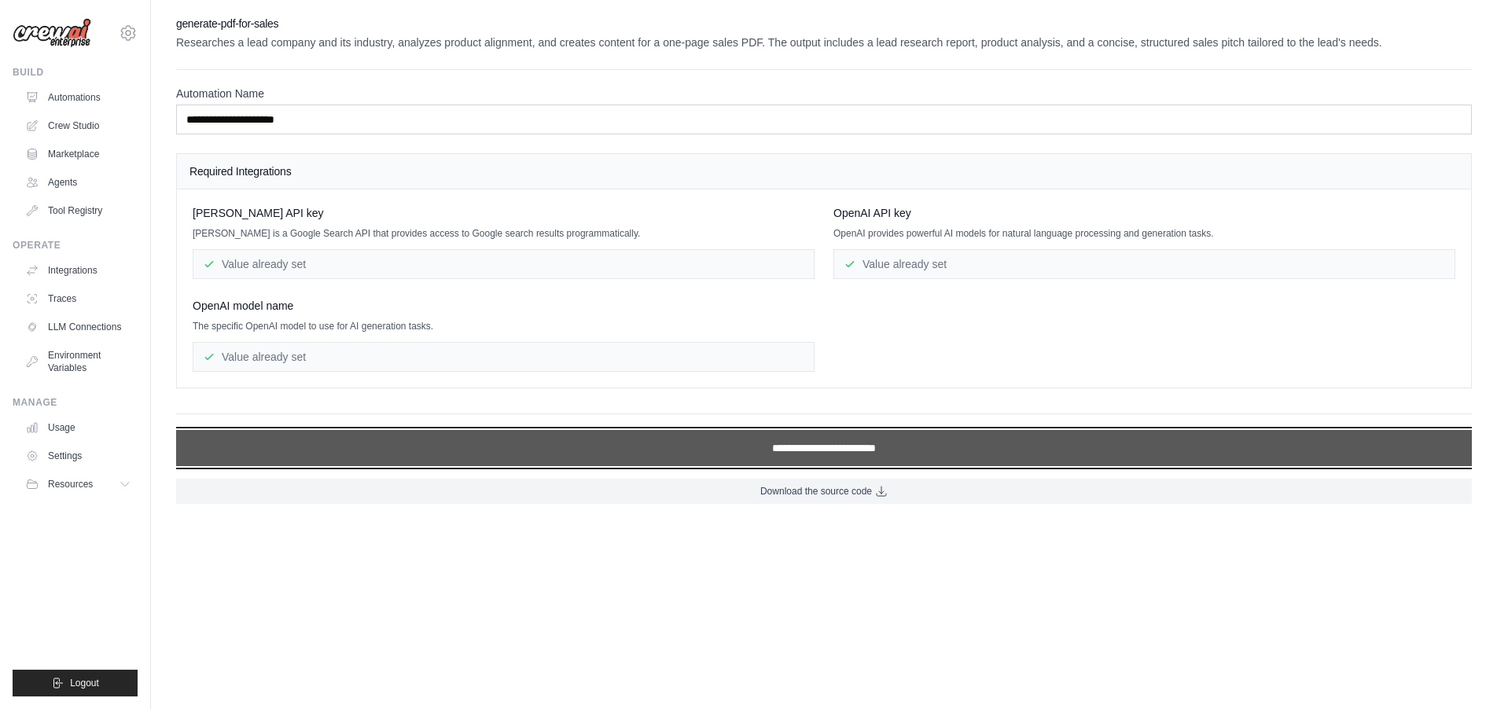
click at [814, 450] on input "**********" at bounding box center [824, 448] width 1296 height 36
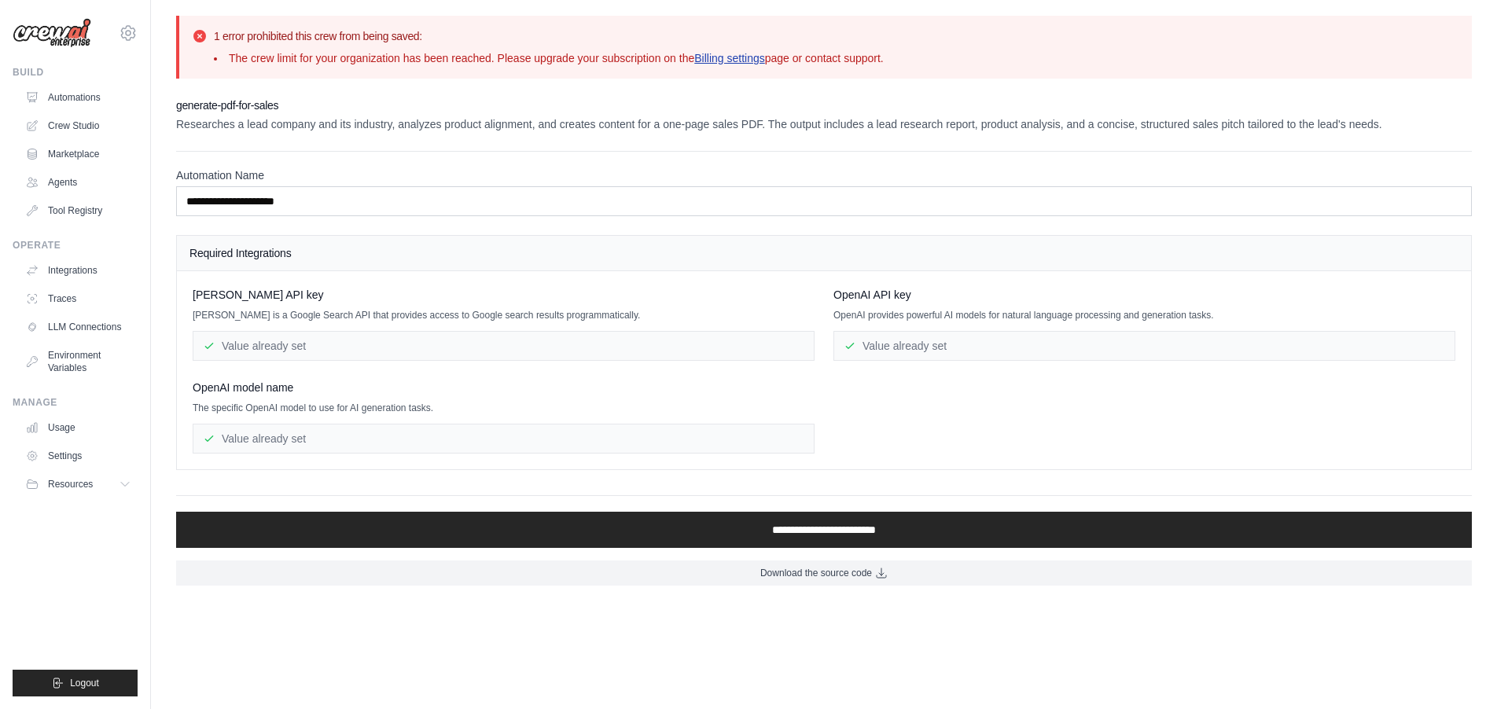
click at [765, 60] on link "Billing settings" at bounding box center [729, 58] width 71 height 13
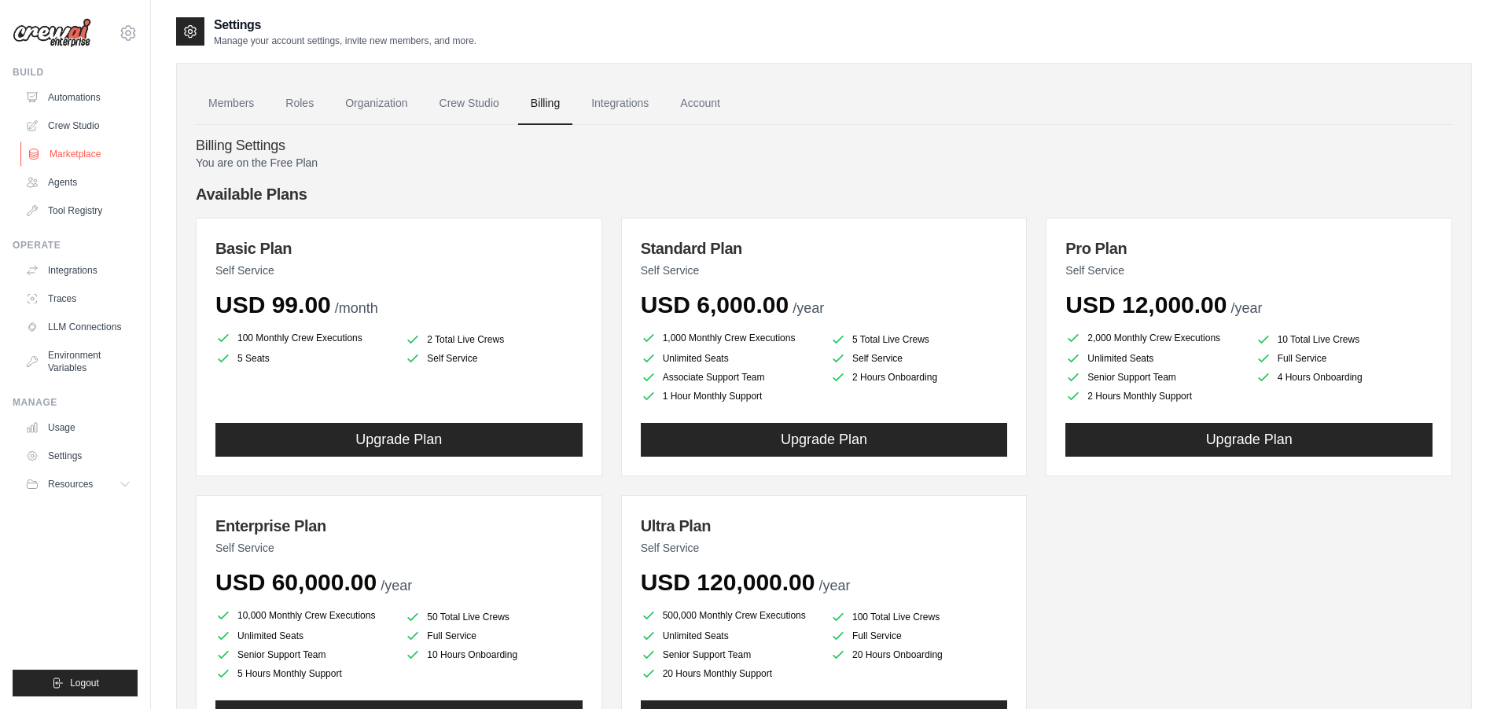
drag, startPoint x: 89, startPoint y: 121, endPoint x: 115, endPoint y: 146, distance: 36.2
click at [89, 121] on link "Crew Studio" at bounding box center [78, 125] width 119 height 25
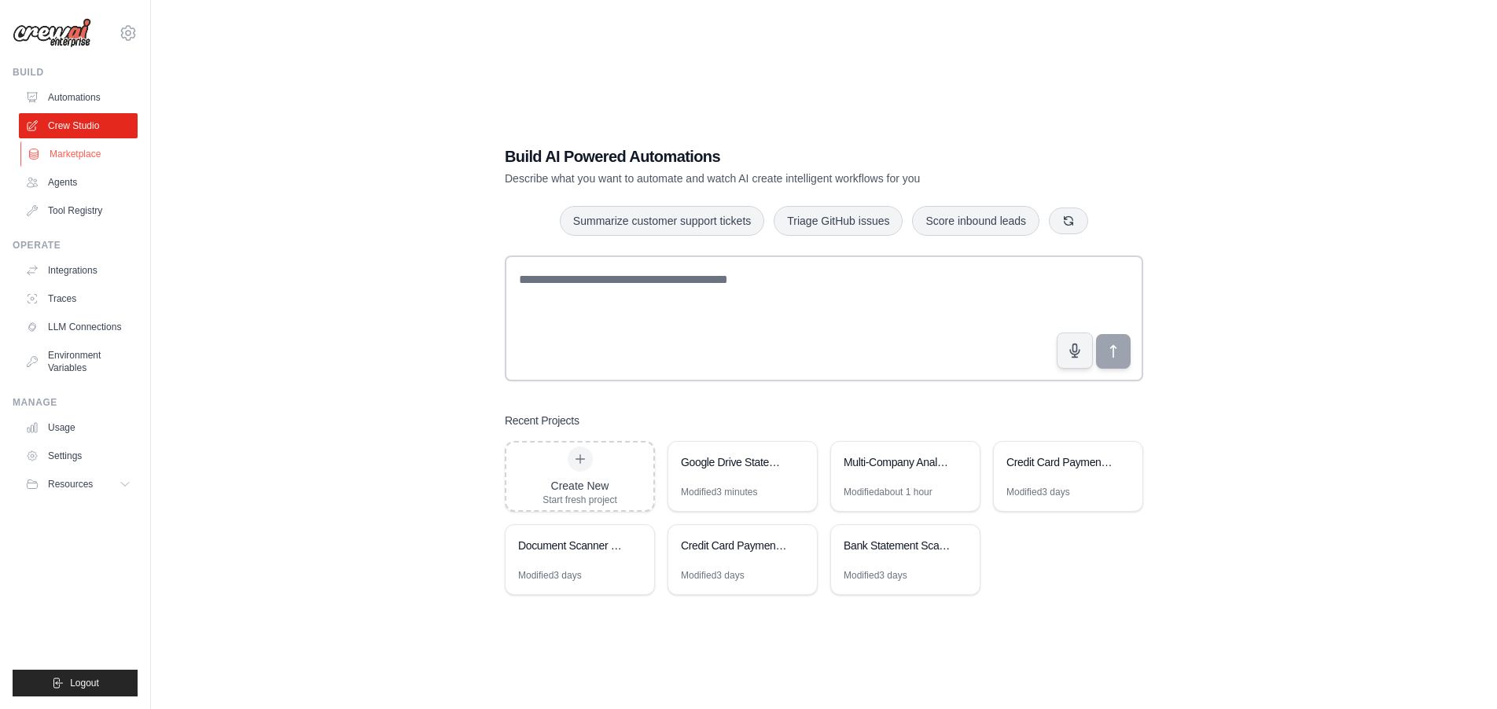
click at [75, 161] on link "Marketplace" at bounding box center [79, 154] width 119 height 25
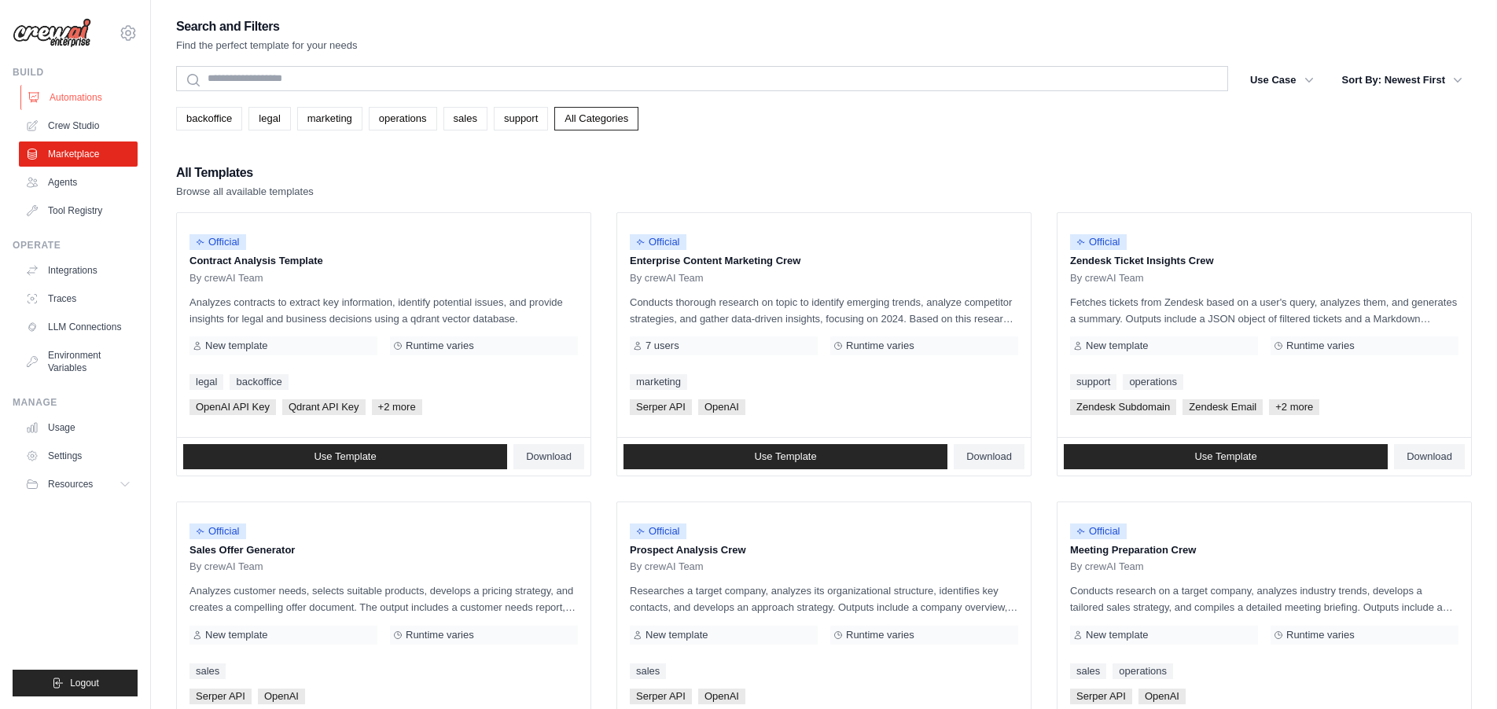
click at [90, 99] on link "Automations" at bounding box center [79, 97] width 119 height 25
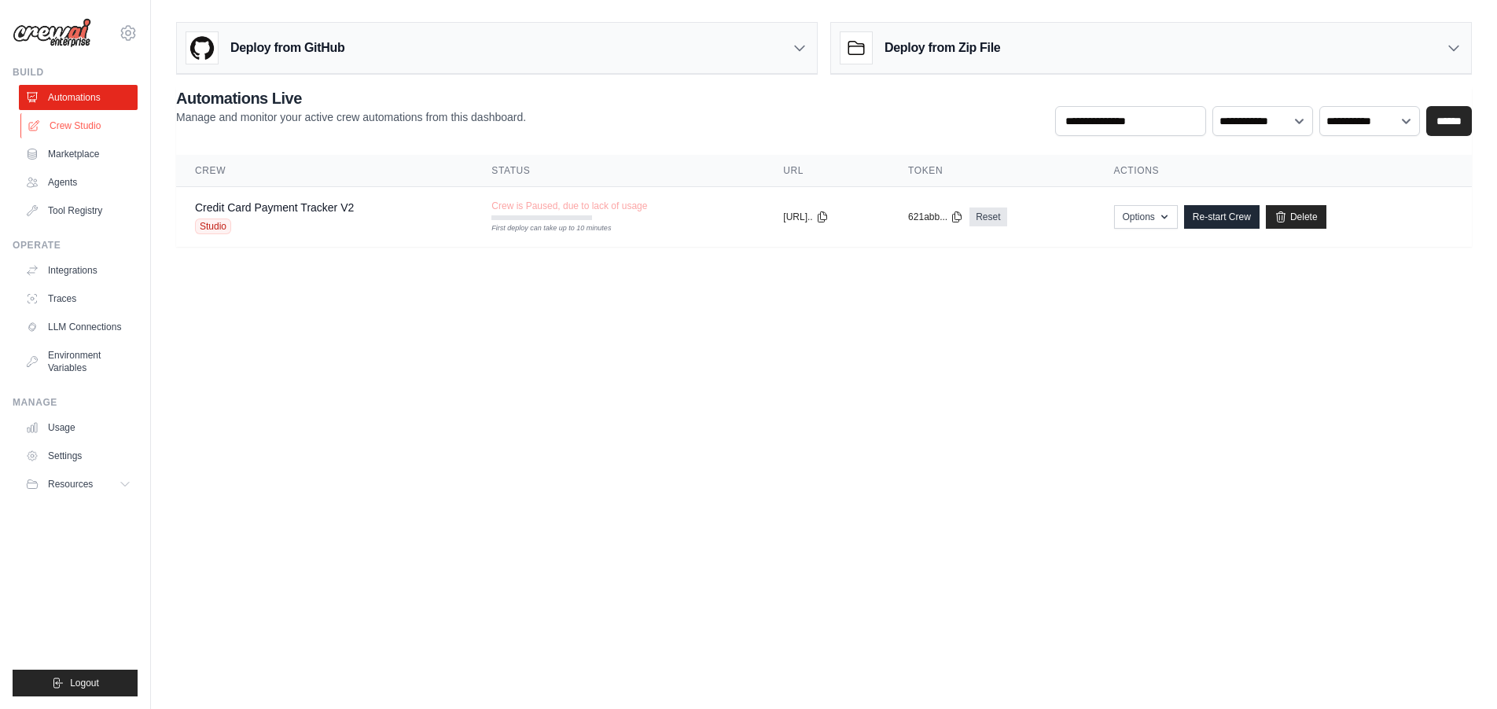
click at [79, 129] on link "Crew Studio" at bounding box center [79, 125] width 119 height 25
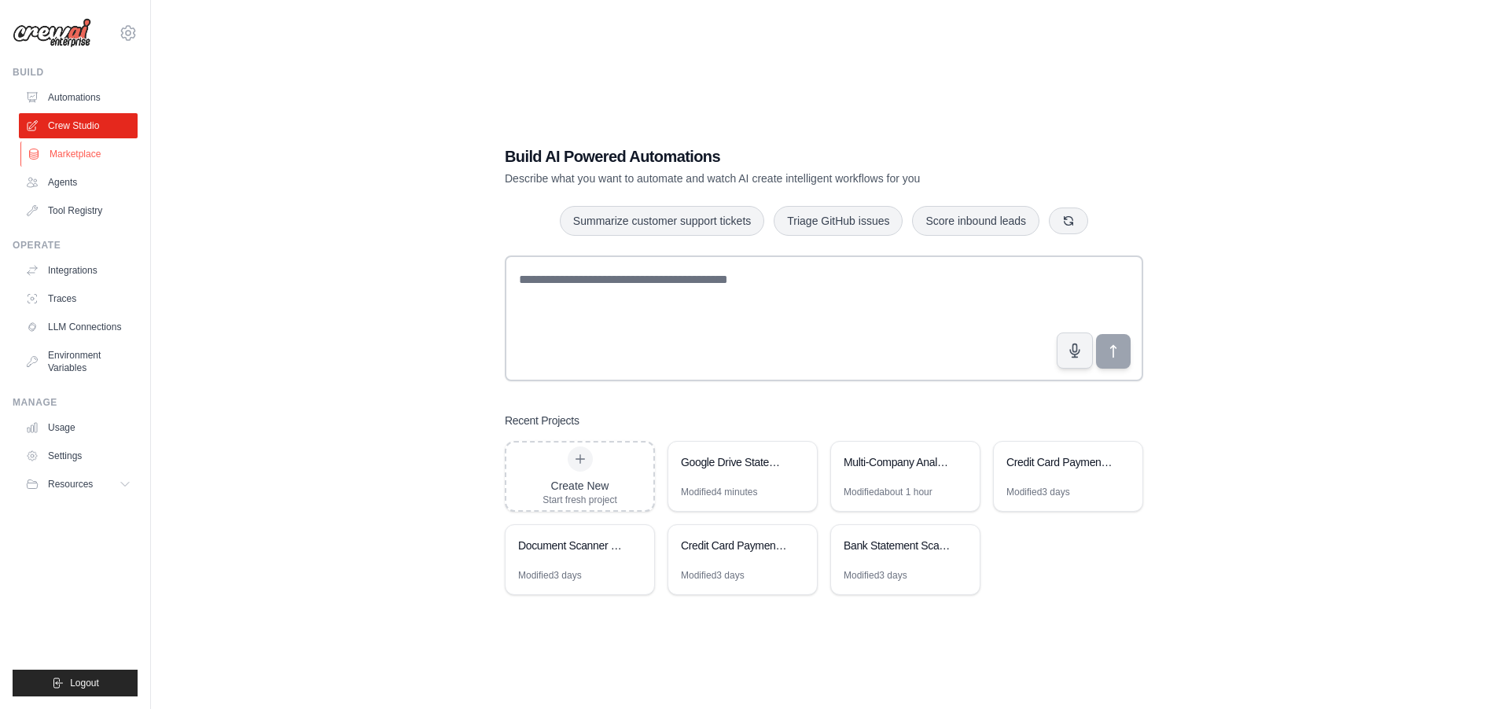
click at [79, 156] on link "Marketplace" at bounding box center [79, 154] width 119 height 25
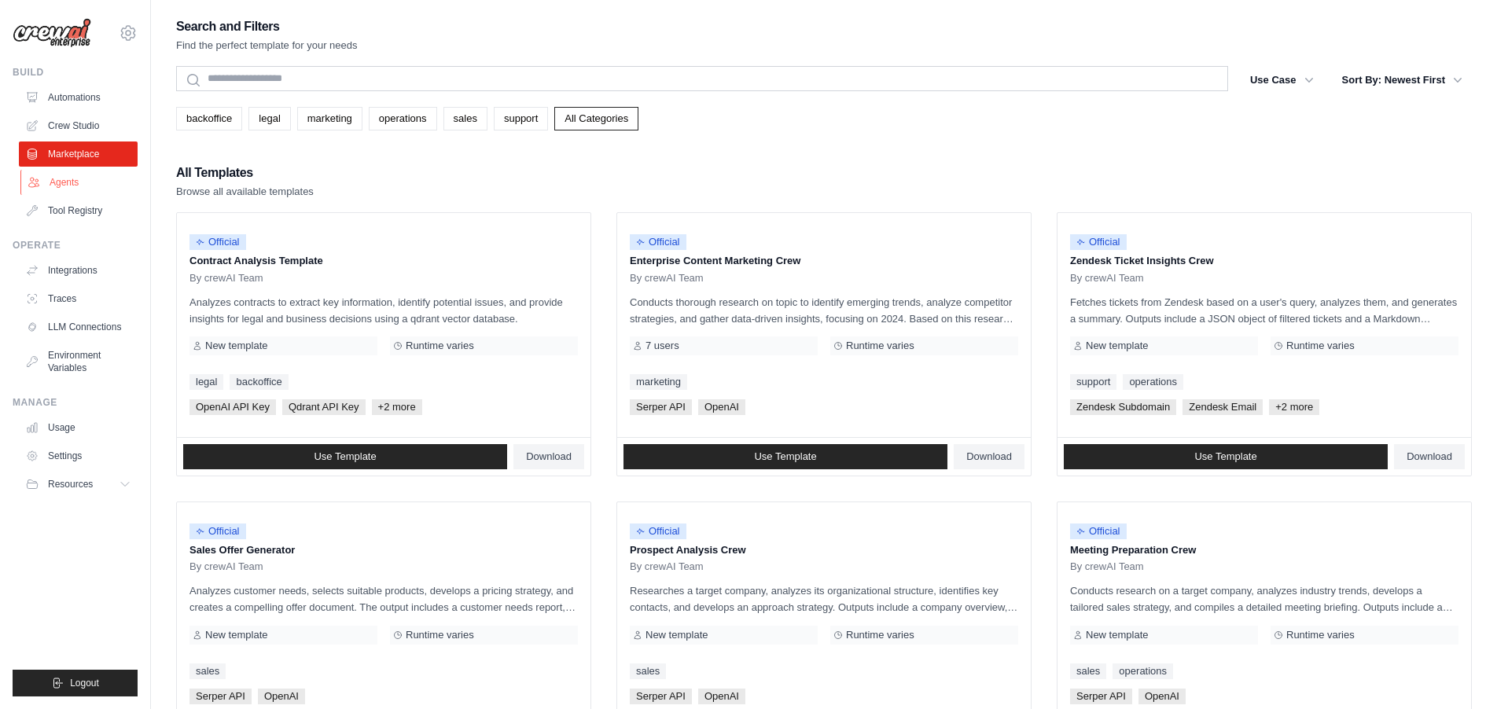
click at [82, 184] on link "Agents" at bounding box center [79, 182] width 119 height 25
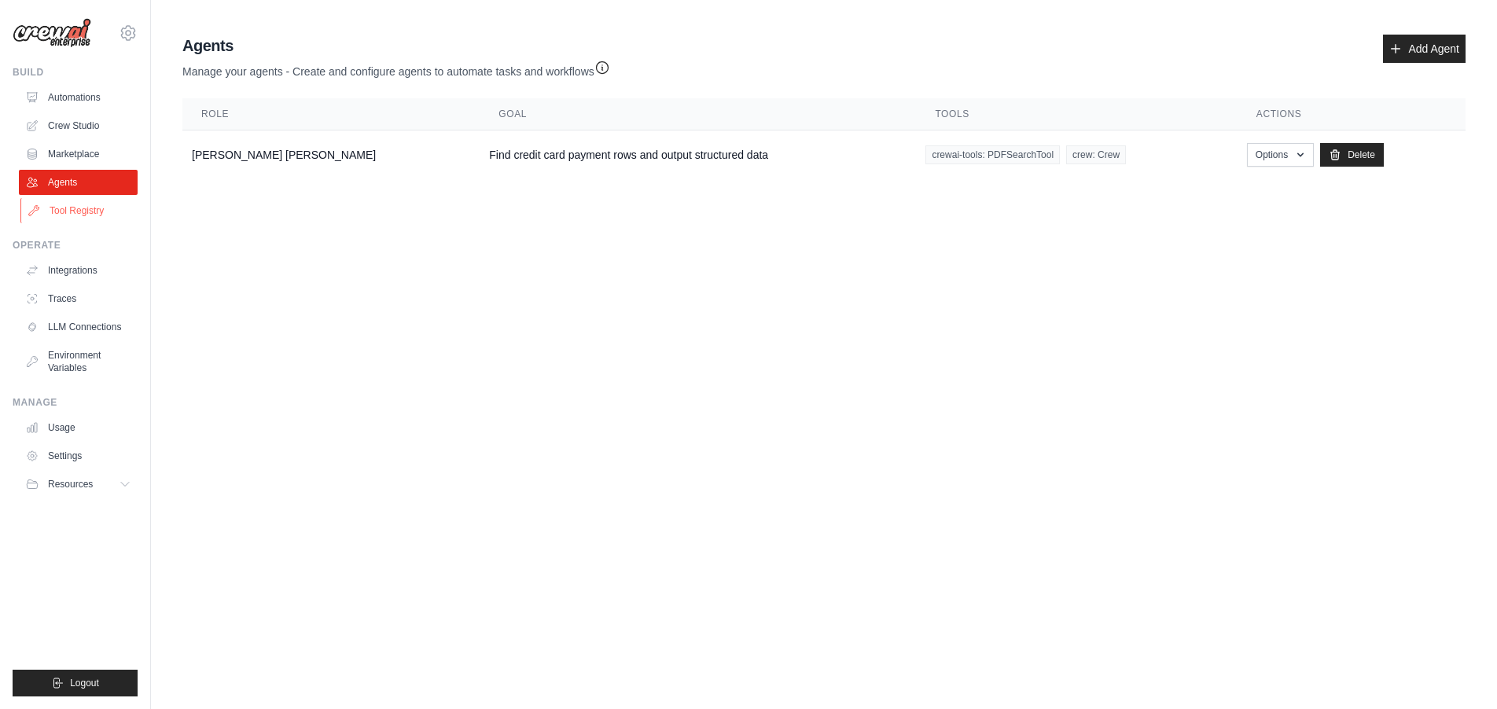
click at [93, 217] on link "Tool Registry" at bounding box center [79, 210] width 119 height 25
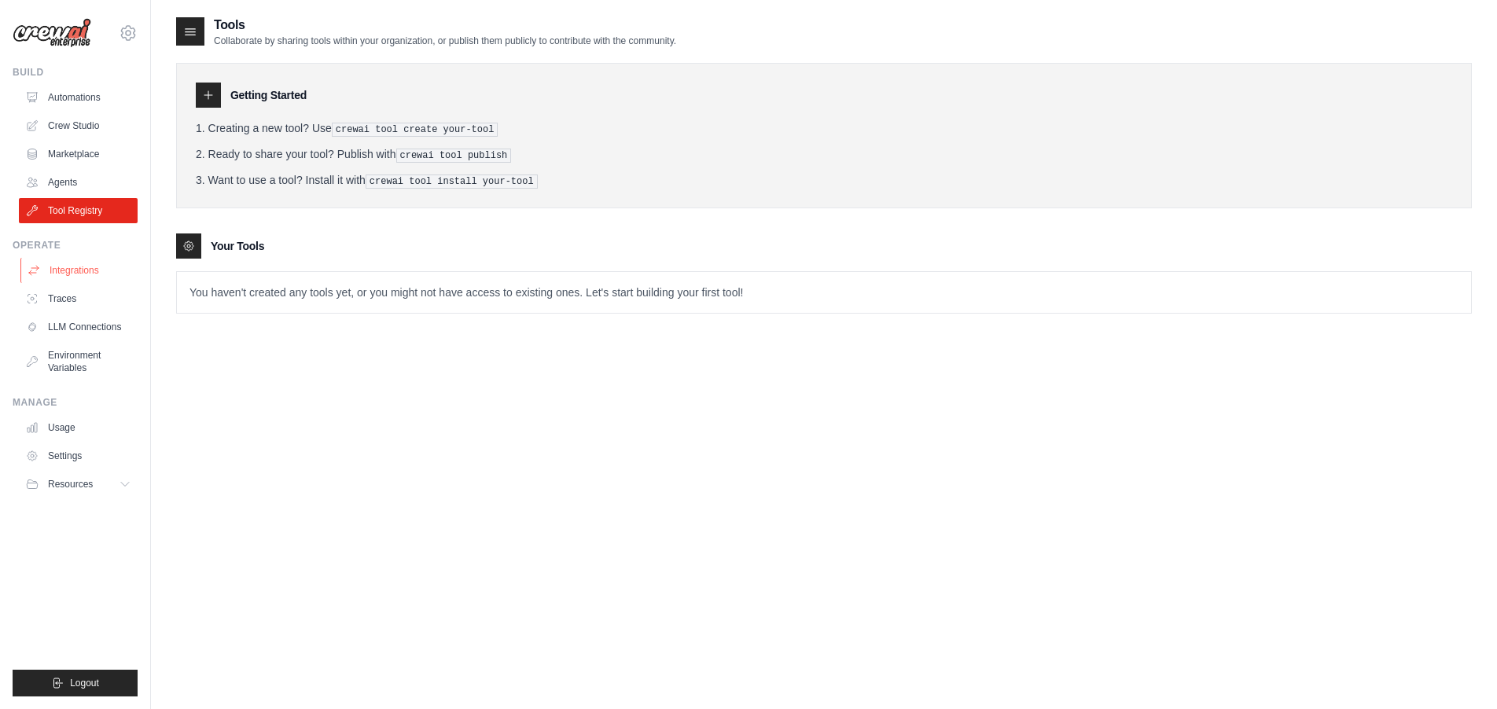
click at [88, 265] on link "Integrations" at bounding box center [79, 270] width 119 height 25
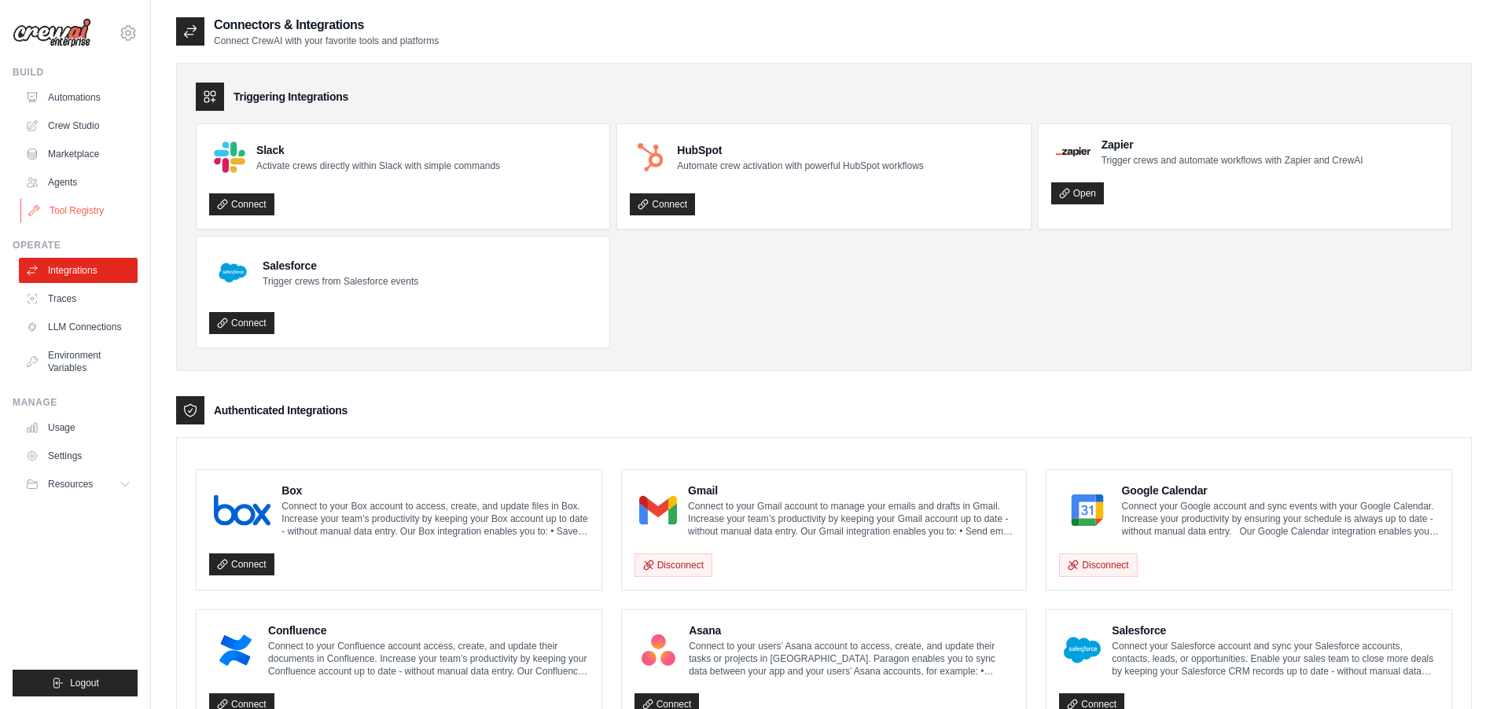
click at [54, 208] on link "Tool Registry" at bounding box center [79, 210] width 119 height 25
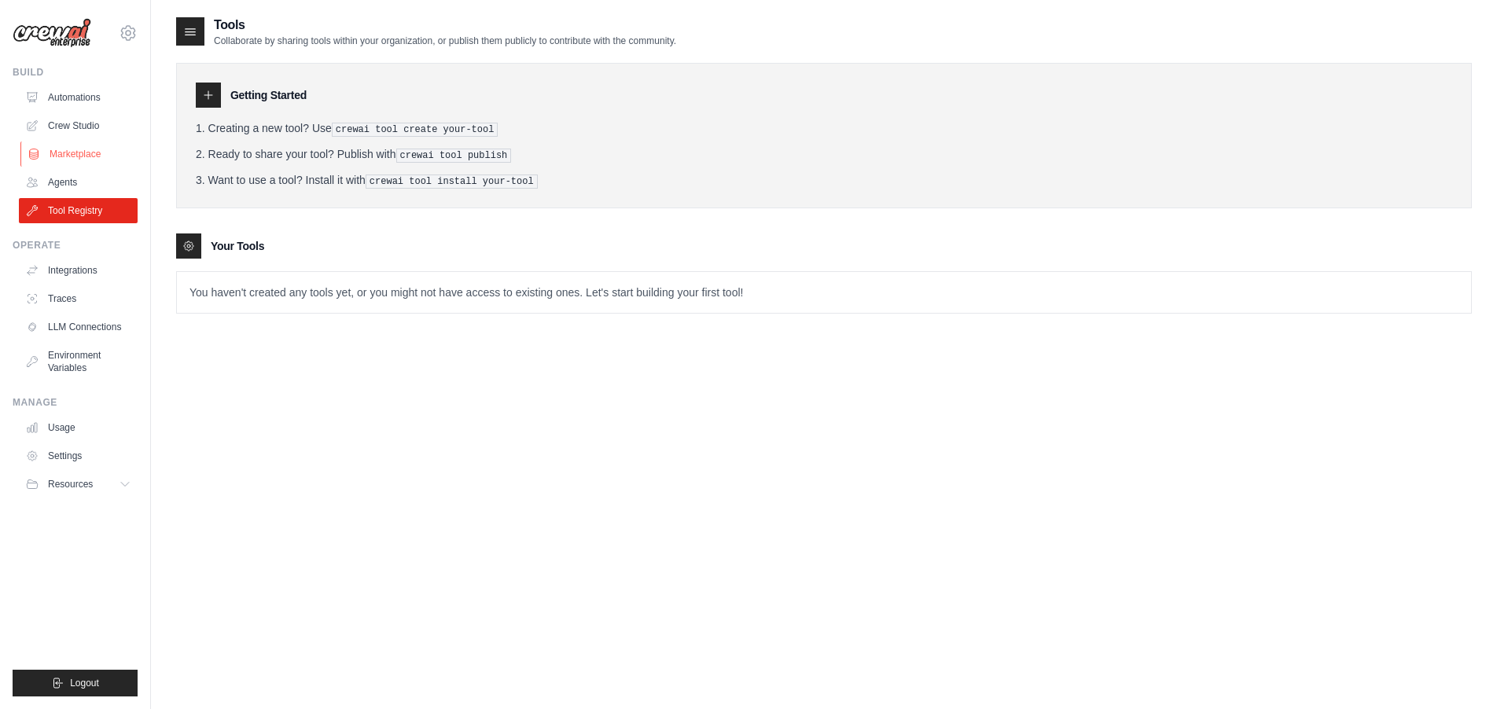
click at [73, 160] on link "Marketplace" at bounding box center [79, 154] width 119 height 25
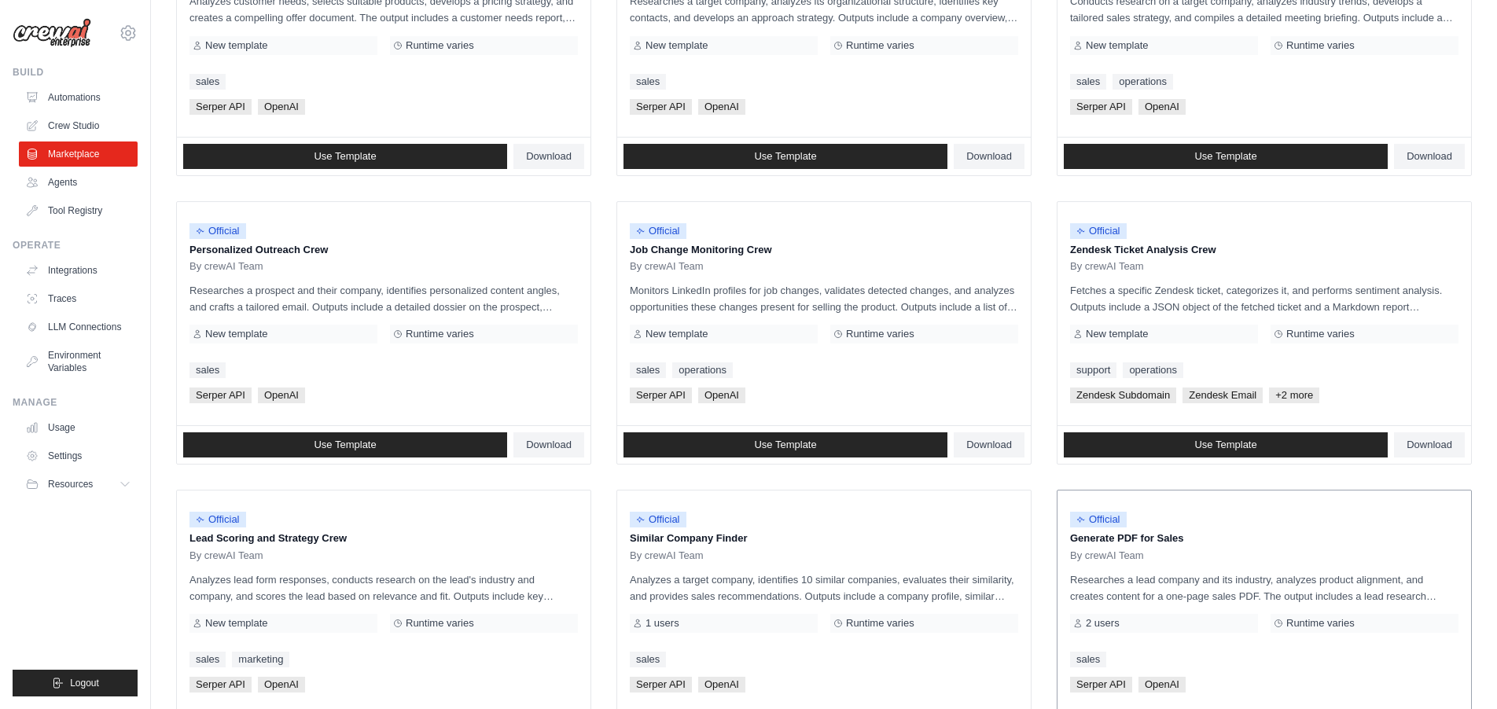
scroll to position [748, 0]
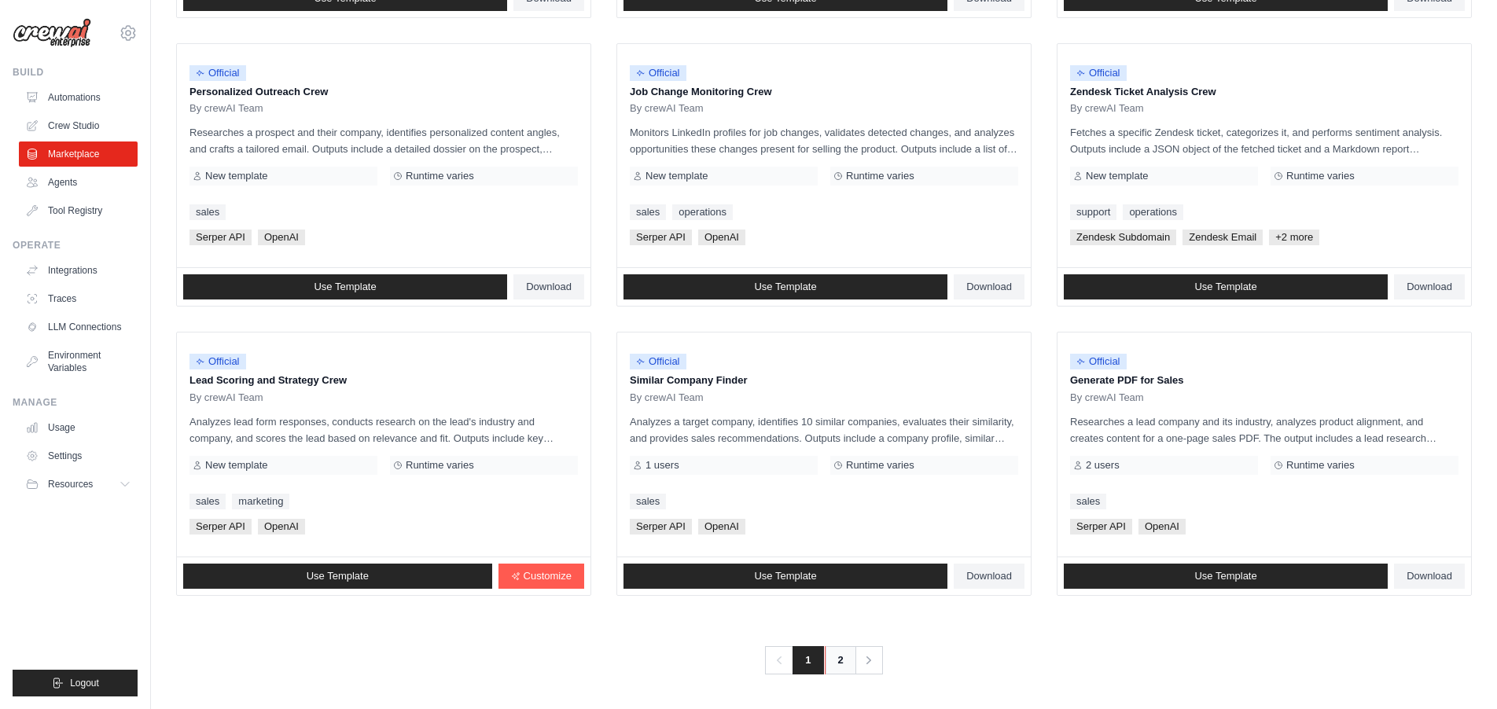
click at [833, 657] on link "2" at bounding box center [840, 660] width 31 height 28
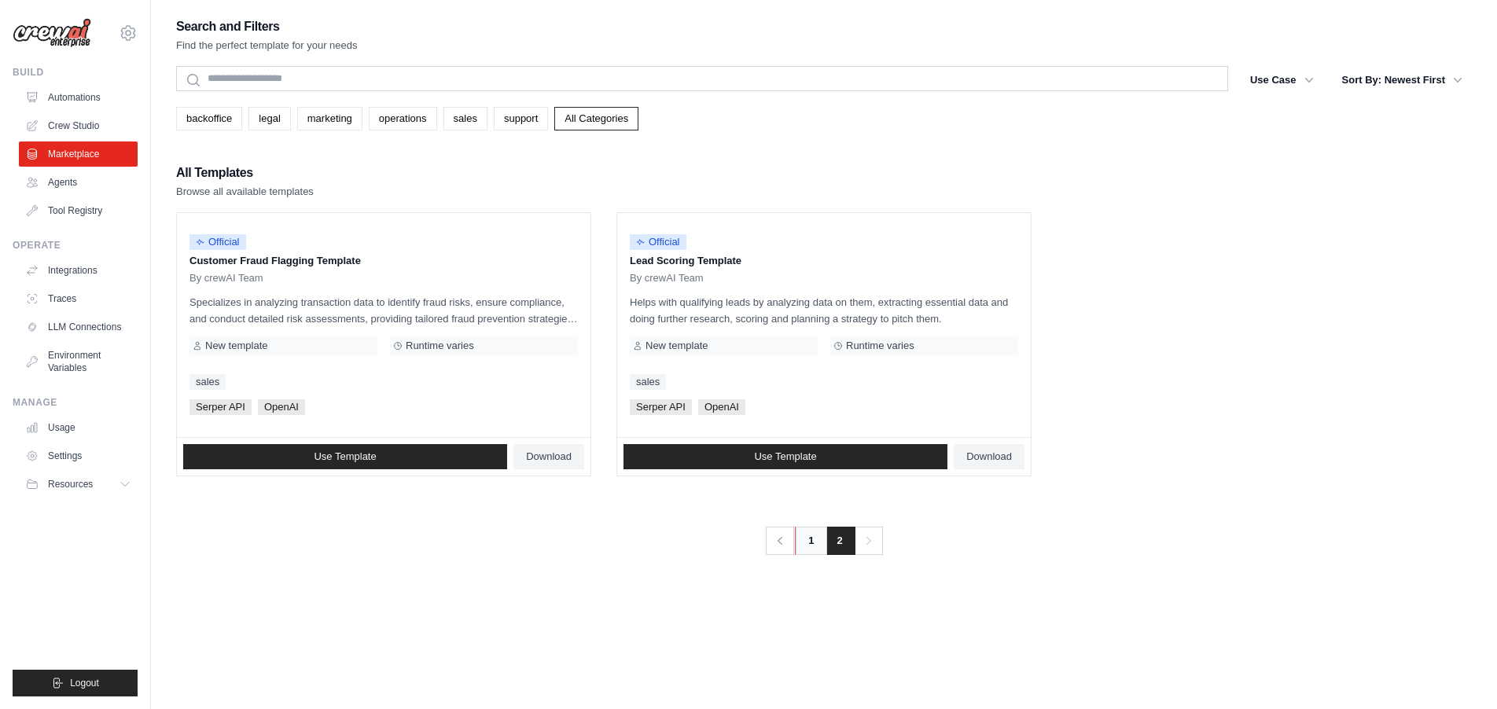
click at [812, 536] on link "1" at bounding box center [810, 541] width 31 height 28
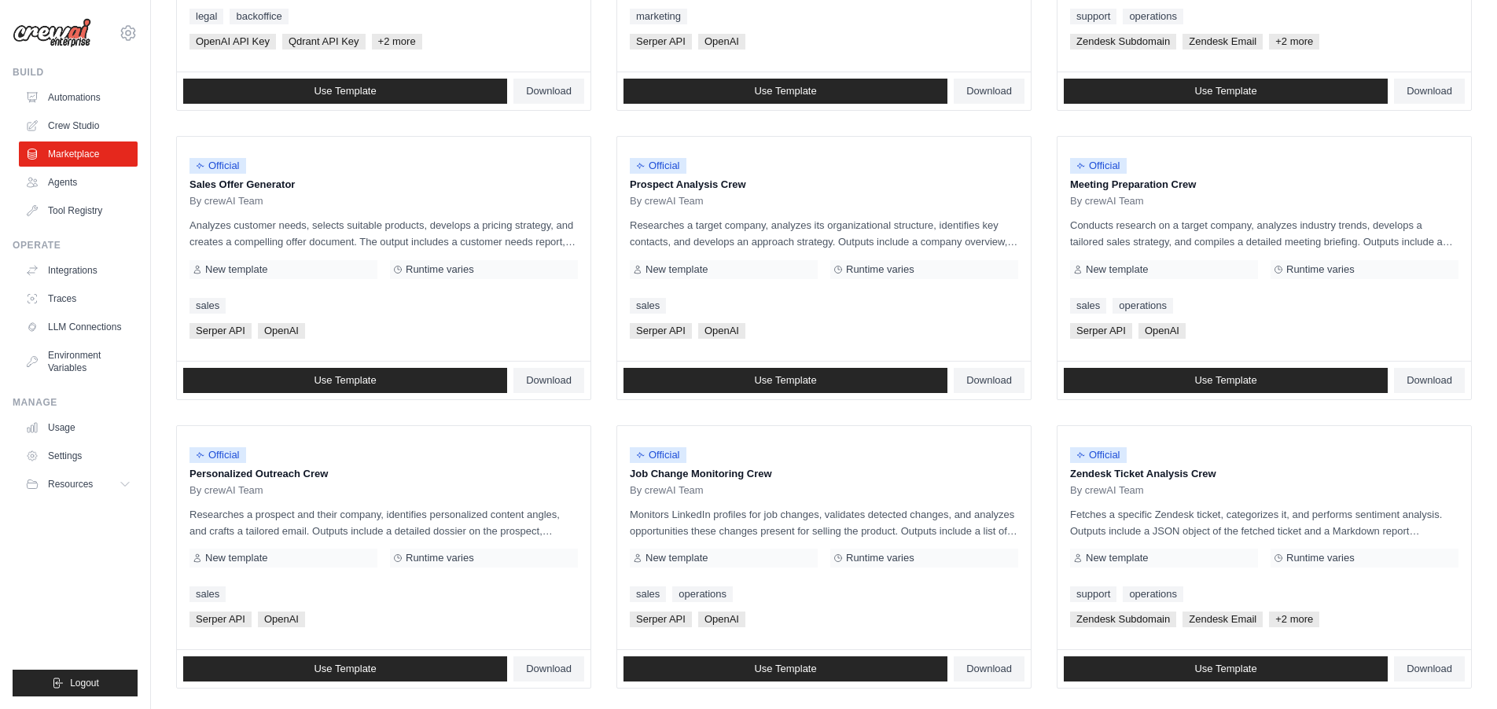
scroll to position [748, 0]
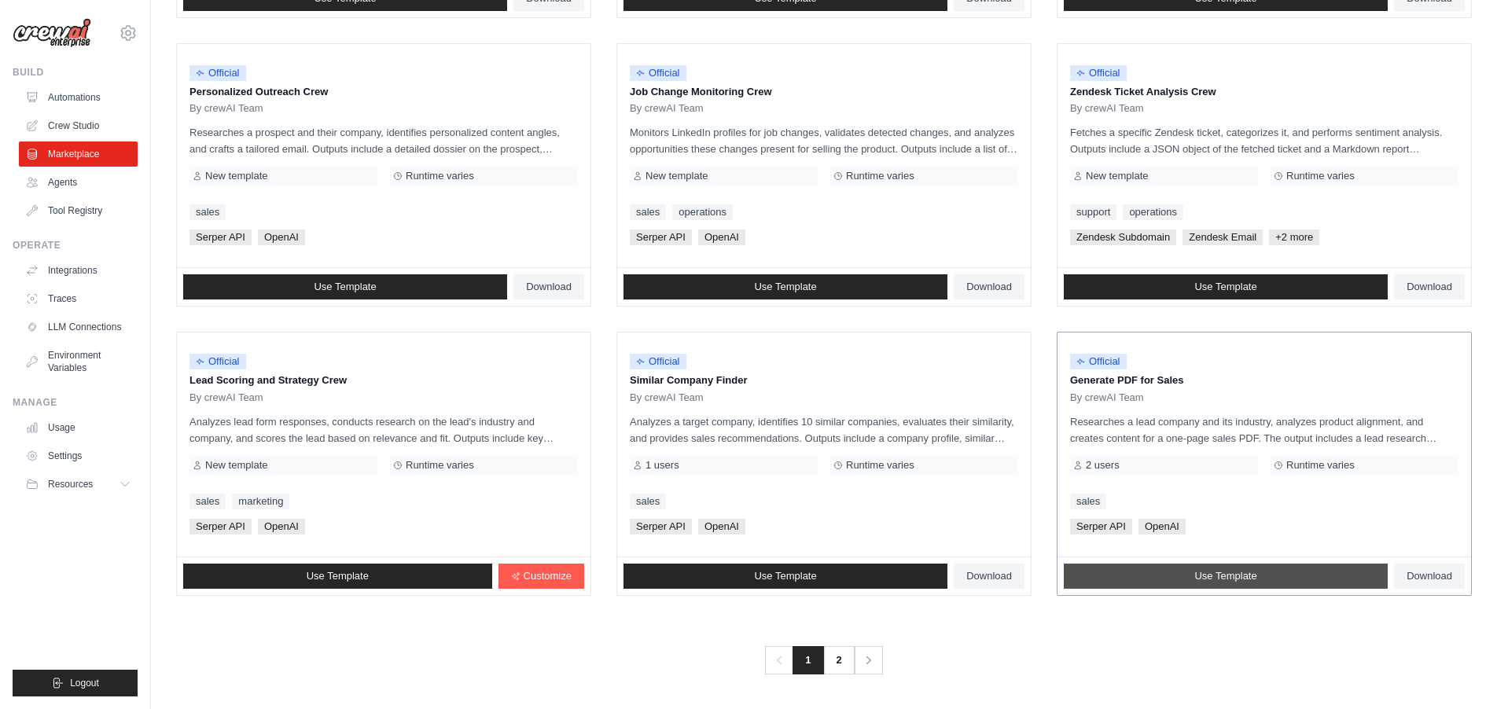
click at [1236, 581] on span "Use Template" at bounding box center [1226, 576] width 62 height 13
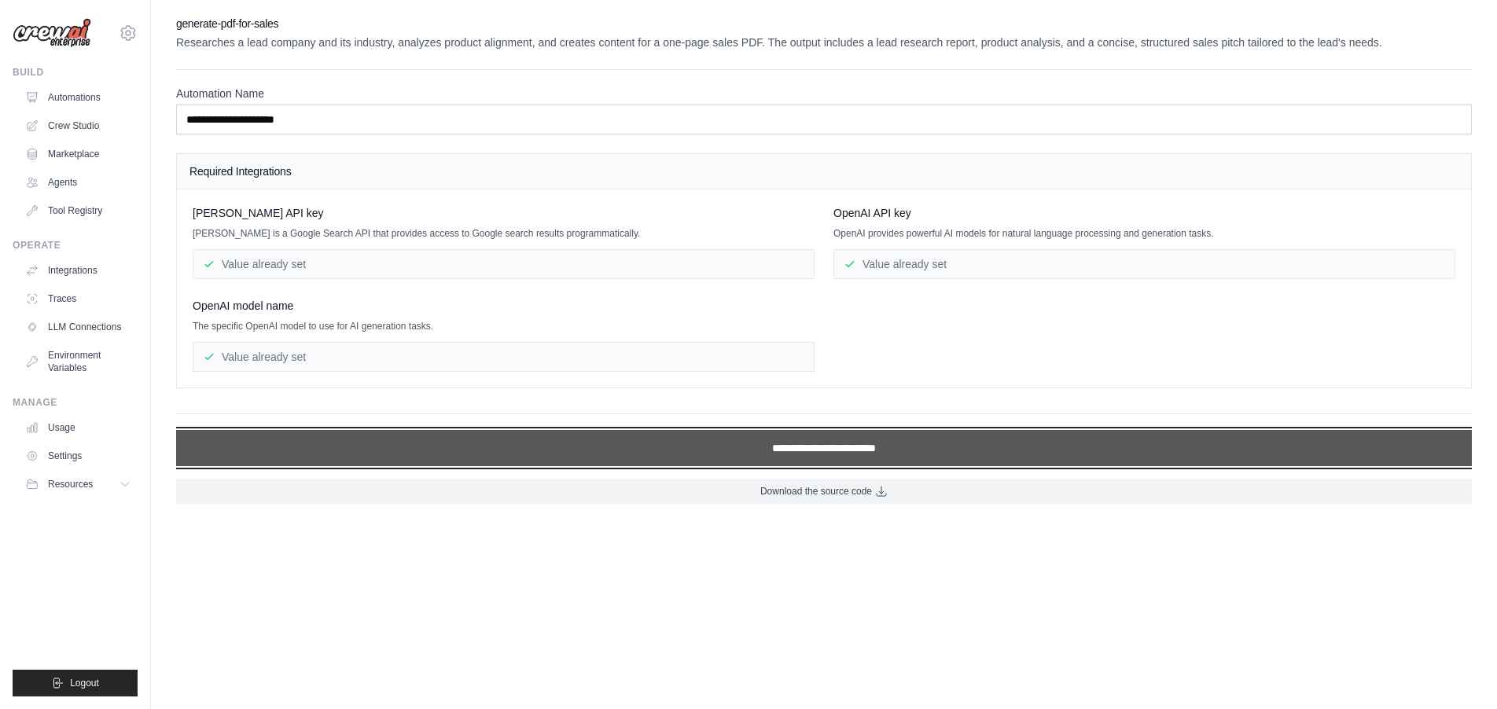
click at [830, 455] on input "**********" at bounding box center [824, 448] width 1296 height 36
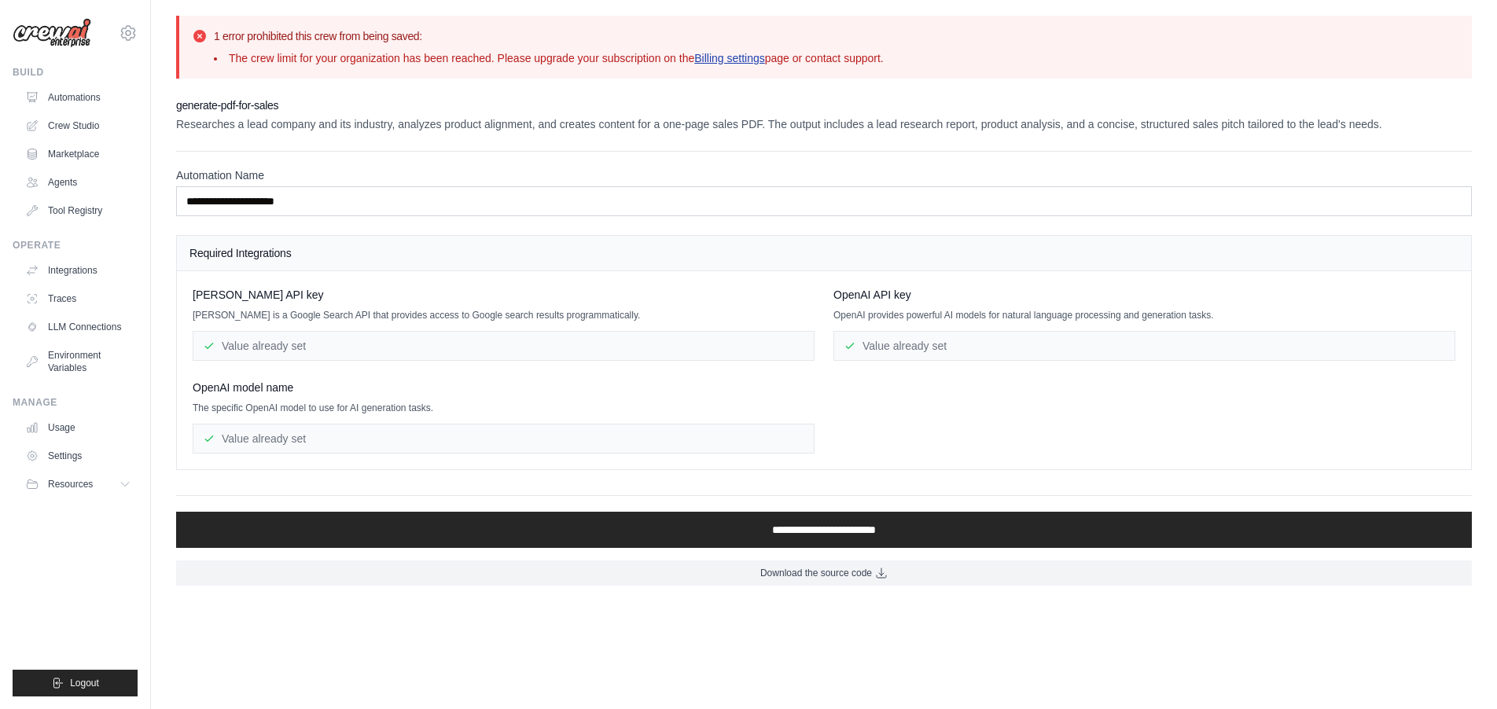
click at [762, 59] on link "Billing settings" at bounding box center [729, 58] width 71 height 13
click at [753, 61] on link "Billing settings" at bounding box center [729, 58] width 71 height 13
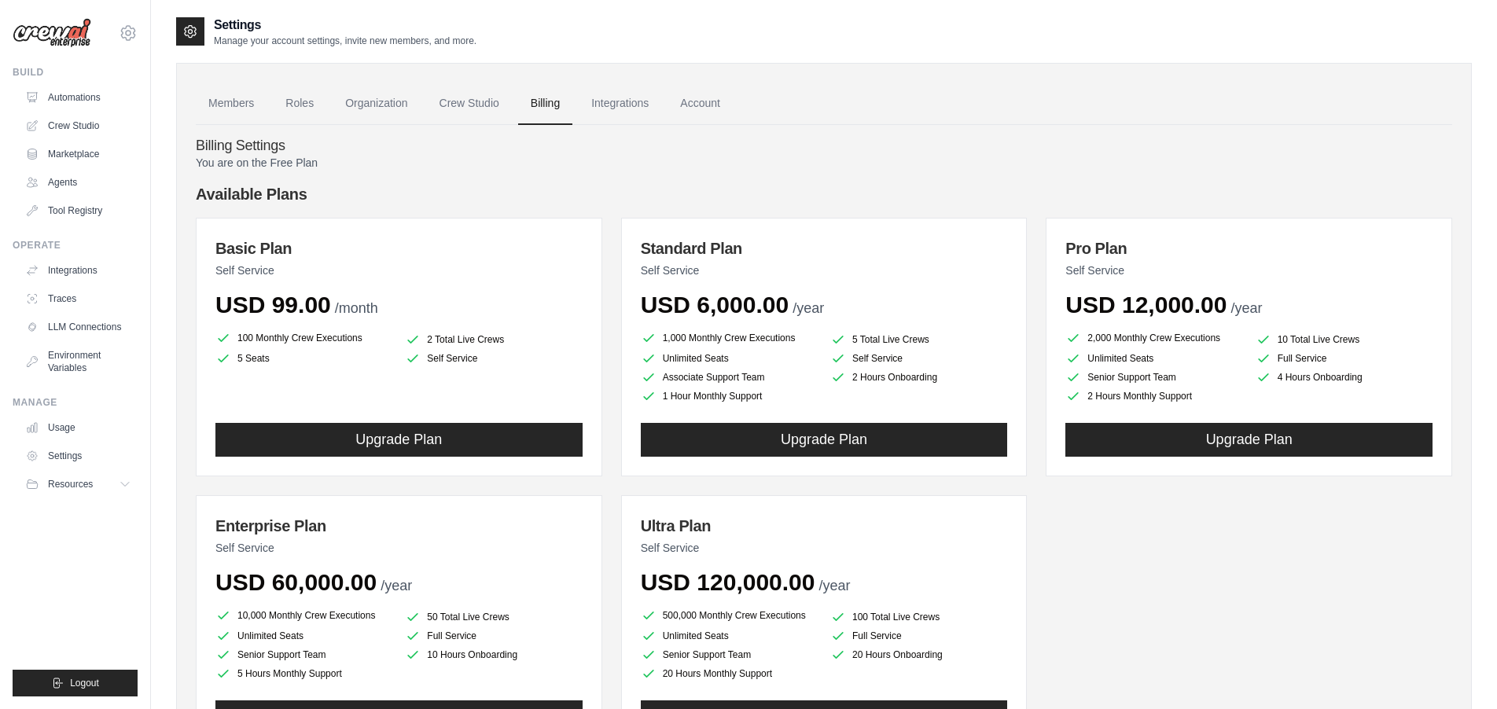
drag, startPoint x: 392, startPoint y: 440, endPoint x: 374, endPoint y: 503, distance: 64.5
click at [370, 503] on div "Basic Plan Self Service USD 99.00 /month 100 Monthly Crew Executions 2 Total Li…" at bounding box center [824, 486] width 1257 height 536
click at [381, 517] on h3 "Enterprise Plan" at bounding box center [398, 526] width 367 height 22
click at [67, 124] on link "Crew Studio" at bounding box center [79, 125] width 119 height 25
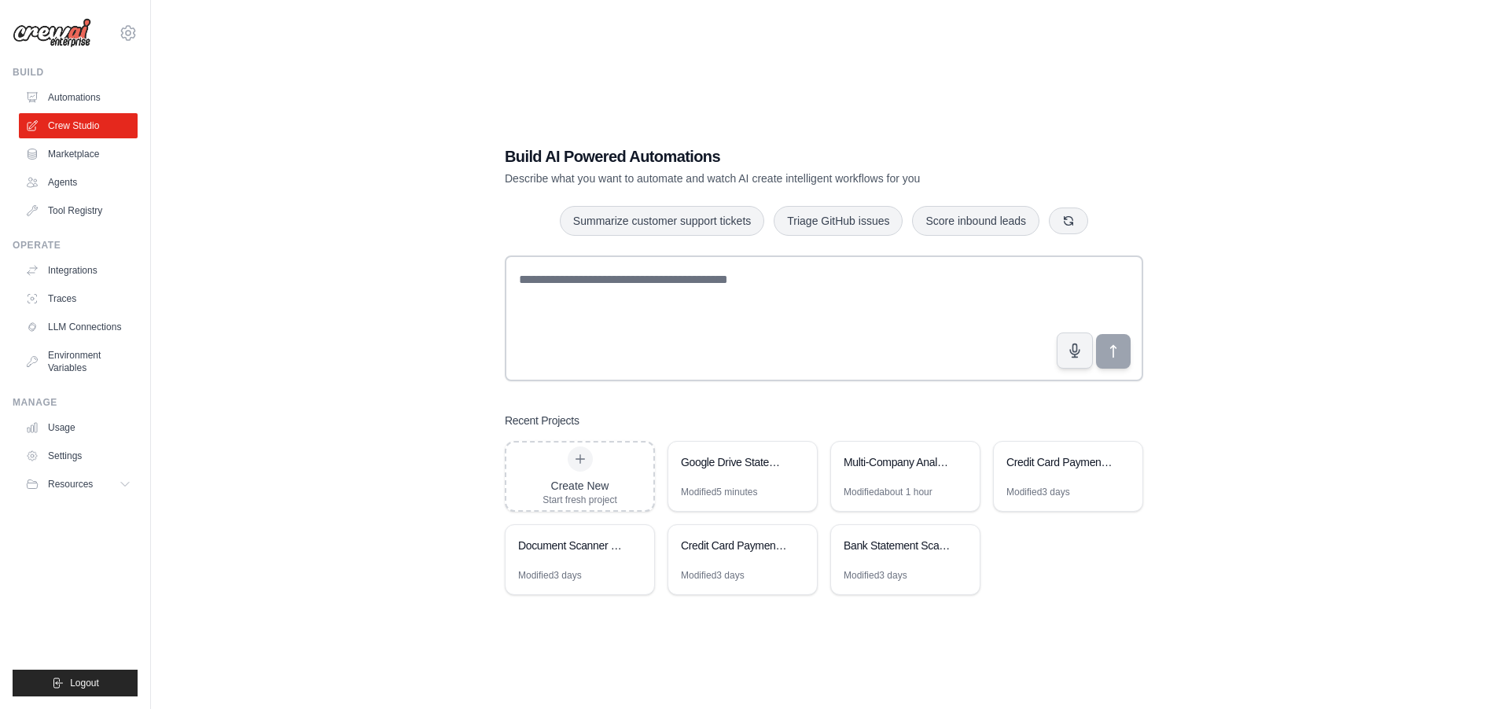
drag, startPoint x: 83, startPoint y: 98, endPoint x: 108, endPoint y: 112, distance: 27.8
click at [85, 99] on link "Automations" at bounding box center [78, 97] width 119 height 25
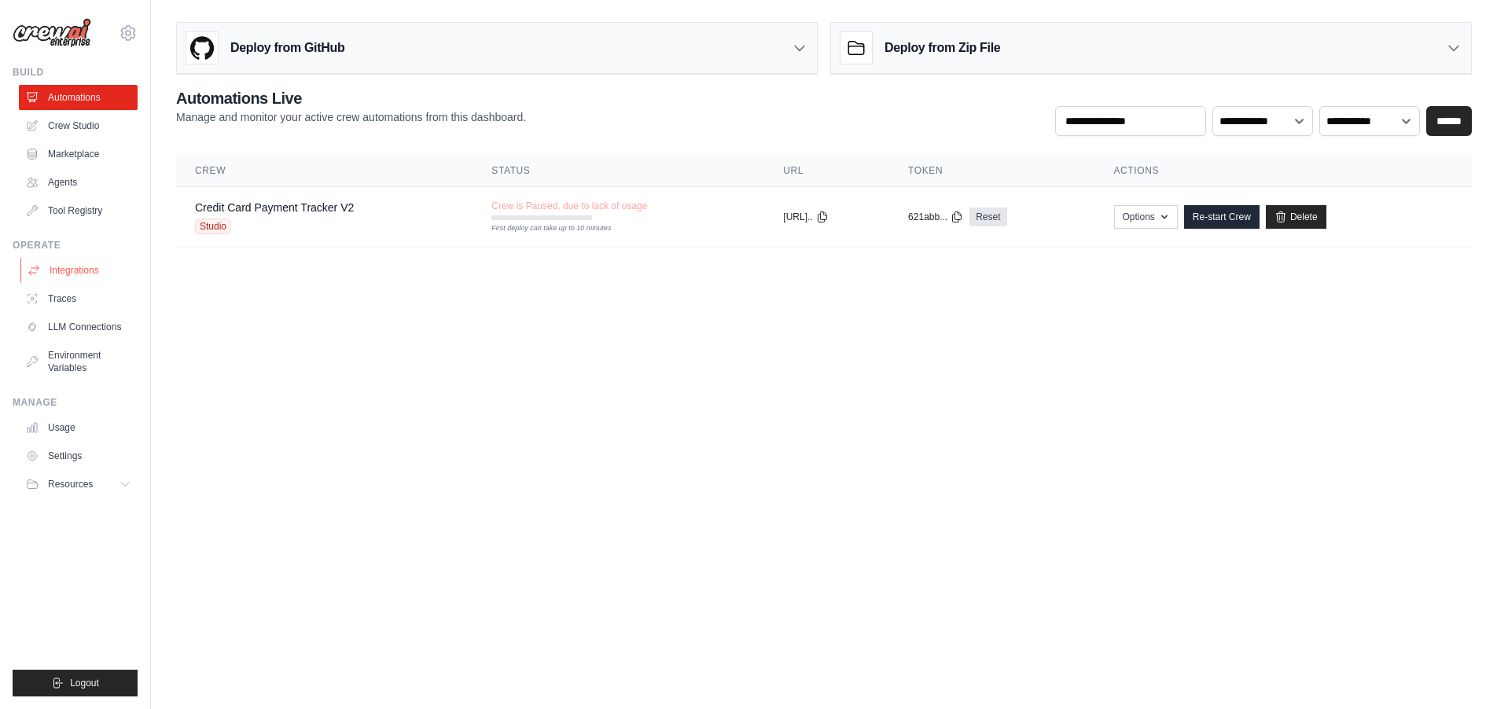
click at [98, 276] on link "Integrations" at bounding box center [79, 270] width 119 height 25
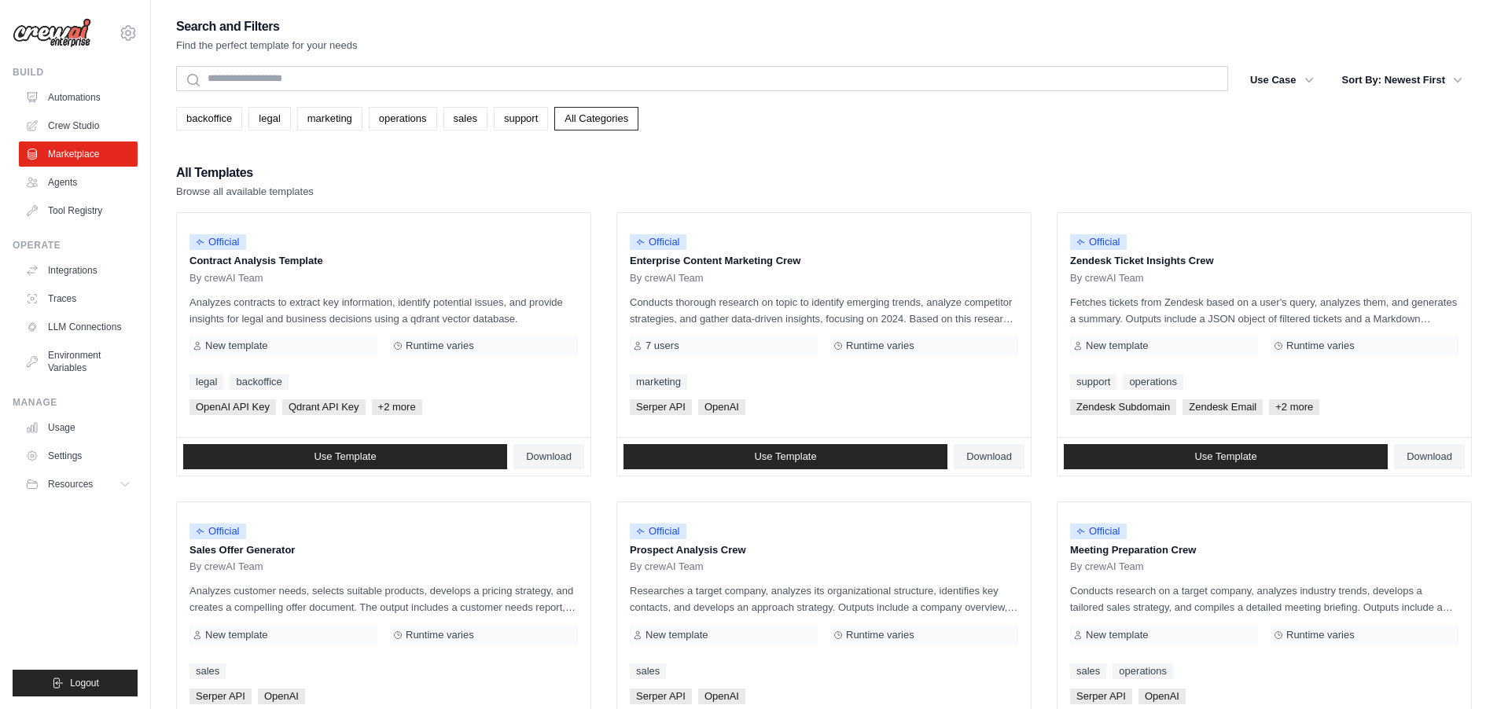
scroll to position [16, 0]
